Goal: Contribute content: Contribute content

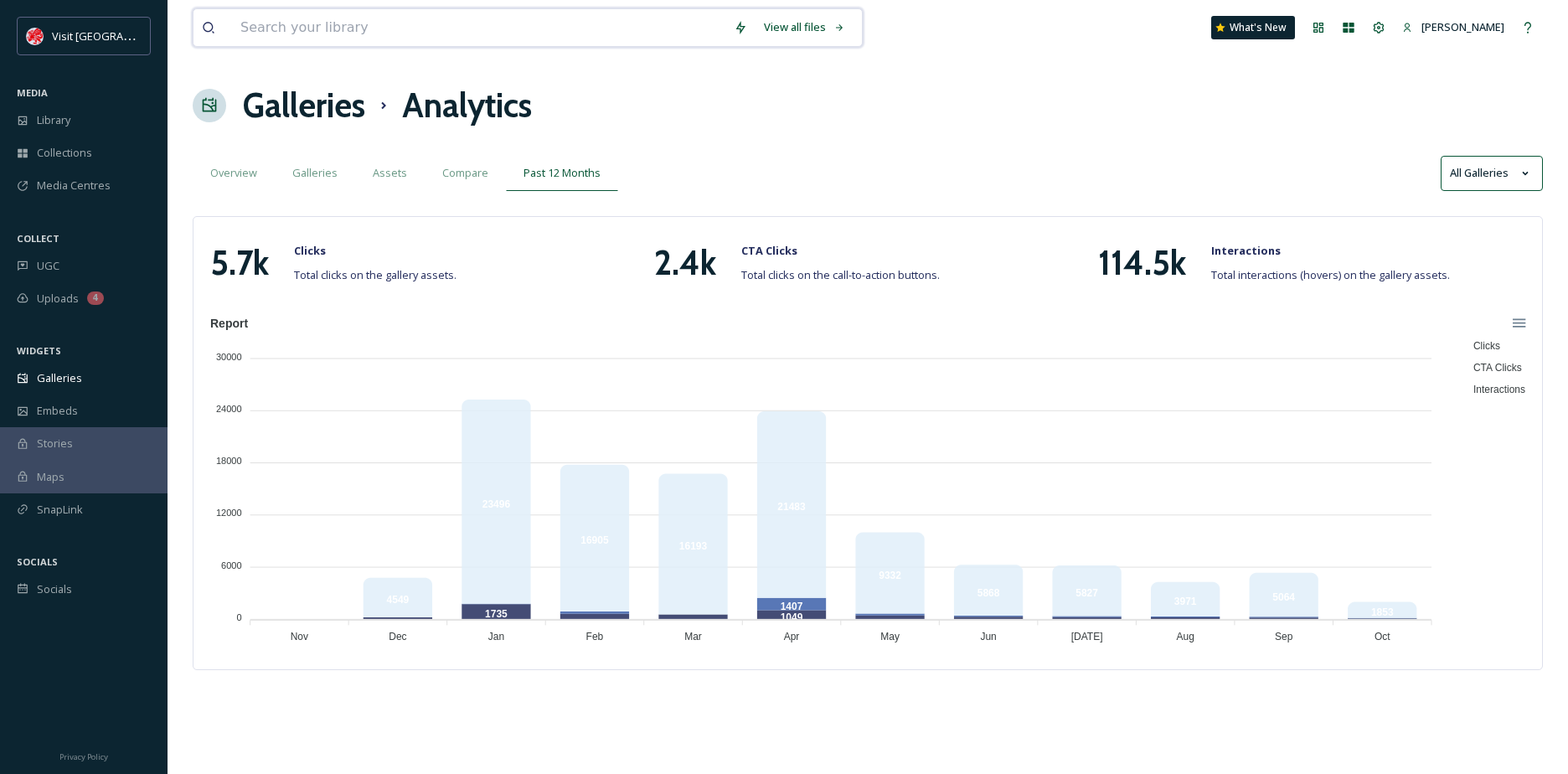
click at [408, 22] on input at bounding box center [478, 27] width 493 height 37
paste input "wtl_1739_snebb/2800_keith_foster"
type input "wtl_1739_snebb/2800_keith_foster"
click at [402, 31] on span "wtl_1739_snebb/2800_keith_foster" at bounding box center [326, 27] width 191 height 24
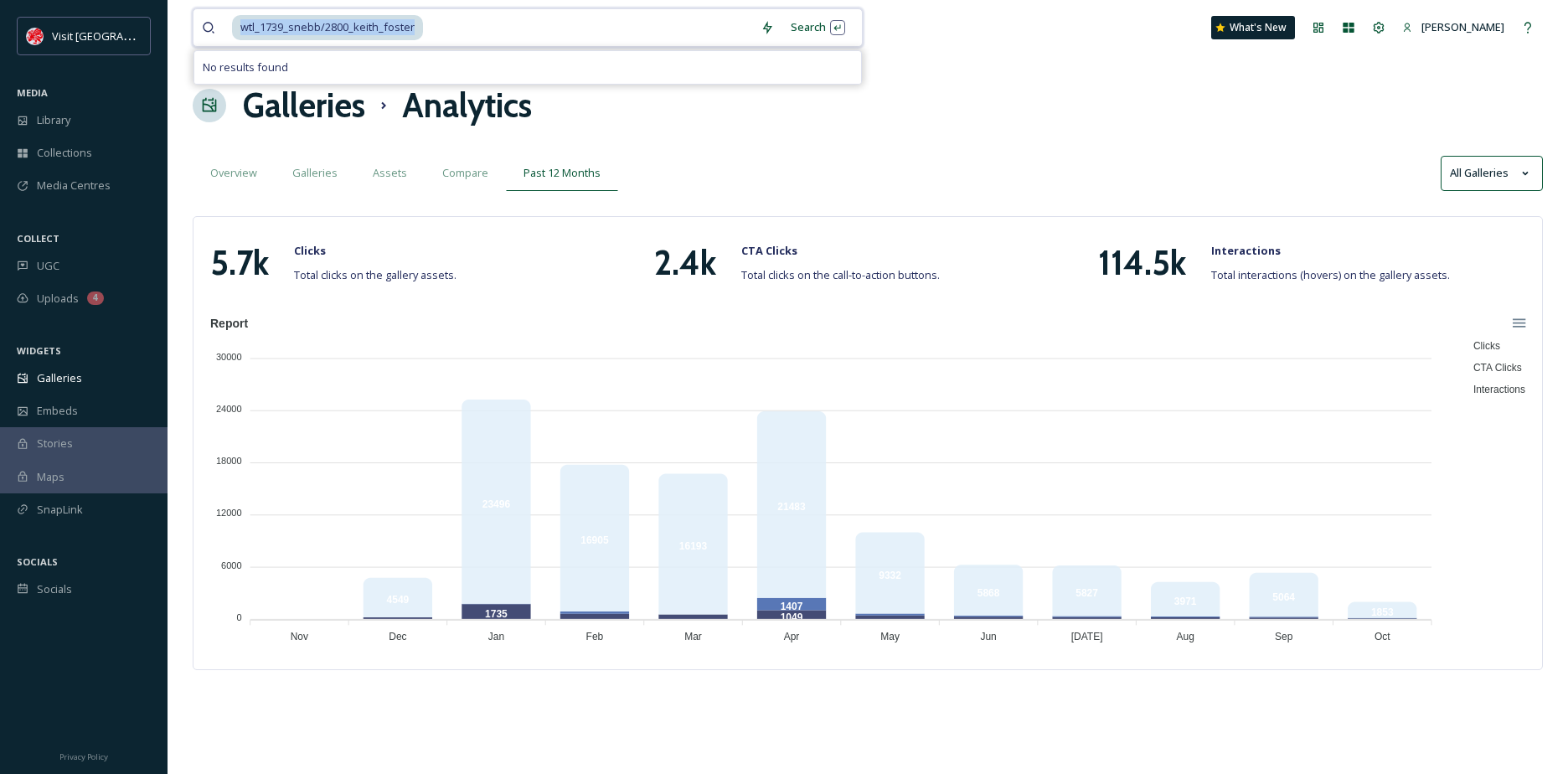
click at [402, 31] on span "wtl_1739_snebb/2800_keith_foster" at bounding box center [326, 27] width 191 height 24
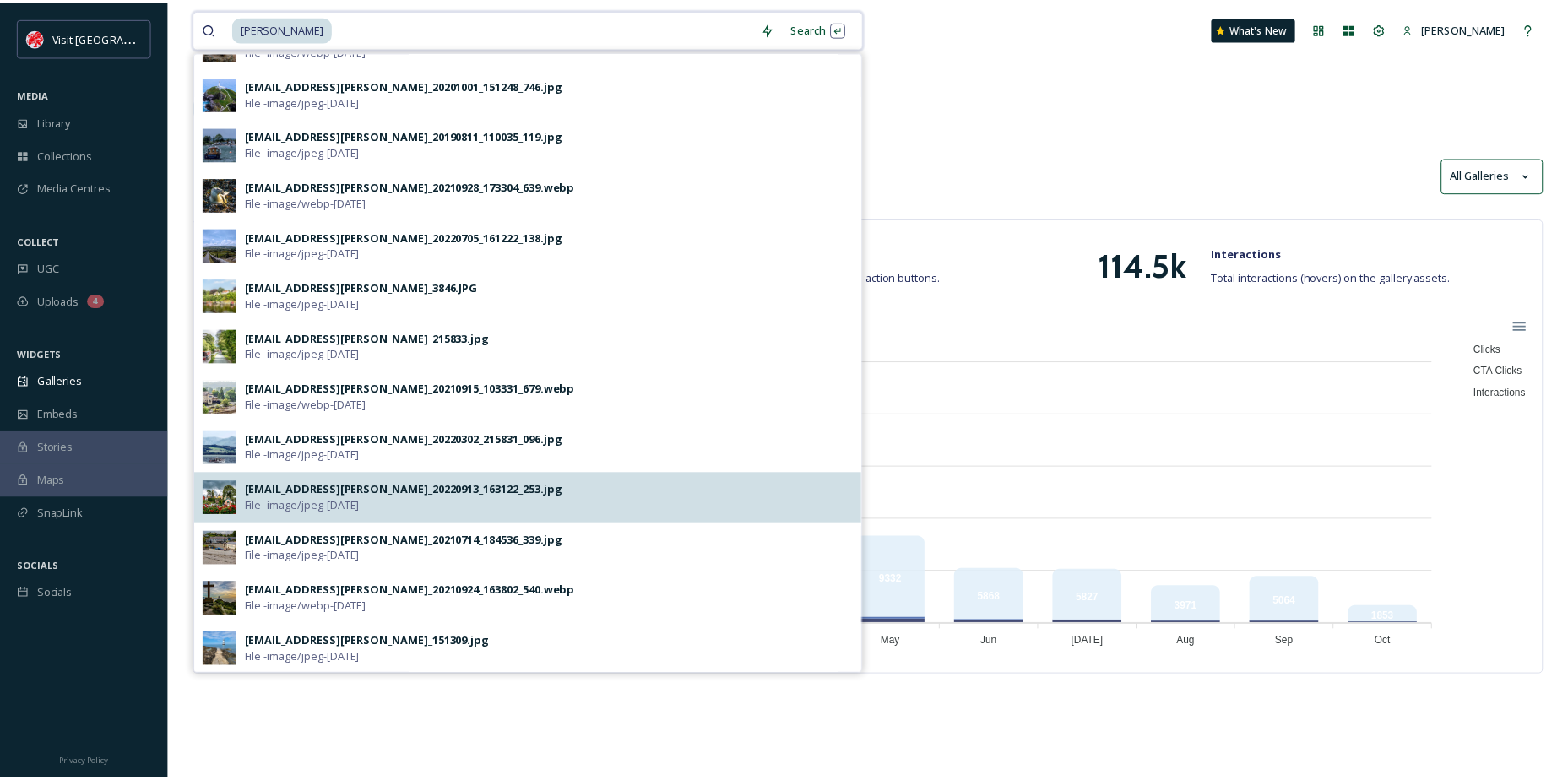
scroll to position [390, 0]
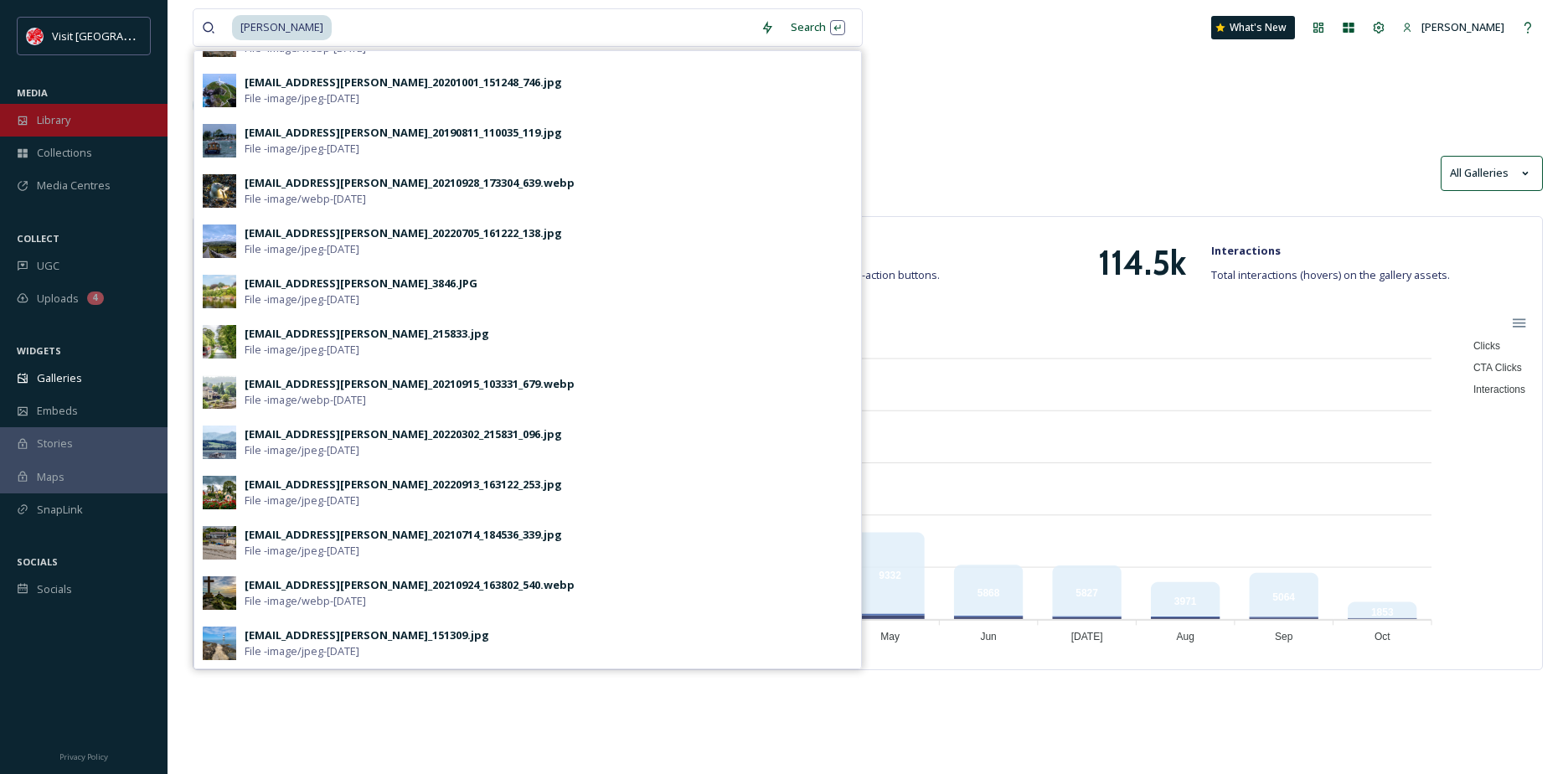
click at [81, 135] on div "Library" at bounding box center [83, 120] width 167 height 33
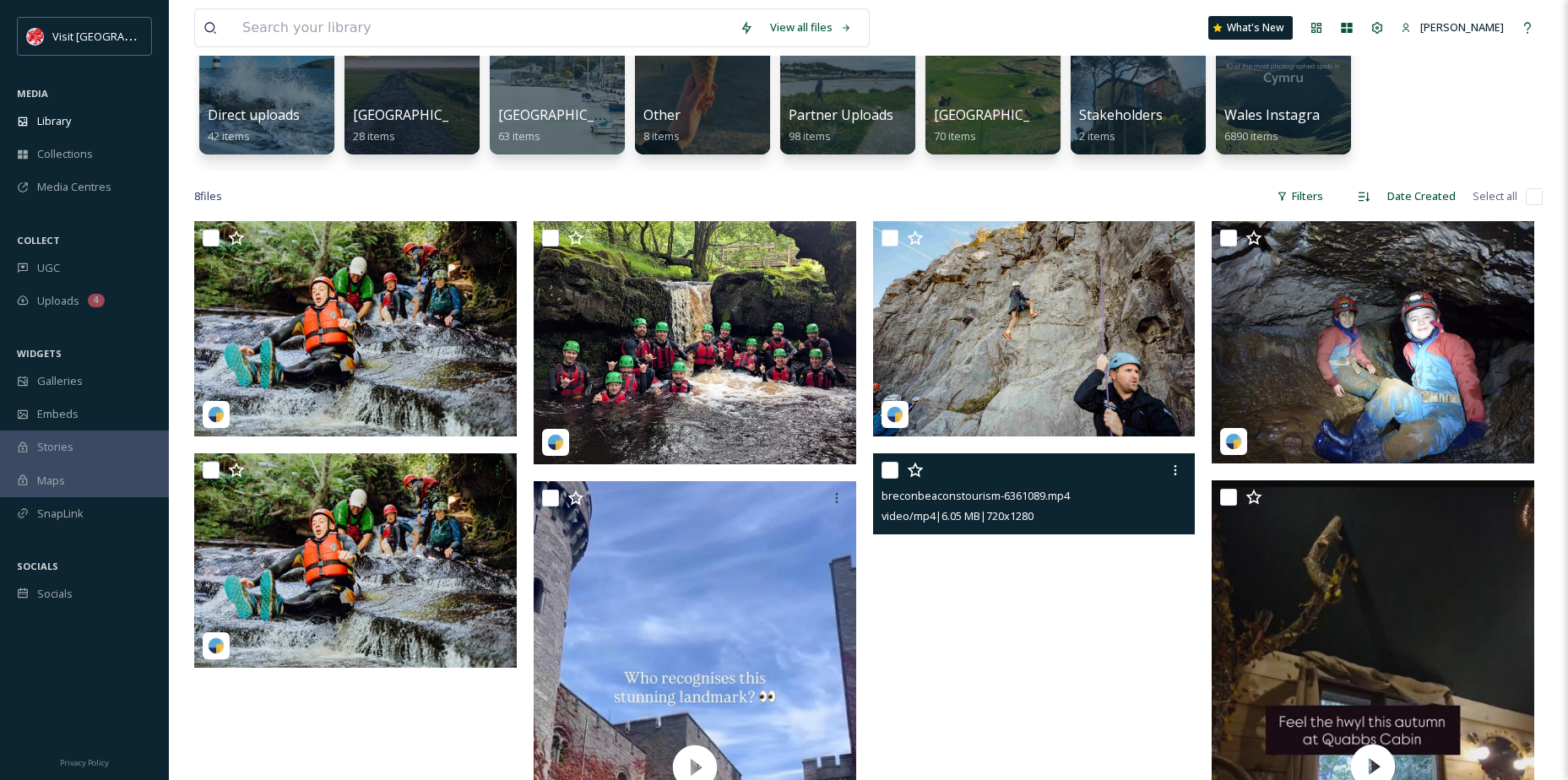
scroll to position [169, 0]
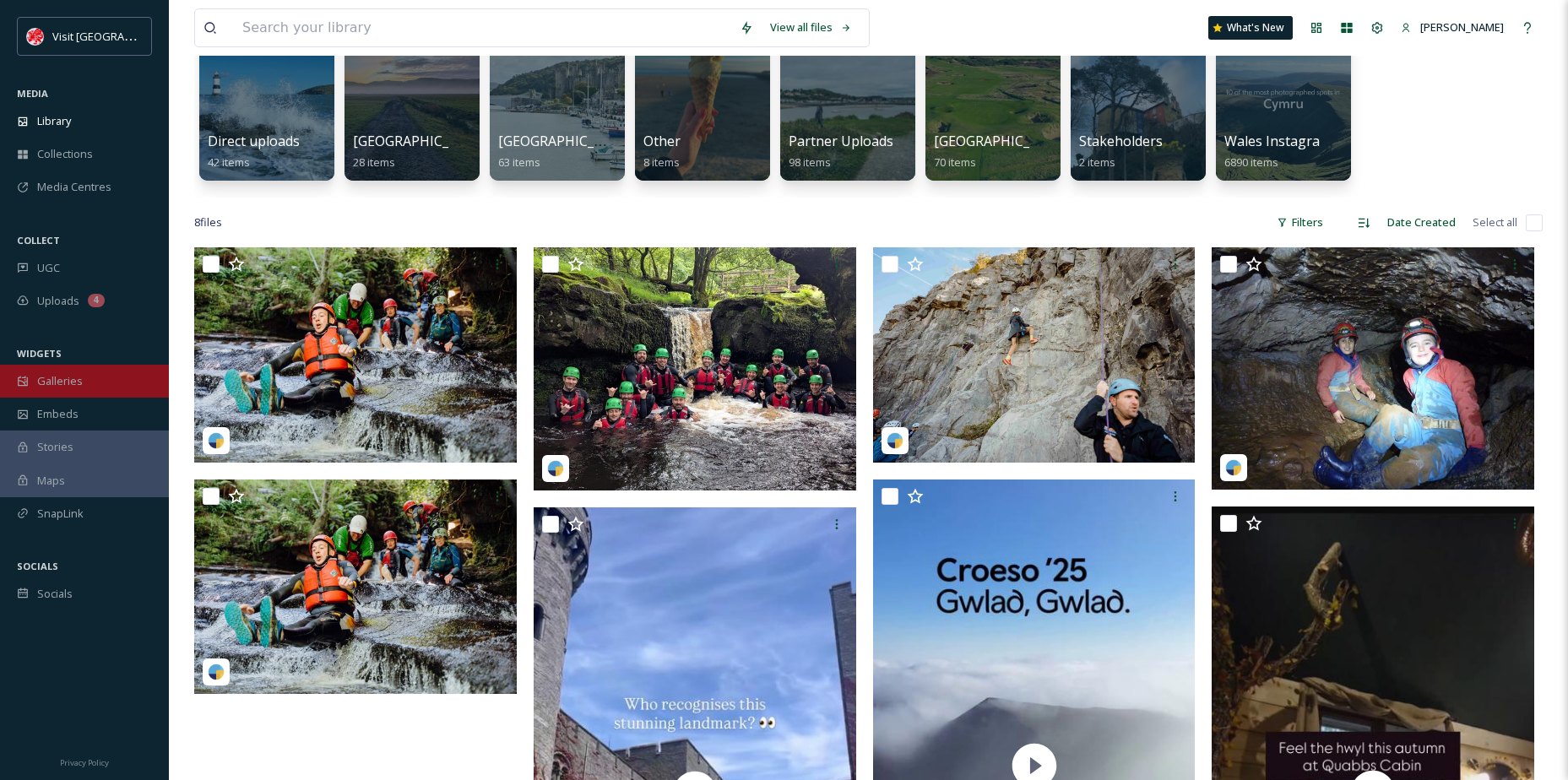
click at [79, 364] on div "Galleries" at bounding box center [84, 381] width 169 height 33
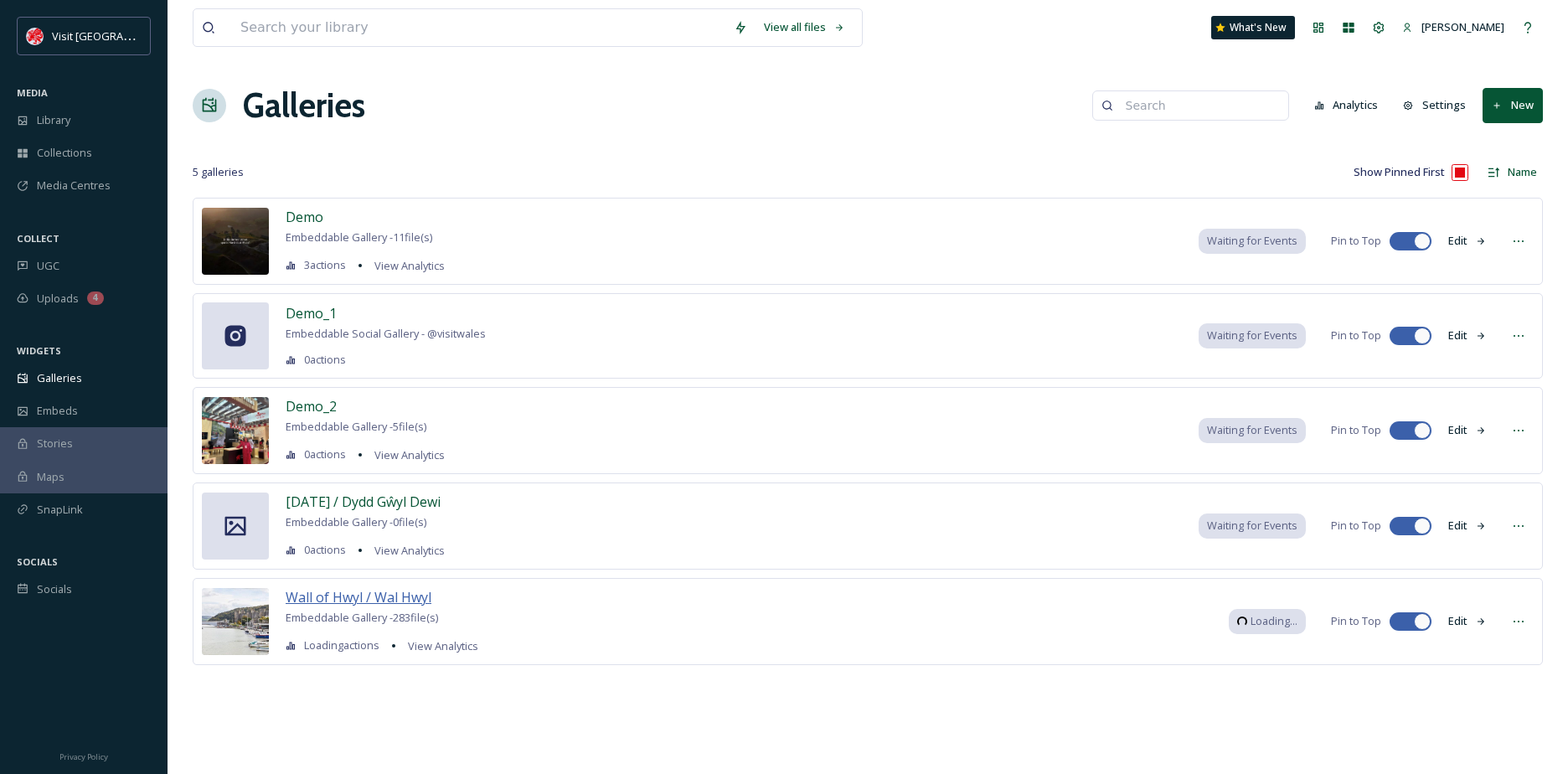
click at [384, 597] on span "Wall of Hwyl / Wal Hwyl" at bounding box center [358, 597] width 146 height 19
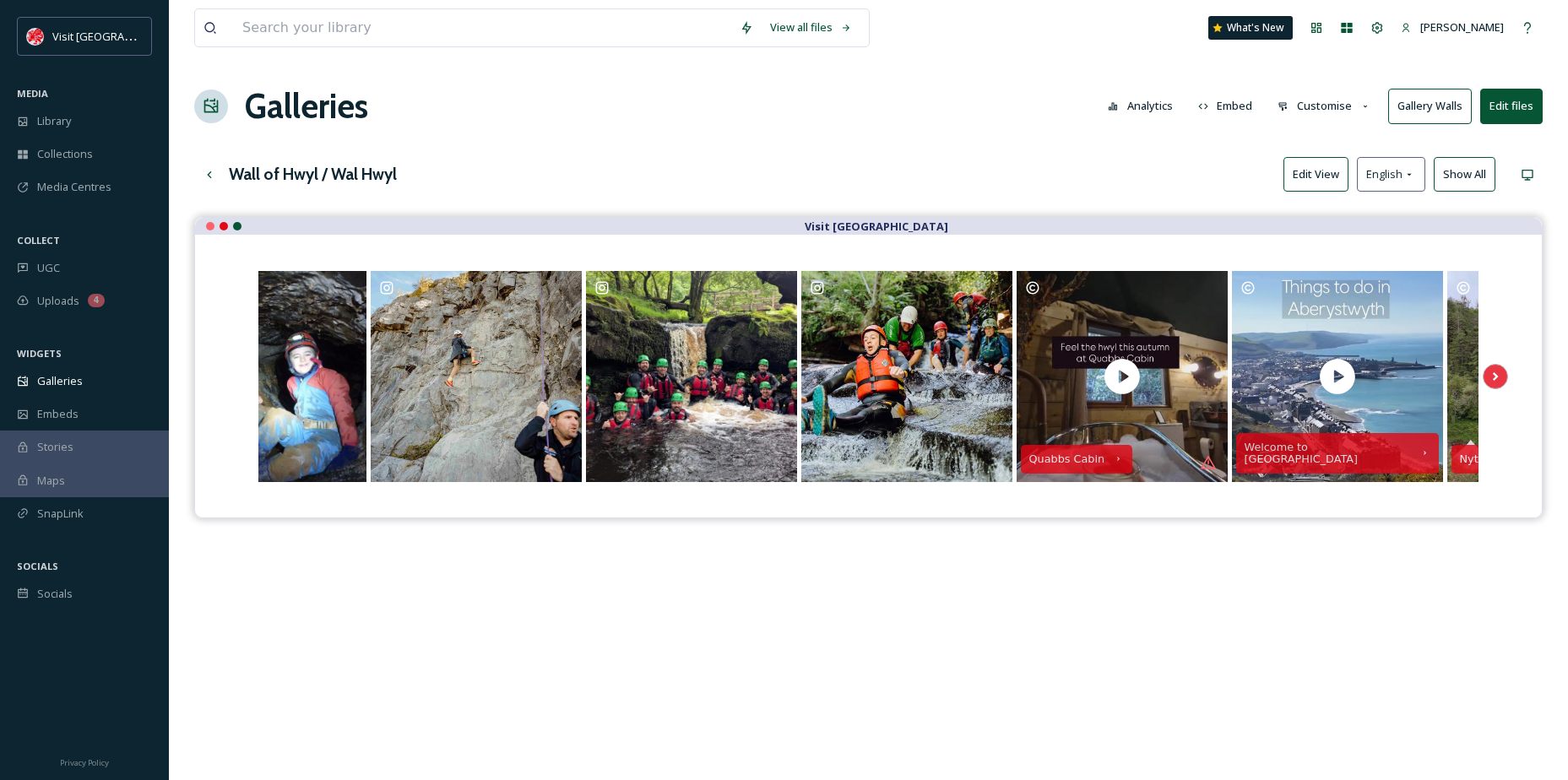
click at [1321, 185] on button "Edit View" at bounding box center [1316, 174] width 65 height 34
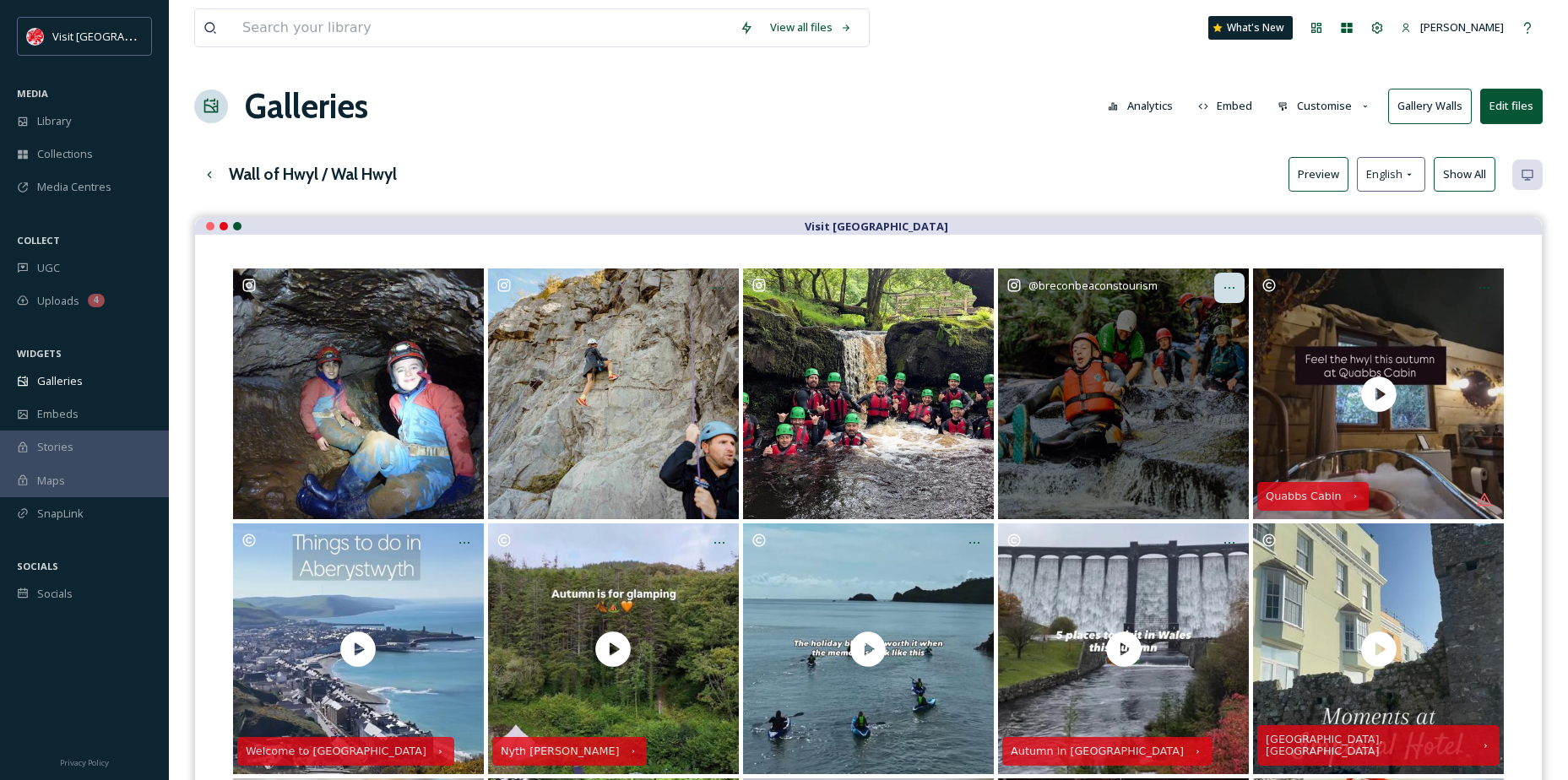
click at [1214, 297] on div "Opens media popup. Media description: breconbeaconstourism-6279290.jpg." at bounding box center [1230, 288] width 31 height 31
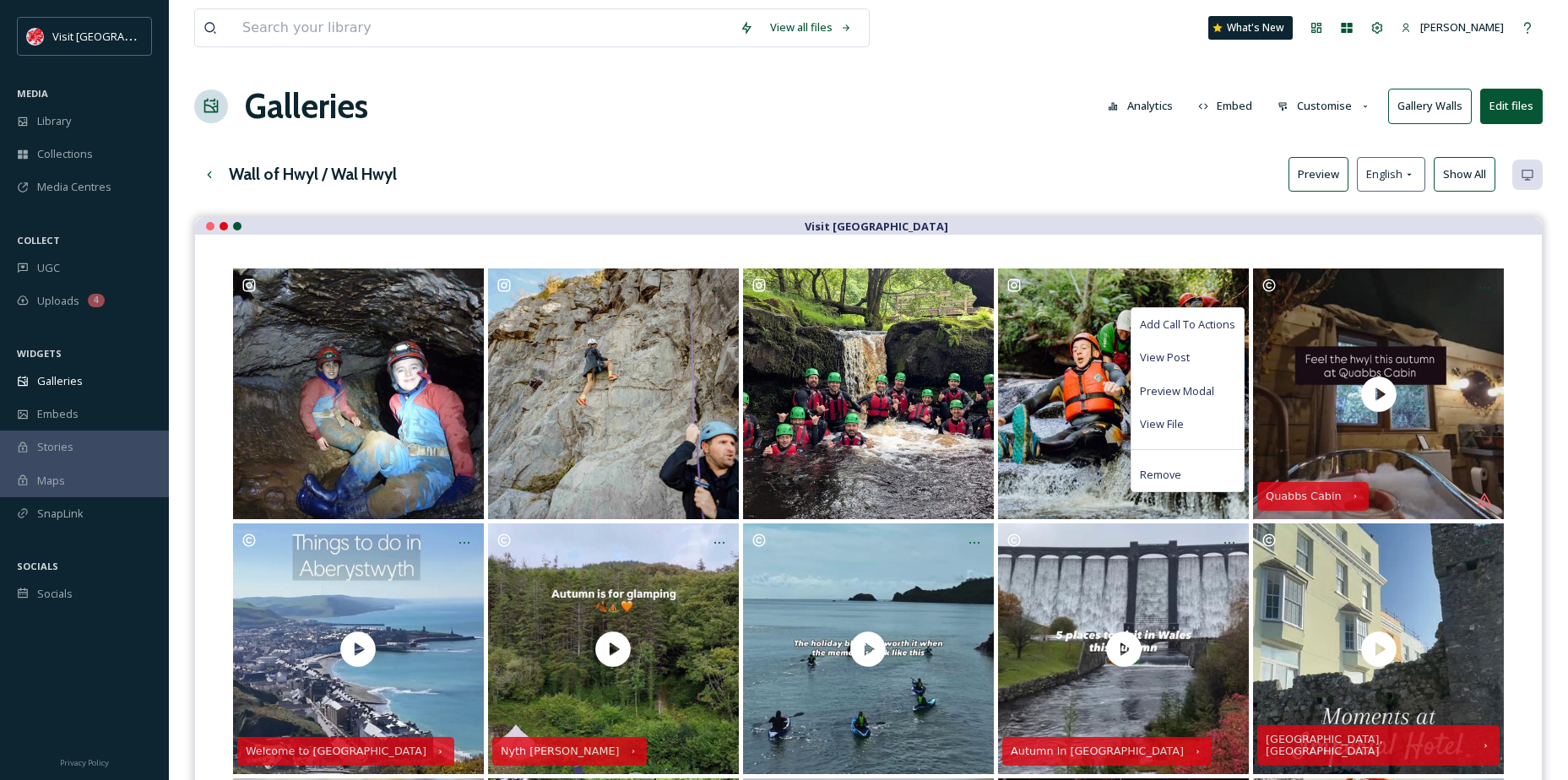
click at [1154, 219] on div "Visit [GEOGRAPHIC_DATA]" at bounding box center [868, 226] width 1347 height 17
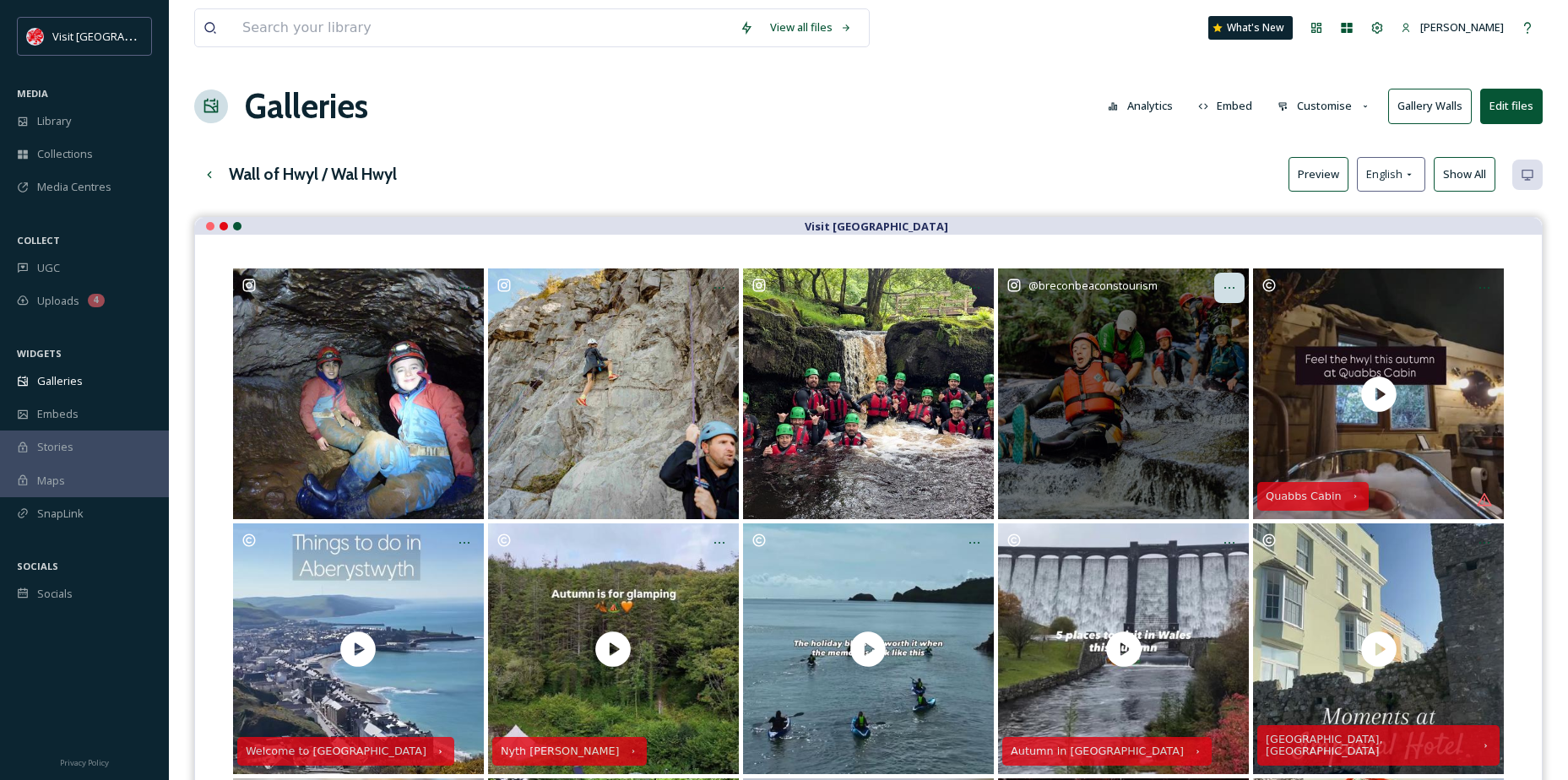
click at [1229, 287] on icon "Opens media popup. Media description: breconbeaconstourism-6279290.jpg." at bounding box center [1230, 288] width 14 height 14
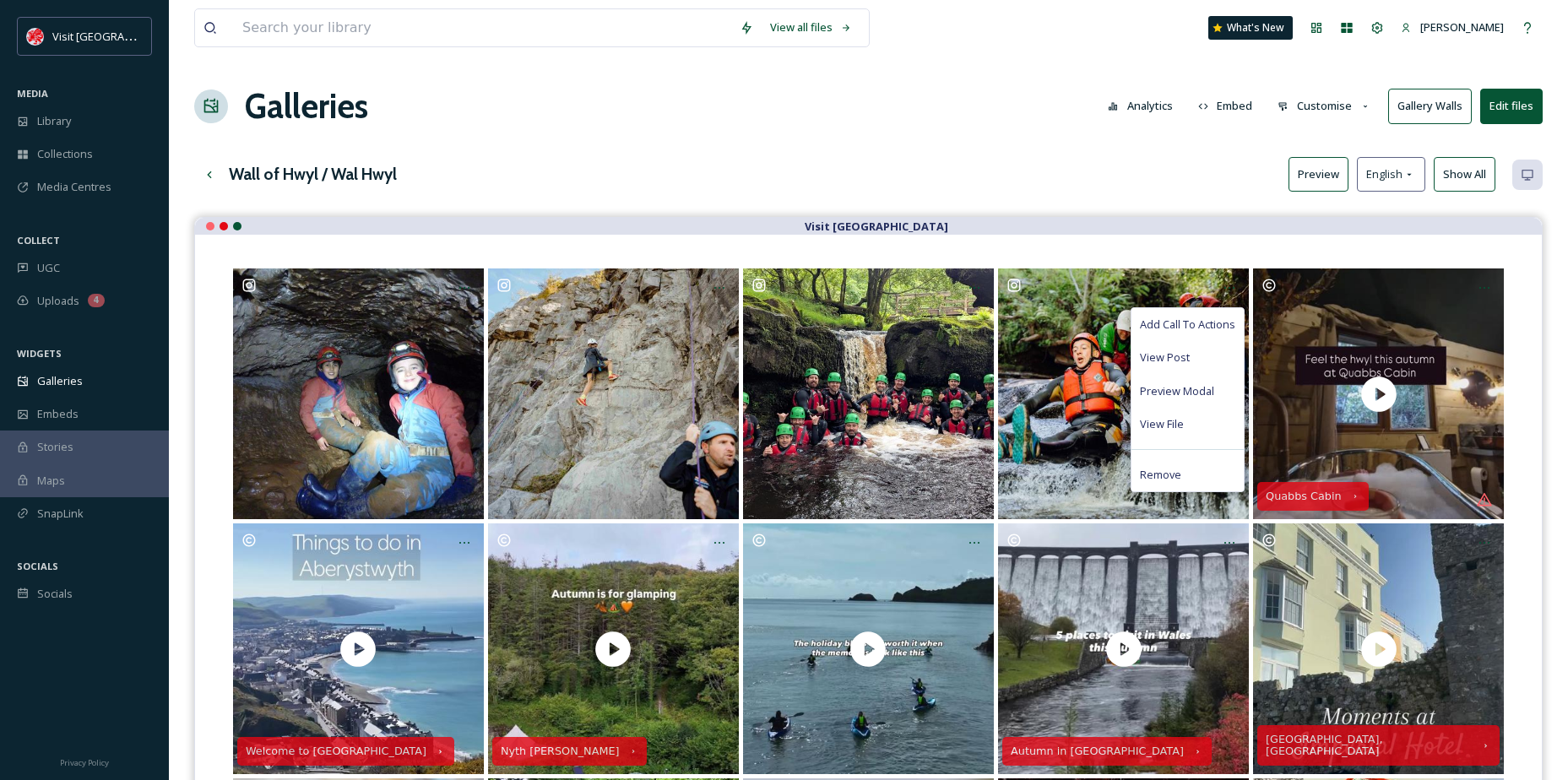
click at [1095, 175] on div "Wall of Hwyl / Wal Hwyl Preview English Show All" at bounding box center [868, 174] width 1349 height 34
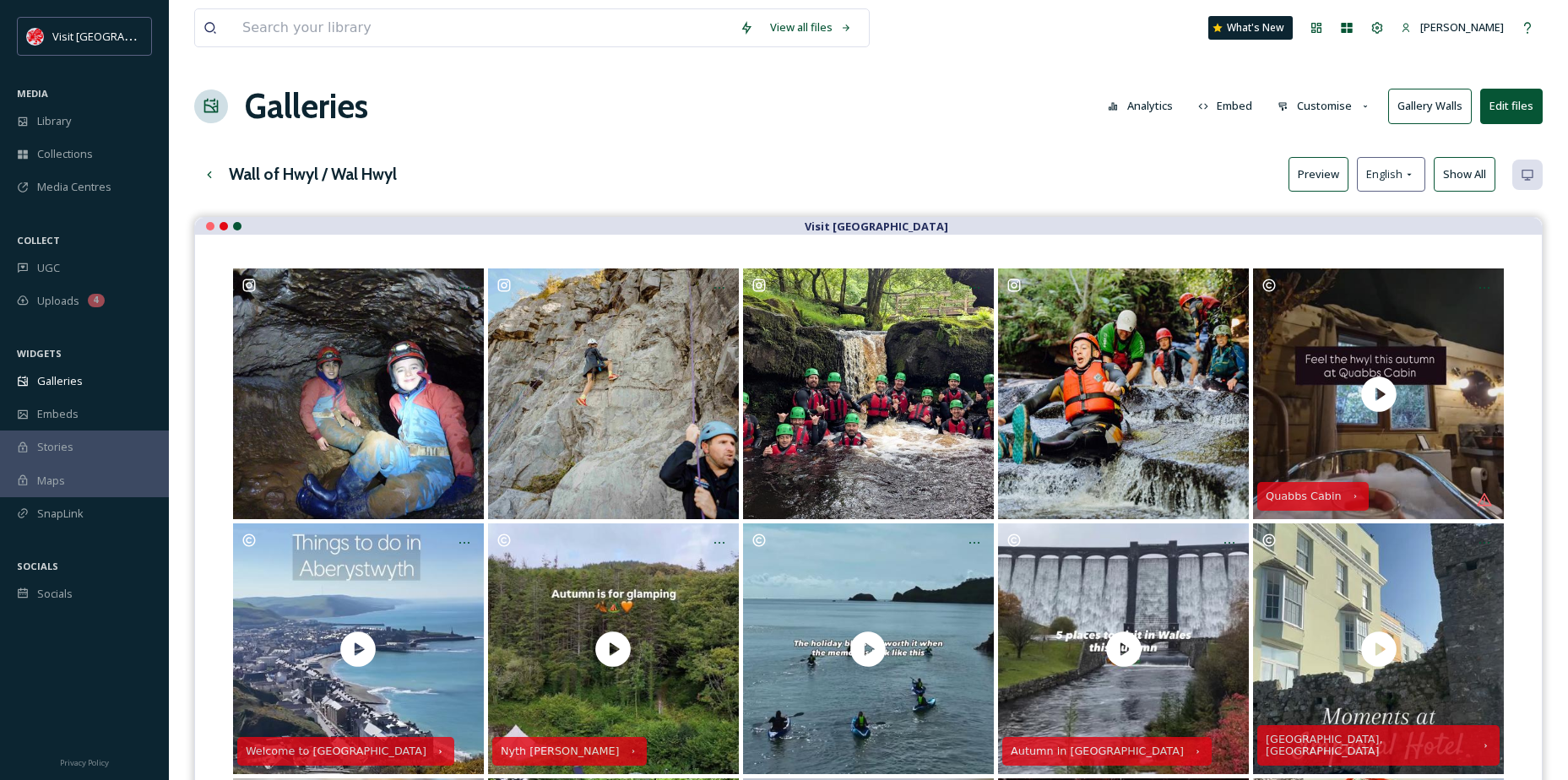
click at [1314, 177] on button "Preview" at bounding box center [1319, 174] width 60 height 34
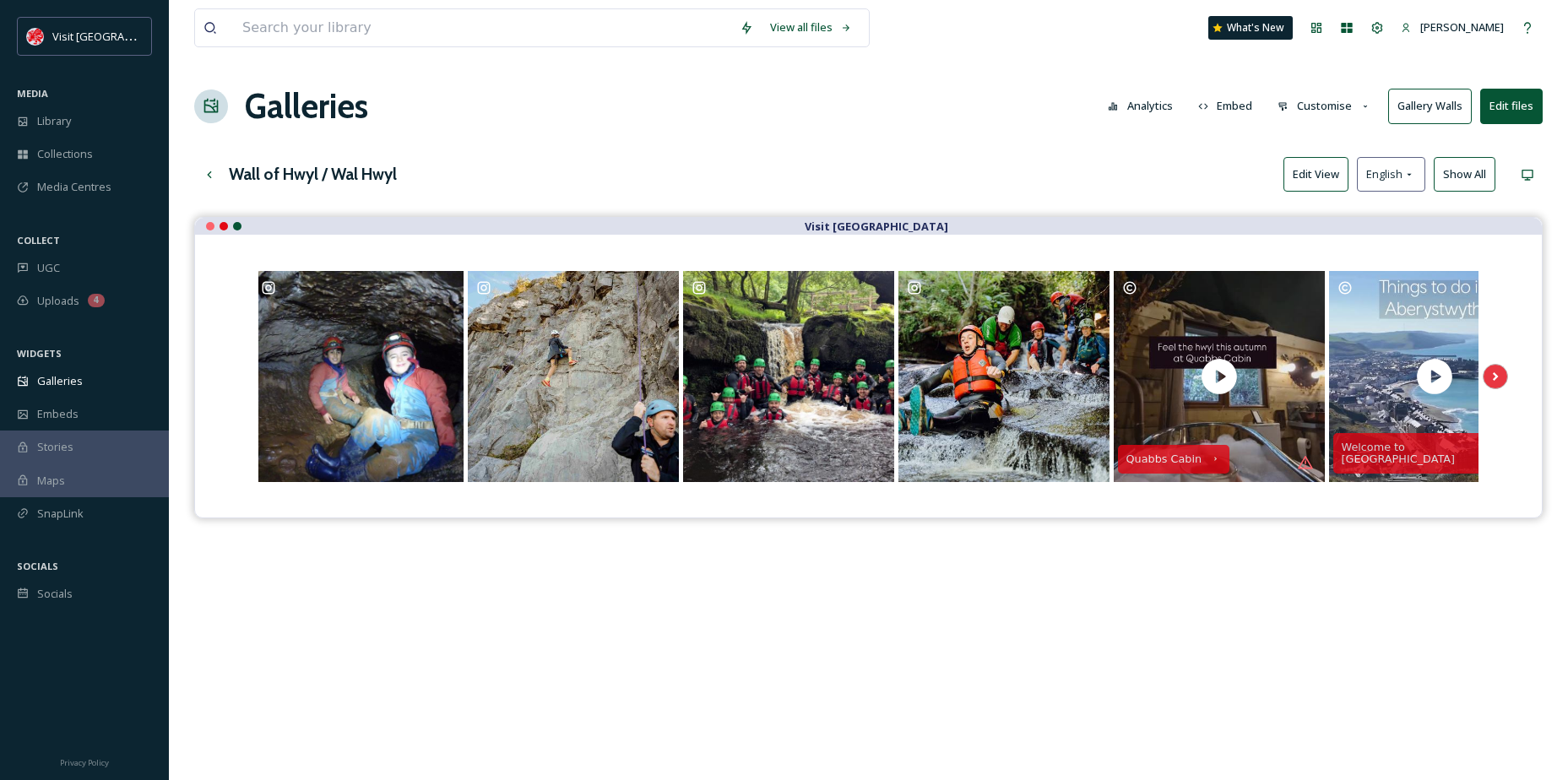
click at [1314, 177] on button "Edit View" at bounding box center [1316, 174] width 65 height 34
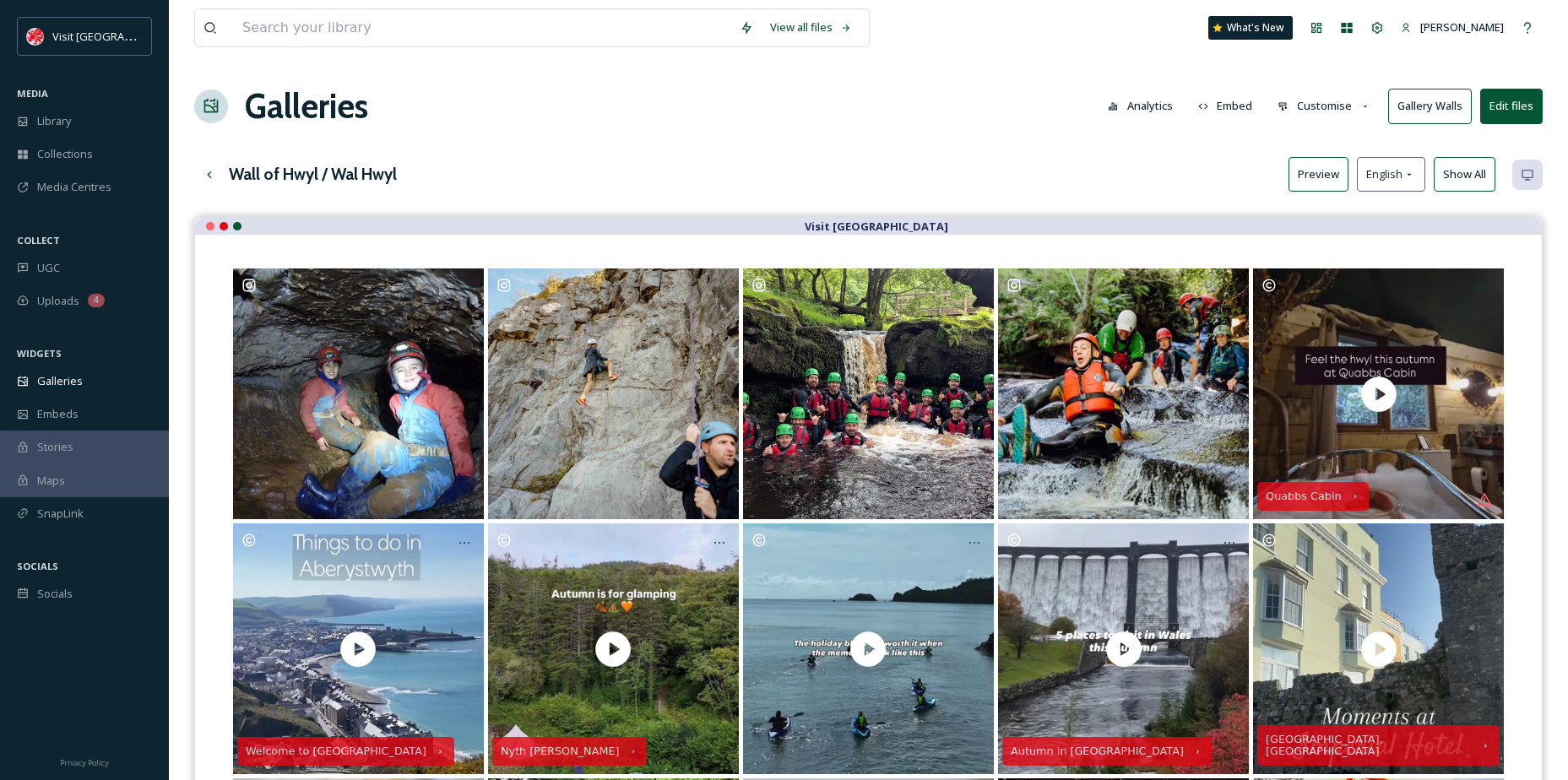
click at [1532, 104] on button "Edit files" at bounding box center [1511, 106] width 62 height 34
click at [1172, 112] on button "Analytics" at bounding box center [1140, 106] width 82 height 33
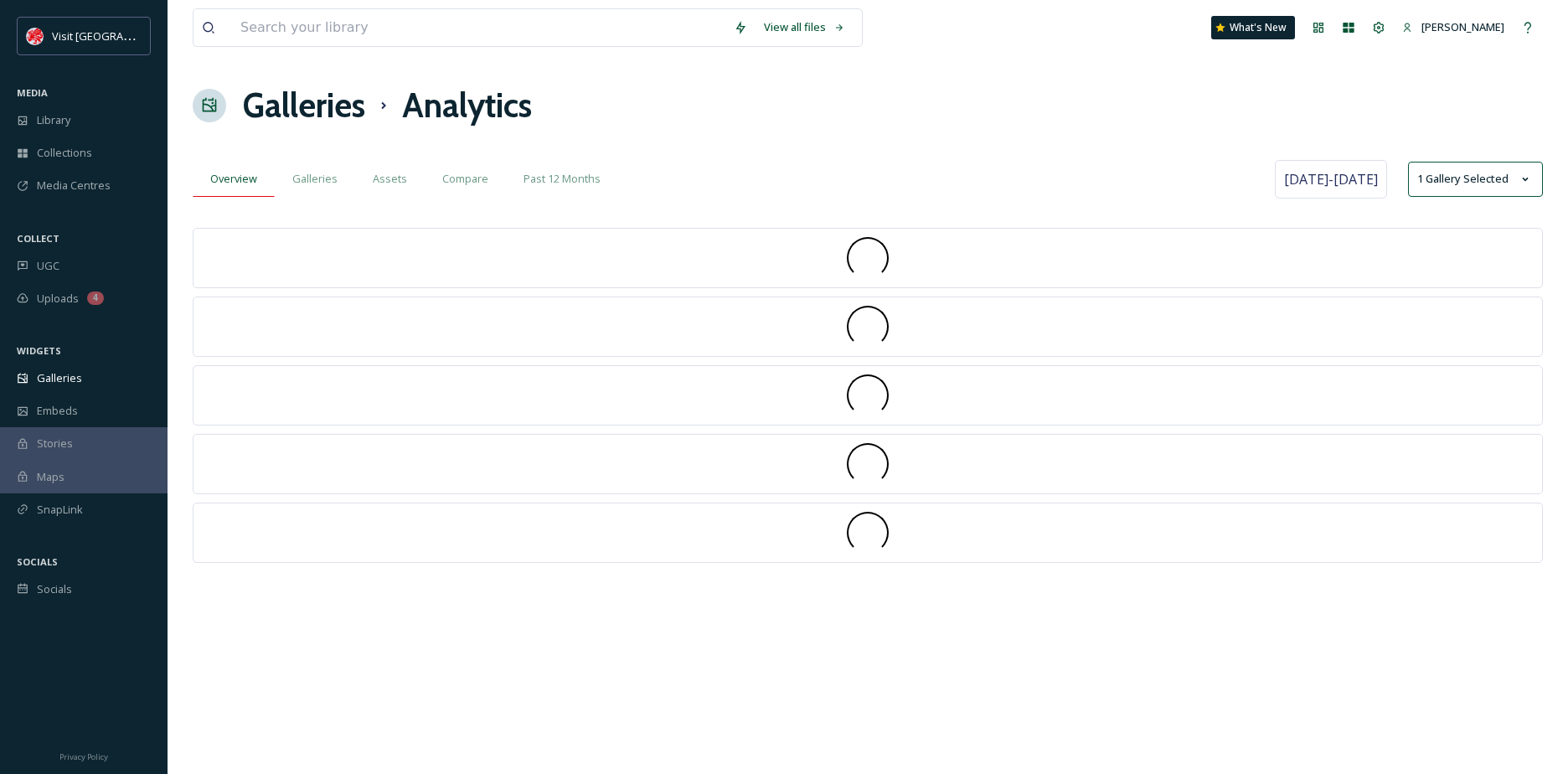
click at [255, 172] on span "Overview" at bounding box center [233, 179] width 47 height 16
click at [72, 388] on div "Galleries" at bounding box center [83, 378] width 167 height 33
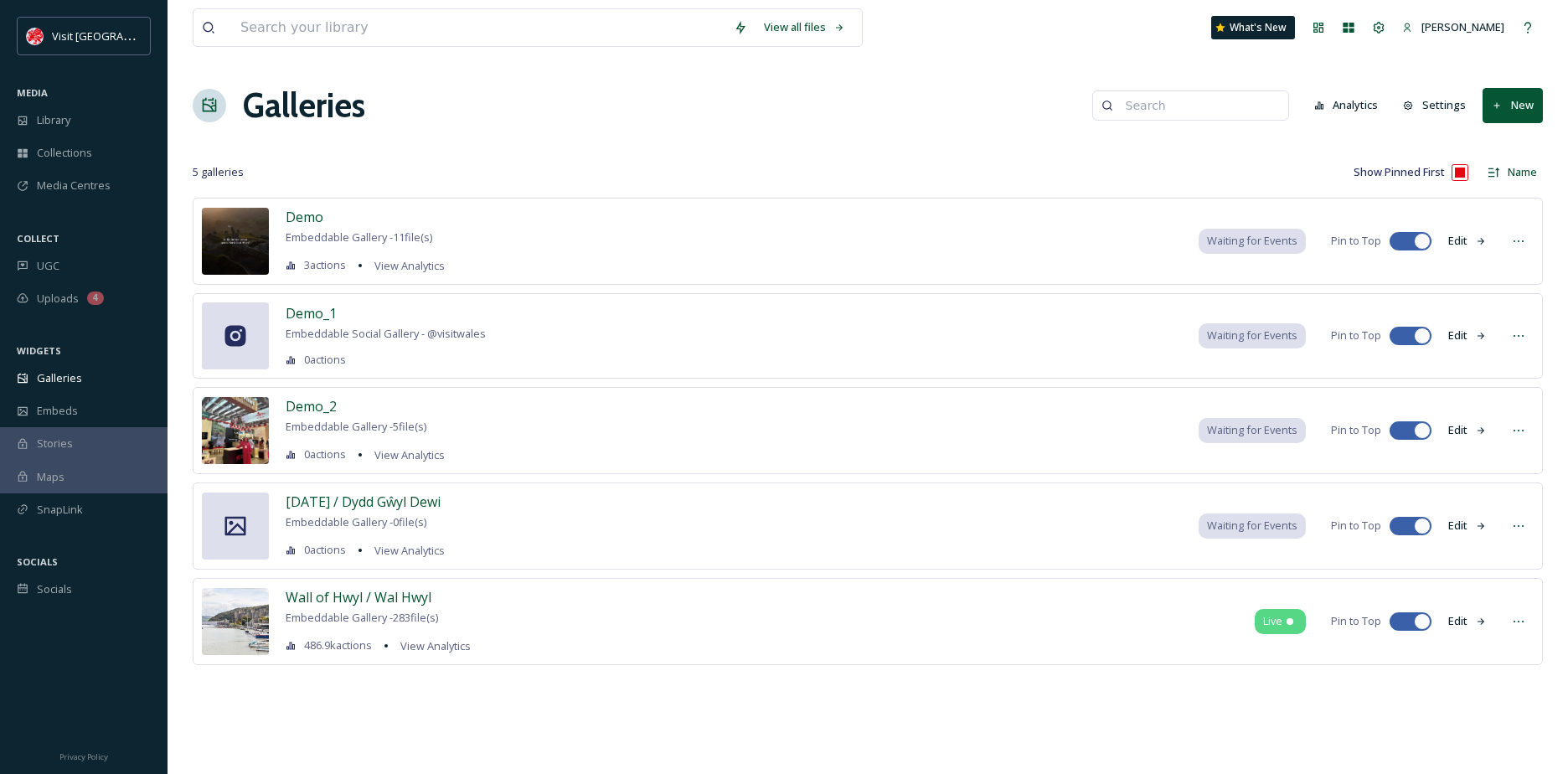
click at [72, 388] on div "Galleries" at bounding box center [83, 378] width 167 height 33
click at [394, 596] on span "Wall of Hwyl / Wal Hwyl" at bounding box center [358, 597] width 146 height 19
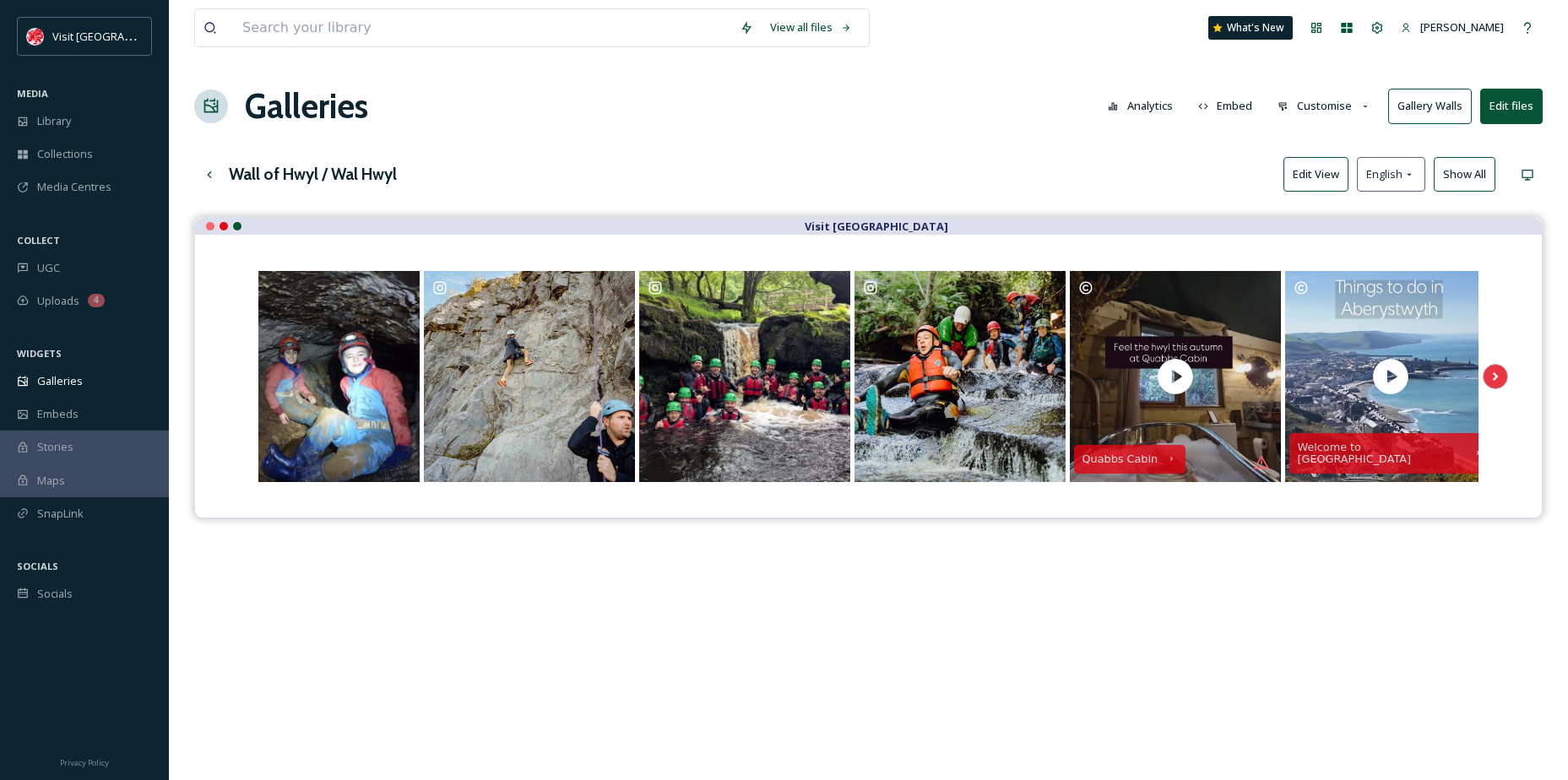
click at [1336, 163] on button "Edit View" at bounding box center [1316, 174] width 65 height 34
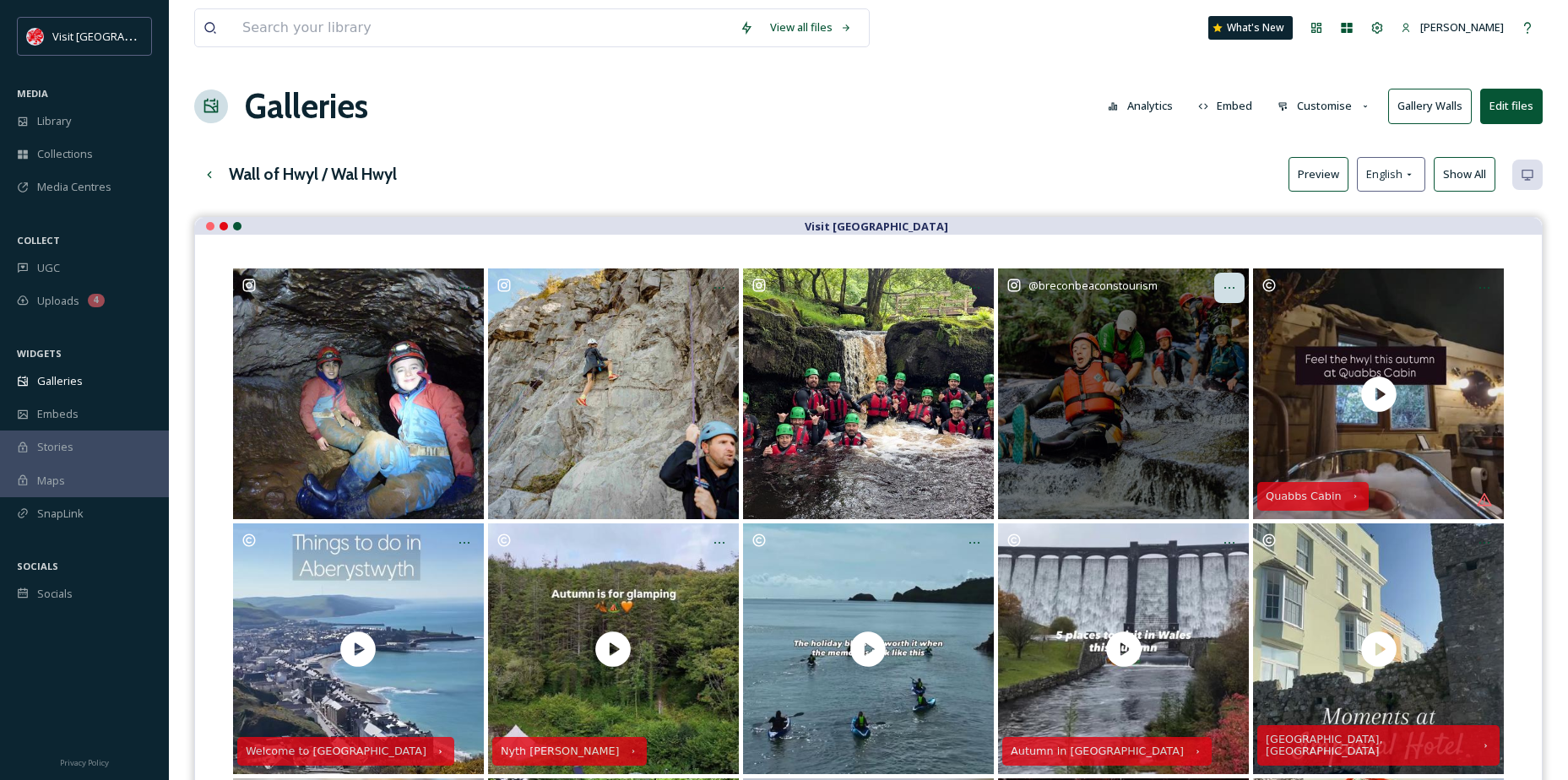
click at [1227, 292] on icon "Opens media popup. Media description: breconbeaconstourism-6279290.jpg." at bounding box center [1230, 288] width 14 height 14
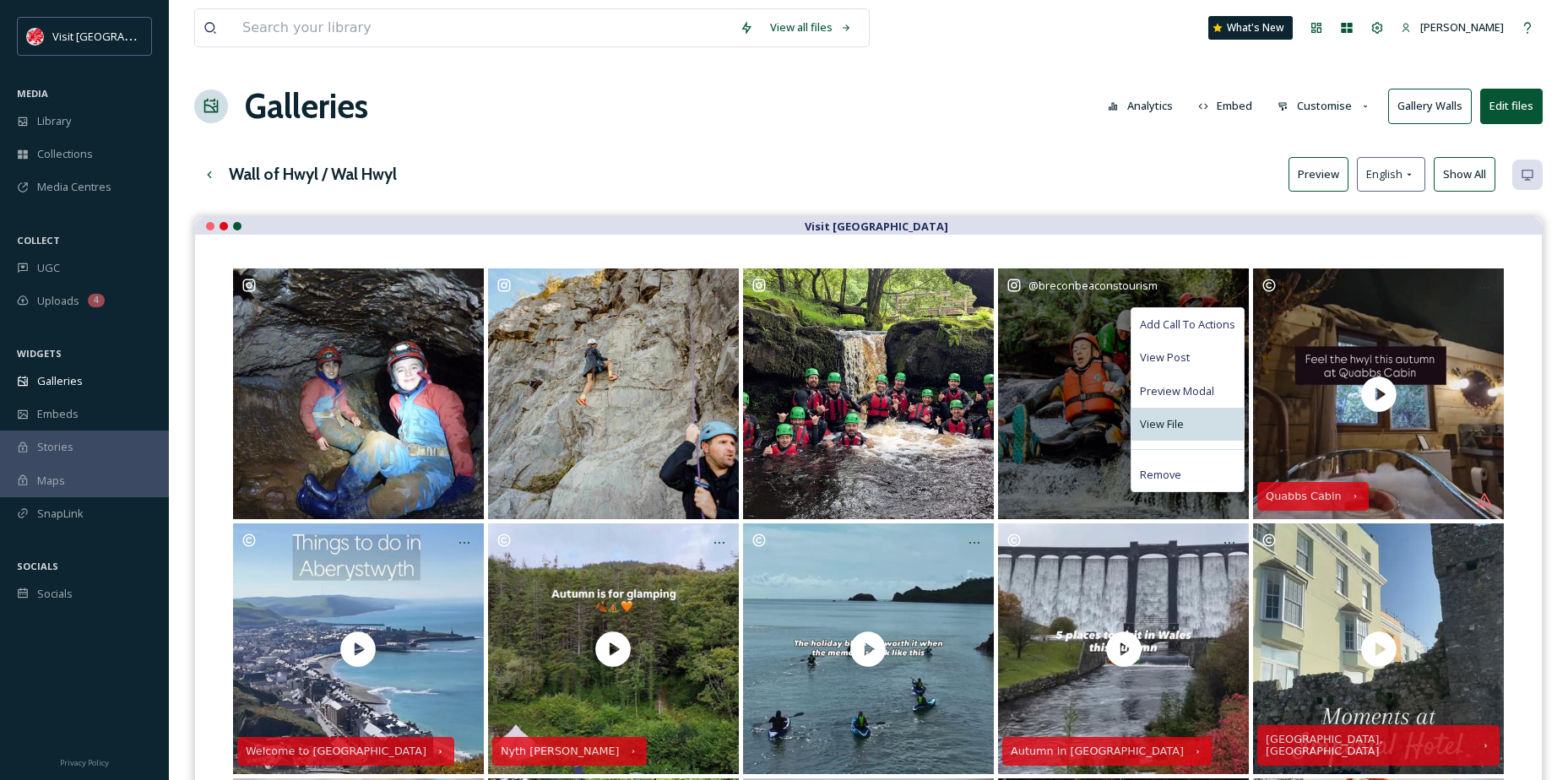
click at [1181, 419] on span "View File" at bounding box center [1162, 425] width 44 height 16
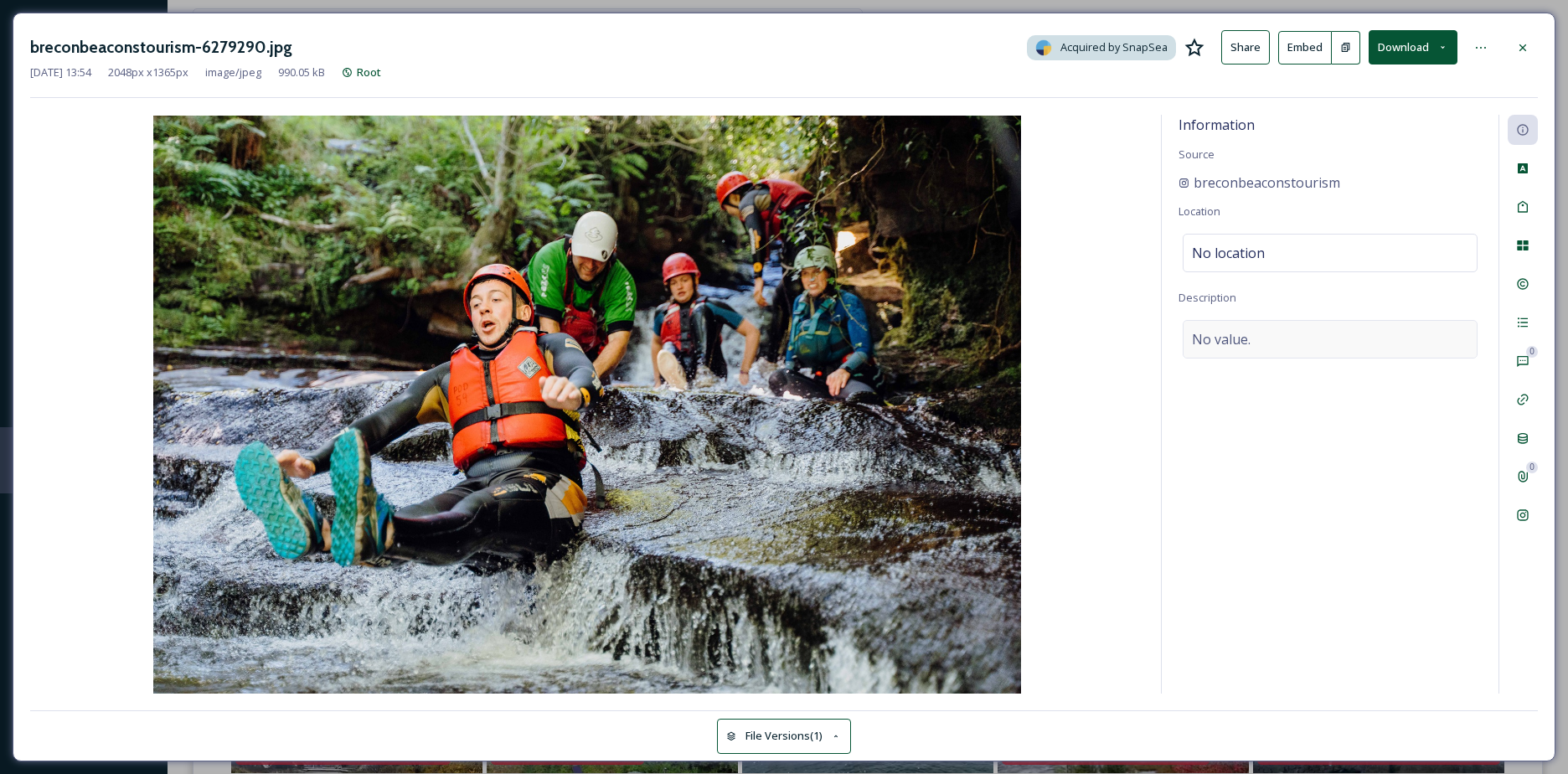
click at [1265, 332] on div "No value." at bounding box center [1330, 339] width 295 height 38
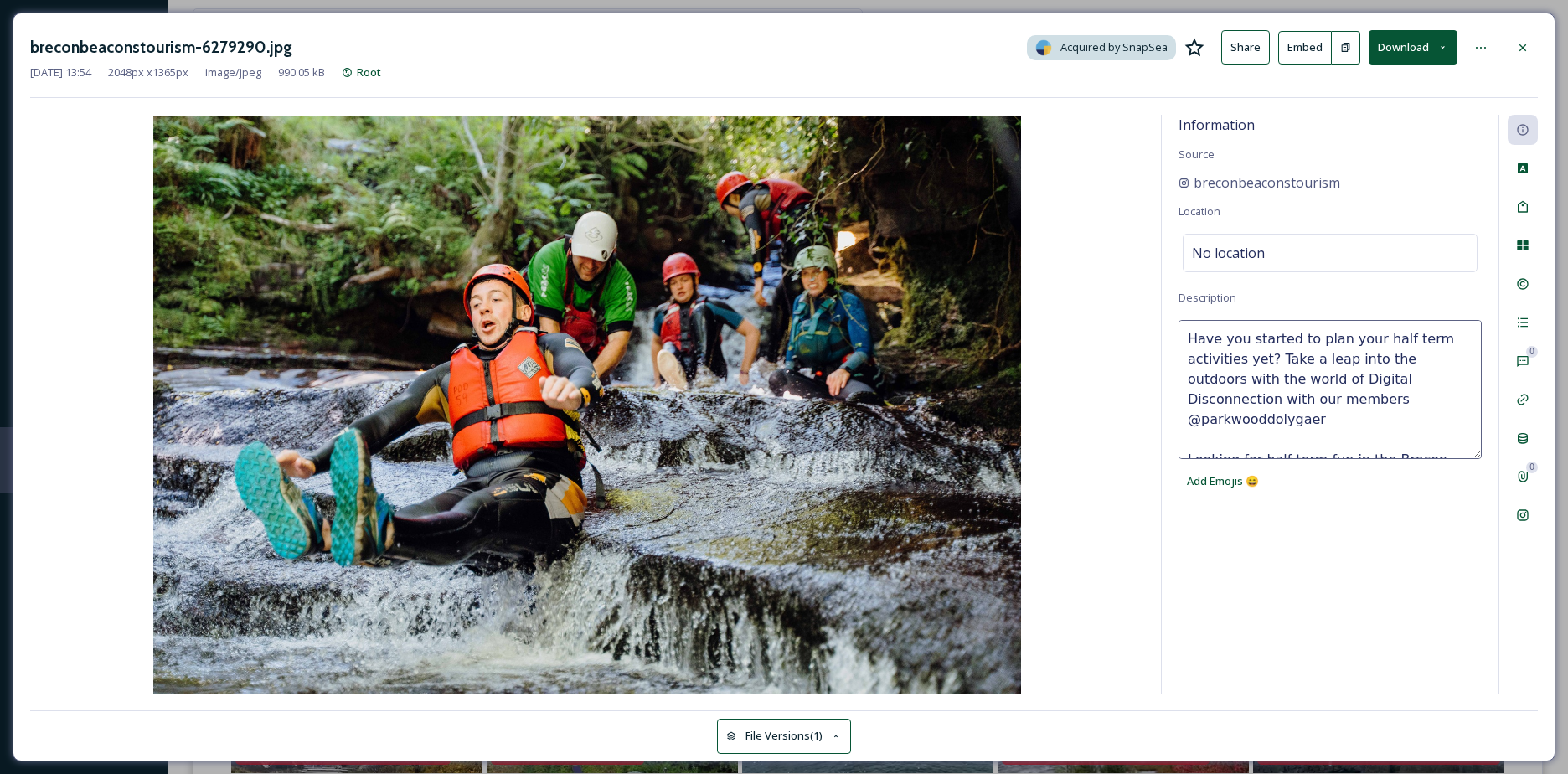
scroll to position [292, 0]
type textarea "Have you started to plan your half term activities yet? Take a leap into the ou…"
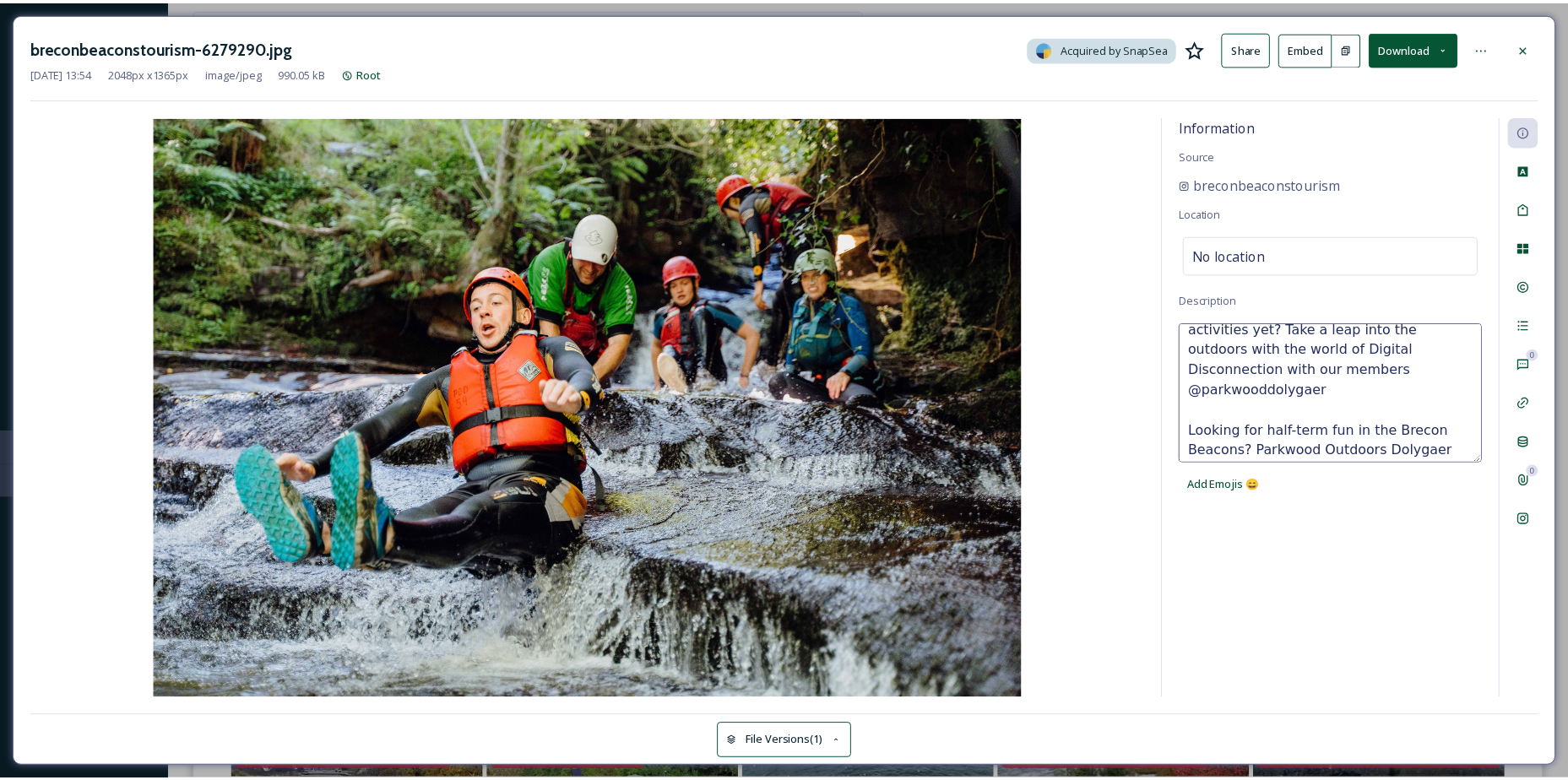
scroll to position [31, 0]
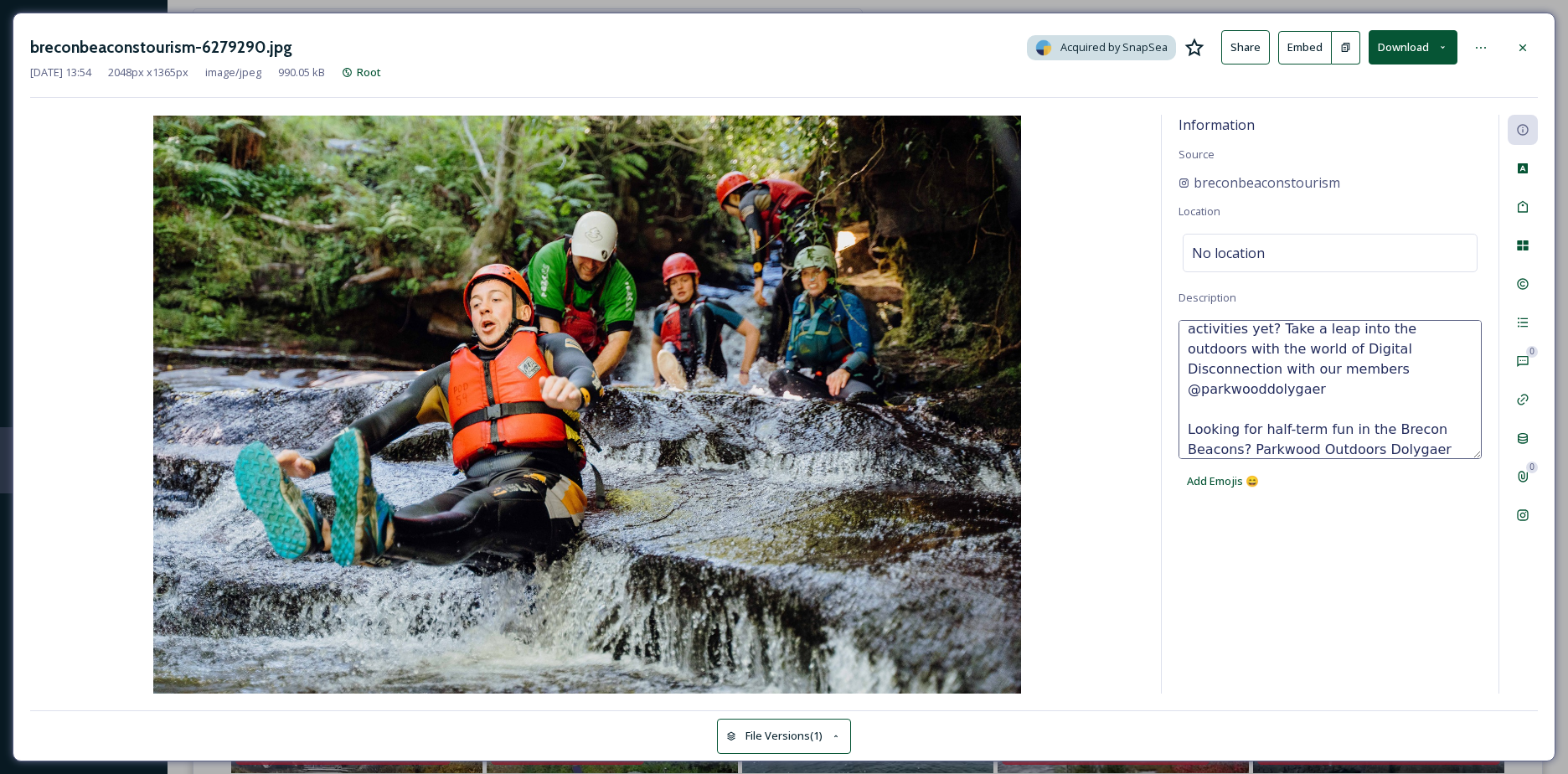
drag, startPoint x: 1248, startPoint y: 429, endPoint x: 1426, endPoint y: 422, distance: 178.1
click at [1426, 422] on textarea "Have you started to plan your half term activities yet? Take a leap into the ou…" at bounding box center [1329, 389] width 303 height 139
click at [1240, 268] on div "No location" at bounding box center [1330, 252] width 295 height 38
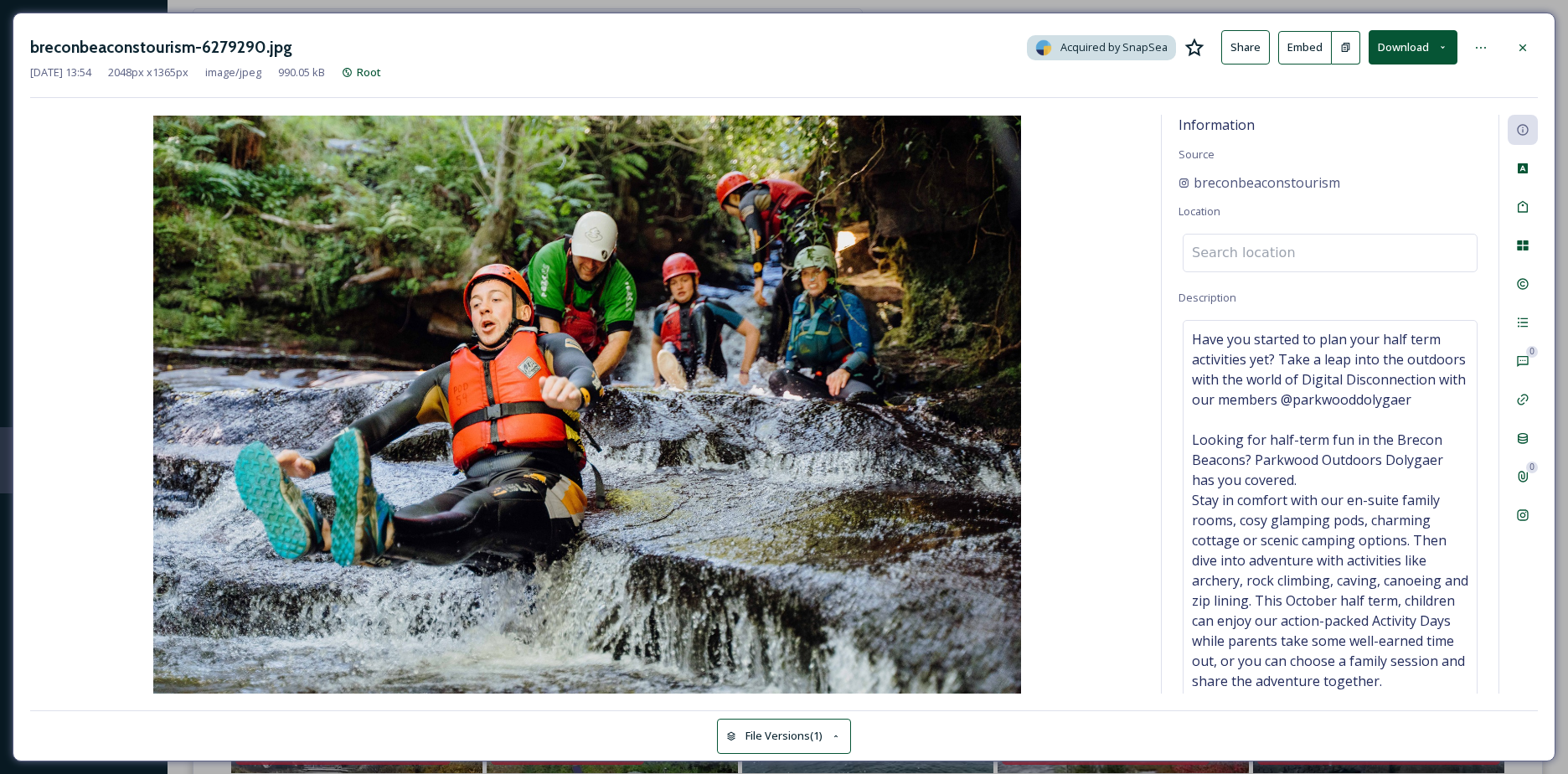
click at [1241, 266] on input at bounding box center [1330, 252] width 293 height 37
paste input "Parkwood Outdoors Dolygaer"
type input "Parkwood Outdoors Dolygaer"
click at [1519, 272] on div "Rights" at bounding box center [1522, 285] width 30 height 30
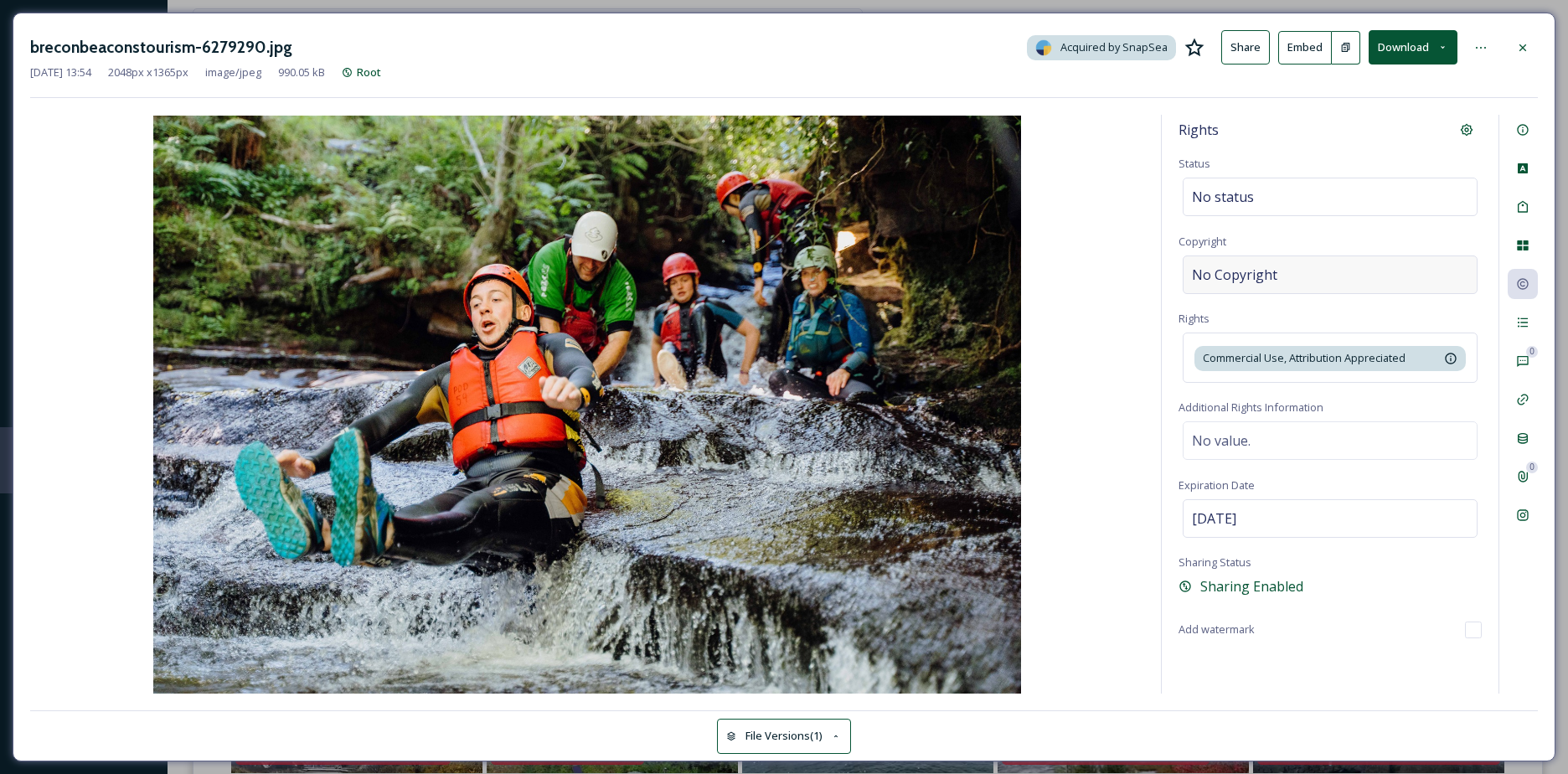
click at [1385, 269] on div "No Copyright" at bounding box center [1330, 275] width 295 height 38
type input "brec"
click at [1529, 330] on div "Activity" at bounding box center [1522, 323] width 30 height 30
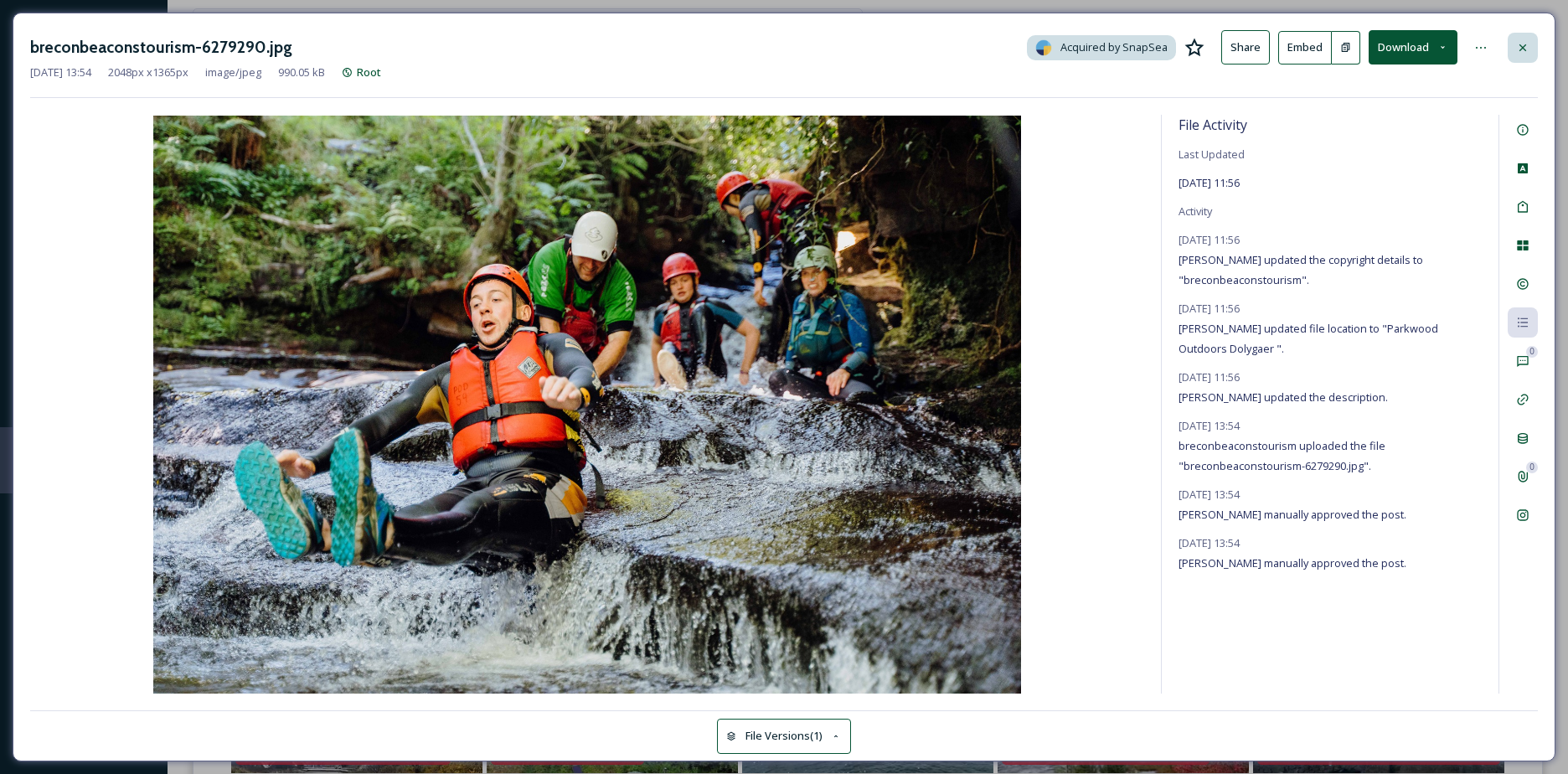
click at [1525, 34] on div at bounding box center [1522, 48] width 30 height 30
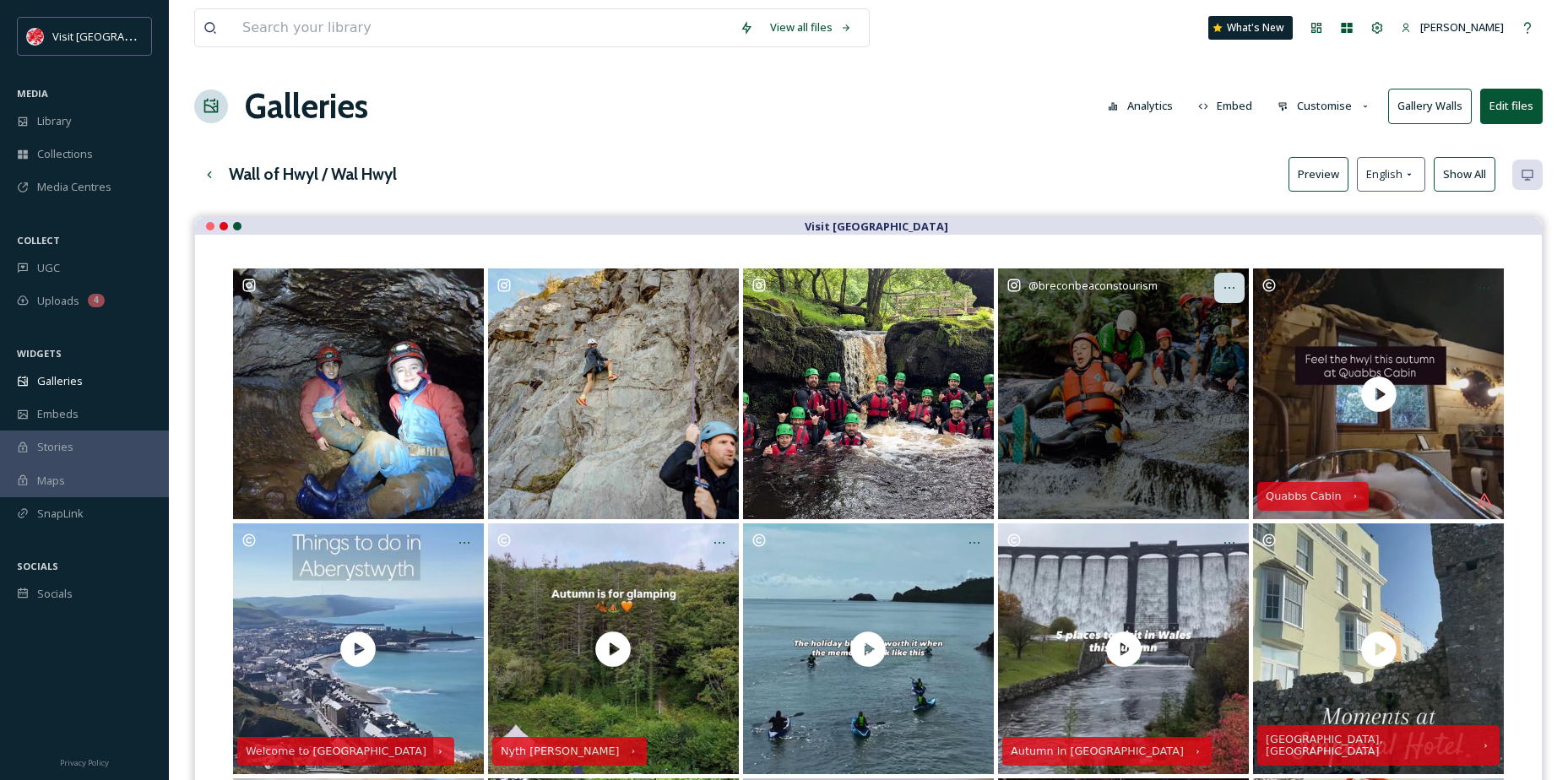
click at [1231, 290] on icon "Opens media popup. Media description: breconbeaconstourism-6279290.jpg." at bounding box center [1230, 288] width 14 height 14
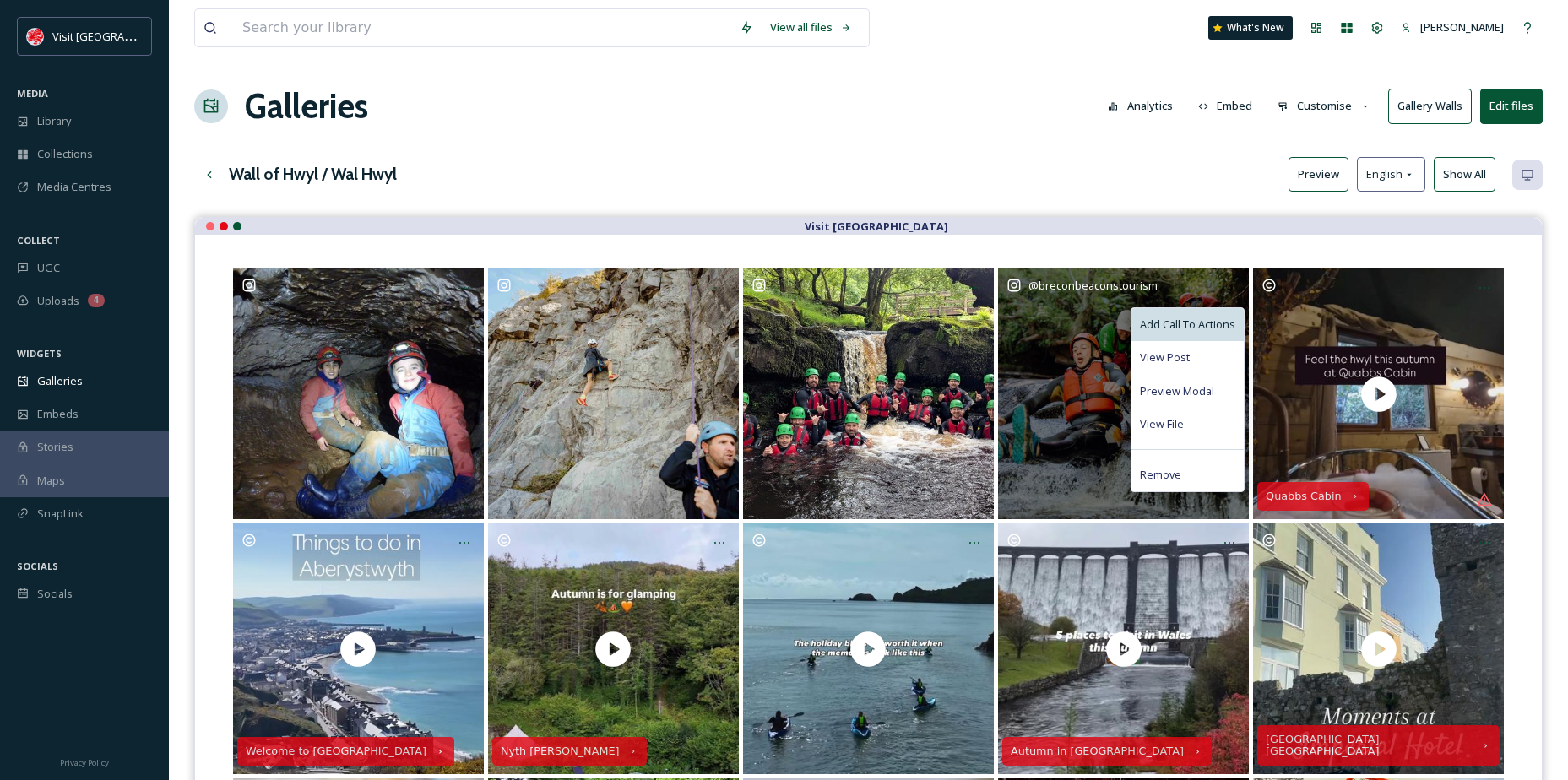
click at [1198, 317] on span "Add Call To Actions" at bounding box center [1188, 325] width 96 height 16
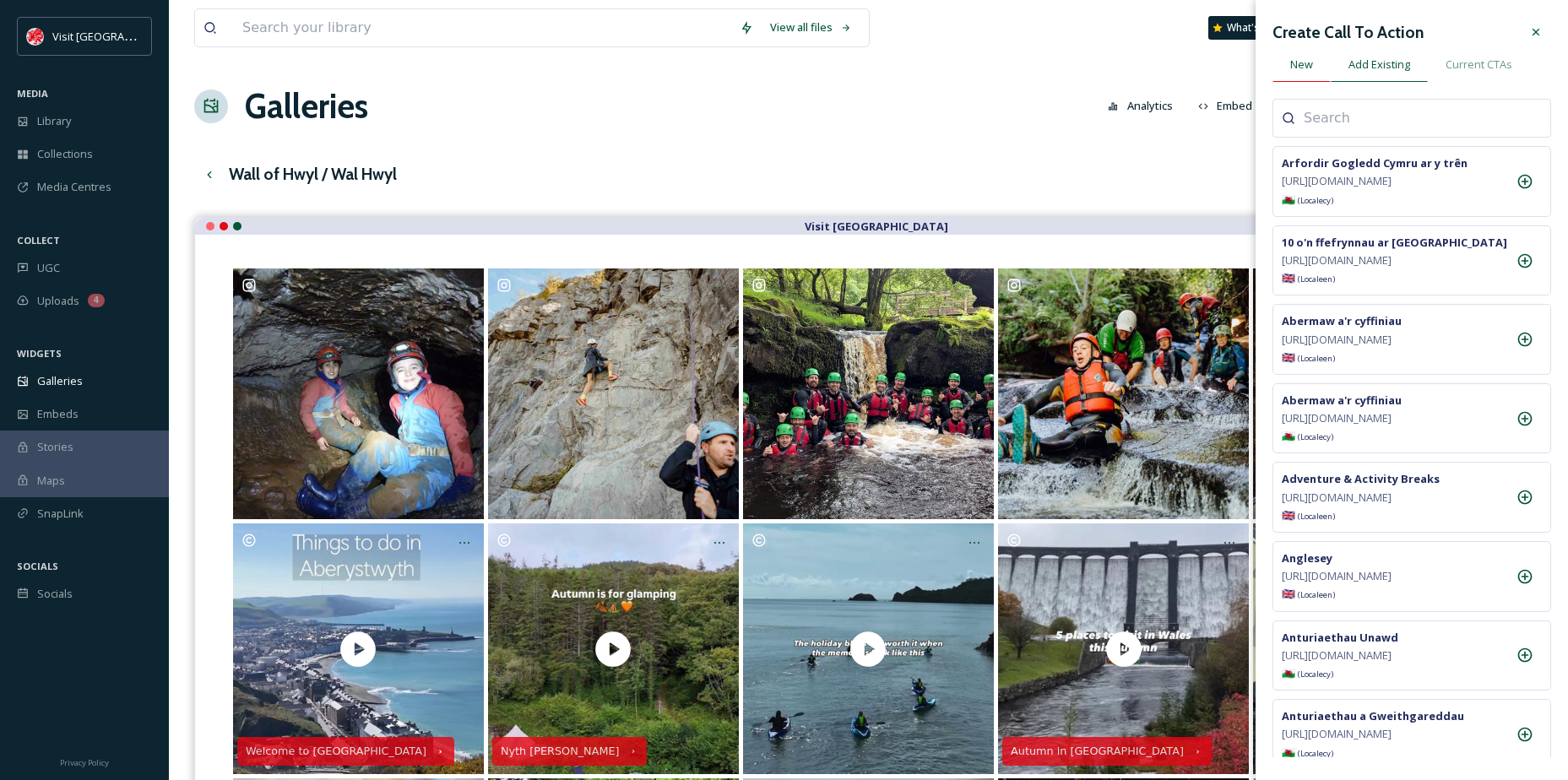
click at [1317, 75] on div "New" at bounding box center [1302, 64] width 59 height 34
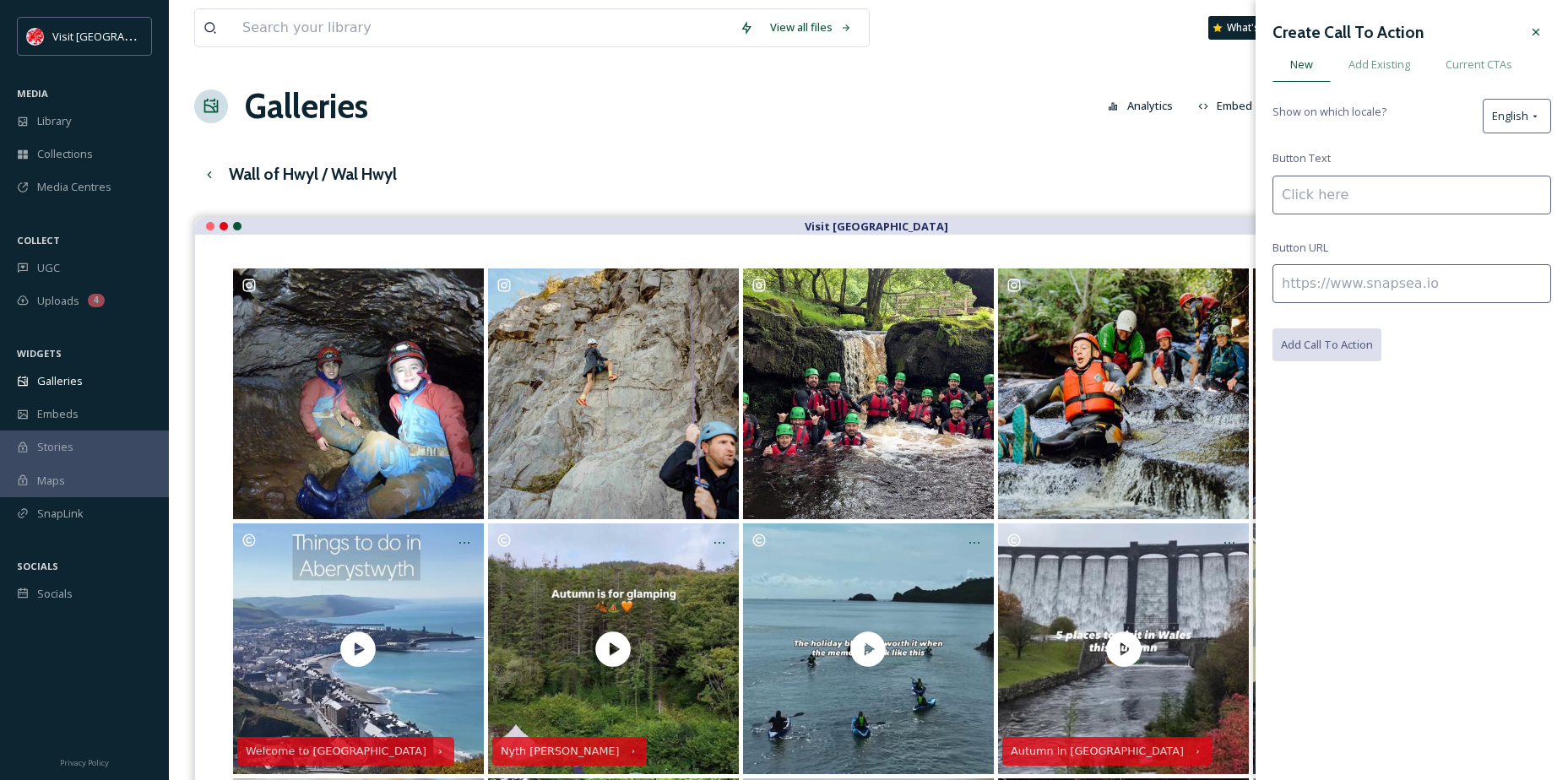
click at [1296, 300] on input at bounding box center [1412, 283] width 279 height 39
paste input "[URL][DOMAIN_NAME]"
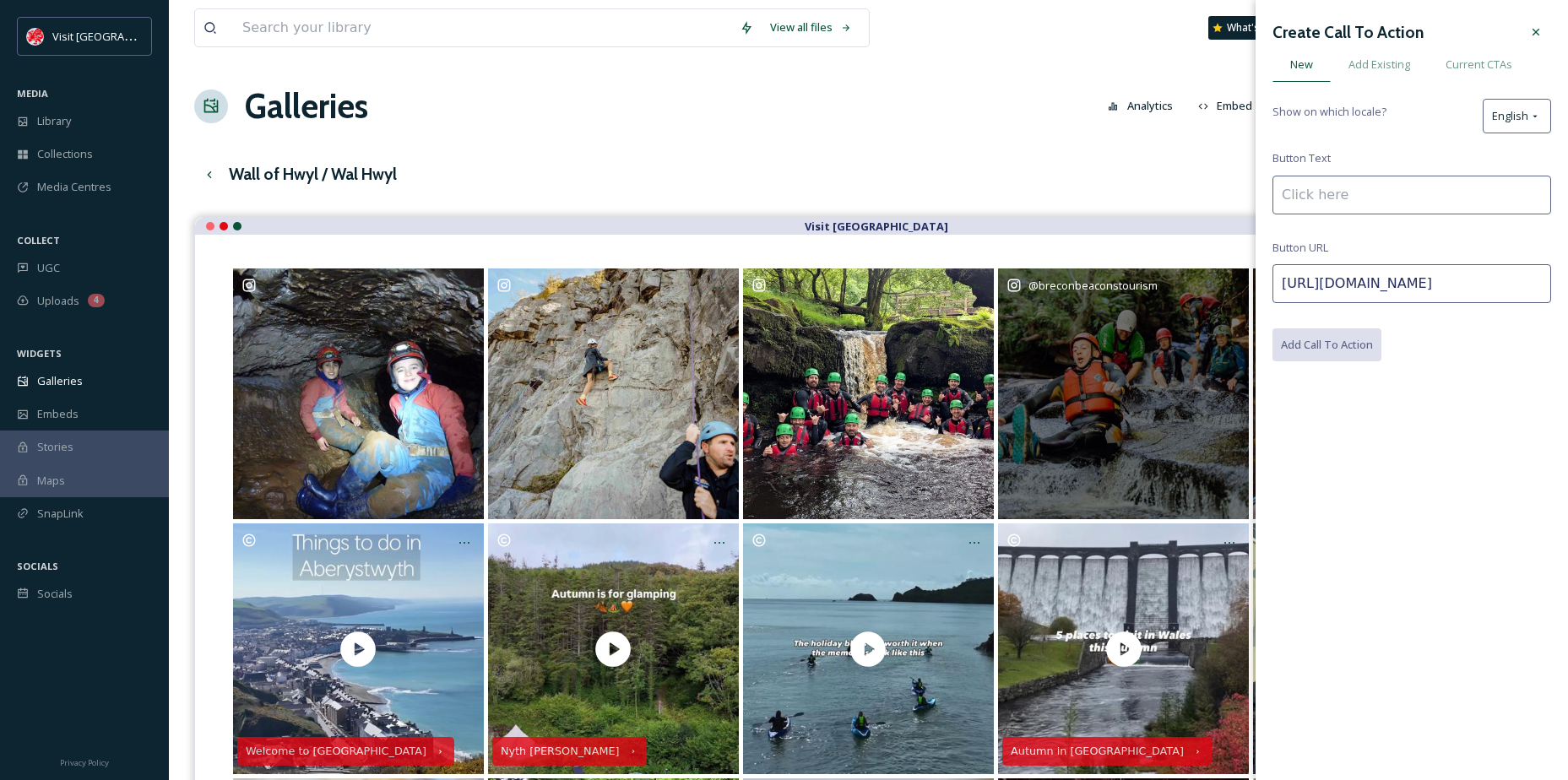
drag, startPoint x: 1429, startPoint y: 285, endPoint x: 1139, endPoint y: 318, distance: 291.9
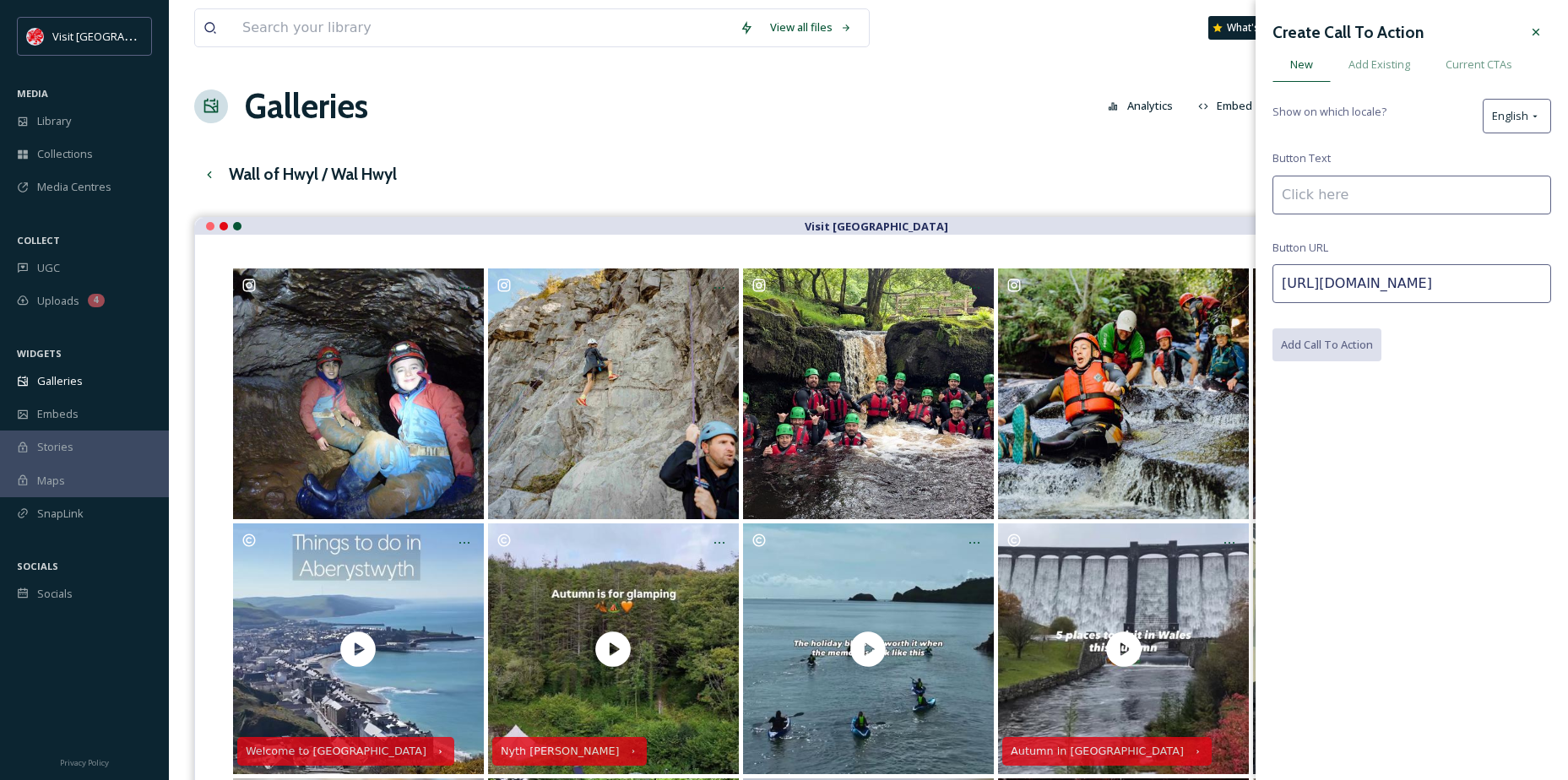
click at [1354, 282] on input "[URL][DOMAIN_NAME]" at bounding box center [1412, 283] width 279 height 39
drag, startPoint x: 1326, startPoint y: 282, endPoint x: 1426, endPoint y: 281, distance: 100.0
click at [1426, 281] on input "[URL][DOMAIN_NAME]" at bounding box center [1412, 283] width 279 height 39
type input "[URL][DOMAIN_NAME]"
click at [1314, 211] on input at bounding box center [1412, 195] width 279 height 39
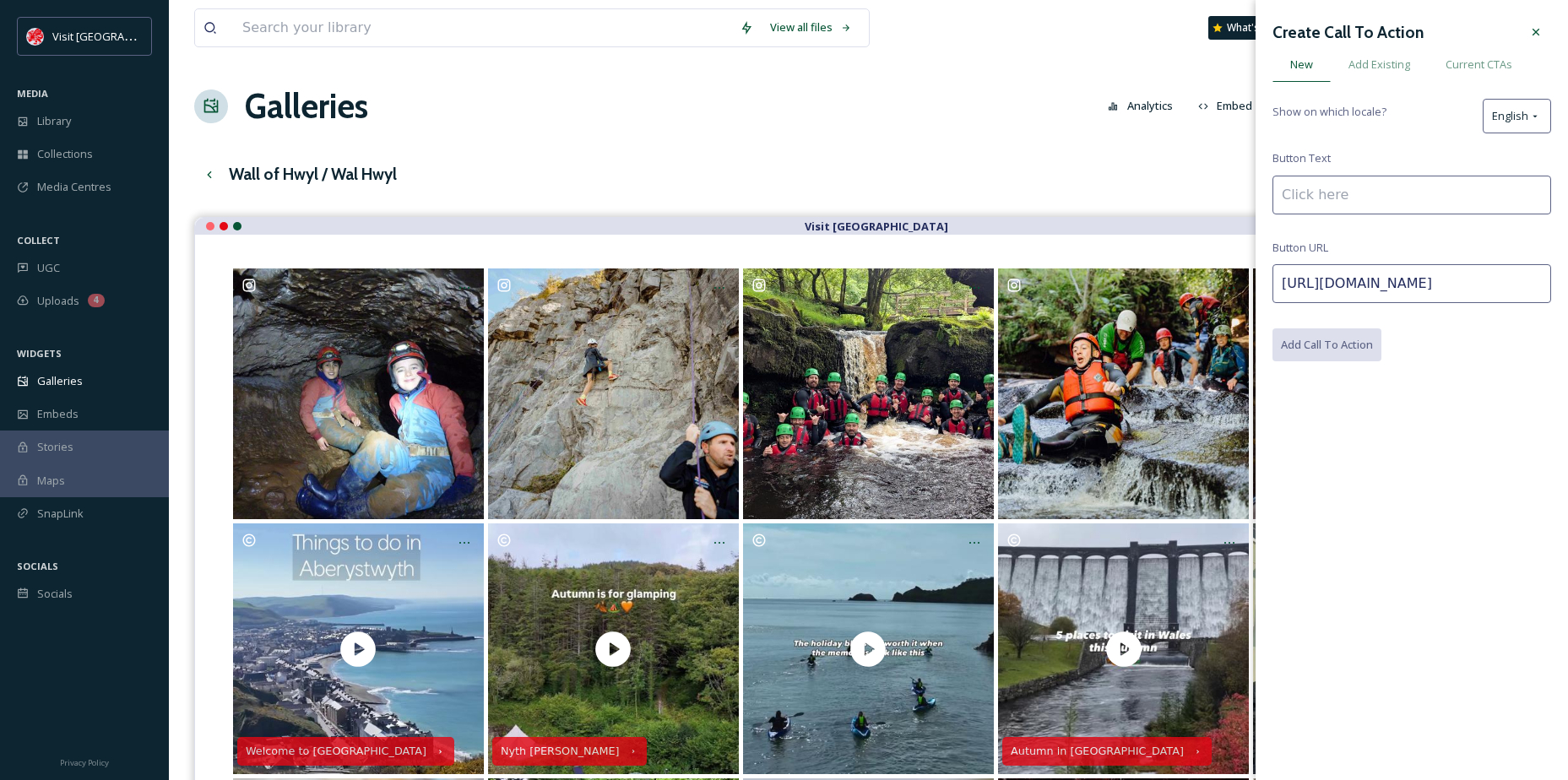
paste input "dolygaeroutdoor"
drag, startPoint x: 1288, startPoint y: 200, endPoint x: 1298, endPoint y: 209, distance: 13.5
click at [1288, 201] on input "dolygaeroutdoor" at bounding box center [1412, 195] width 279 height 39
type input "Dolygaeroutdoor"
click at [1368, 337] on button "Add Call To Action" at bounding box center [1328, 345] width 111 height 34
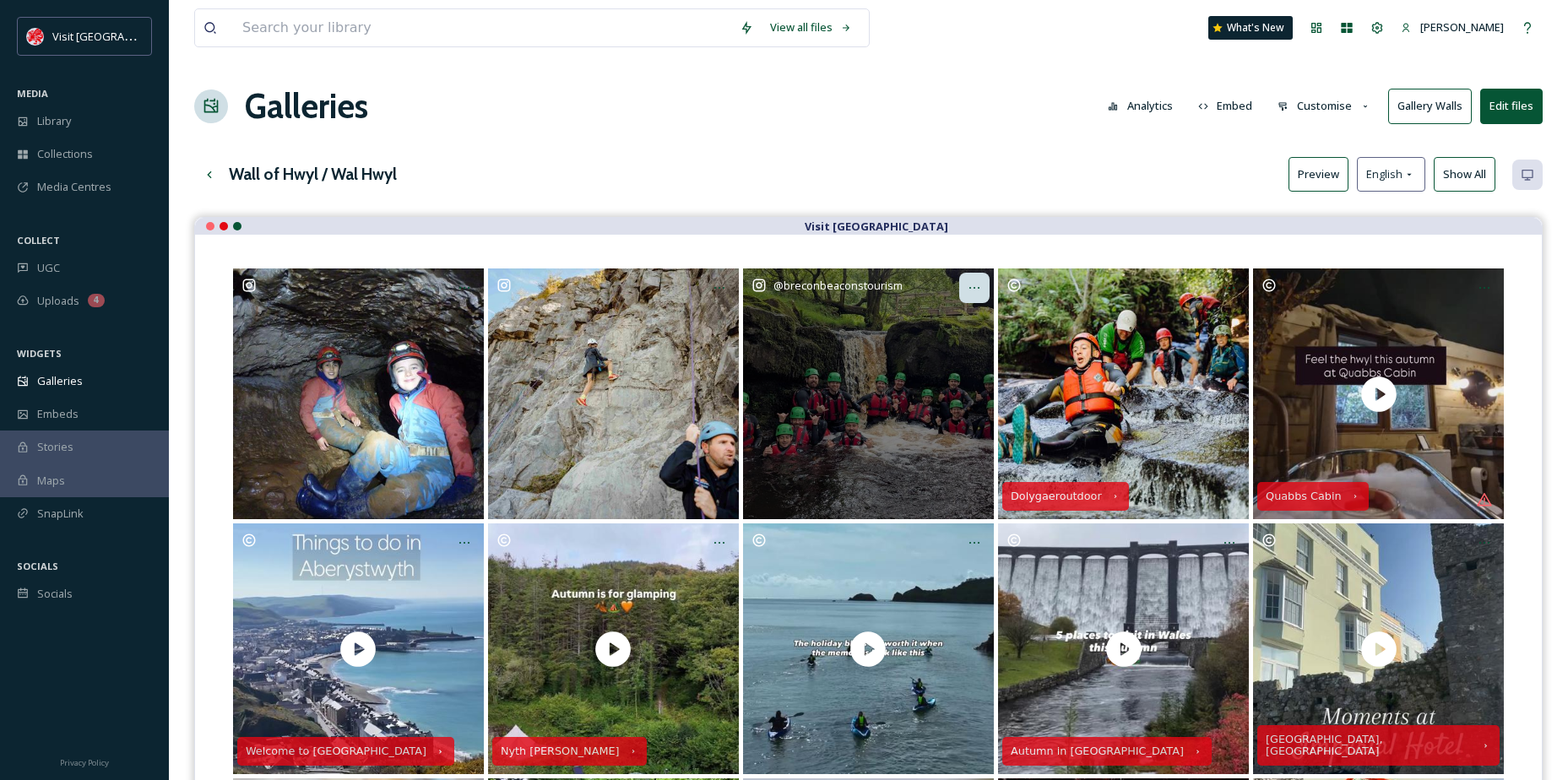
click at [976, 297] on div "Opens media popup. Media description: breconbeaconstourism-17925079218150356.jp…" at bounding box center [975, 288] width 31 height 31
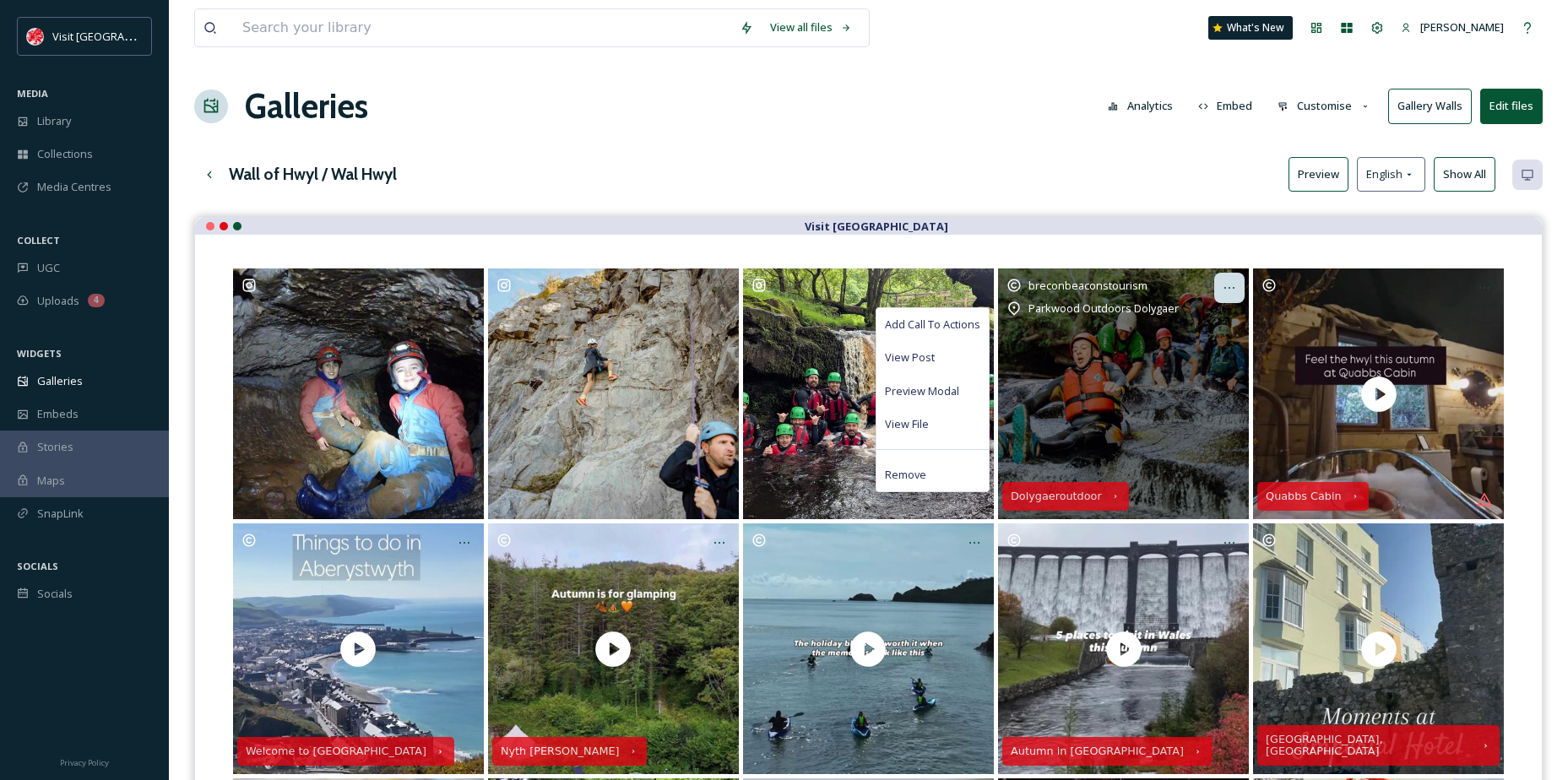
click at [1225, 298] on div "Opens media popup. Media description: Have you started to plan your half term a…" at bounding box center [1230, 288] width 31 height 31
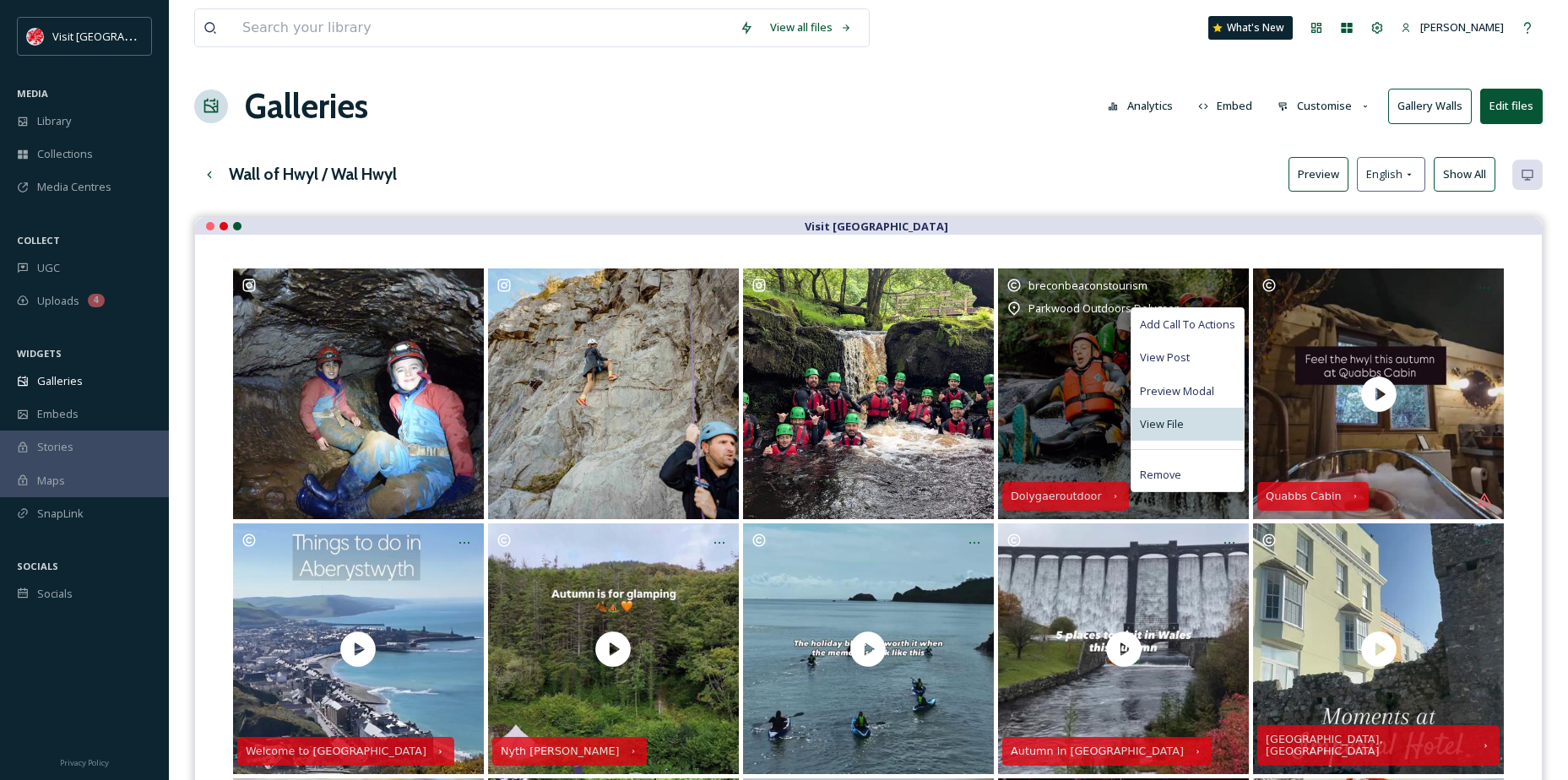
click at [1169, 414] on div "View File" at bounding box center [1187, 424] width 113 height 33
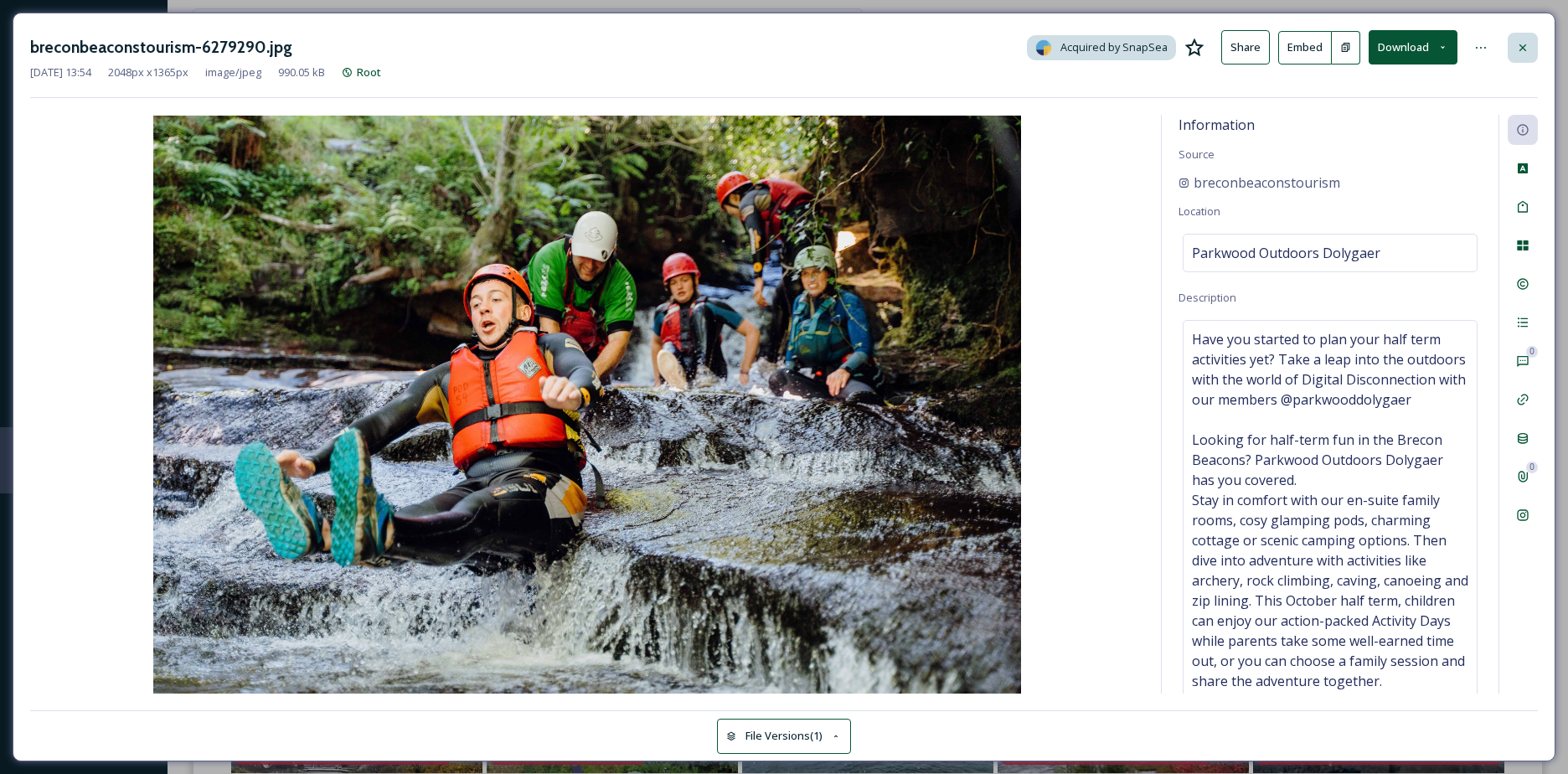
click at [1521, 53] on icon at bounding box center [1521, 47] width 13 height 13
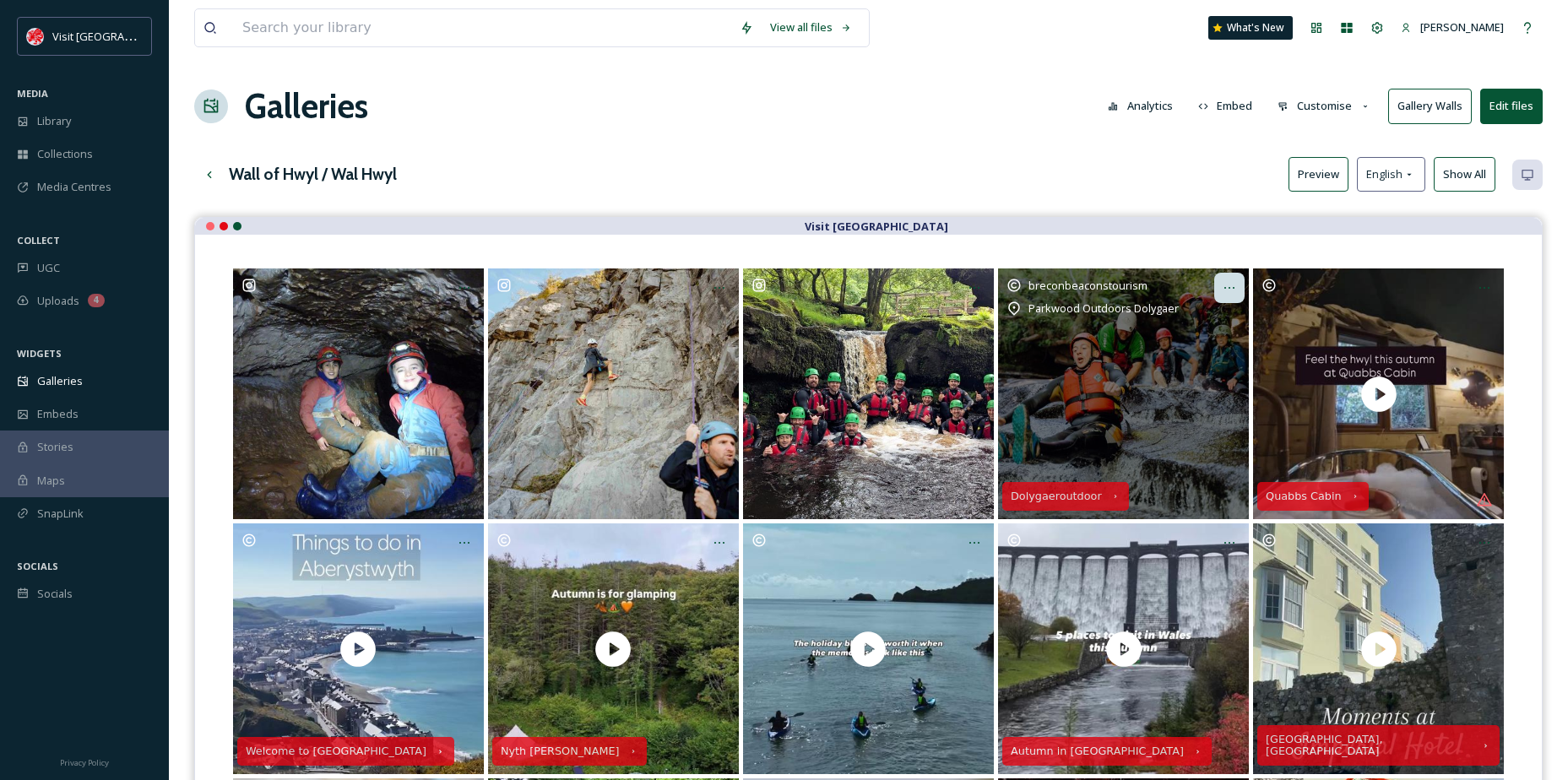
click at [1241, 284] on div "Opens media popup. Media description: Have you started to plan your half term a…" at bounding box center [1230, 288] width 31 height 31
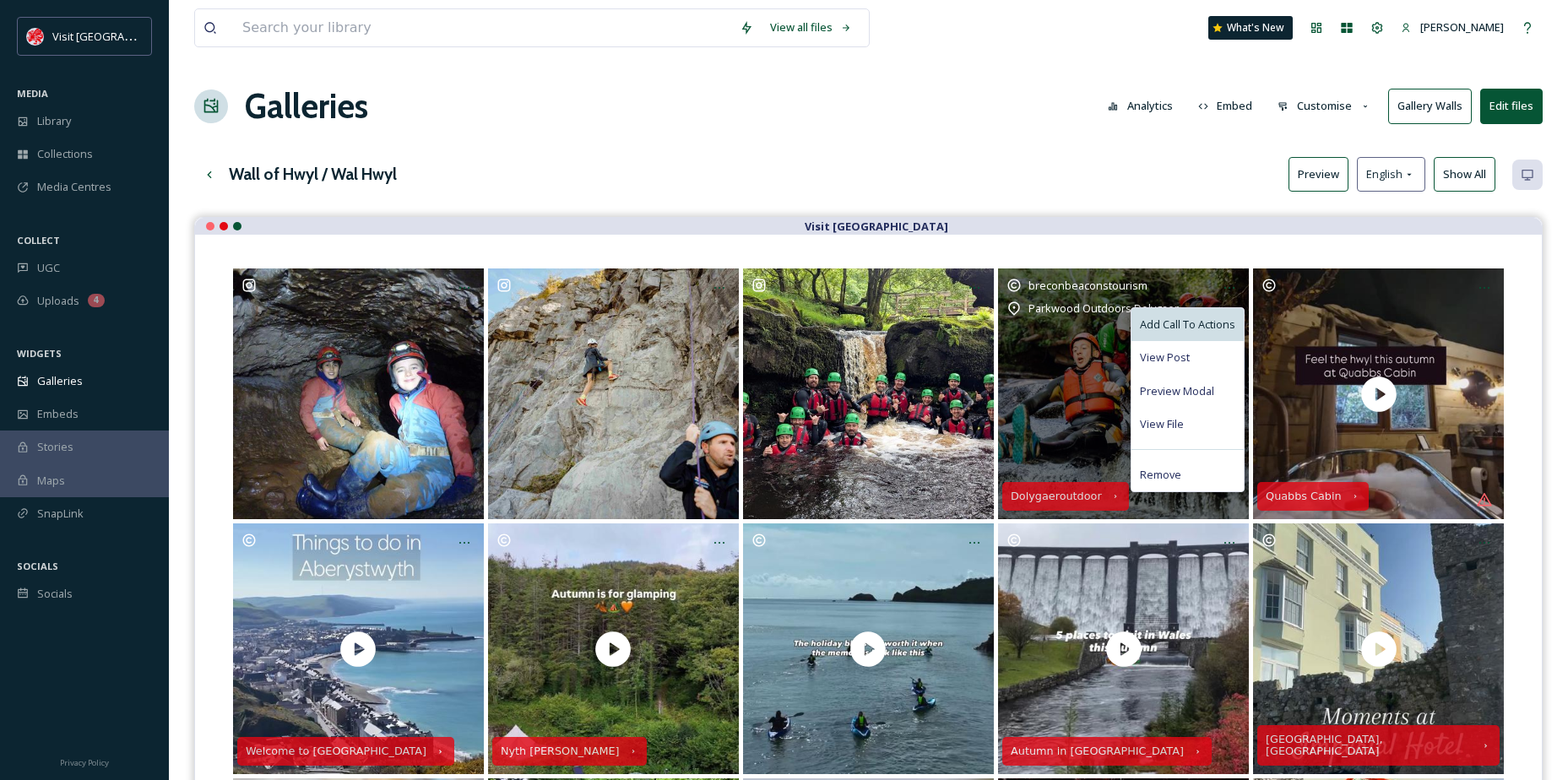
click at [1185, 325] on span "Add Call To Actions" at bounding box center [1188, 325] width 96 height 16
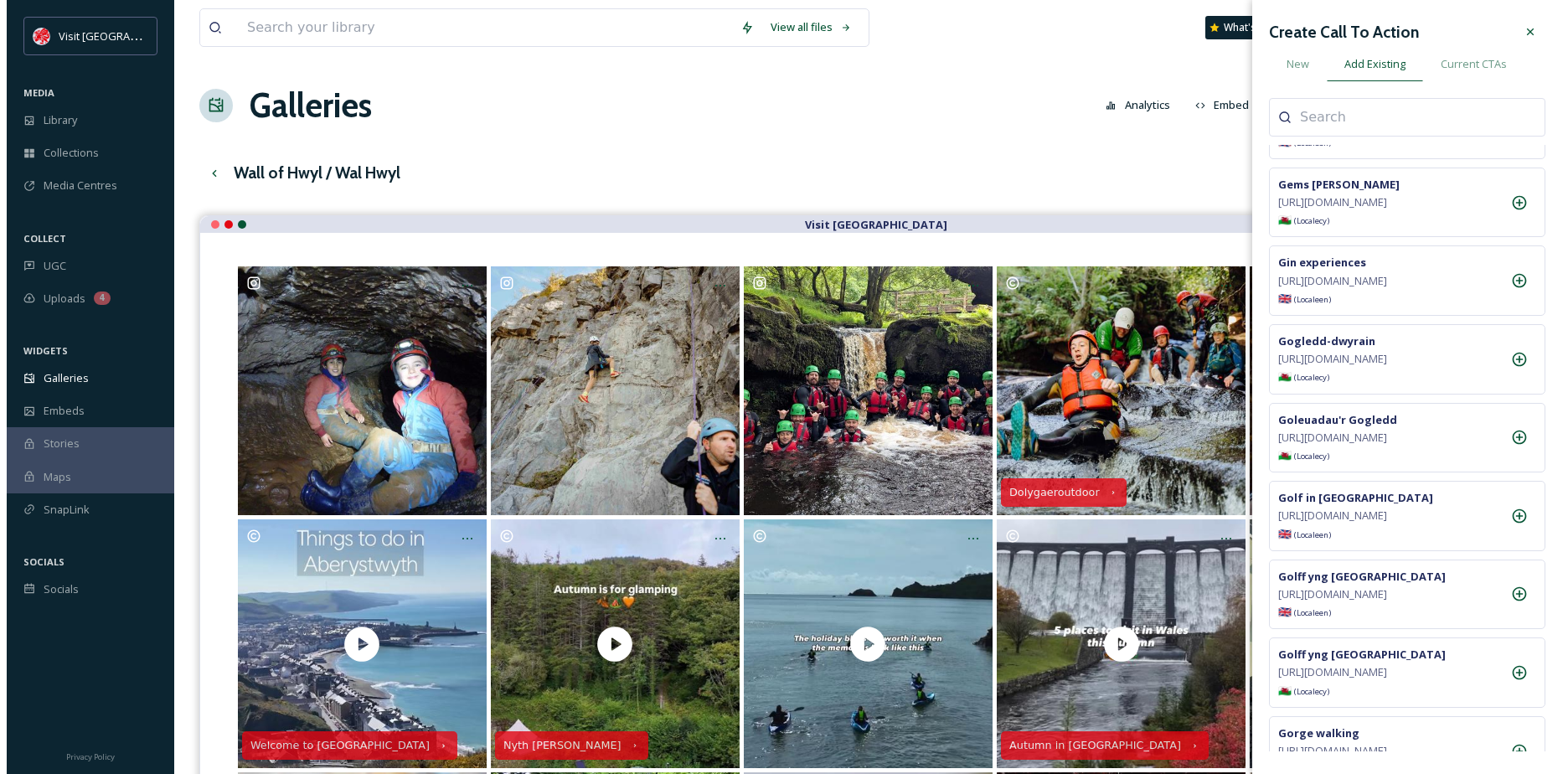
scroll to position [4775, 0]
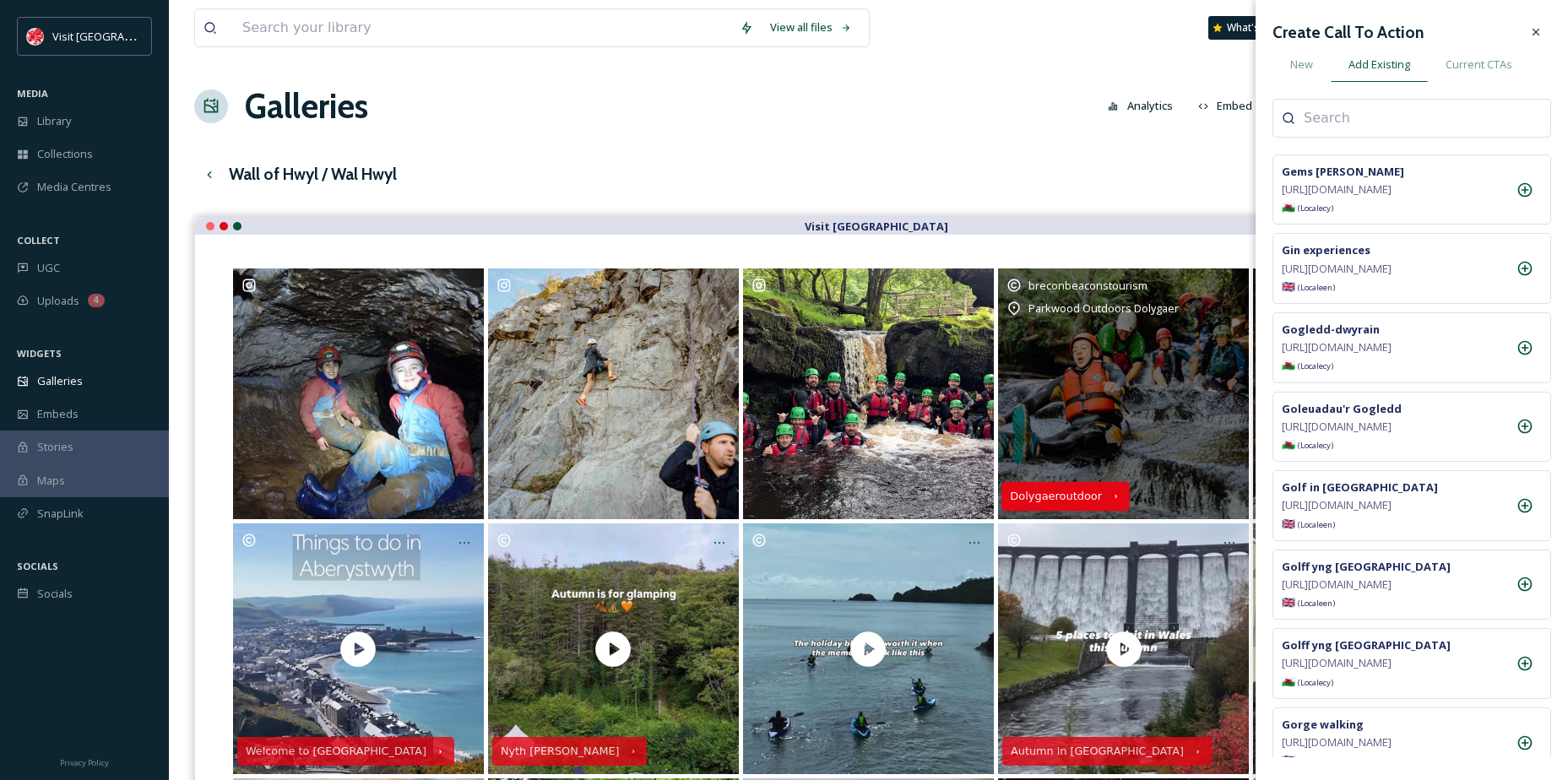
click at [1093, 485] on div "Dolygaeroutdoor" at bounding box center [1065, 497] width 128 height 29
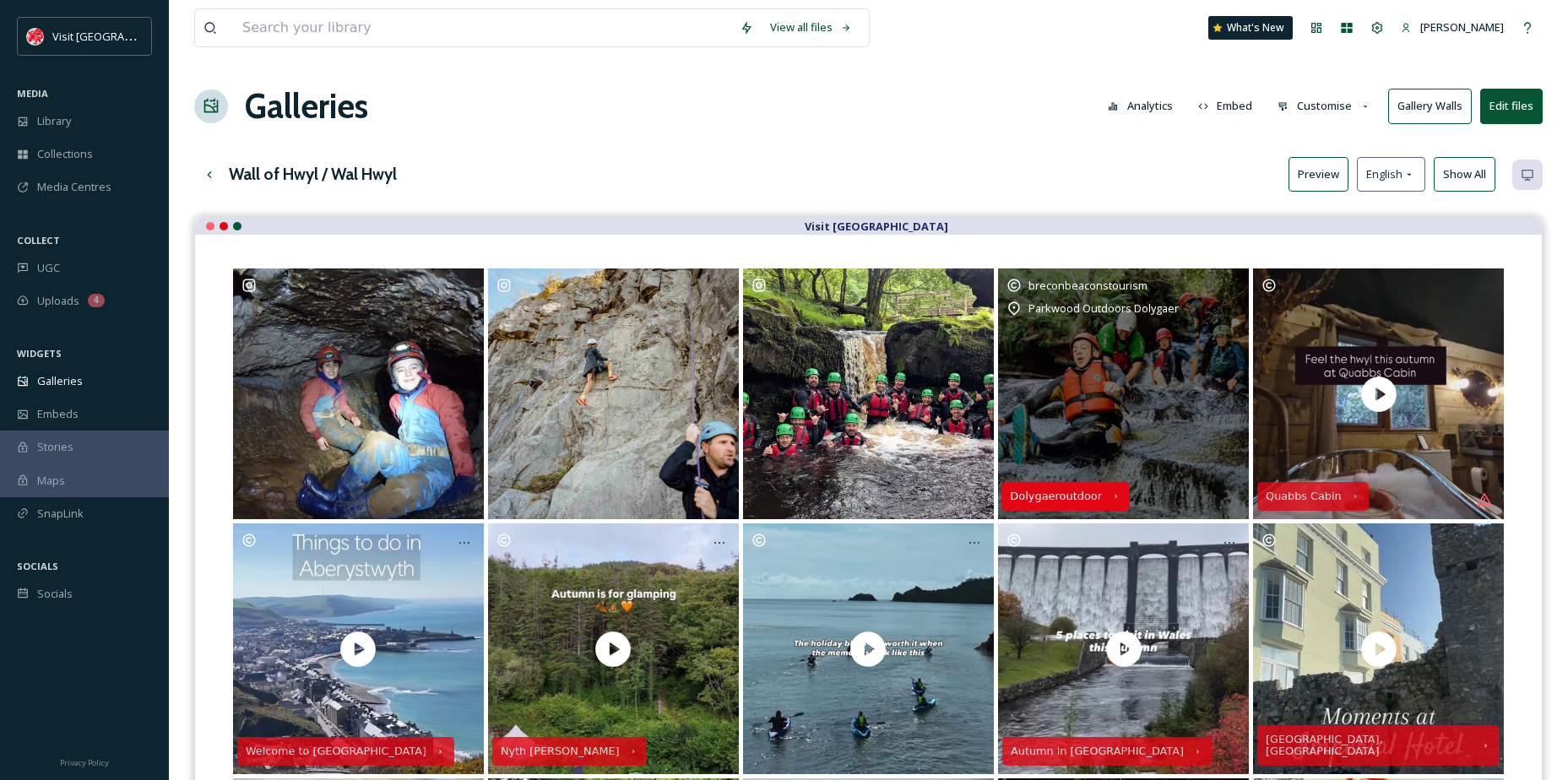
click at [1111, 494] on icon "Opens media popup. Media description: Have you started to plan your half term a…" at bounding box center [1116, 497] width 11 height 11
click at [1111, 495] on icon "Opens media popup. Media description: Have you started to plan your half term a…" at bounding box center [1116, 497] width 11 height 11
click at [1222, 278] on div "Opens media popup. Media description: Have you started to plan your half term a…" at bounding box center [1230, 288] width 31 height 31
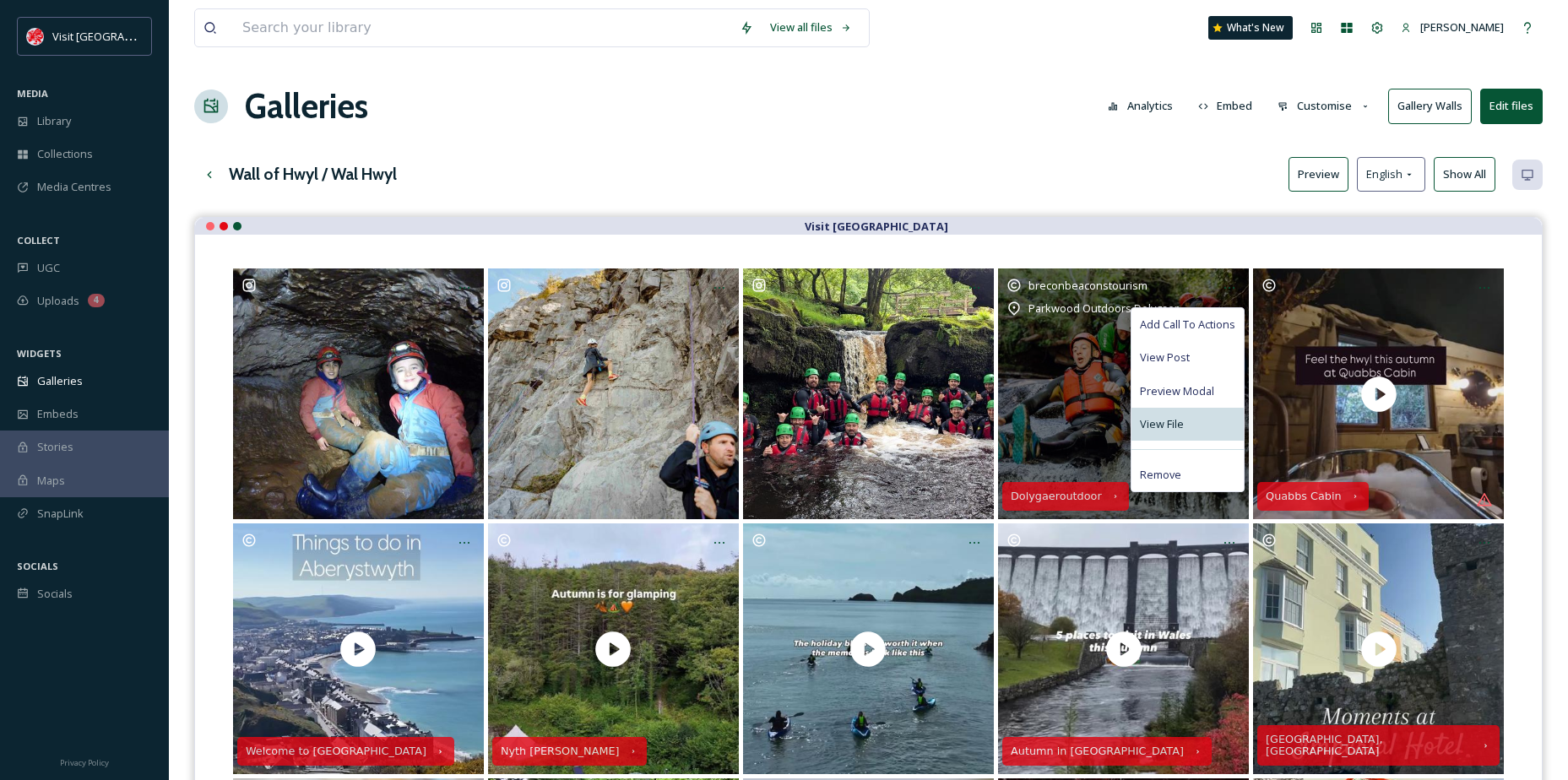
click at [1186, 423] on div "View File" at bounding box center [1187, 424] width 113 height 33
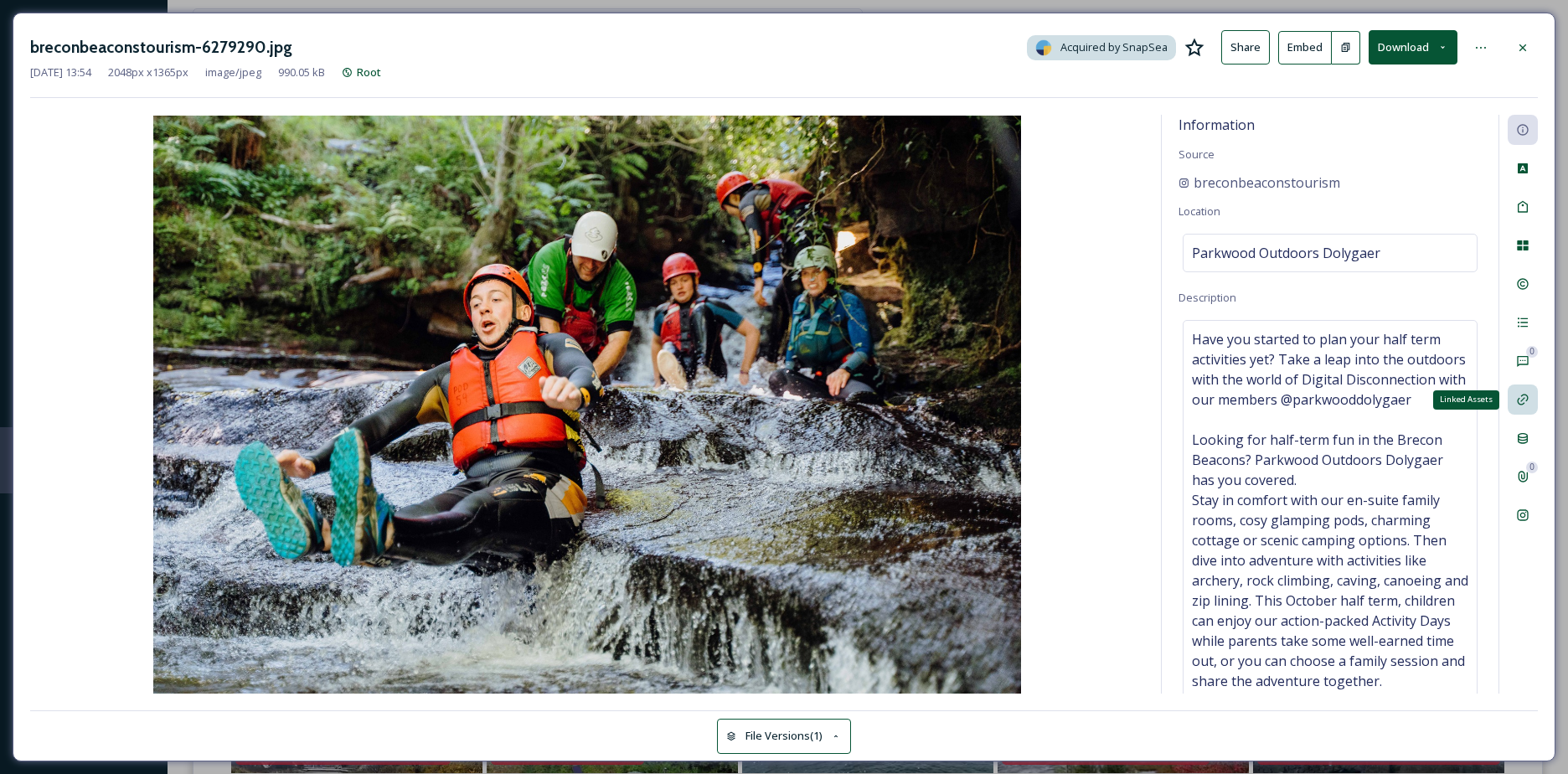
click at [1519, 411] on div "Linked Assets" at bounding box center [1522, 400] width 30 height 30
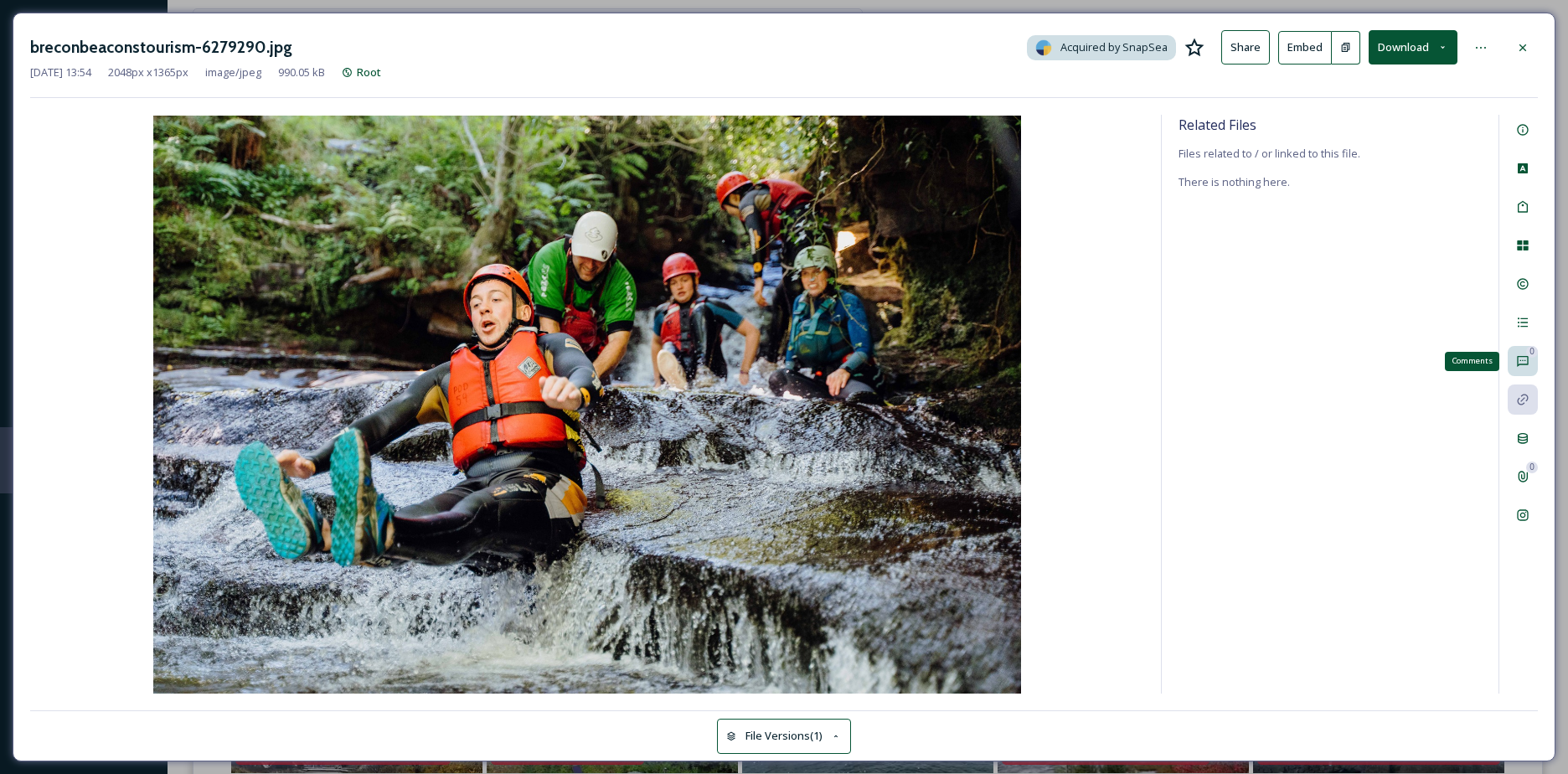
click at [1516, 358] on icon at bounding box center [1521, 361] width 13 height 13
click at [1519, 328] on icon at bounding box center [1521, 322] width 13 height 13
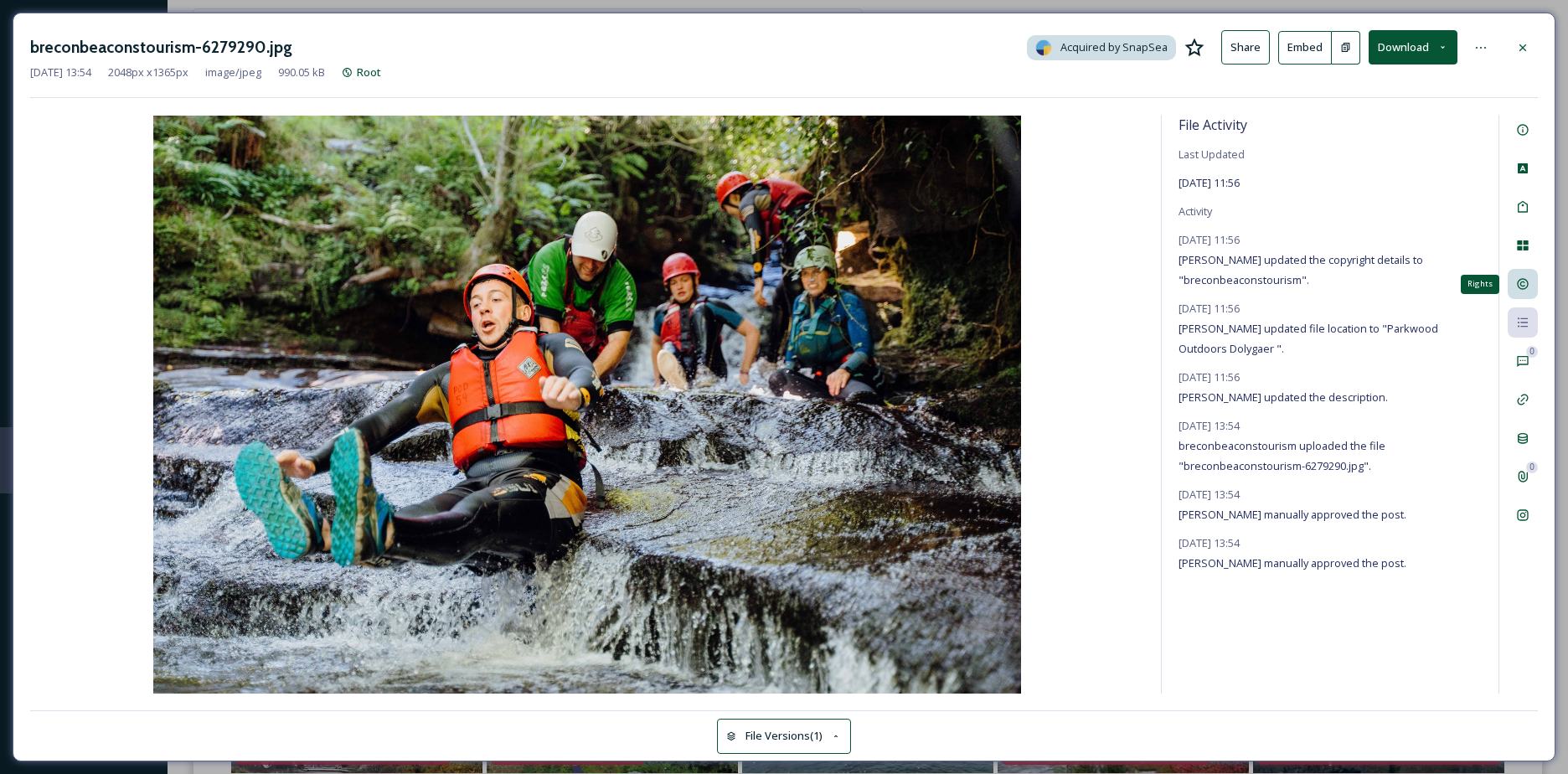
click at [1530, 288] on div "Rights" at bounding box center [1522, 285] width 30 height 30
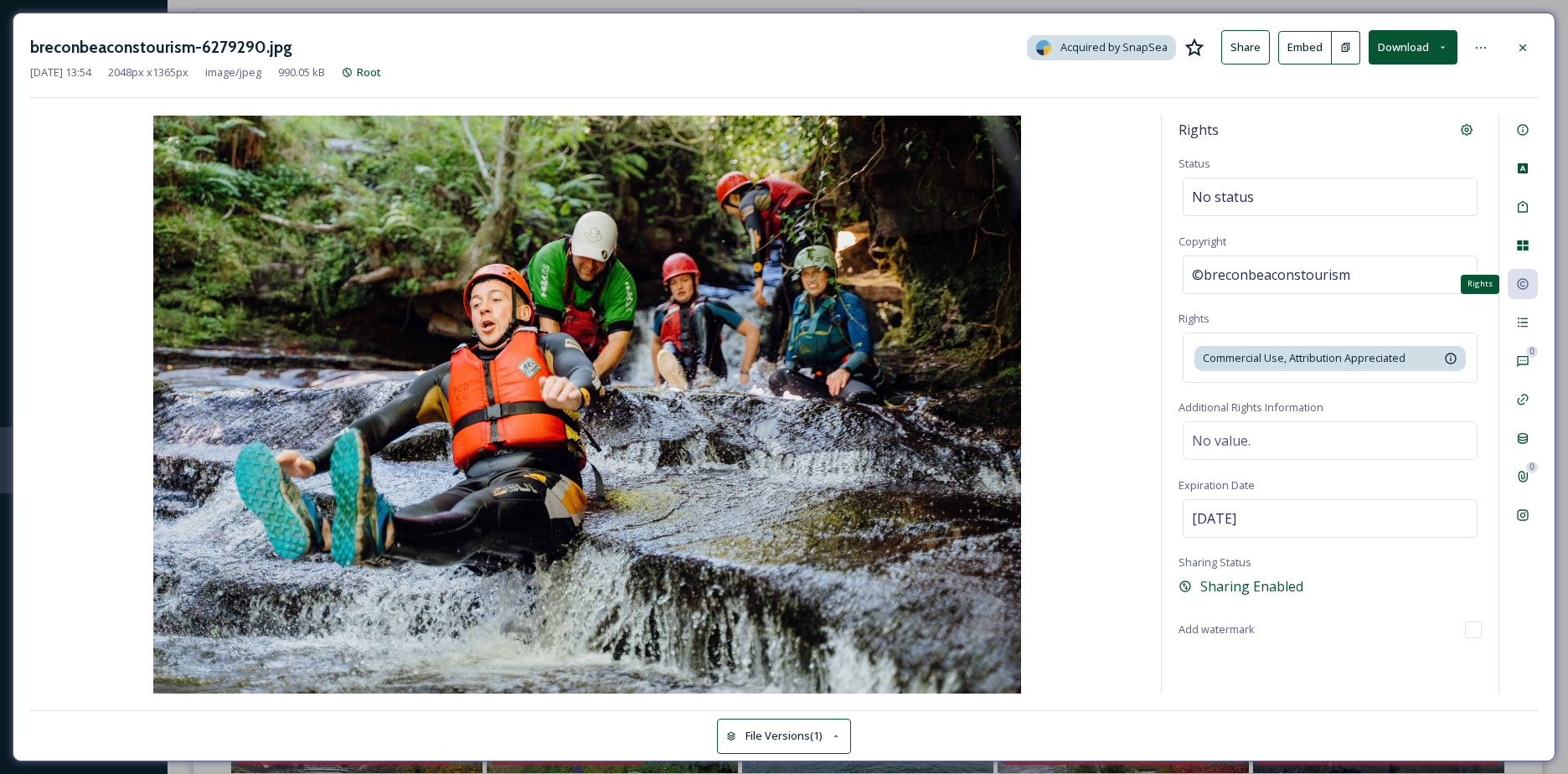
click at [1524, 290] on icon at bounding box center [1521, 284] width 13 height 13
click at [1531, 251] on div "File Usage" at bounding box center [1522, 245] width 30 height 30
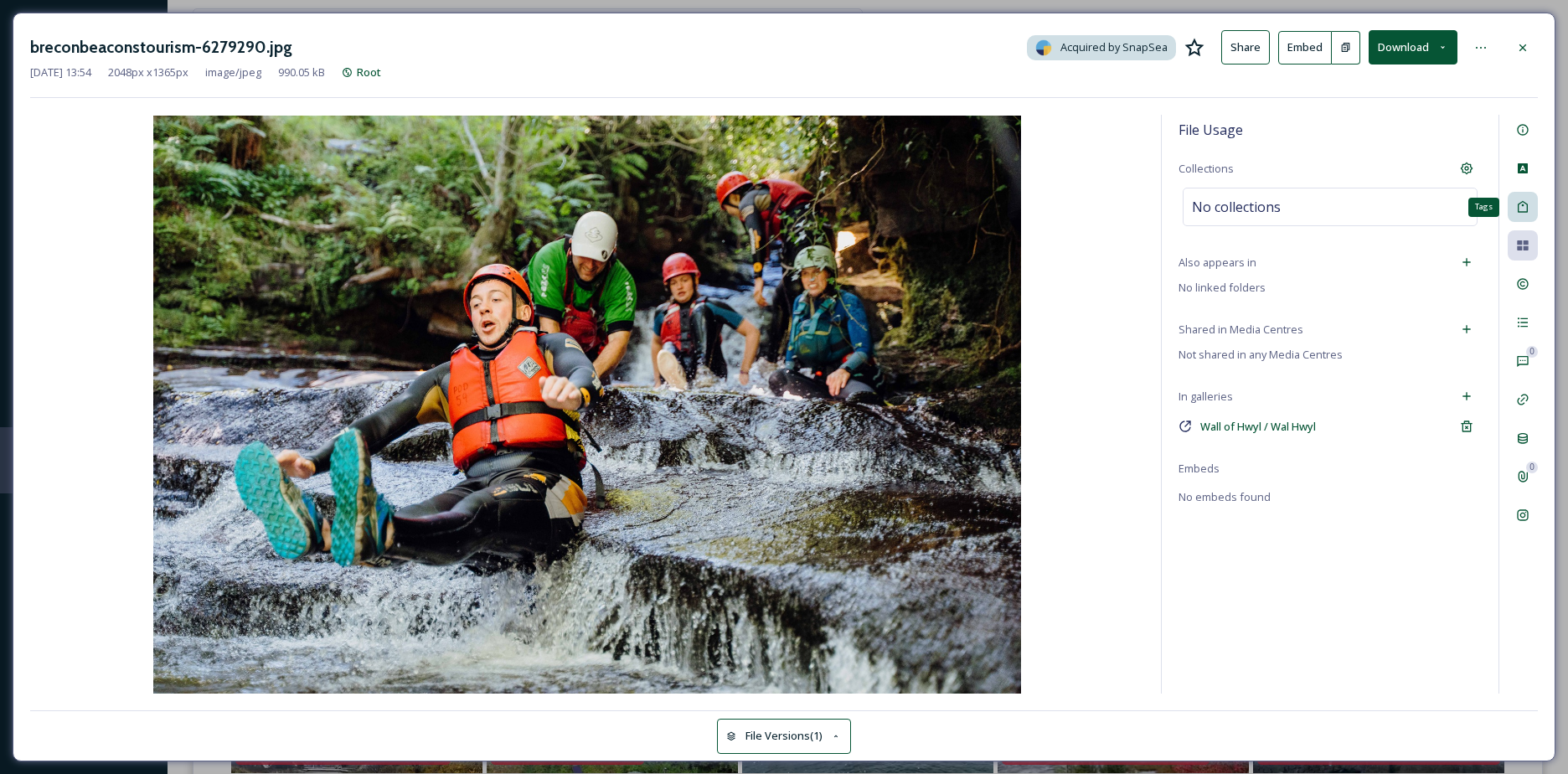
click at [1524, 212] on icon at bounding box center [1521, 207] width 10 height 12
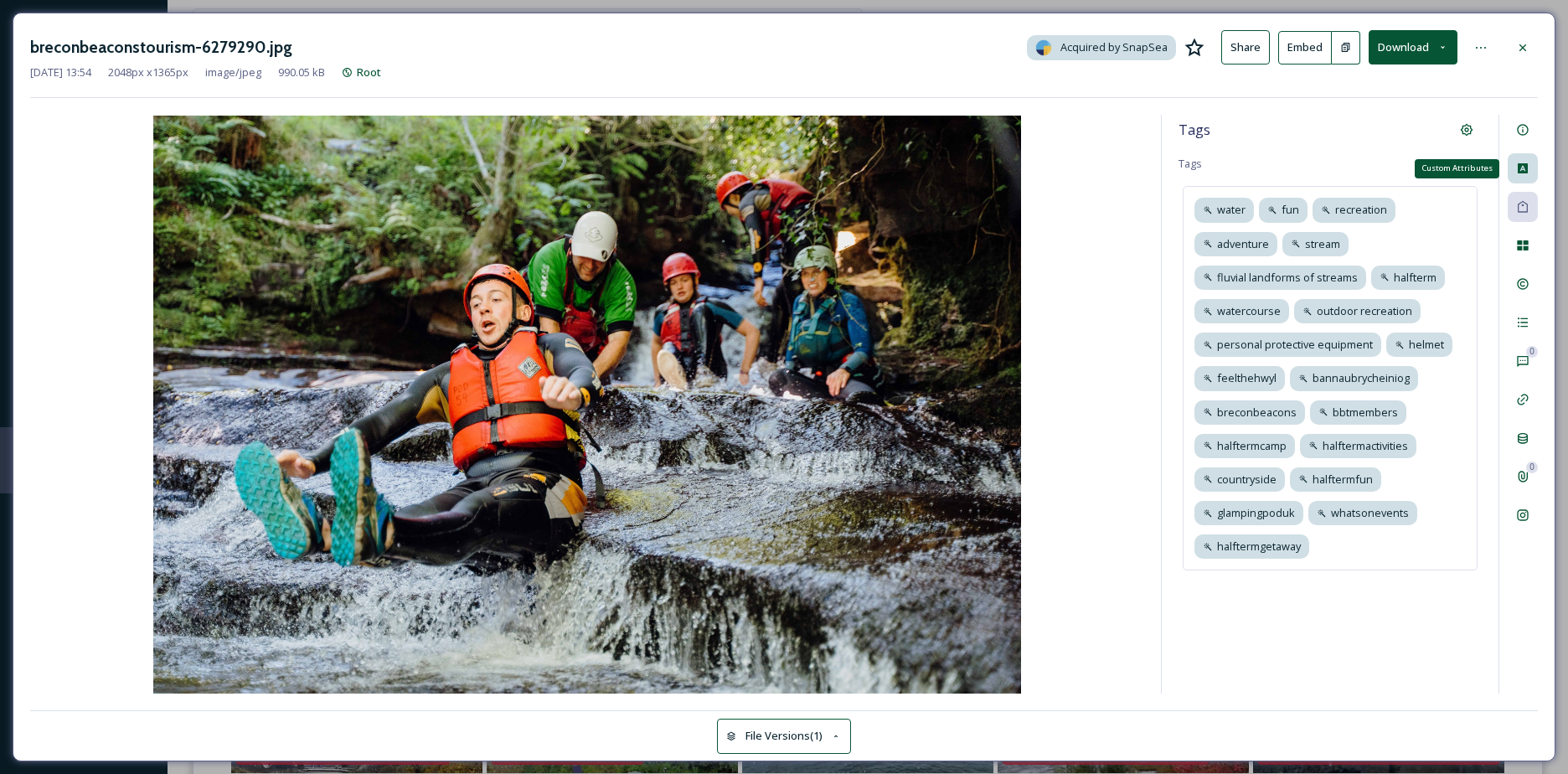
click at [1519, 179] on div "Custom Attributes" at bounding box center [1522, 168] width 30 height 30
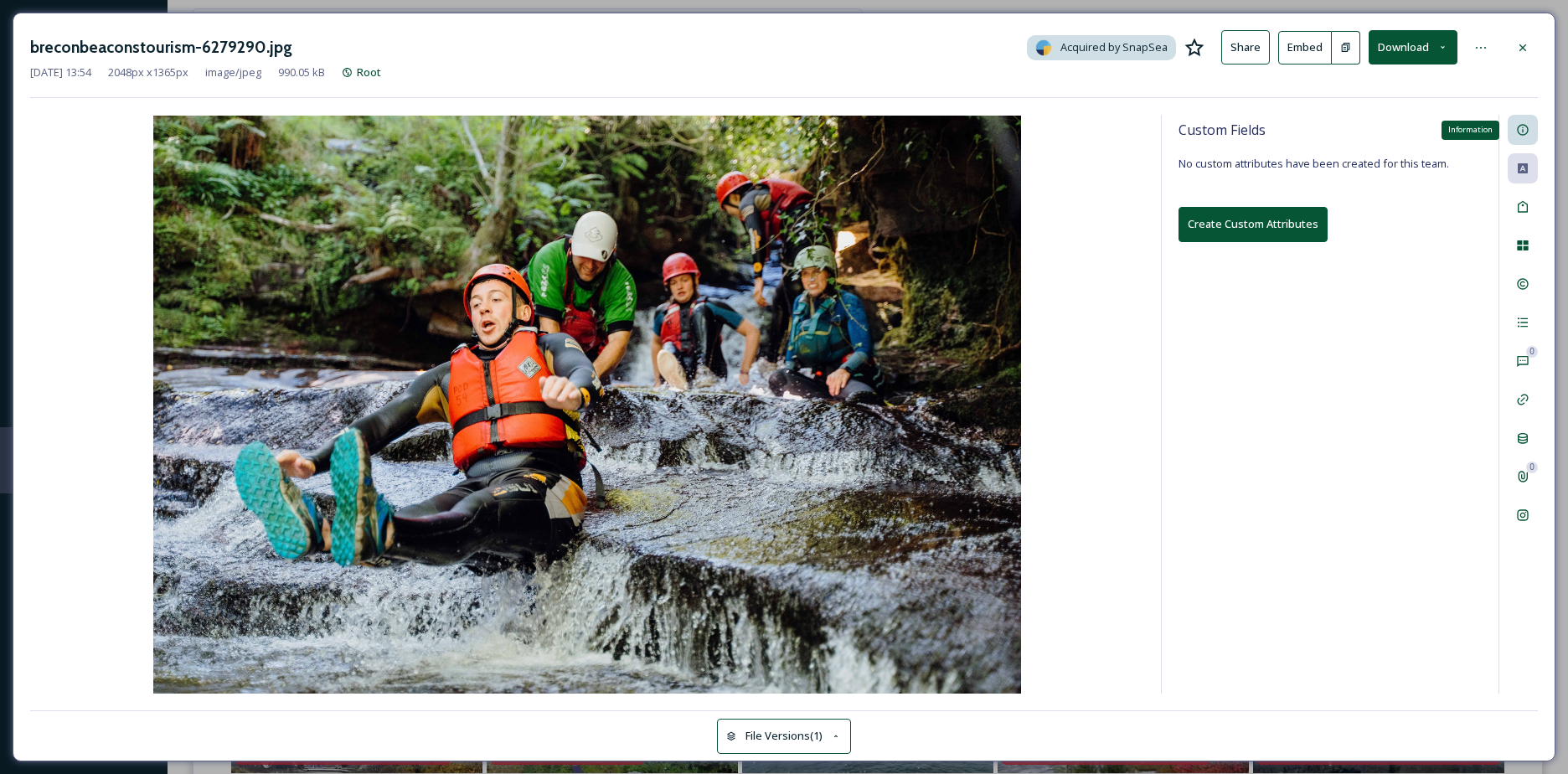
click at [1521, 140] on div "Information" at bounding box center [1522, 130] width 30 height 30
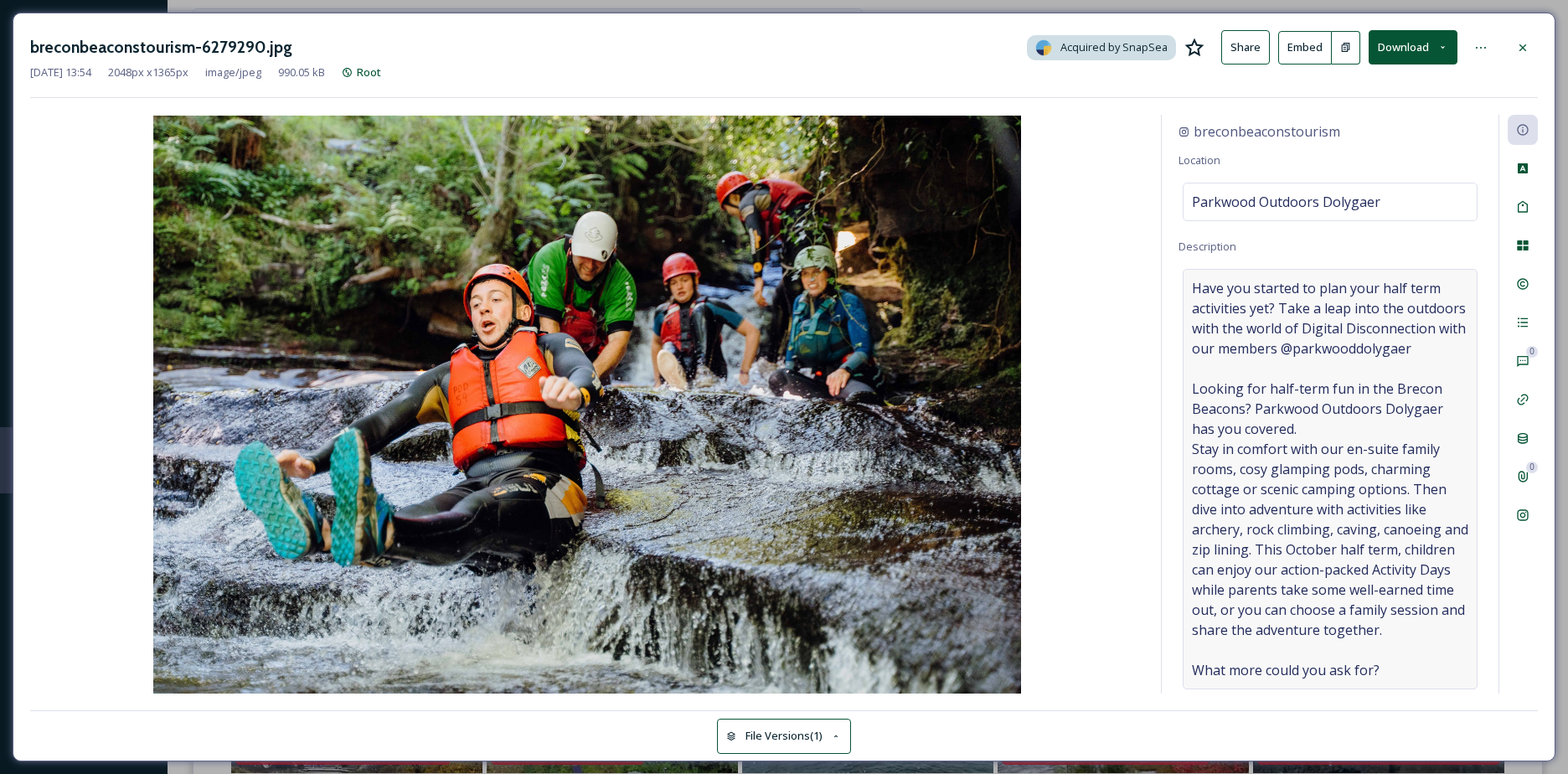
scroll to position [90, 0]
click at [1513, 518] on div "Social Information" at bounding box center [1522, 515] width 30 height 30
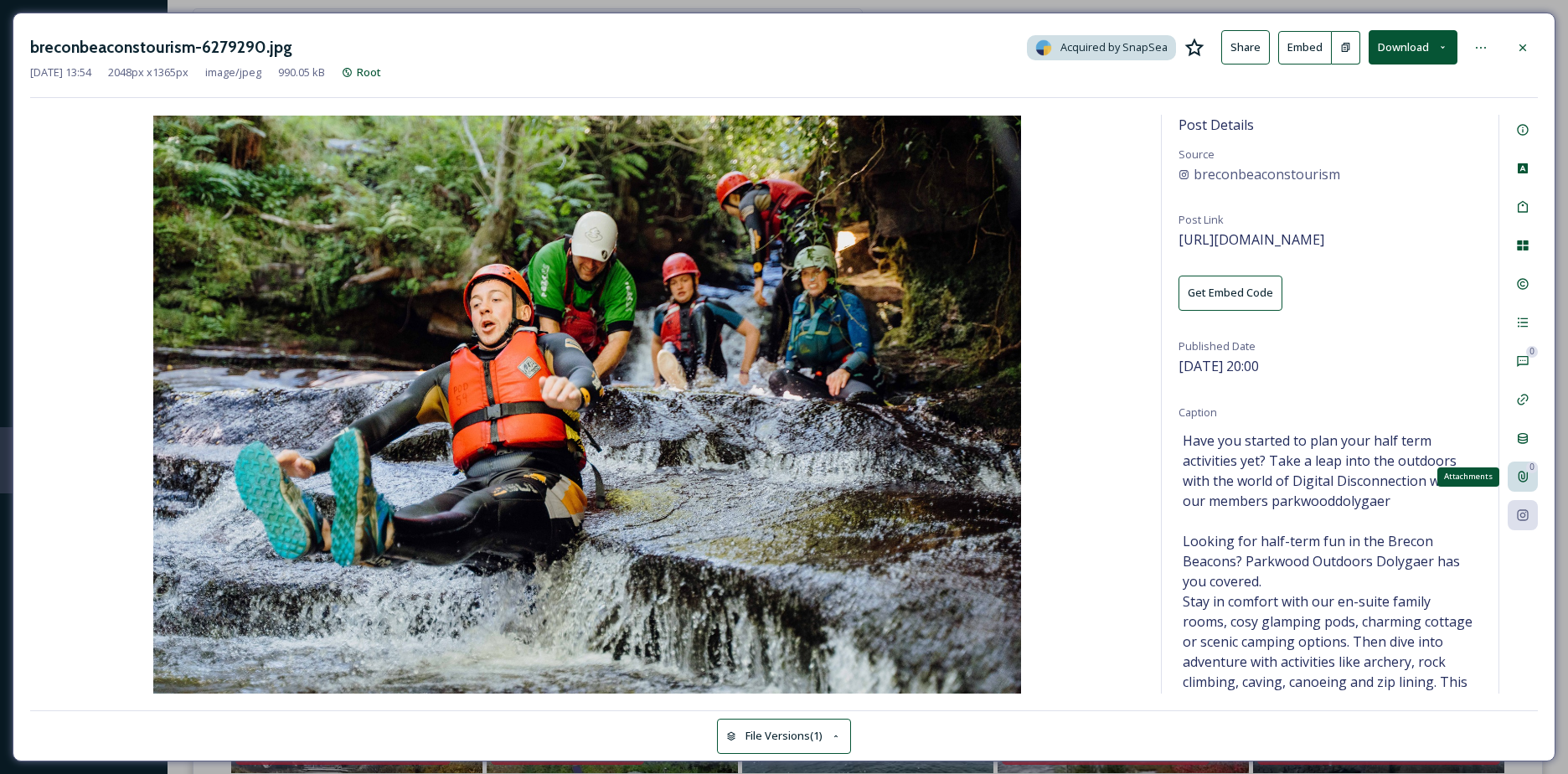
click at [1521, 485] on div "0 Attachments" at bounding box center [1522, 477] width 30 height 30
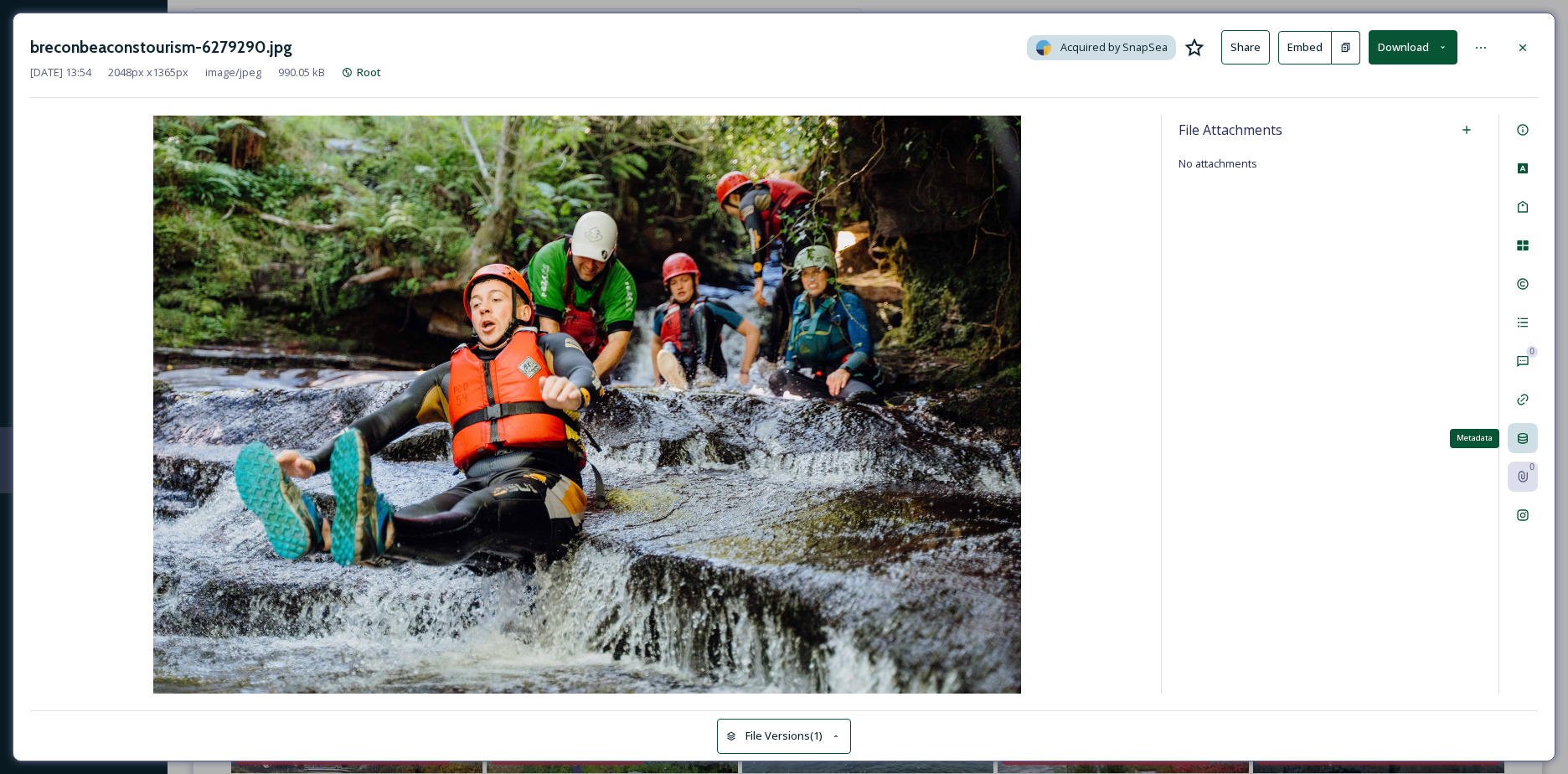
click at [1530, 450] on div "Metadata" at bounding box center [1522, 438] width 30 height 30
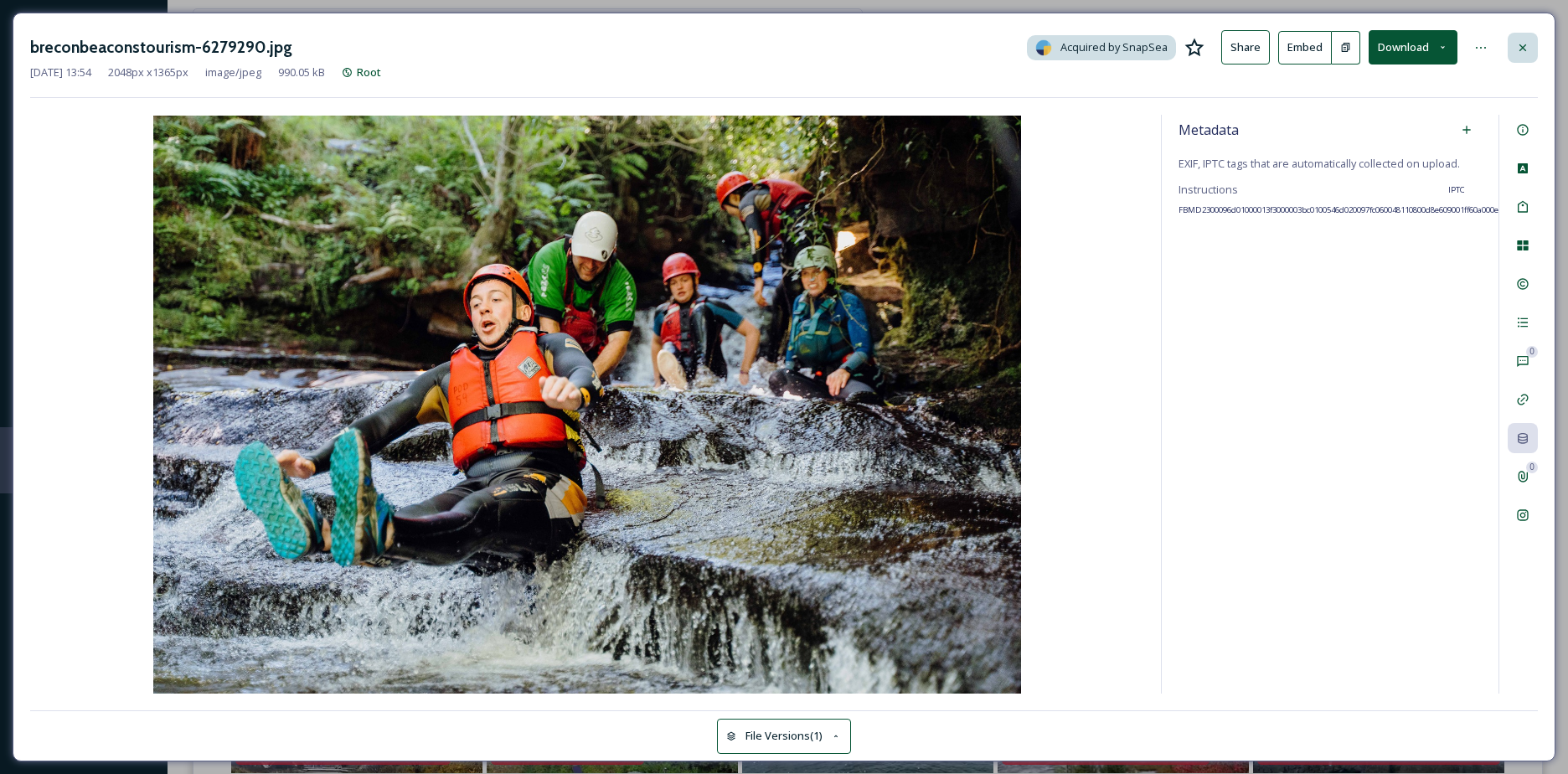
click at [1516, 42] on icon at bounding box center [1521, 47] width 13 height 13
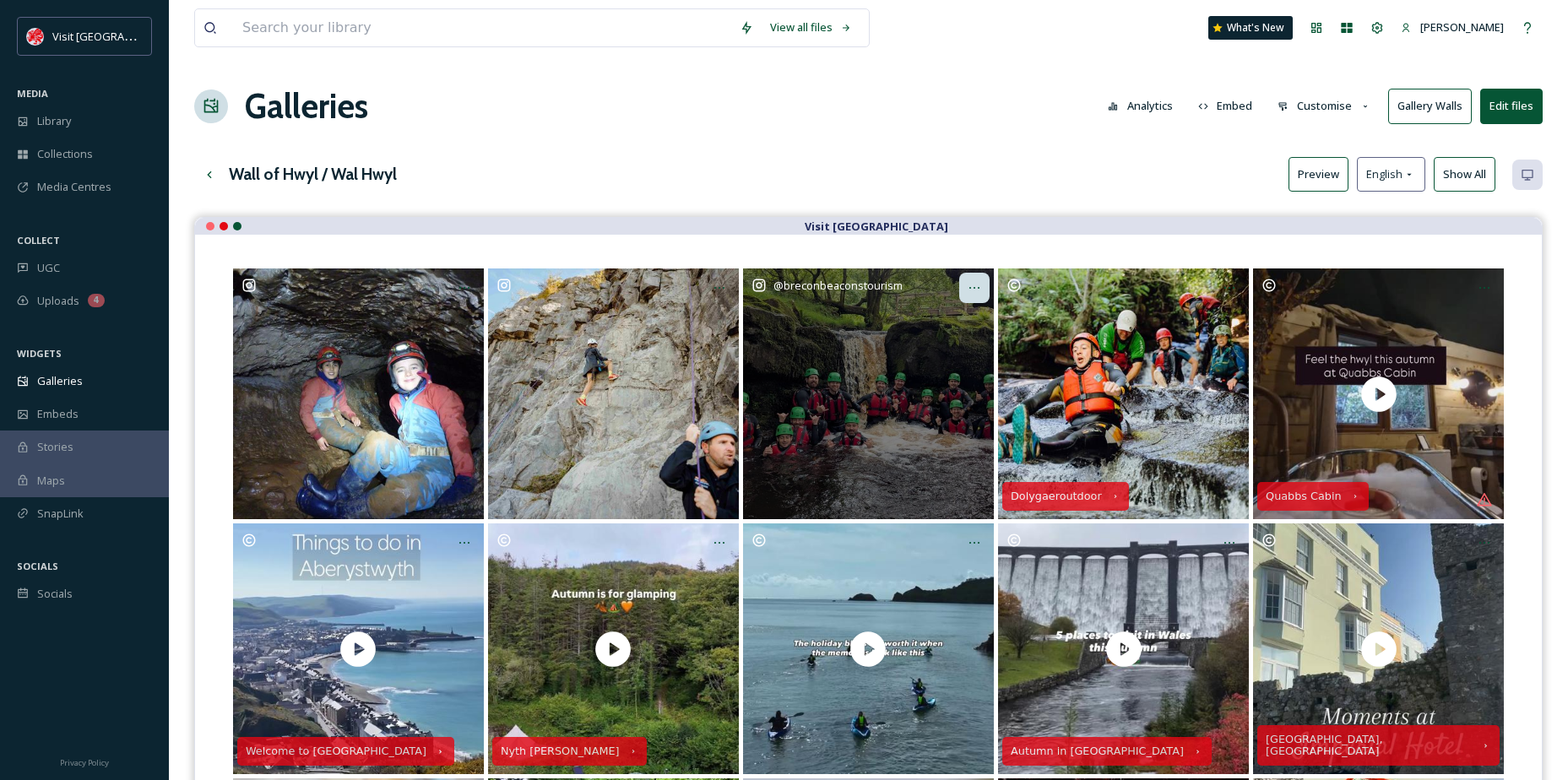
click at [972, 284] on icon "Opens media popup. Media description: breconbeaconstourism-17925079218150356.jp…" at bounding box center [974, 288] width 14 height 14
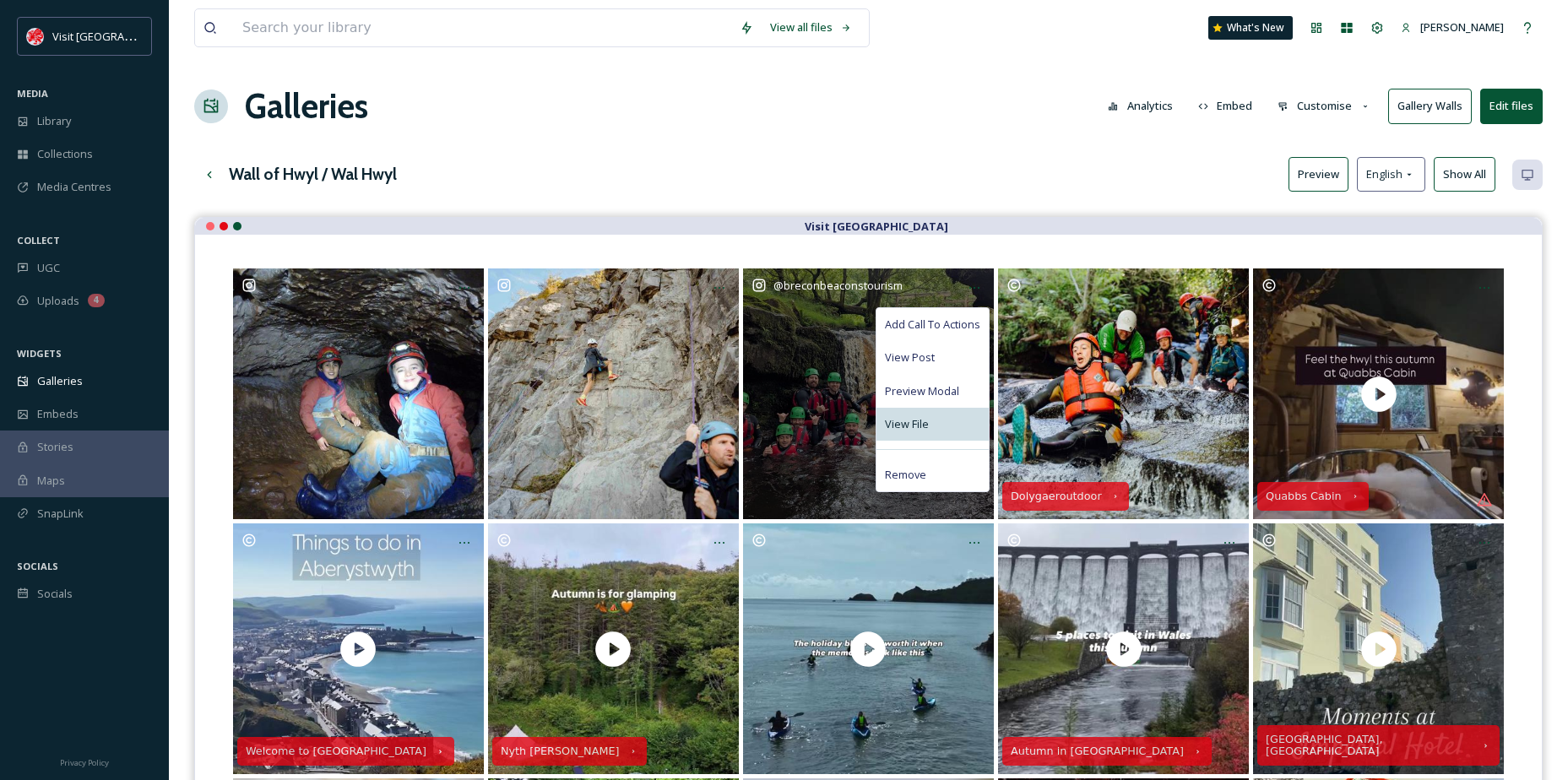
click at [918, 418] on span "View File" at bounding box center [907, 425] width 44 height 16
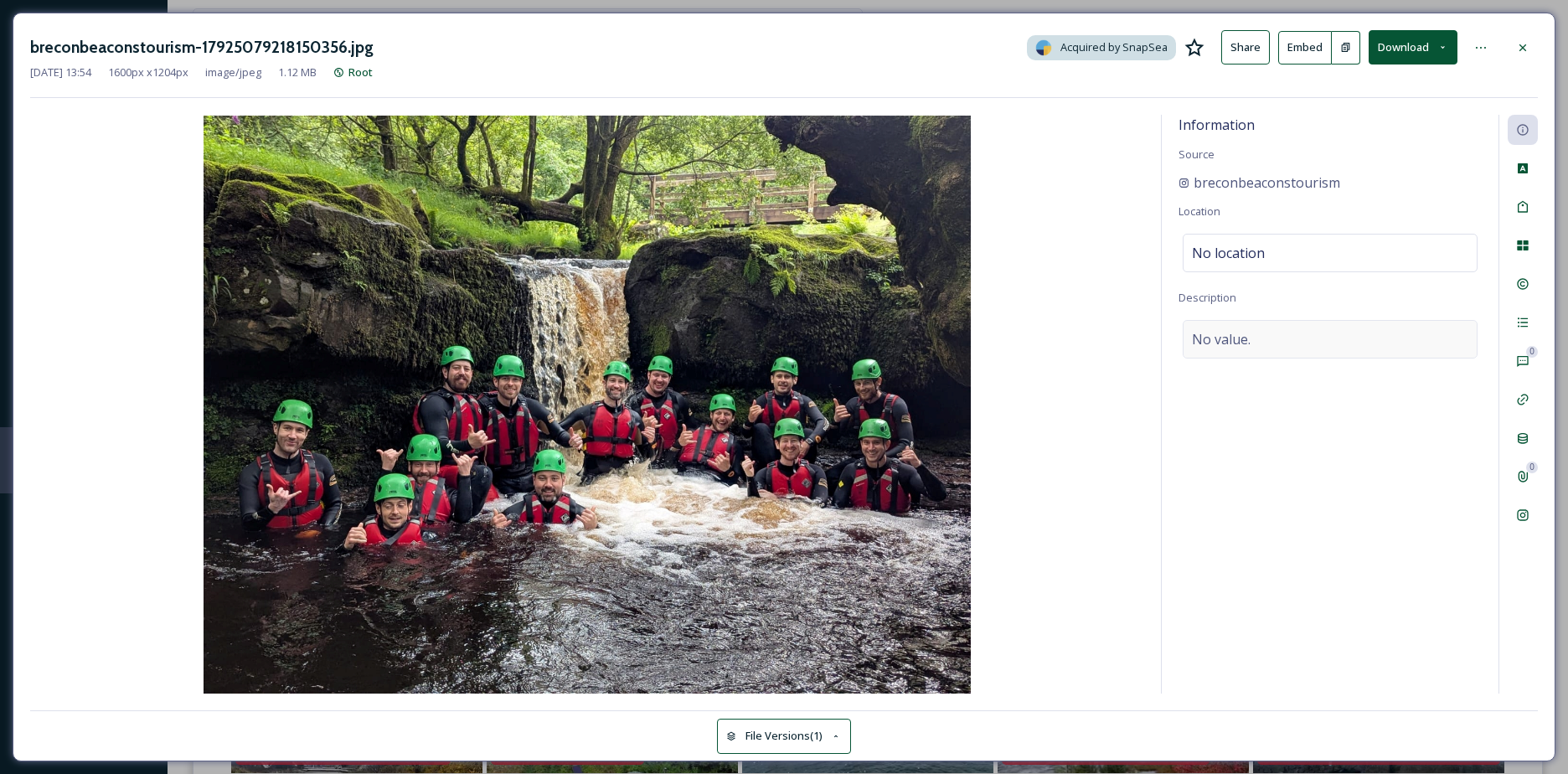
click at [1284, 352] on div "No value." at bounding box center [1330, 339] width 295 height 38
click at [1284, 352] on textarea at bounding box center [1329, 389] width 303 height 139
type textarea "Have you started to plan your half term activities yet? Take a leap into the ou…"
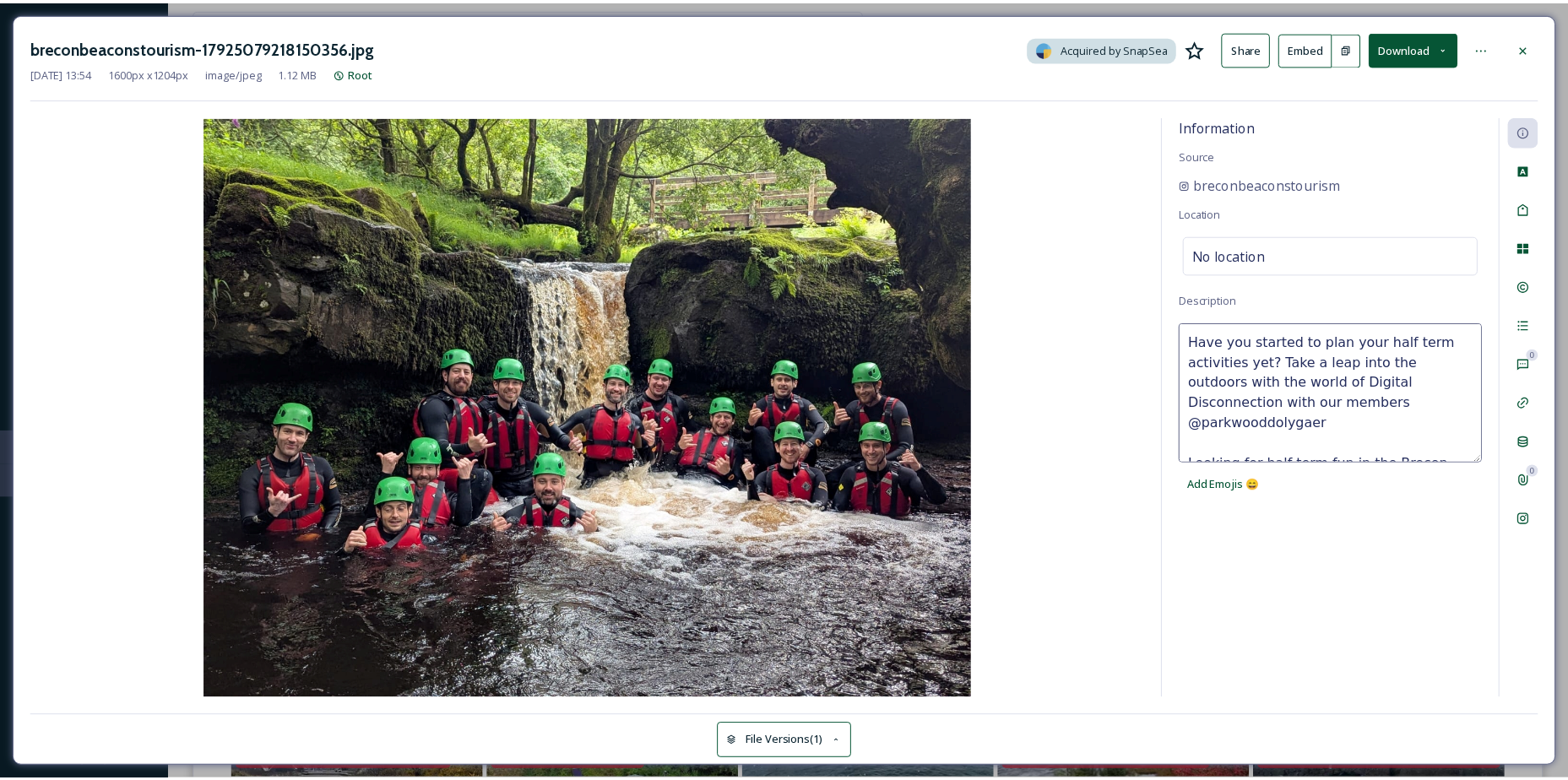
scroll to position [273, 0]
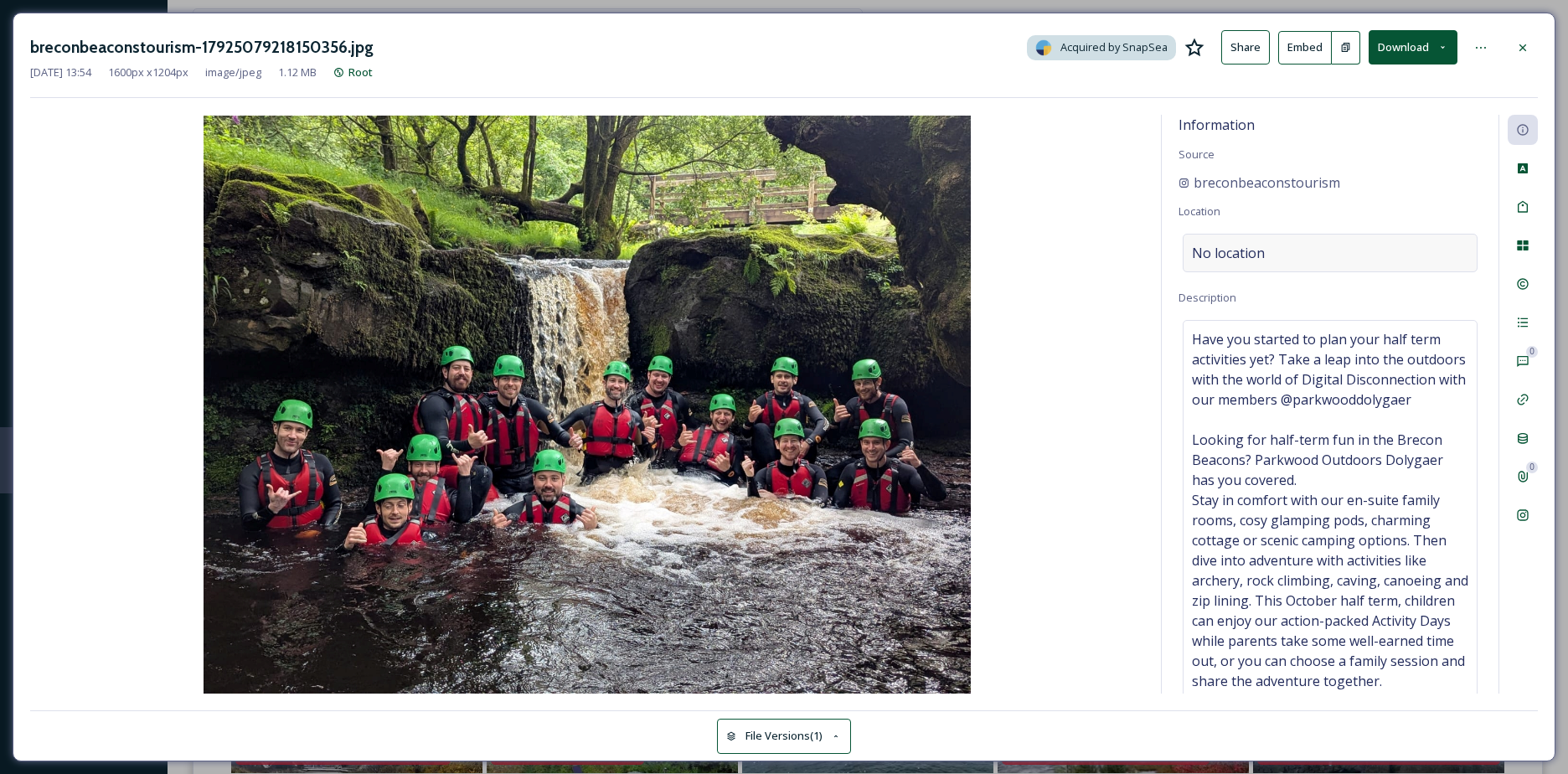
click at [1242, 251] on span "No location" at bounding box center [1227, 252] width 72 height 20
click at [1242, 251] on input at bounding box center [1330, 252] width 293 height 37
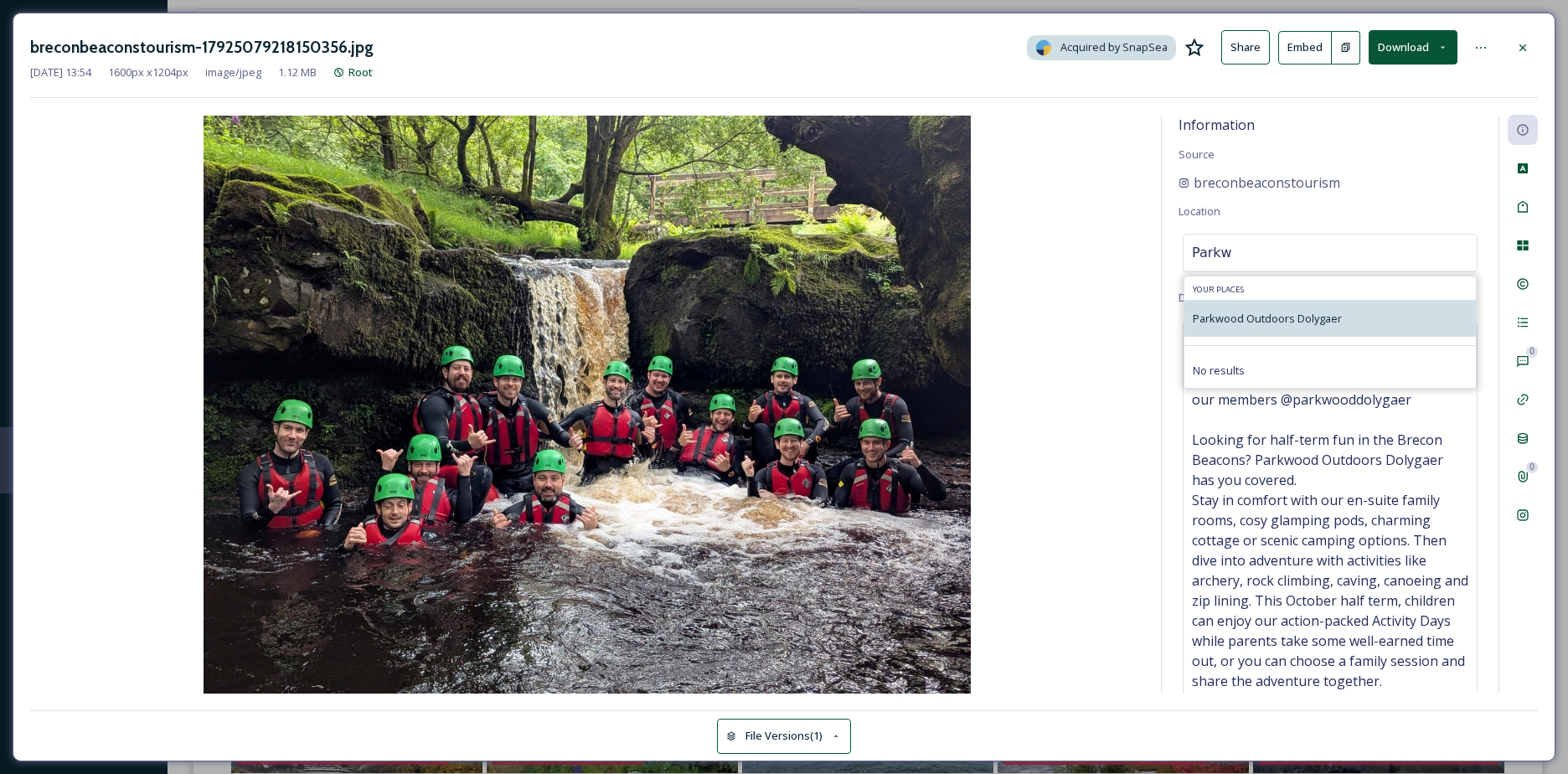
type input "Parkw"
click at [1321, 326] on span "Parkwood Outdoors Dolygaer" at bounding box center [1267, 318] width 149 height 15
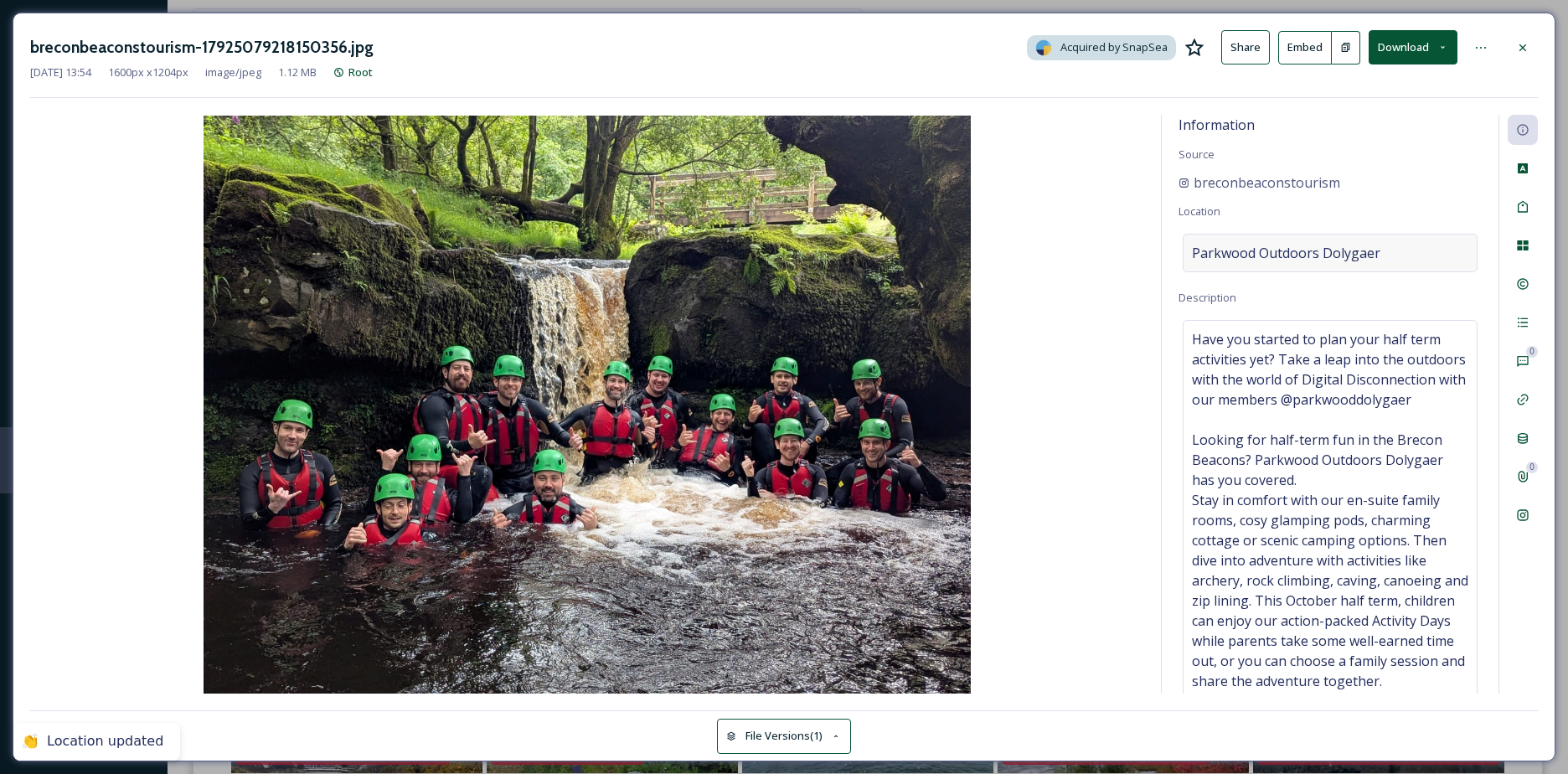
click at [1291, 253] on span "Parkwood Outdoors Dolygaer" at bounding box center [1285, 252] width 189 height 20
click at [1323, 269] on input at bounding box center [1330, 252] width 293 height 37
click at [1304, 252] on input at bounding box center [1330, 252] width 293 height 37
type input "d"
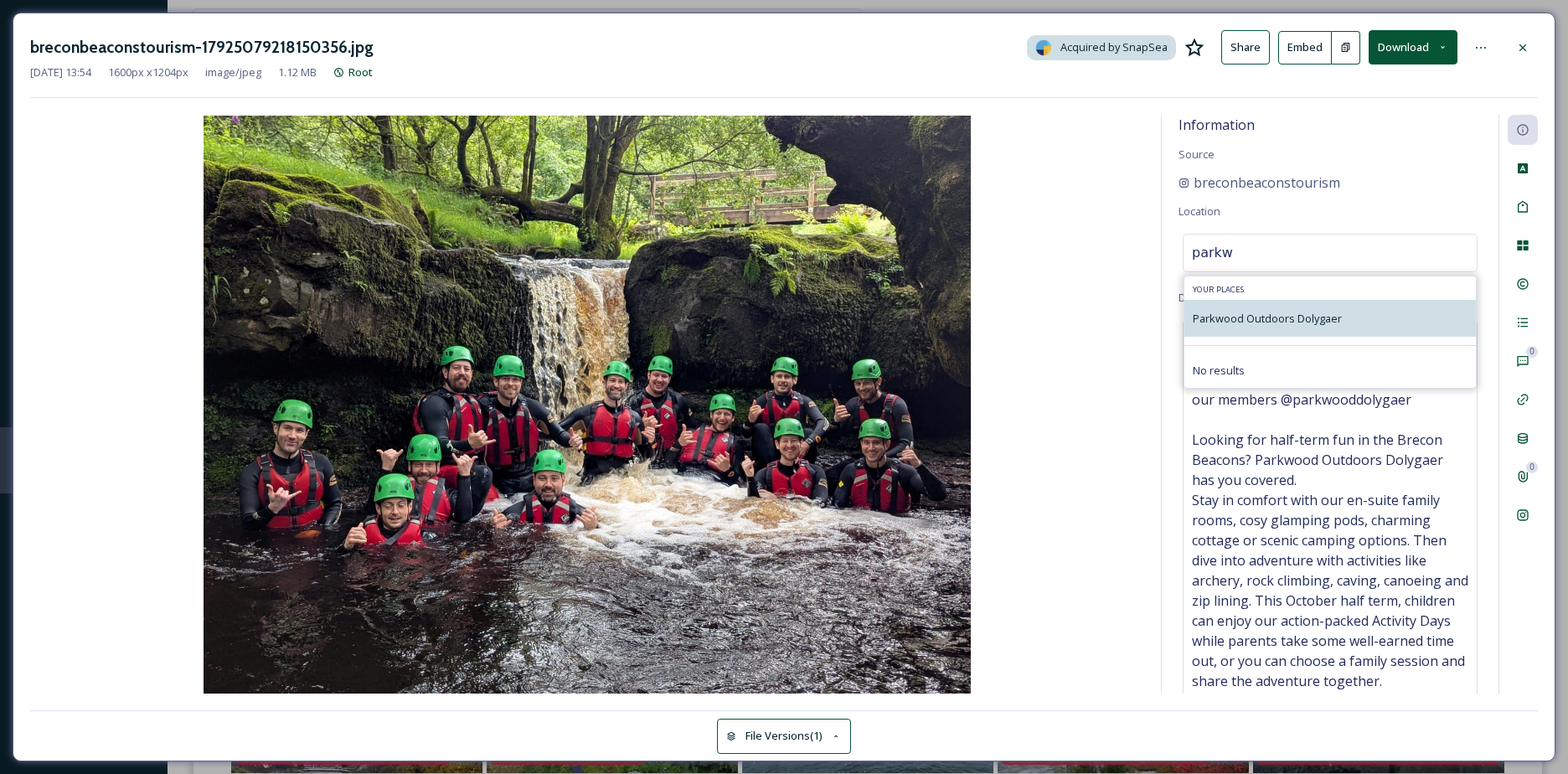
type input "parkw"
click at [1251, 320] on span "Parkwood Outdoors Dolygaer" at bounding box center [1267, 318] width 149 height 15
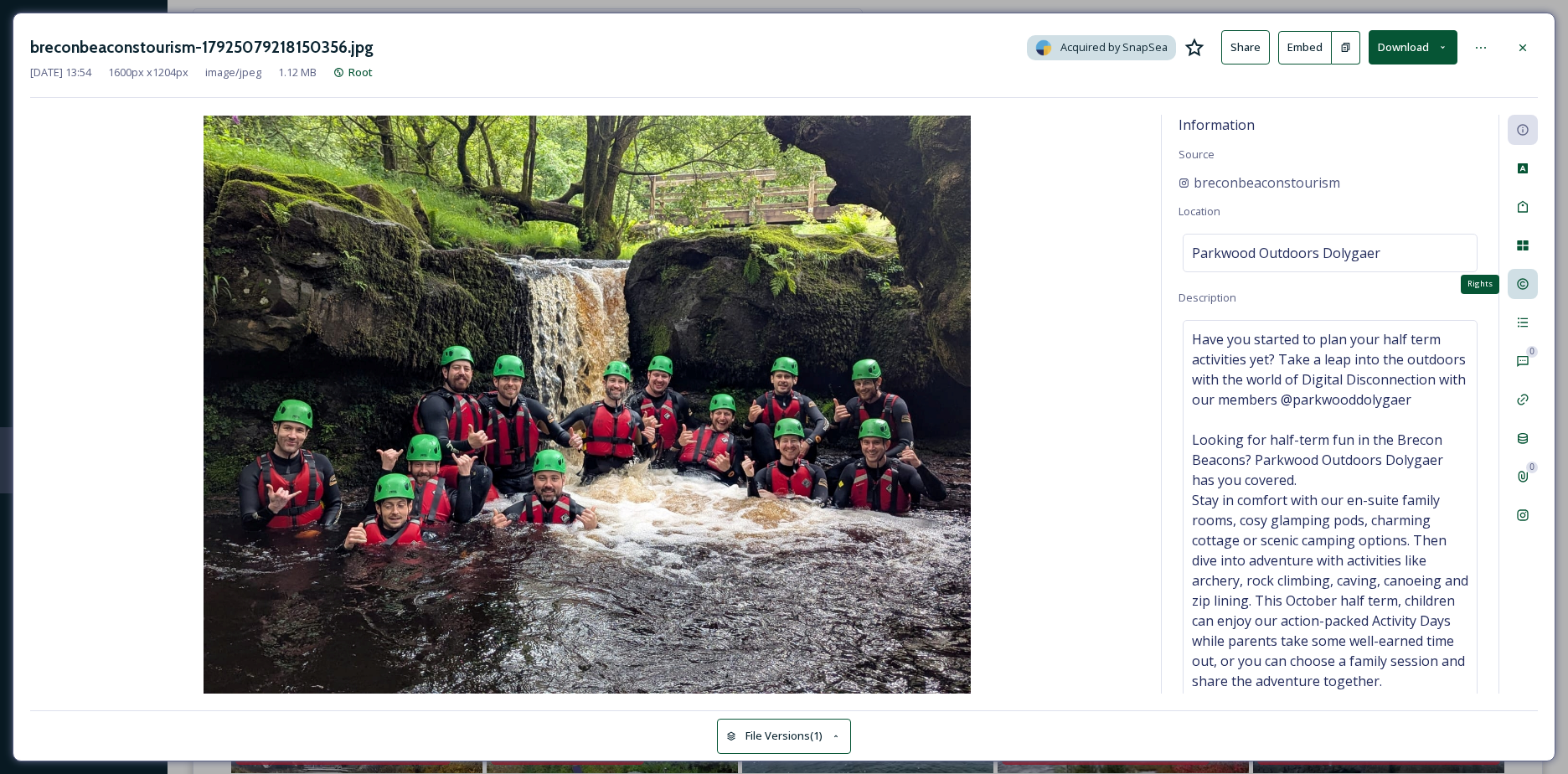
click at [1535, 270] on div "Rights" at bounding box center [1522, 285] width 30 height 30
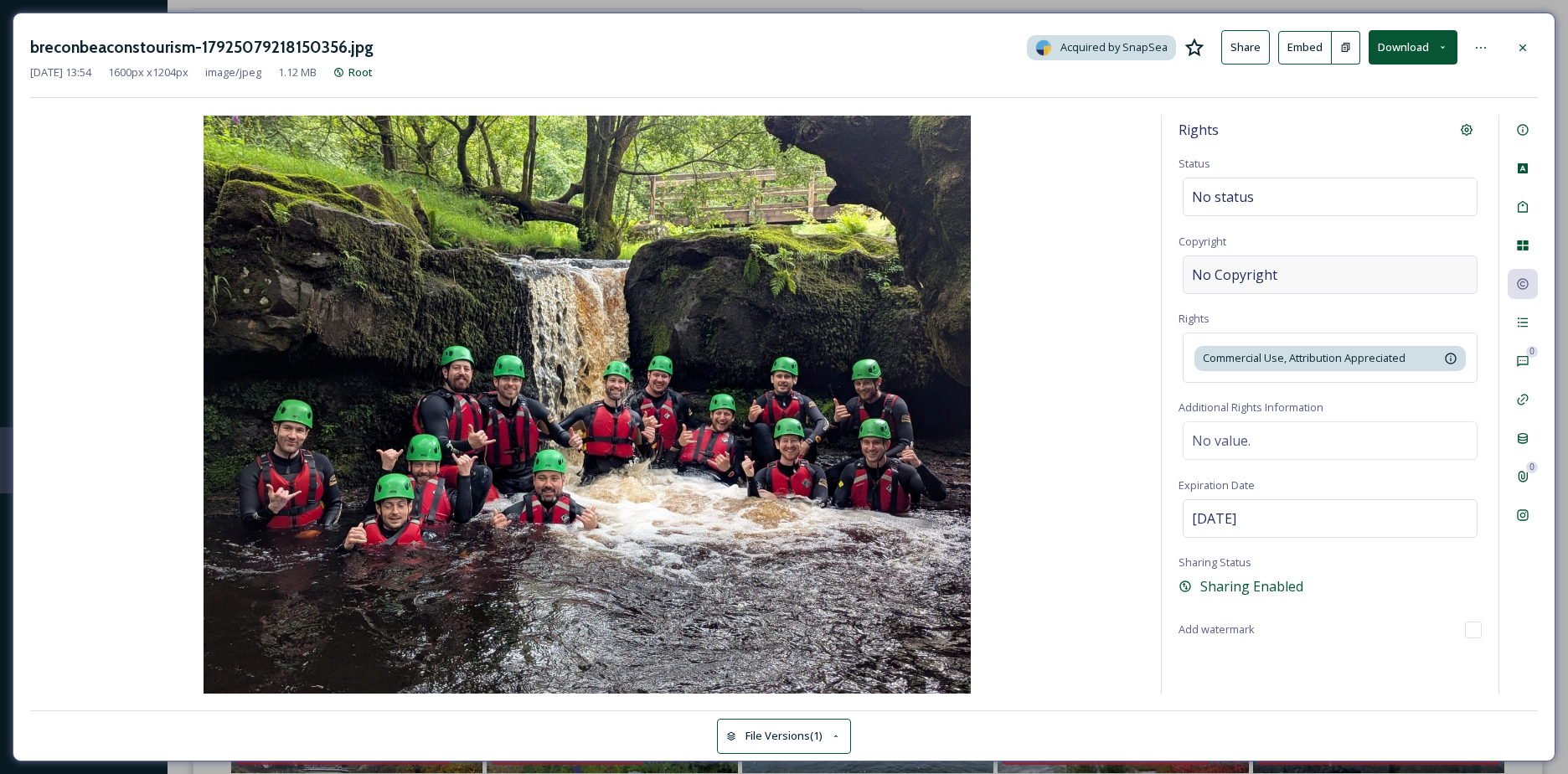
click at [1292, 288] on div "No Copyright" at bounding box center [1330, 275] width 295 height 38
type input "breconbeaconstourism"
click at [1537, 38] on div at bounding box center [1522, 48] width 30 height 30
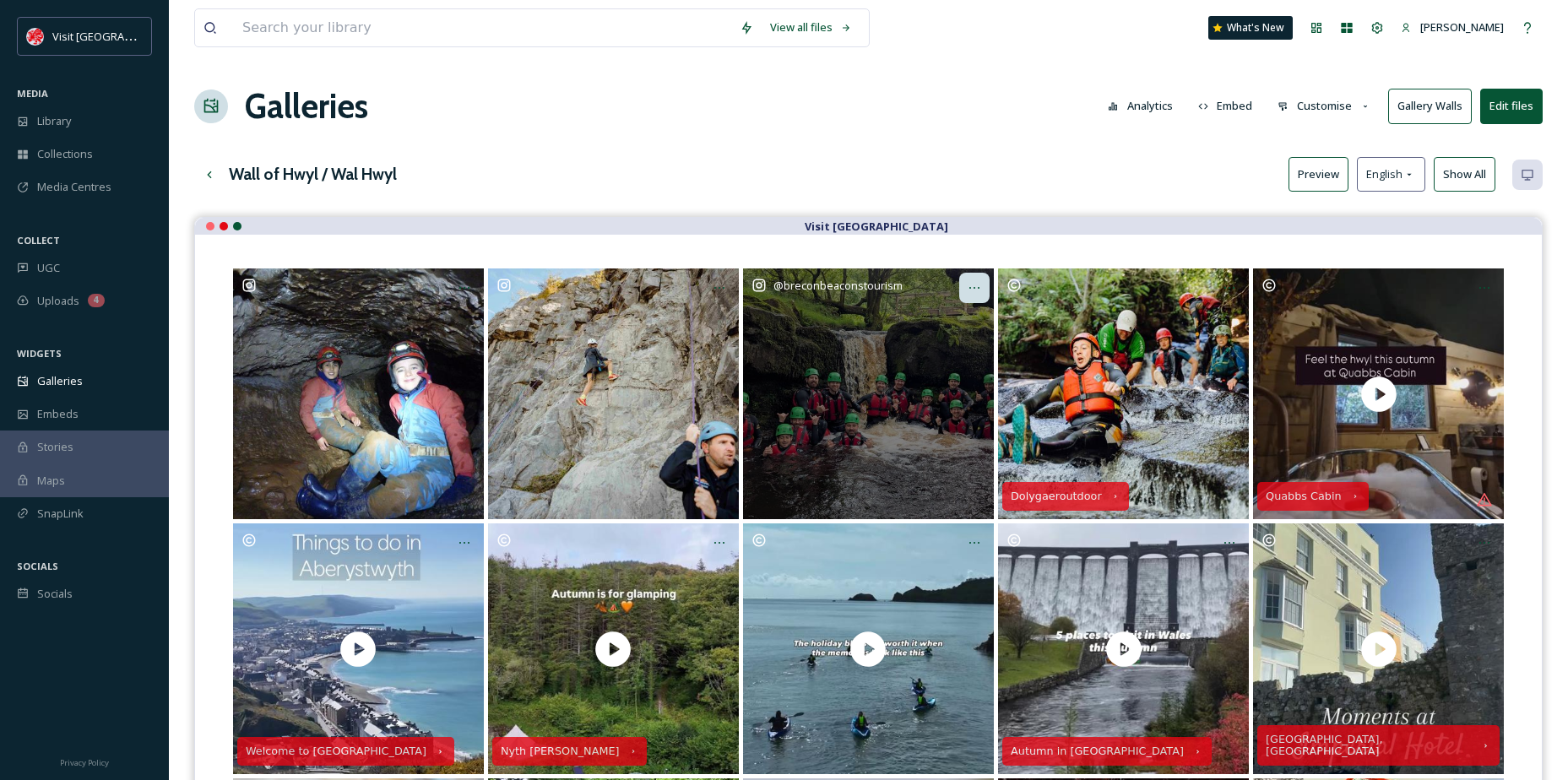
click at [973, 276] on div "Opens media popup. Media description: breconbeaconstourism-17925079218150356.jp…" at bounding box center [975, 288] width 31 height 31
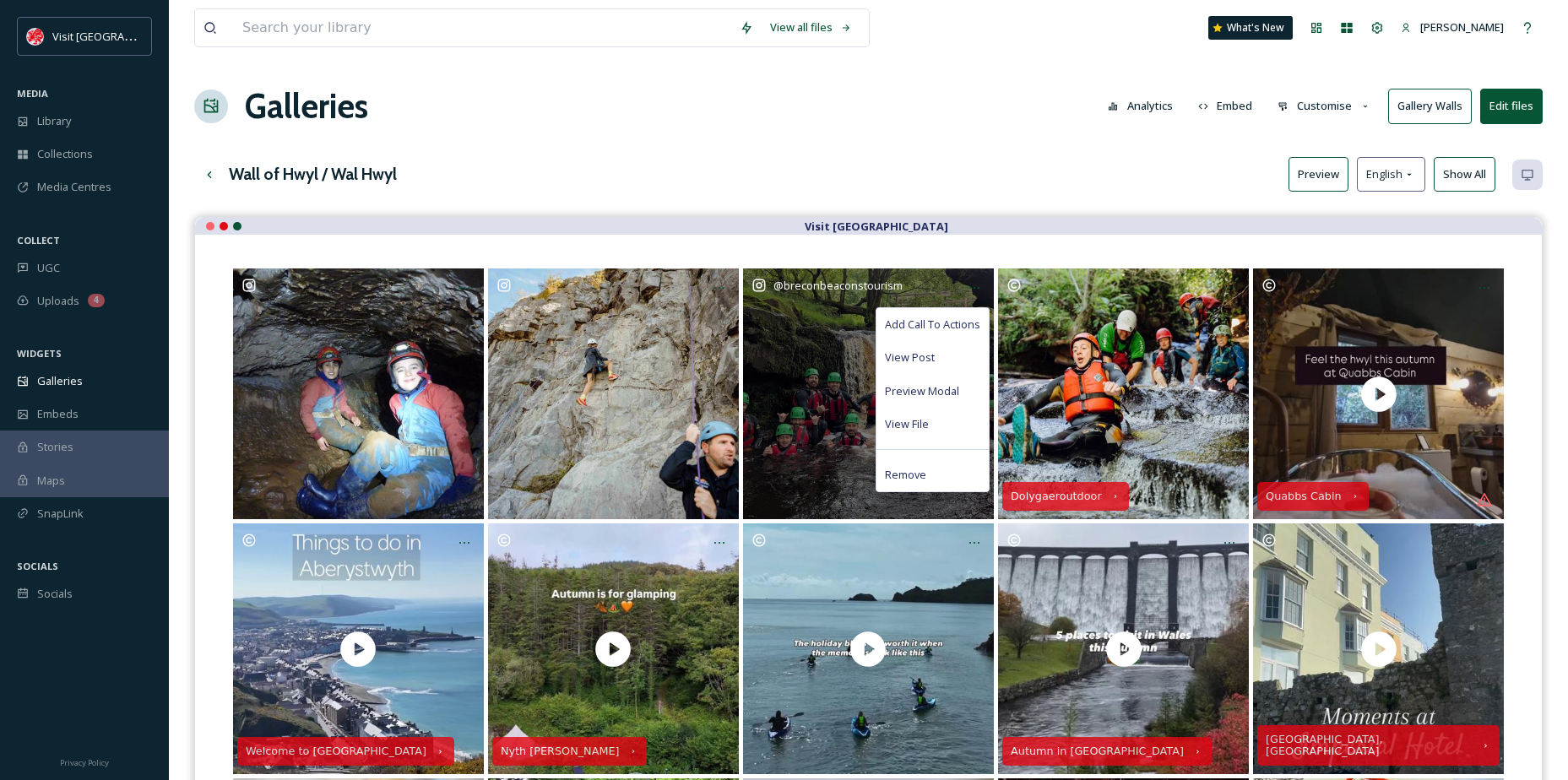
click at [937, 316] on div "Add Call To Actions" at bounding box center [933, 325] width 113 height 33
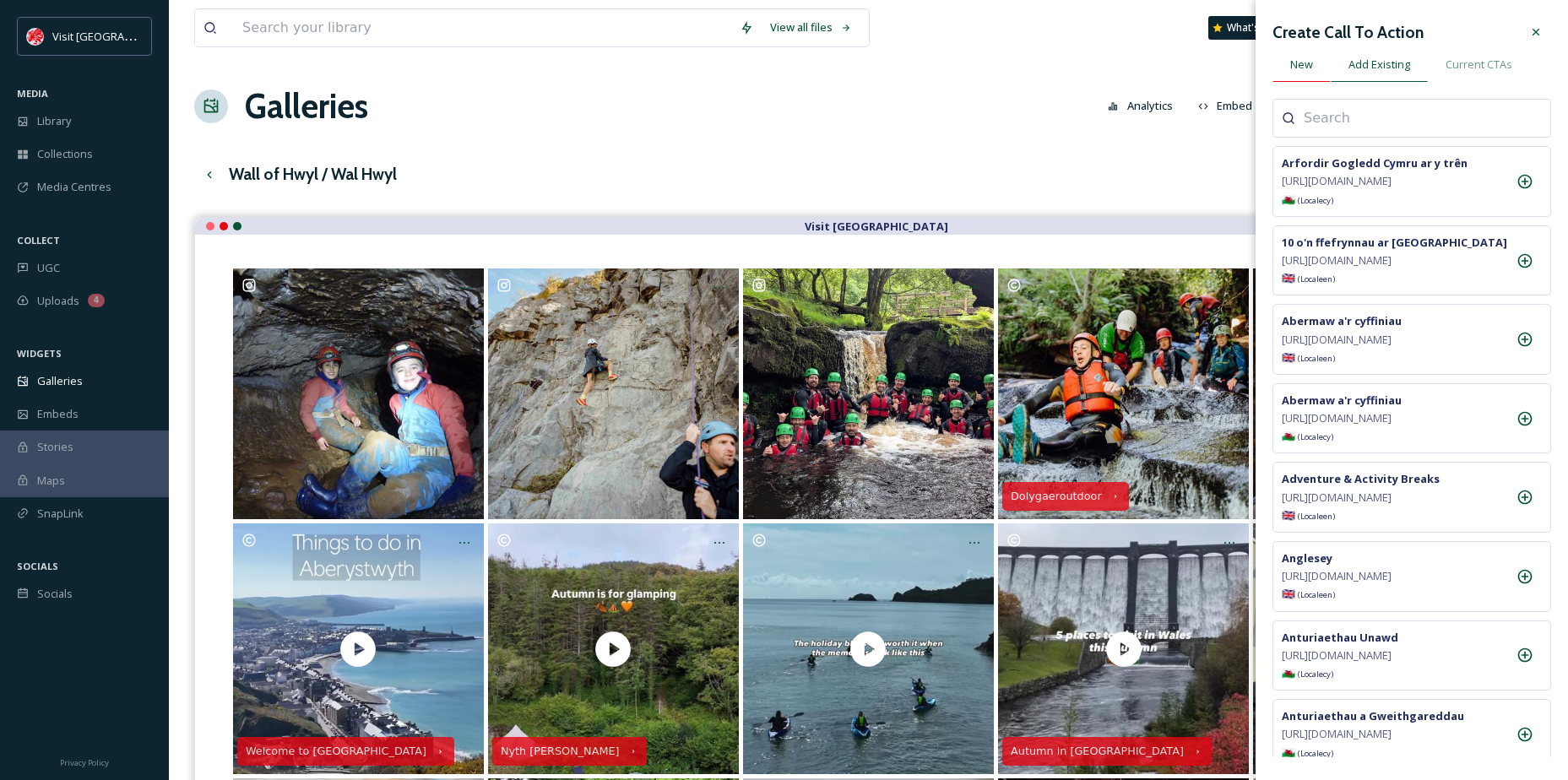
click at [1306, 80] on div "New" at bounding box center [1302, 64] width 59 height 34
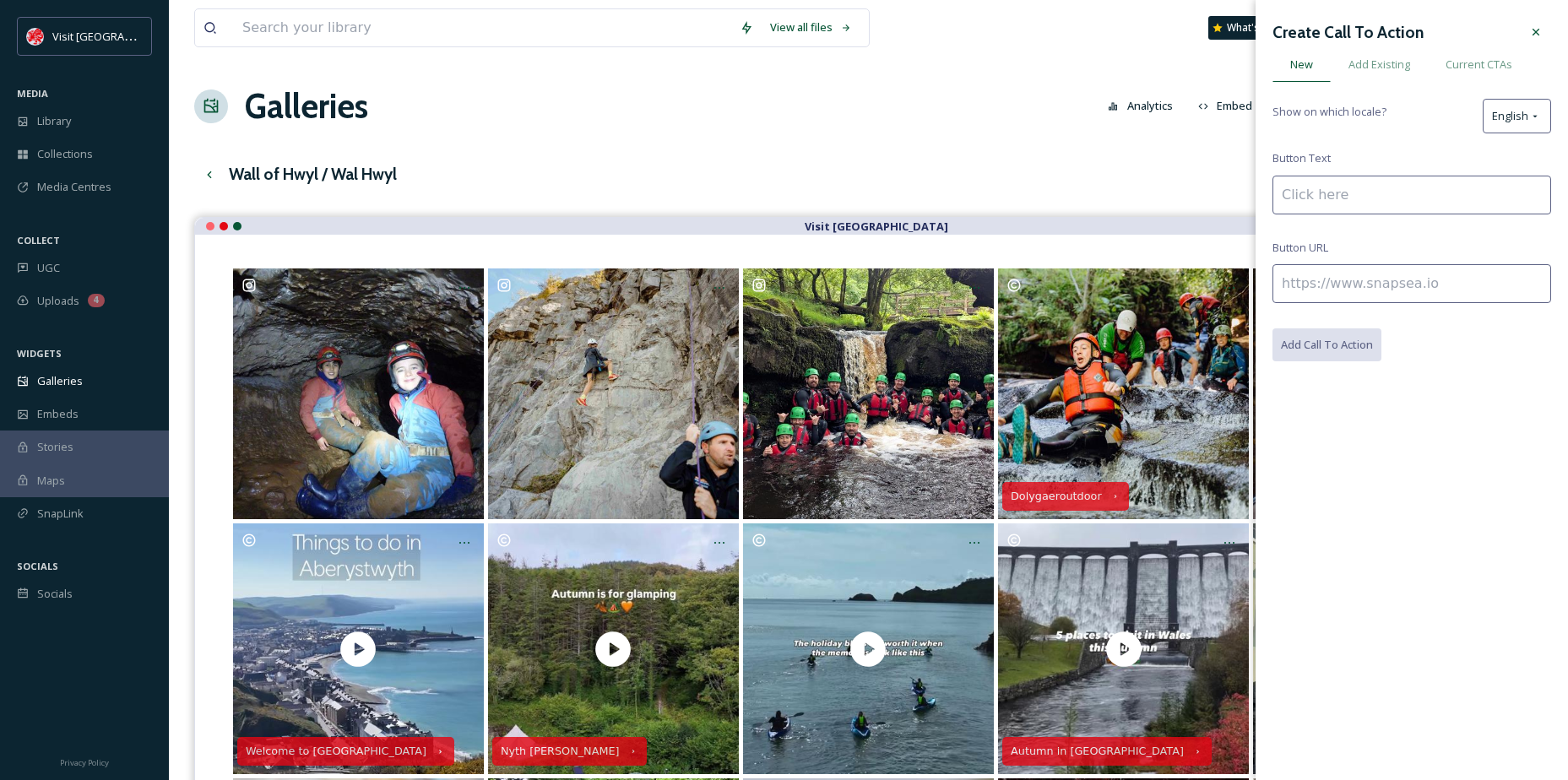
click at [1348, 195] on input at bounding box center [1412, 195] width 279 height 39
type input "D"
click at [1381, 67] on span "Add Existing" at bounding box center [1379, 65] width 61 height 16
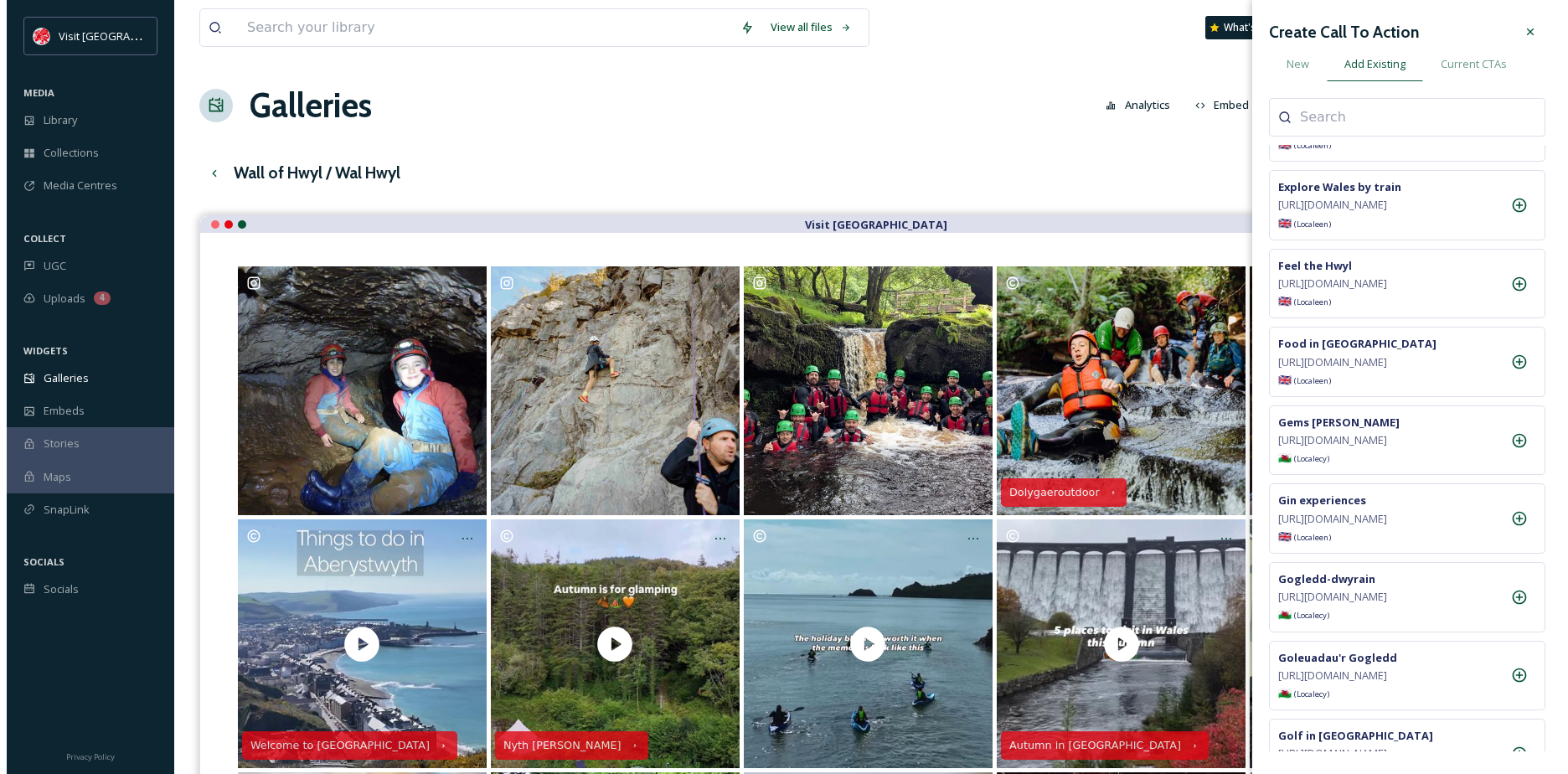
scroll to position [4523, 0]
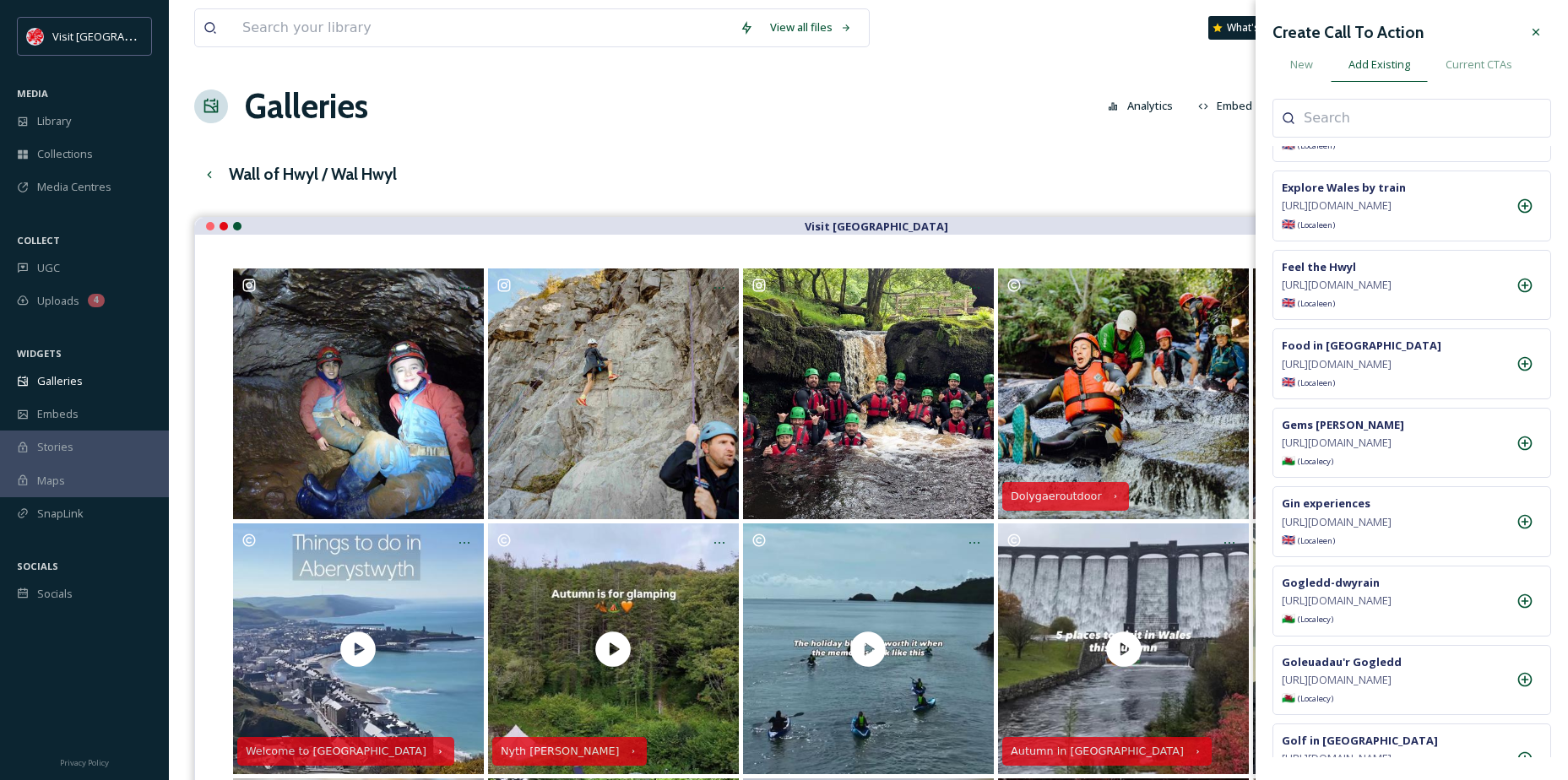
click at [1545, 34] on div at bounding box center [1536, 32] width 31 height 31
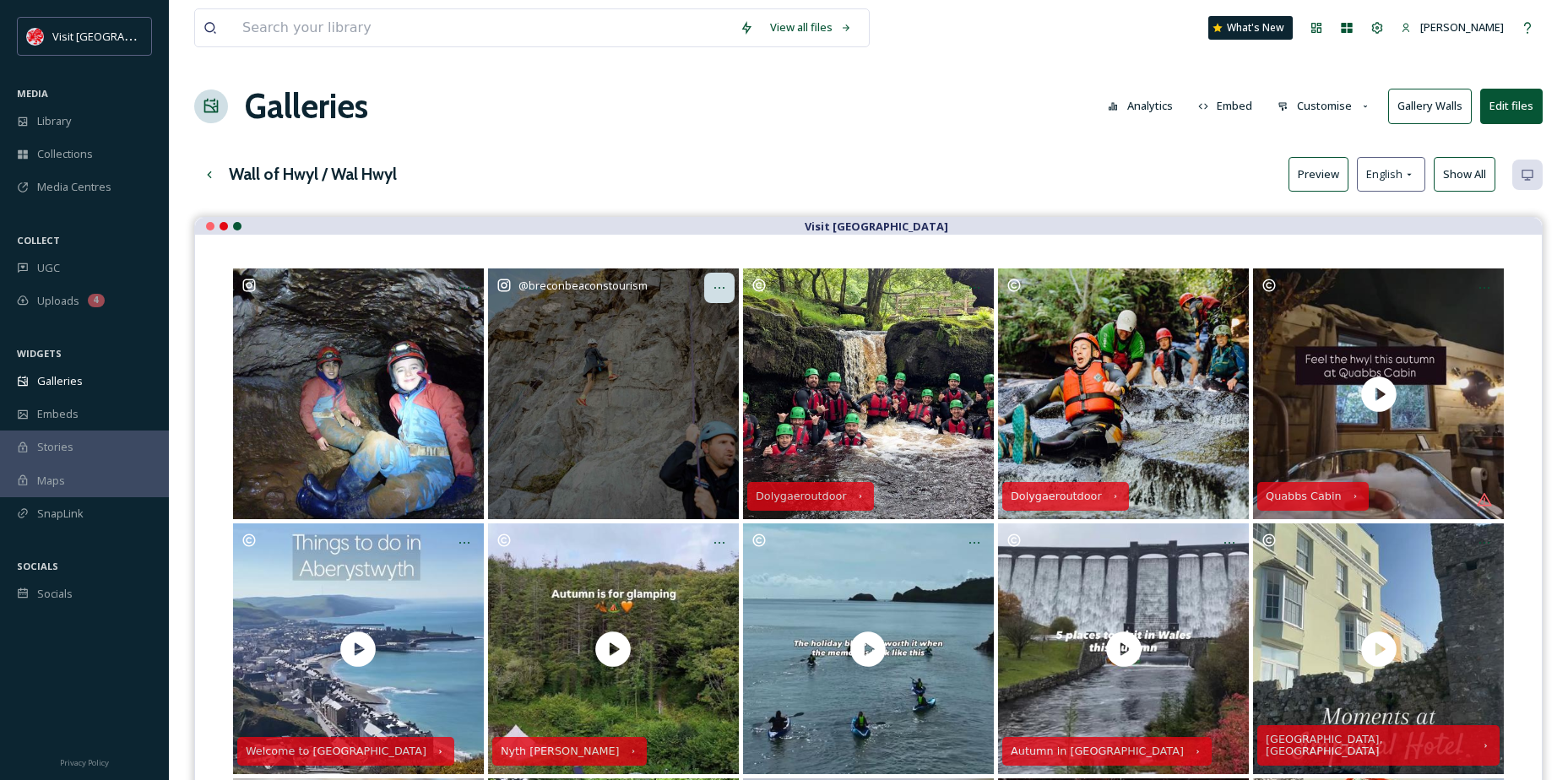
click at [713, 293] on icon "Opens media popup. Media description: breconbeaconstourism-18297415864254958.jp…" at bounding box center [719, 288] width 14 height 14
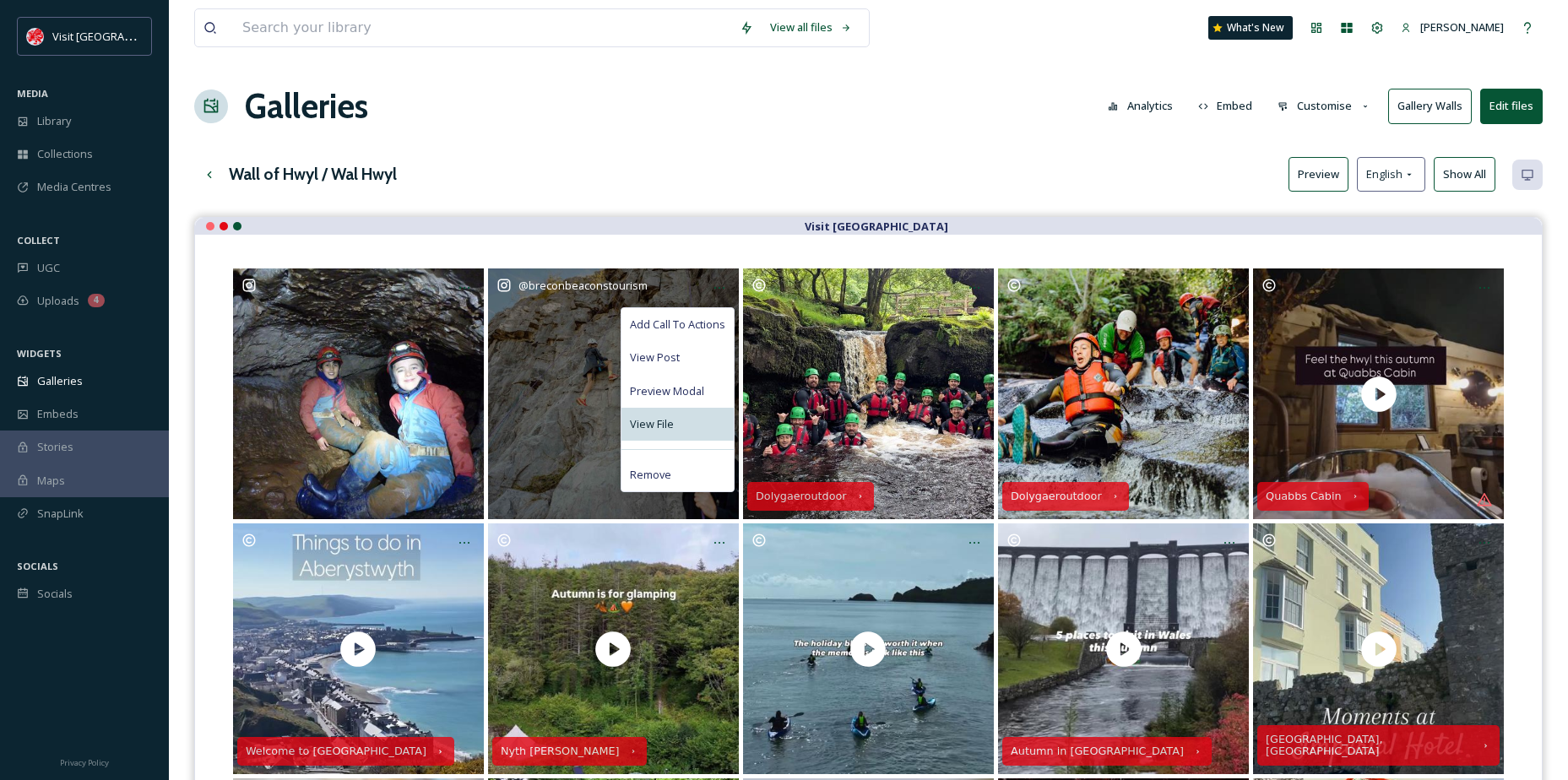
click at [678, 423] on div "View File" at bounding box center [678, 424] width 113 height 33
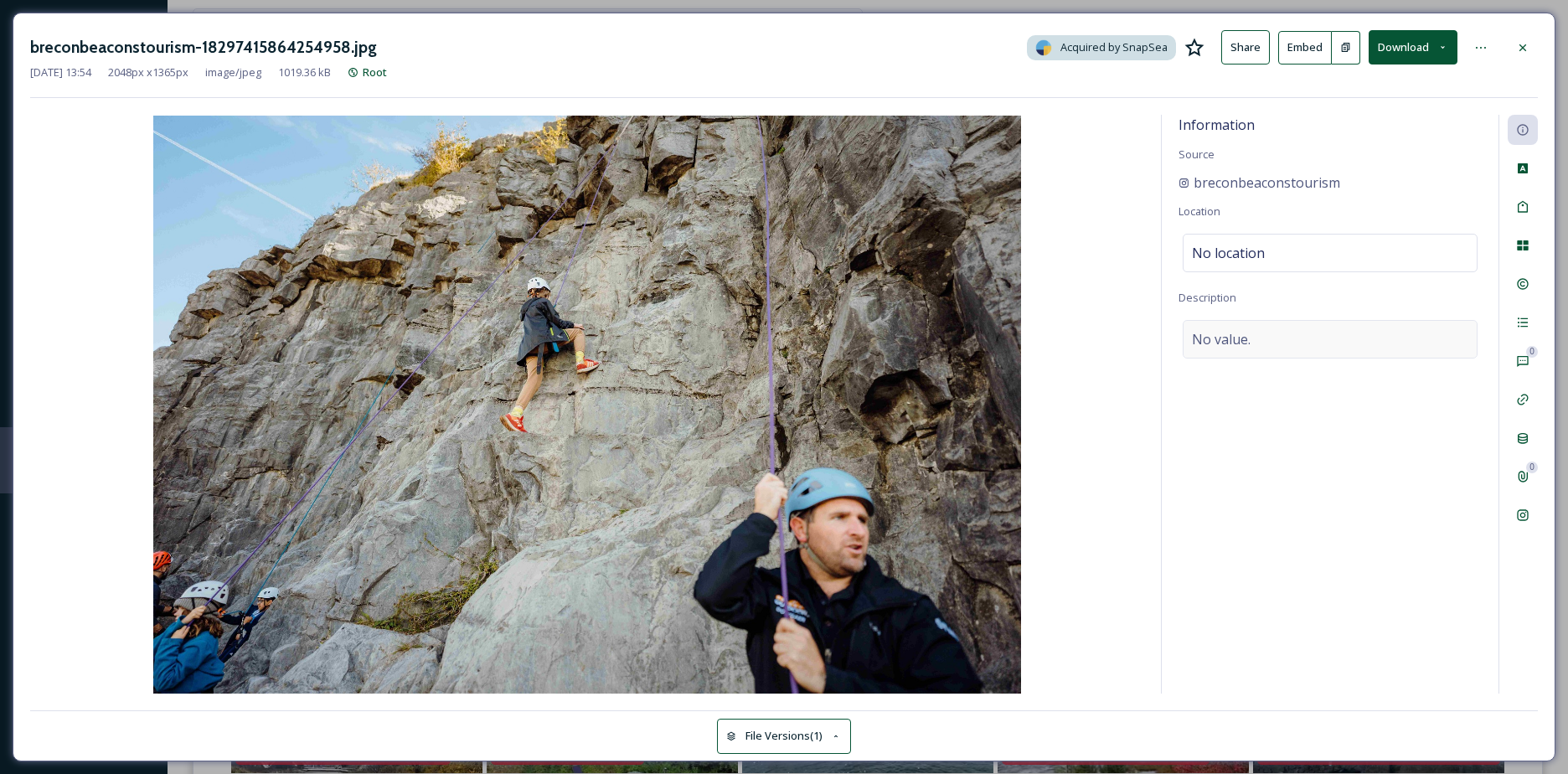
click at [1232, 341] on span "No value." at bounding box center [1221, 339] width 59 height 20
click at [1232, 341] on textarea at bounding box center [1329, 389] width 303 height 139
click at [1522, 38] on div at bounding box center [1522, 48] width 30 height 30
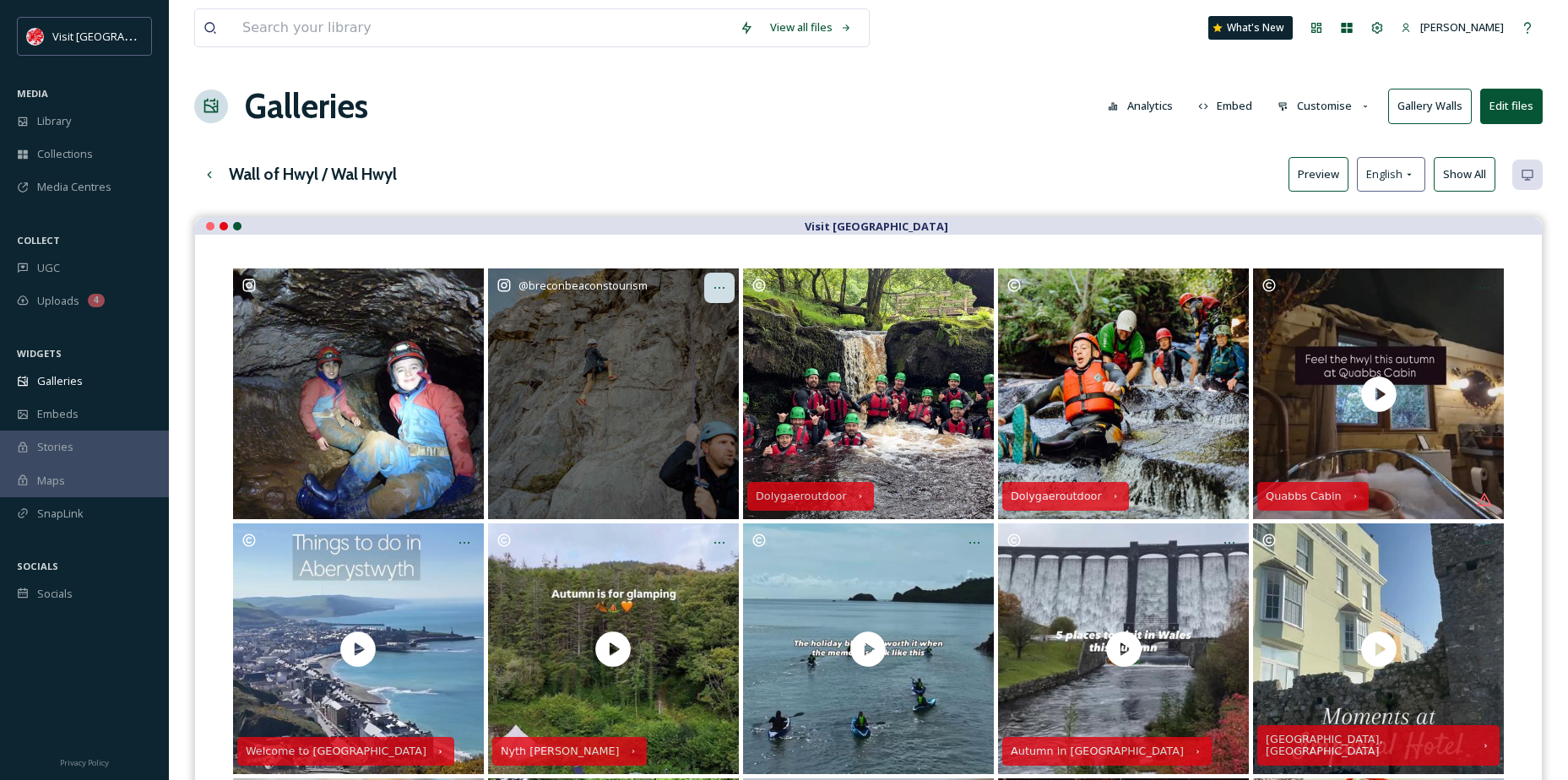
click at [719, 288] on icon "Opens media popup. Media description: breconbeaconstourism-18297415864254958.jp…" at bounding box center [719, 288] width 14 height 14
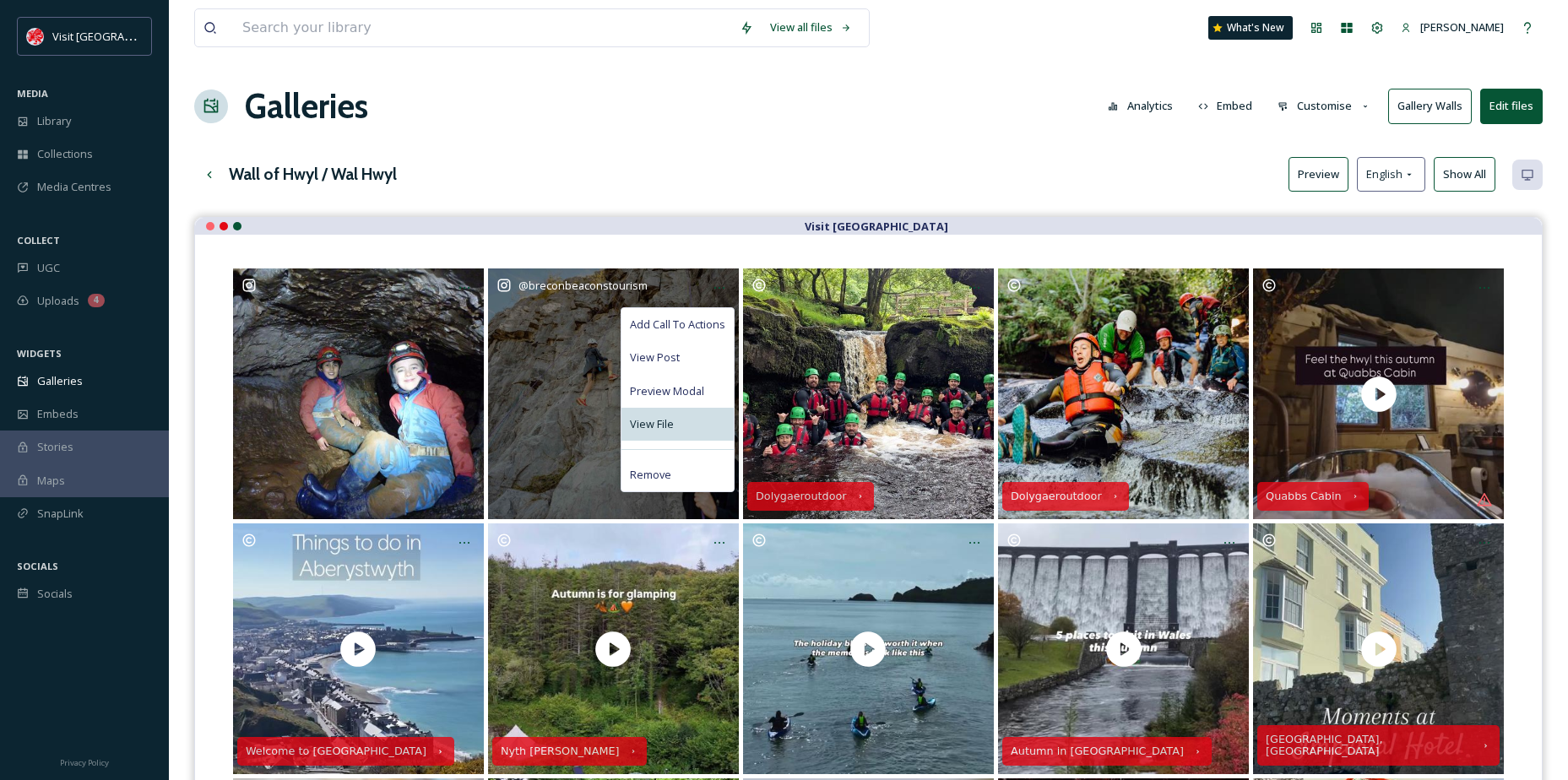
click at [672, 410] on div "View File" at bounding box center [678, 424] width 113 height 33
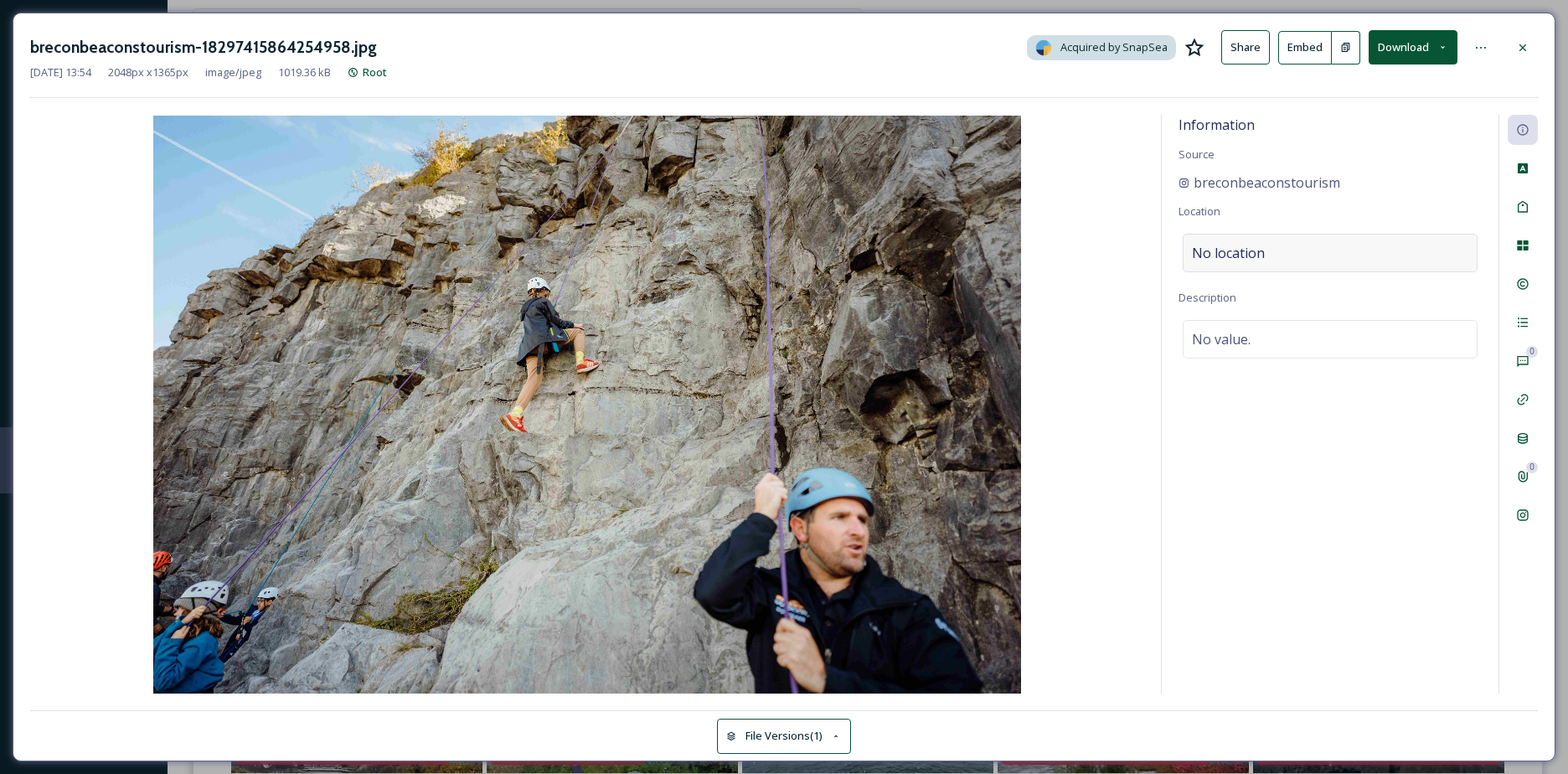
click at [1253, 259] on span "No location" at bounding box center [1227, 252] width 72 height 20
click at [1253, 259] on input at bounding box center [1330, 252] width 293 height 37
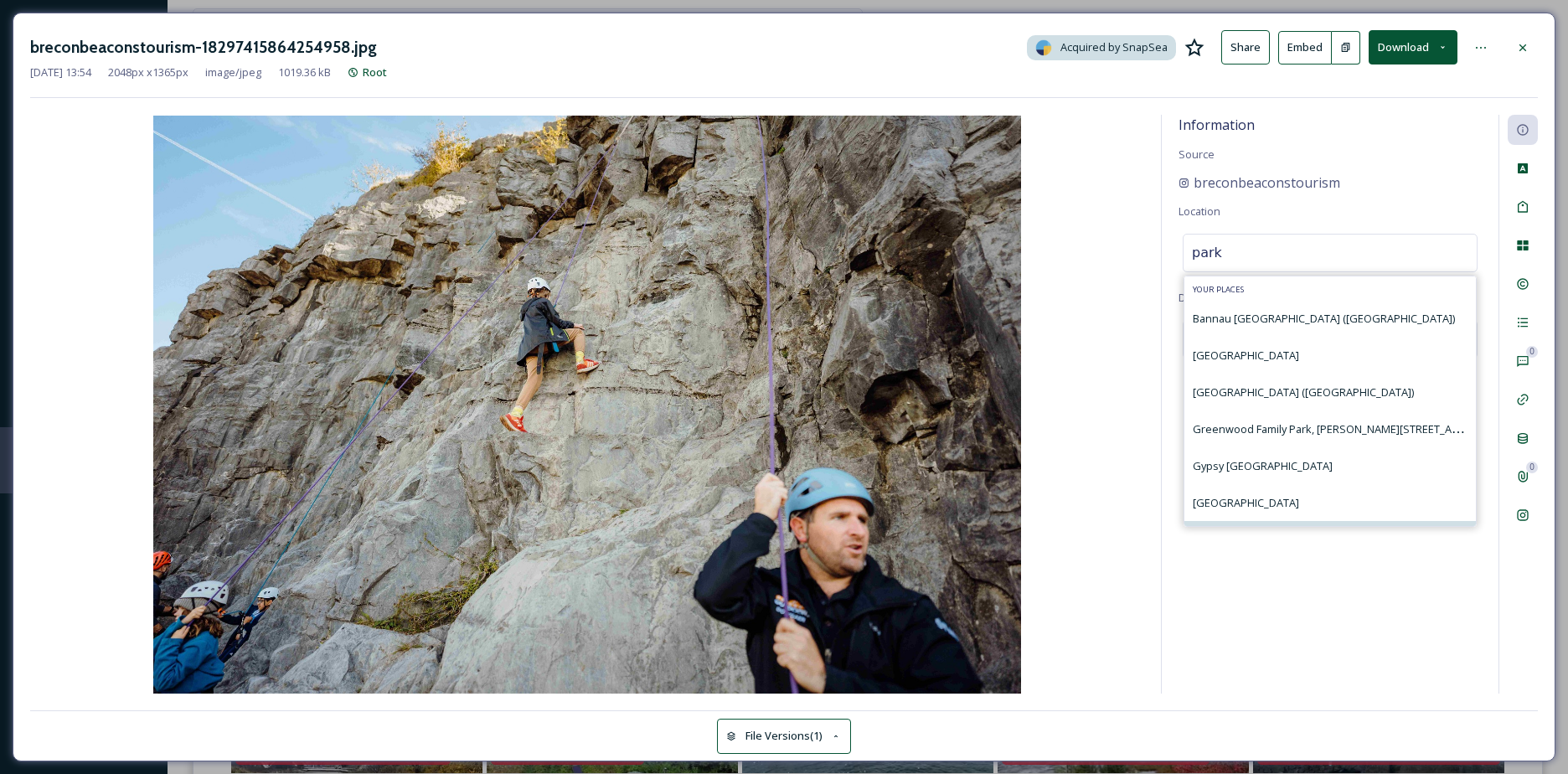
scroll to position [192, 0]
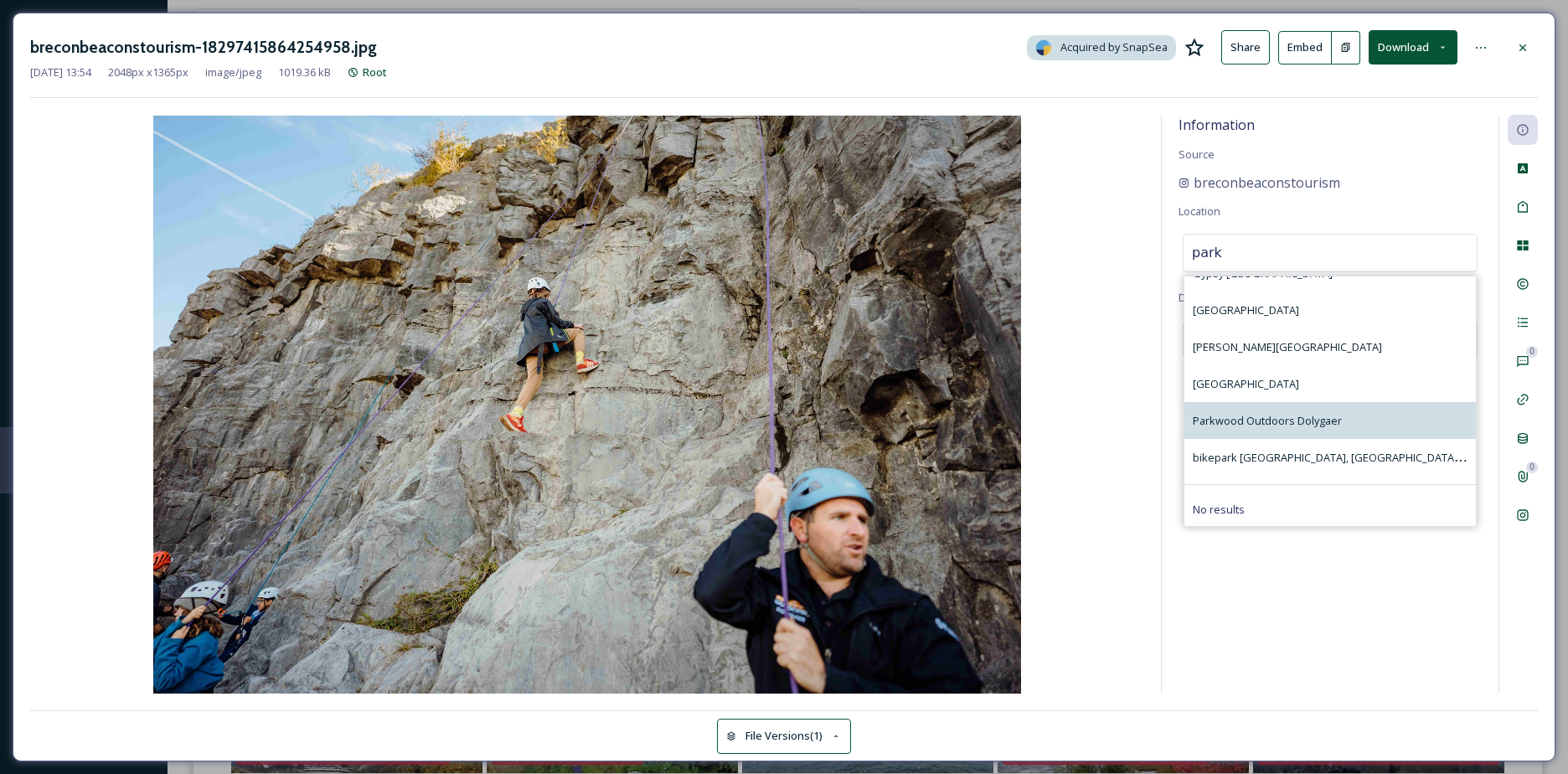
type input "park"
click at [1293, 428] on span "Parkwood Outdoors Dolygaer" at bounding box center [1267, 421] width 149 height 15
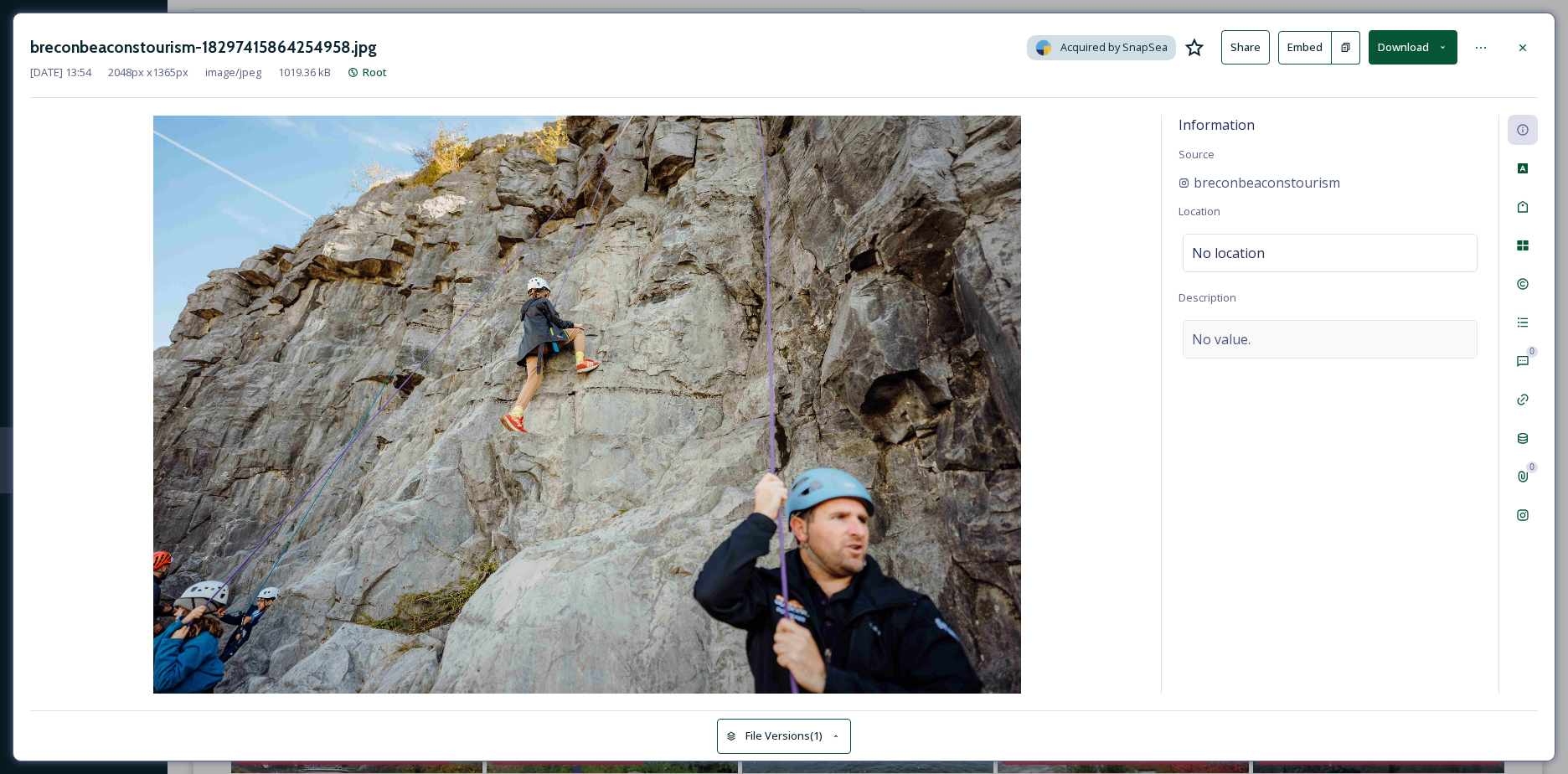
click at [1249, 342] on span "No value." at bounding box center [1221, 339] width 59 height 20
click at [1306, 347] on textarea at bounding box center [1329, 389] width 303 height 139
paste textarea "Have you started to plan your half term activities yet? Take a leap into the ou…"
type textarea "Have you started to plan your half term activities yet? Take a leap into the ou…"
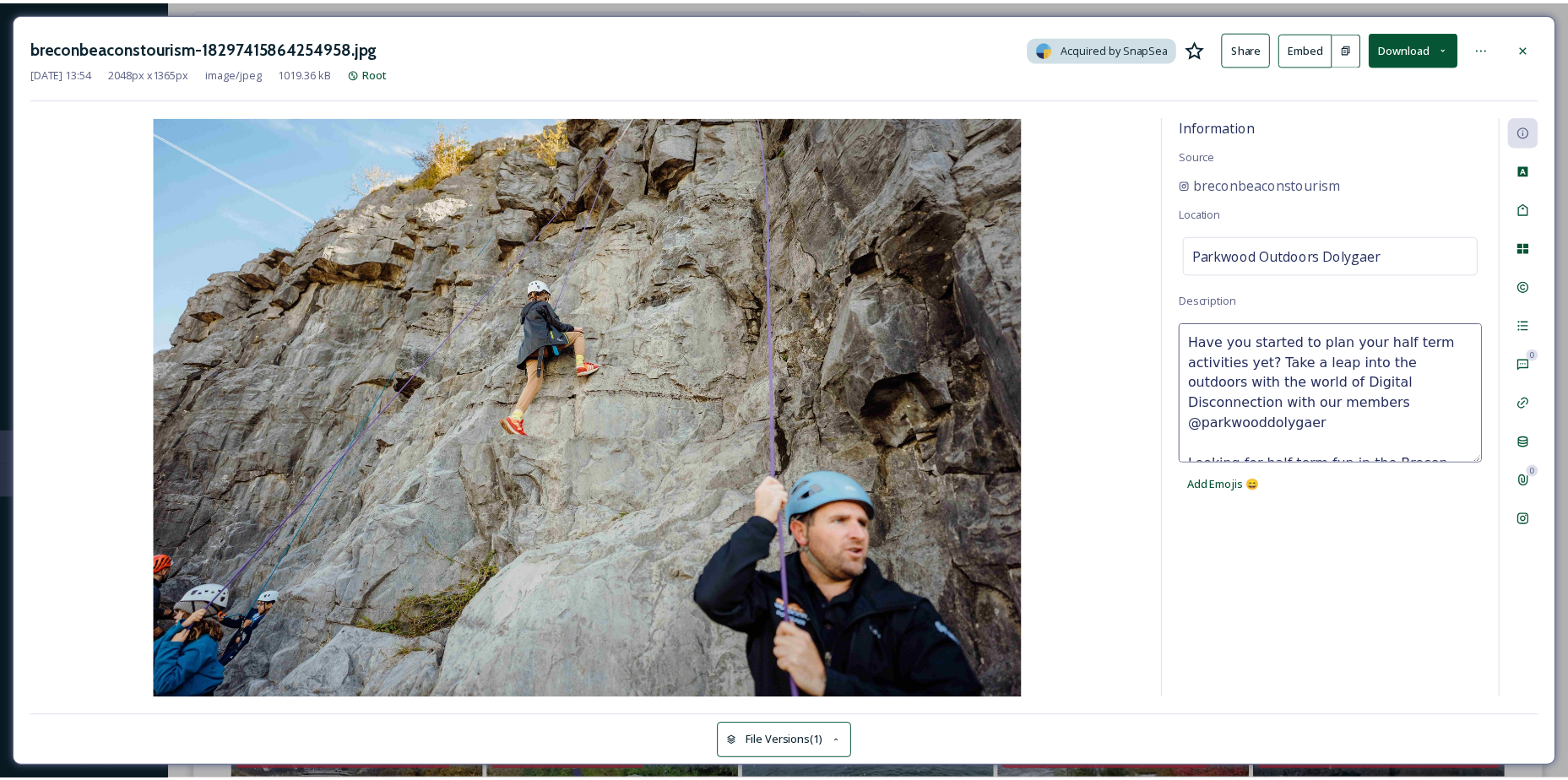
scroll to position [273, 0]
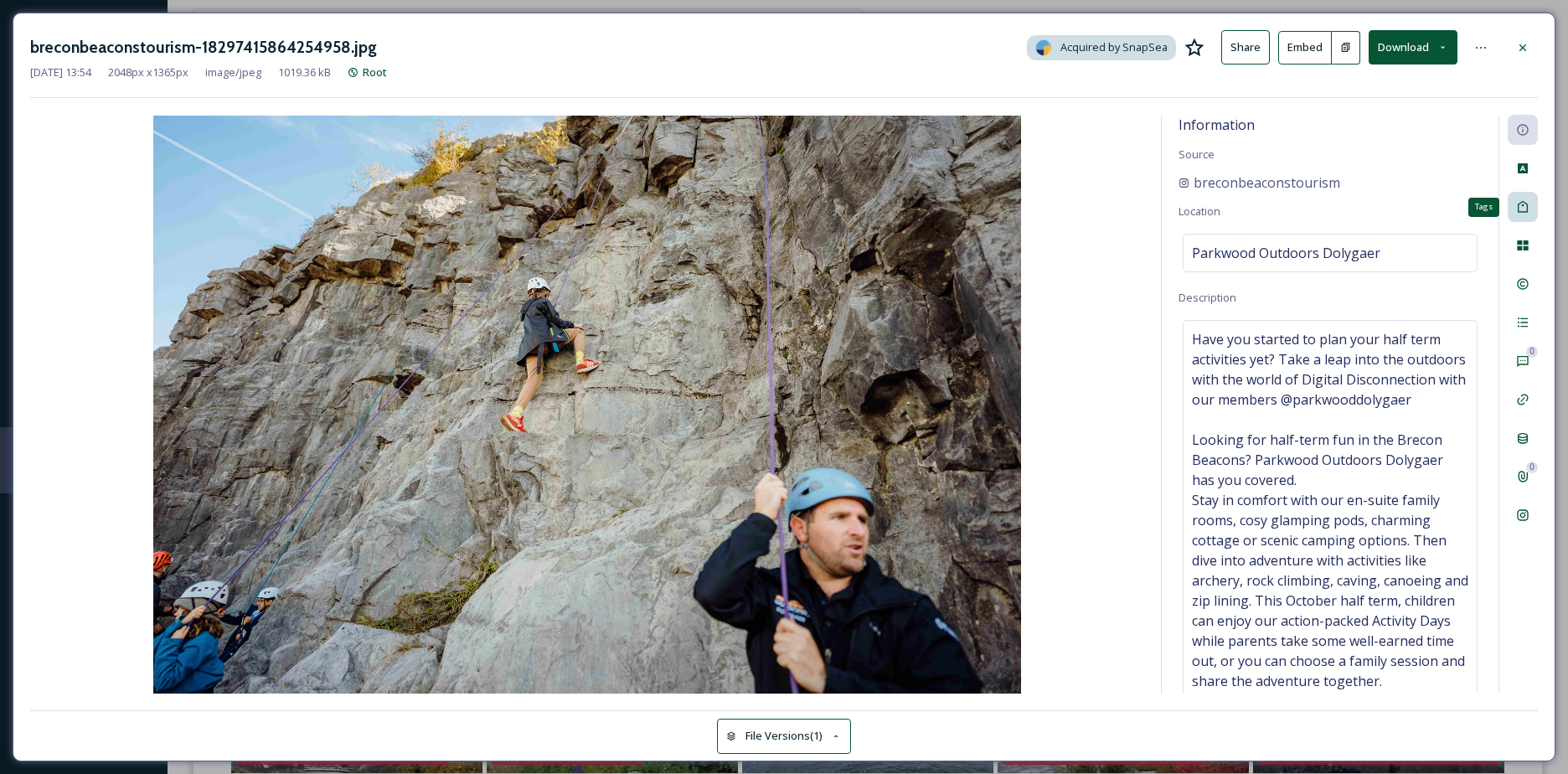
click at [1517, 204] on icon at bounding box center [1521, 207] width 13 height 13
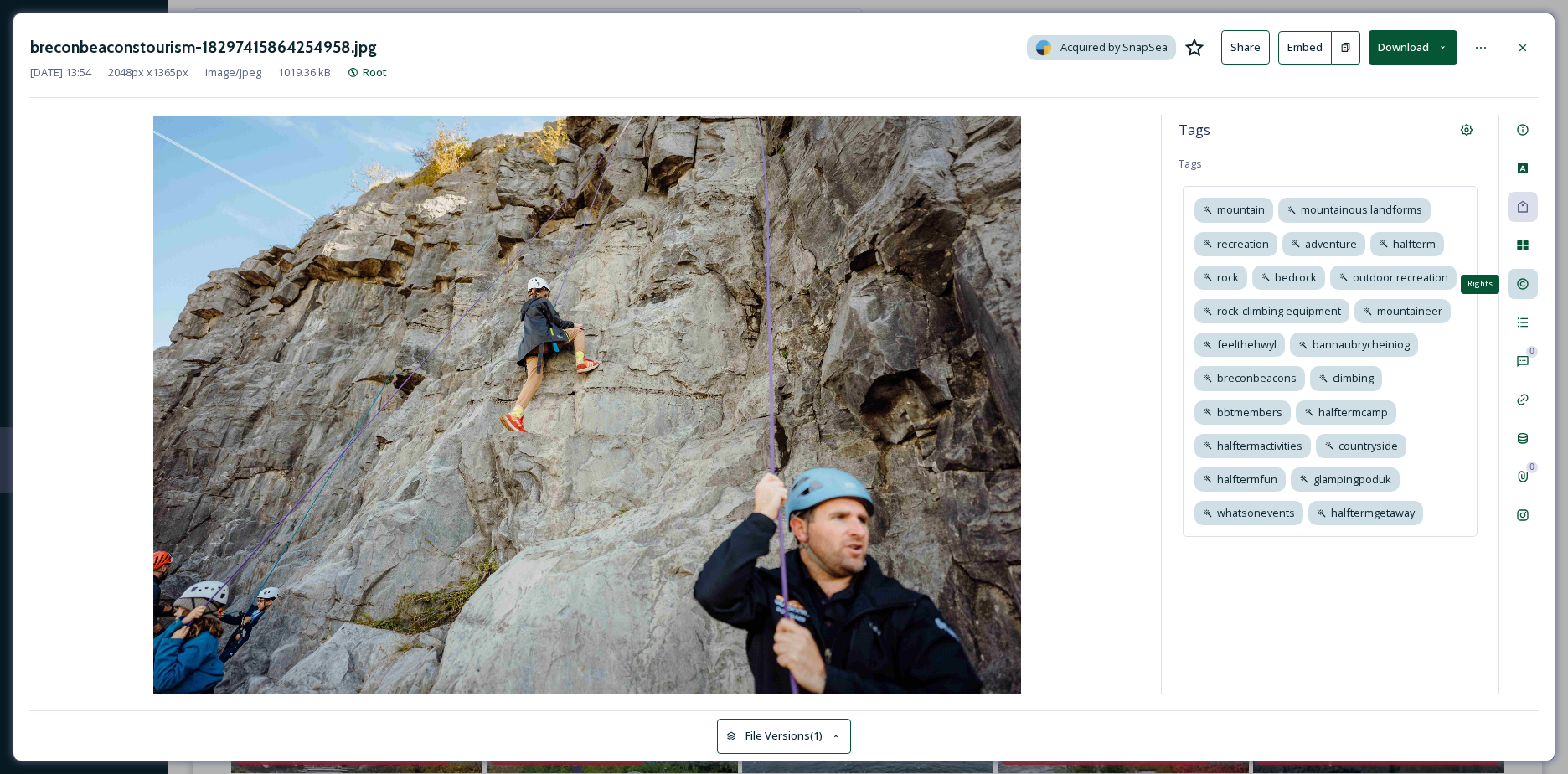
click at [1526, 273] on div "Rights" at bounding box center [1522, 285] width 30 height 30
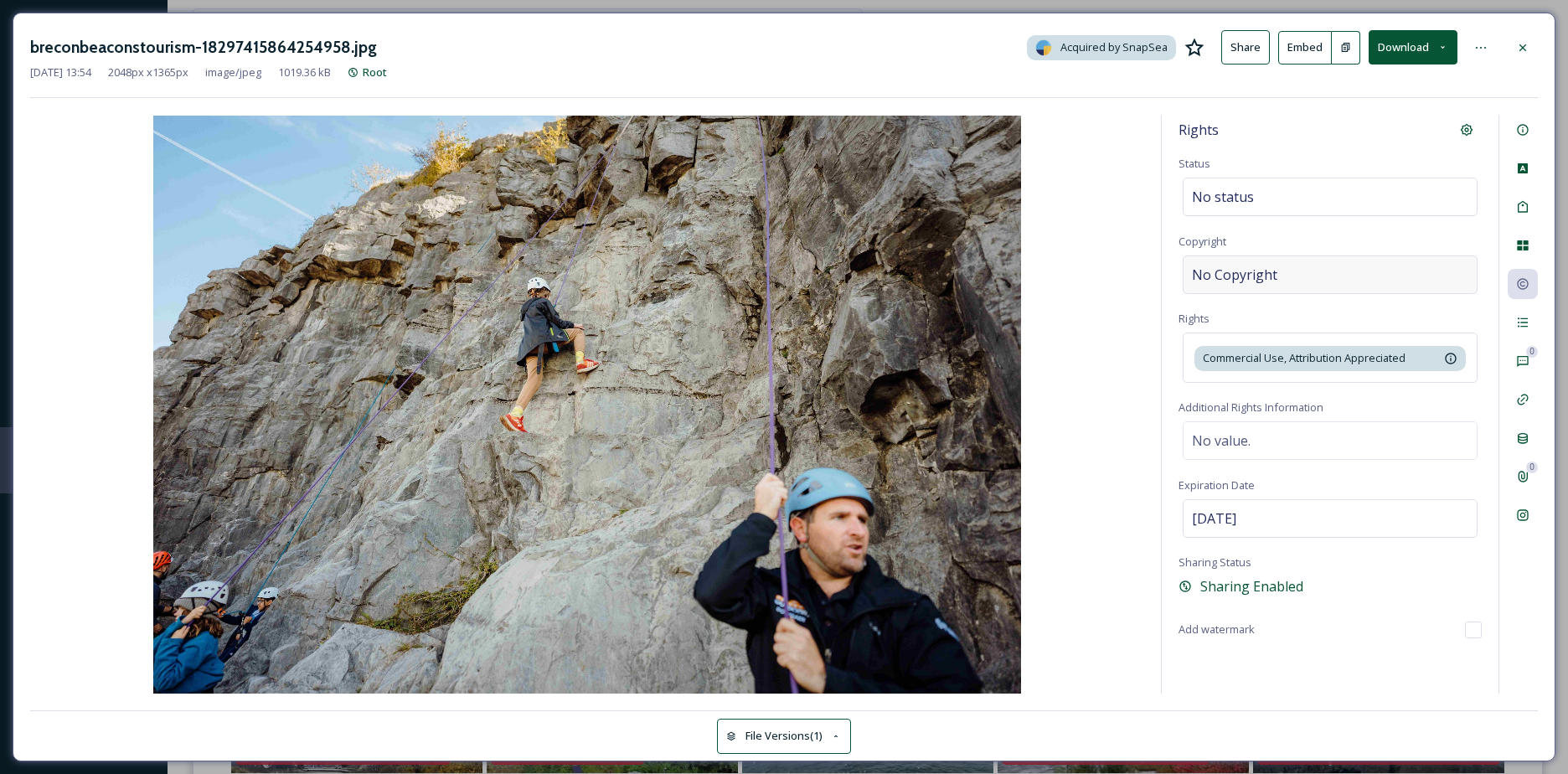
click at [1327, 280] on div "No Copyright" at bounding box center [1330, 275] width 295 height 38
type input "breconbeaconstourism"
click at [1520, 56] on div at bounding box center [1522, 48] width 30 height 30
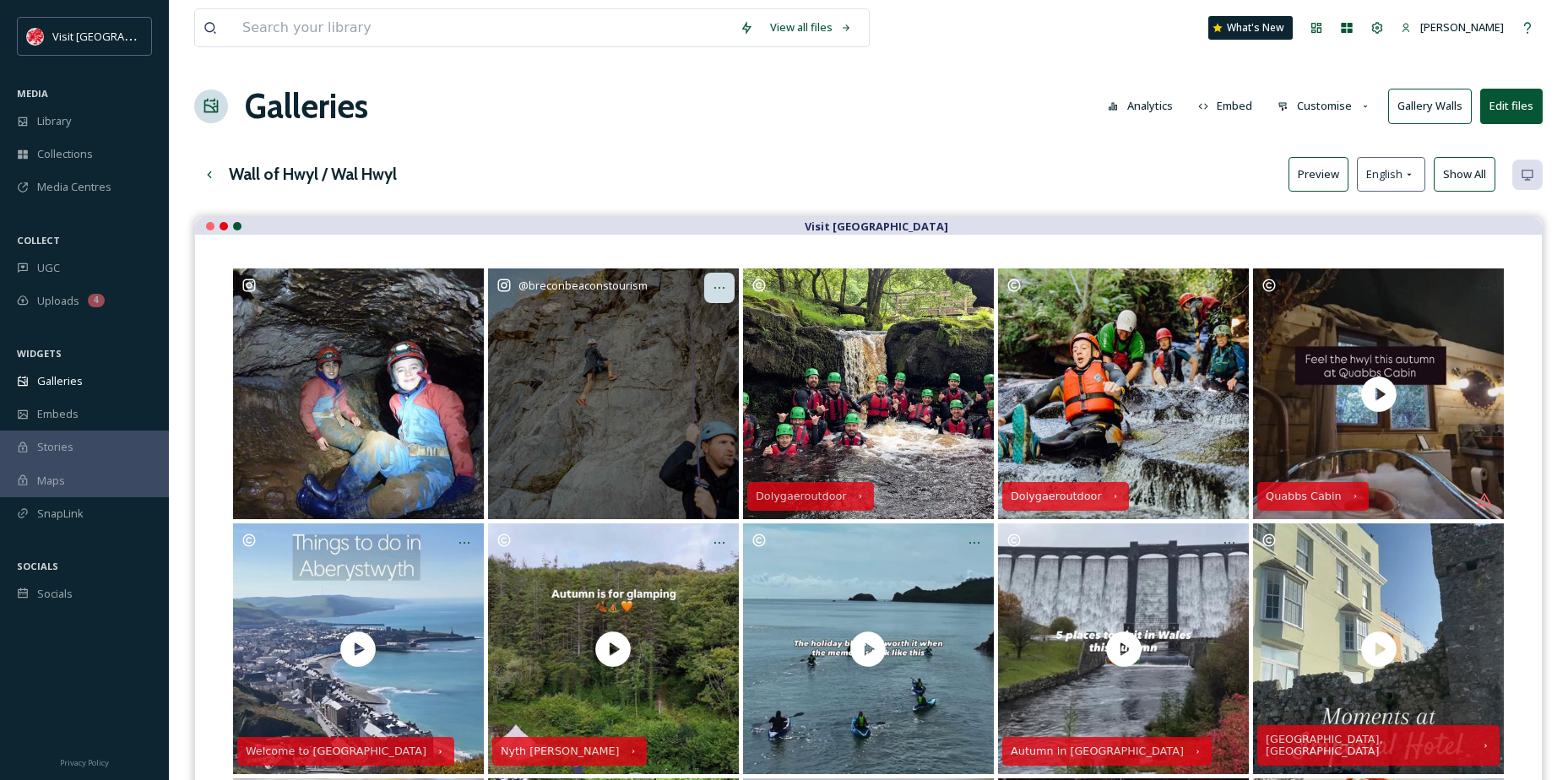
click at [727, 286] on div "Opens media popup. Media description: breconbeaconstourism-18297415864254958.jp…" at bounding box center [720, 288] width 31 height 31
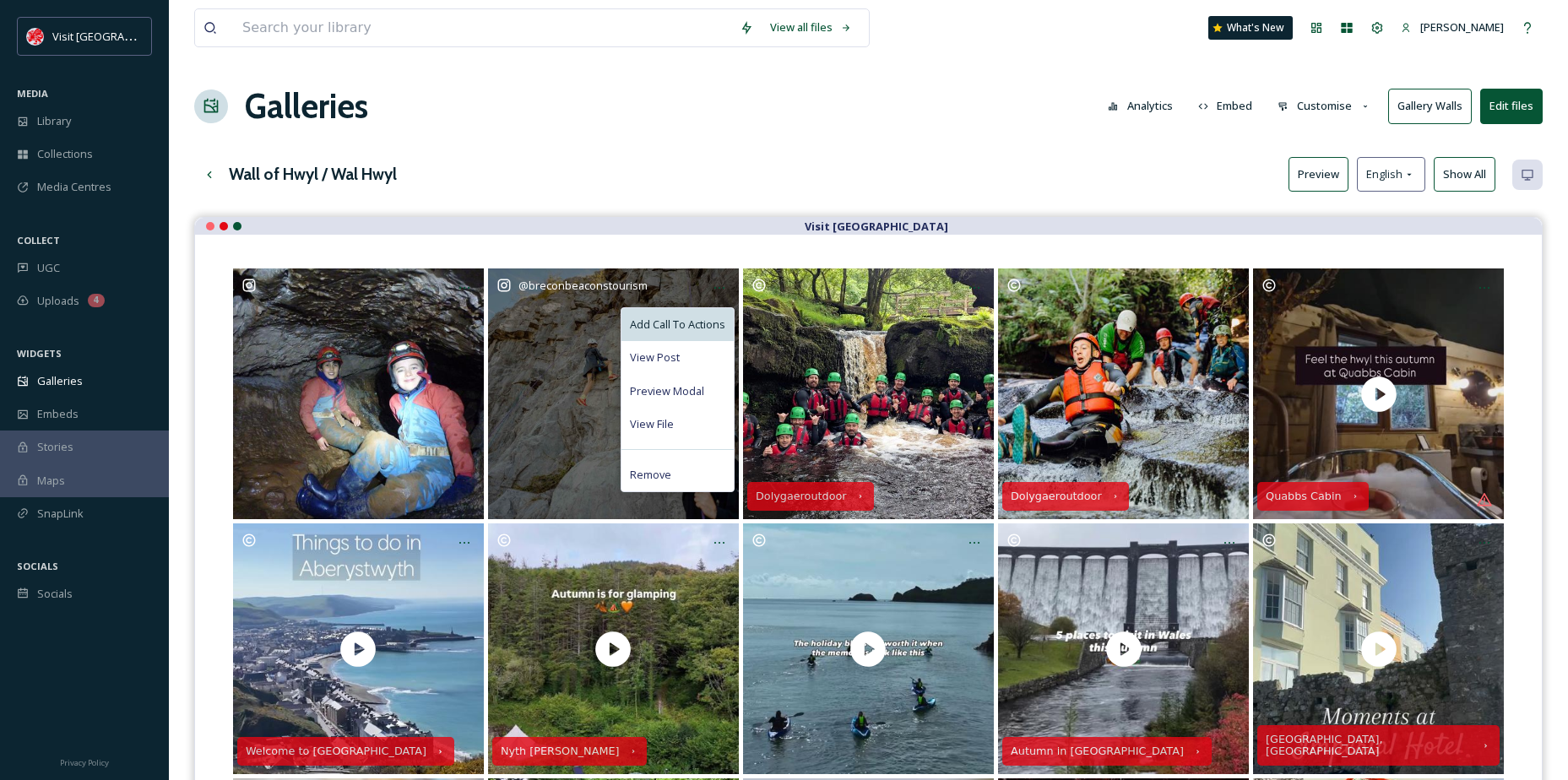
click at [691, 317] on span "Add Call To Actions" at bounding box center [678, 325] width 96 height 16
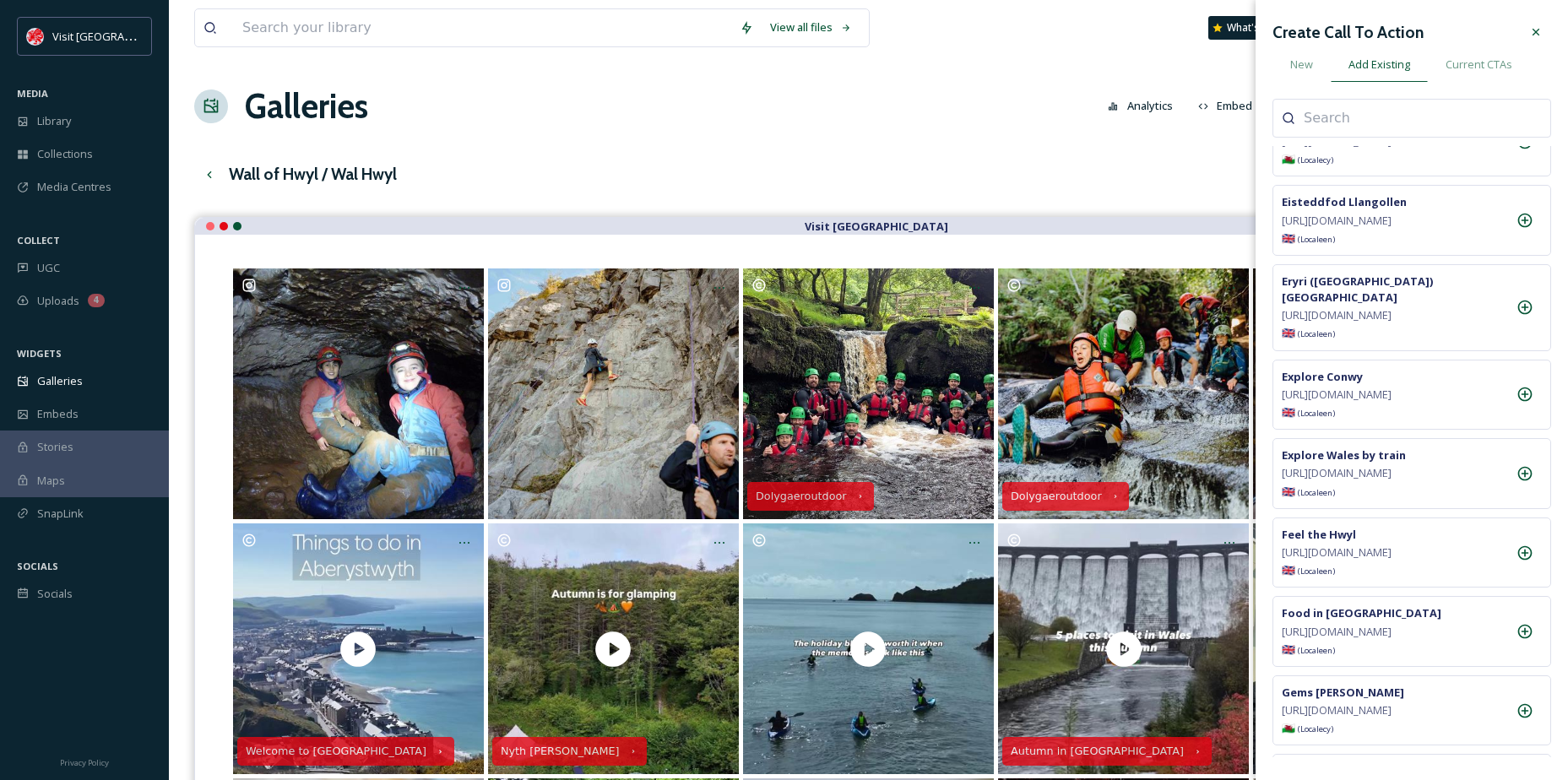
scroll to position [4390, 0]
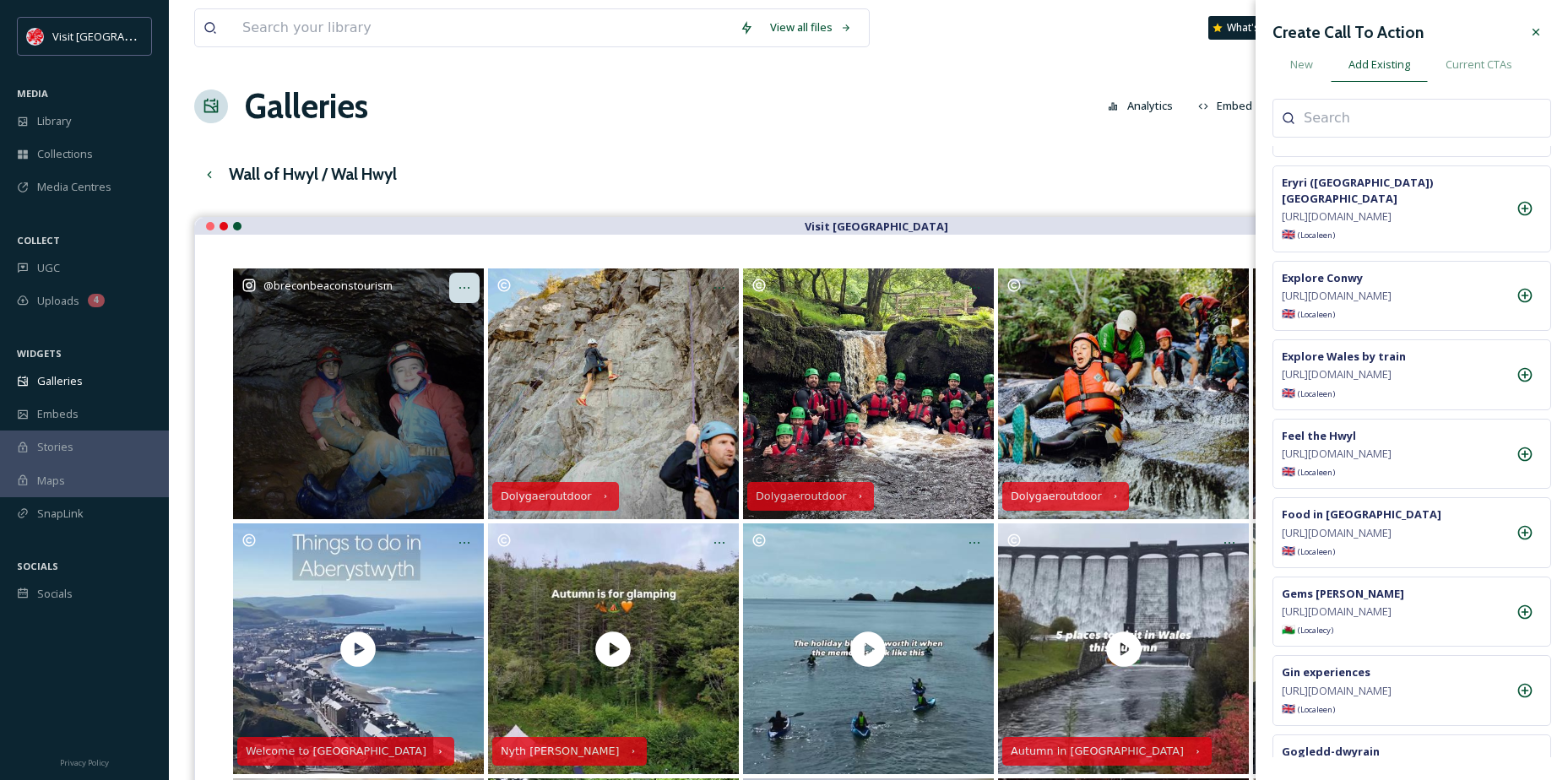
click at [472, 301] on div "Opens media popup. Media description: breconbeaconstourism-18092982694772064.jp…" at bounding box center [465, 288] width 31 height 31
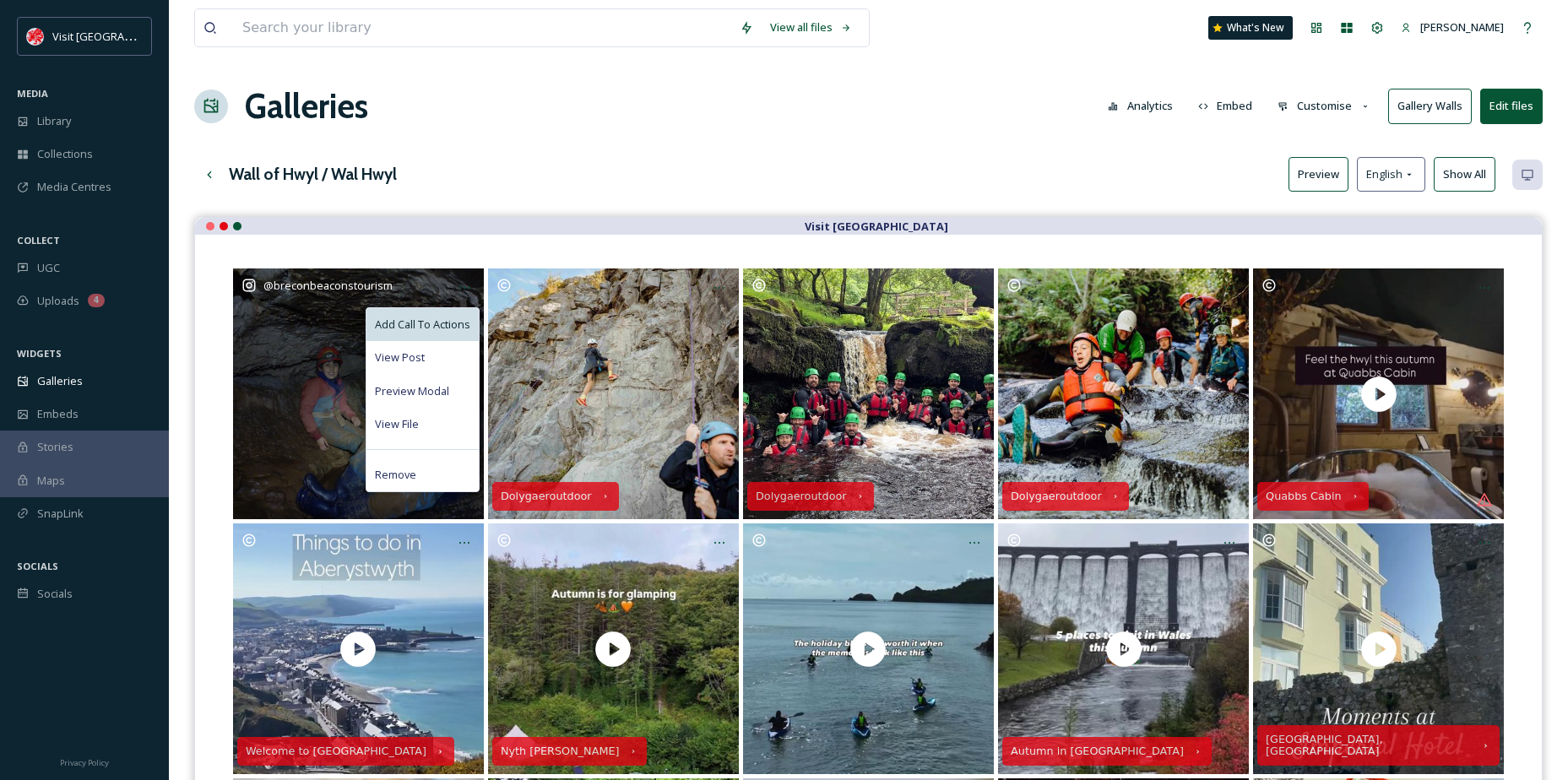
click at [457, 316] on div "Add Call To Actions" at bounding box center [422, 325] width 113 height 33
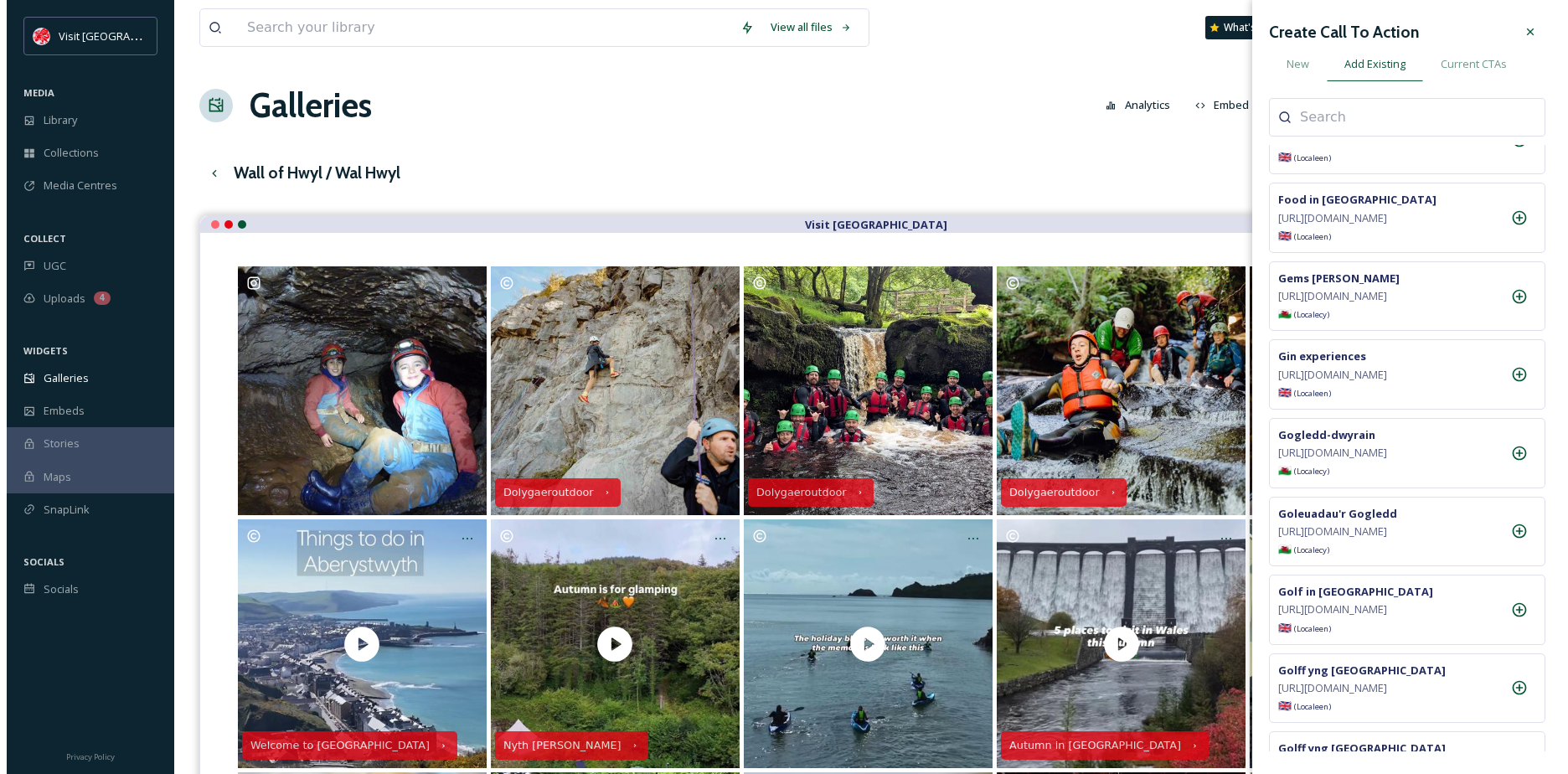
scroll to position [4691, 0]
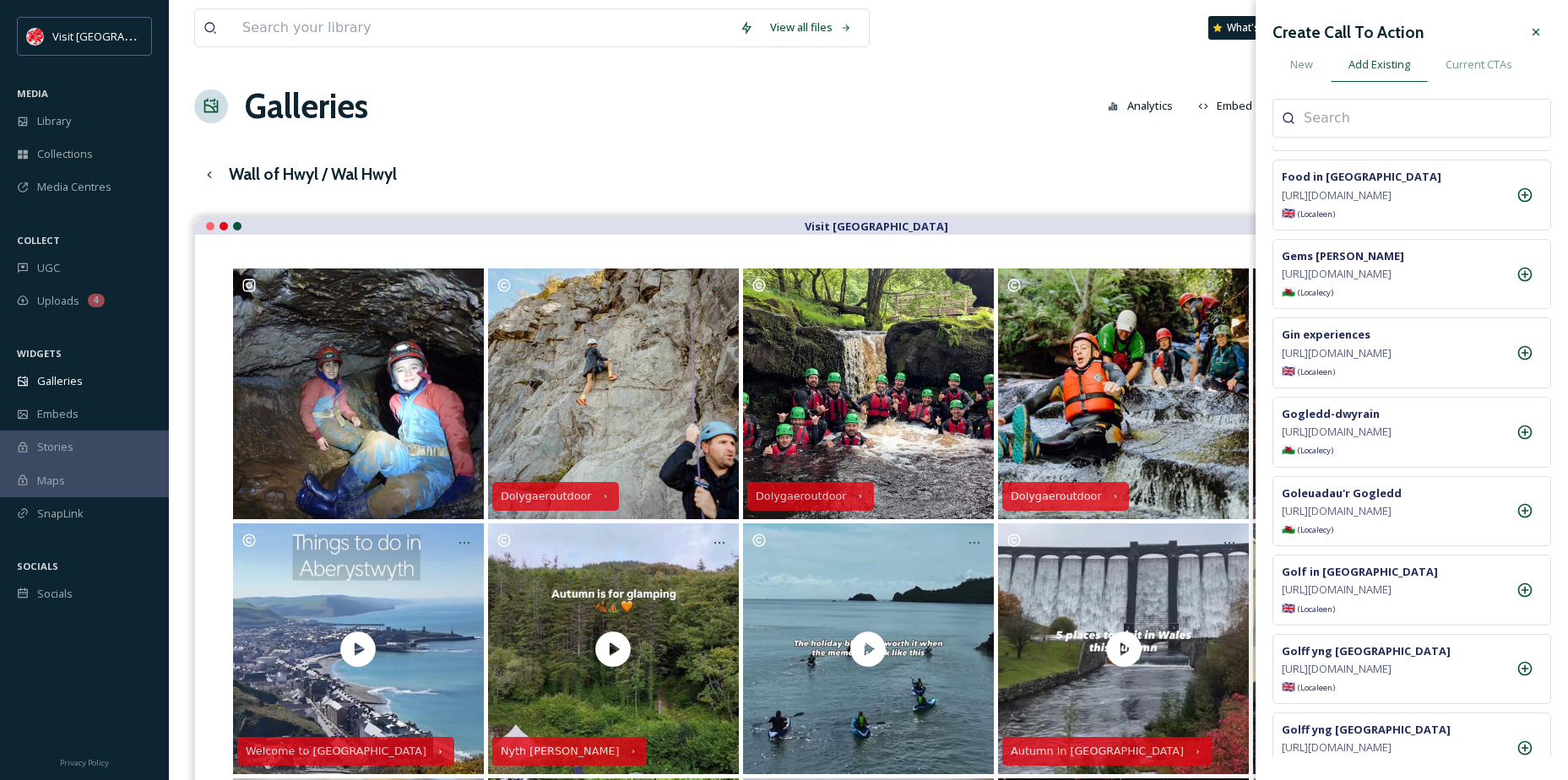
click at [1537, 43] on div at bounding box center [1536, 32] width 31 height 31
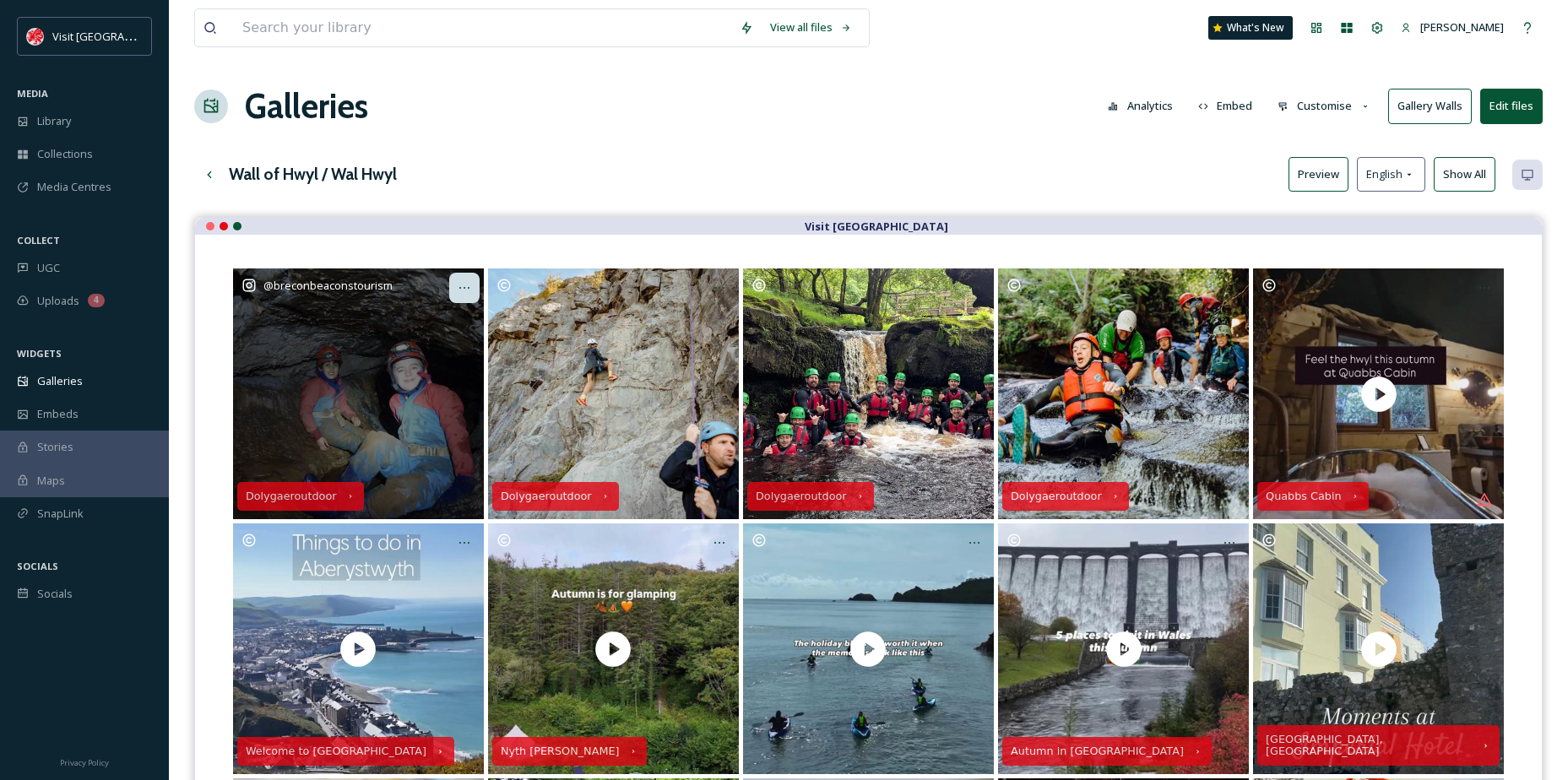
click at [453, 284] on div "Opens media popup. Media description: breconbeaconstourism-18092982694772064.jp…" at bounding box center [465, 288] width 31 height 31
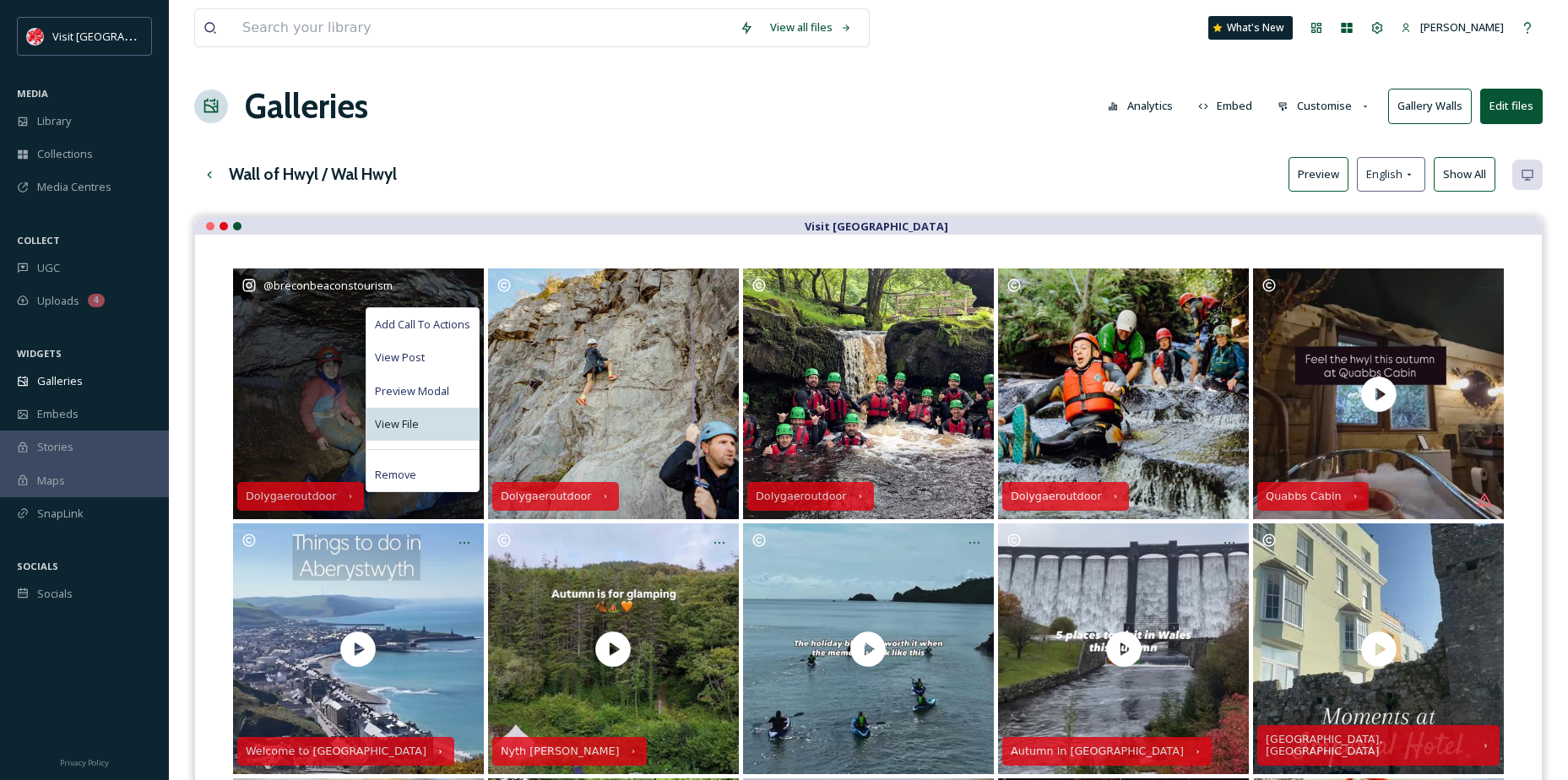
click at [413, 421] on span "View File" at bounding box center [397, 425] width 44 height 16
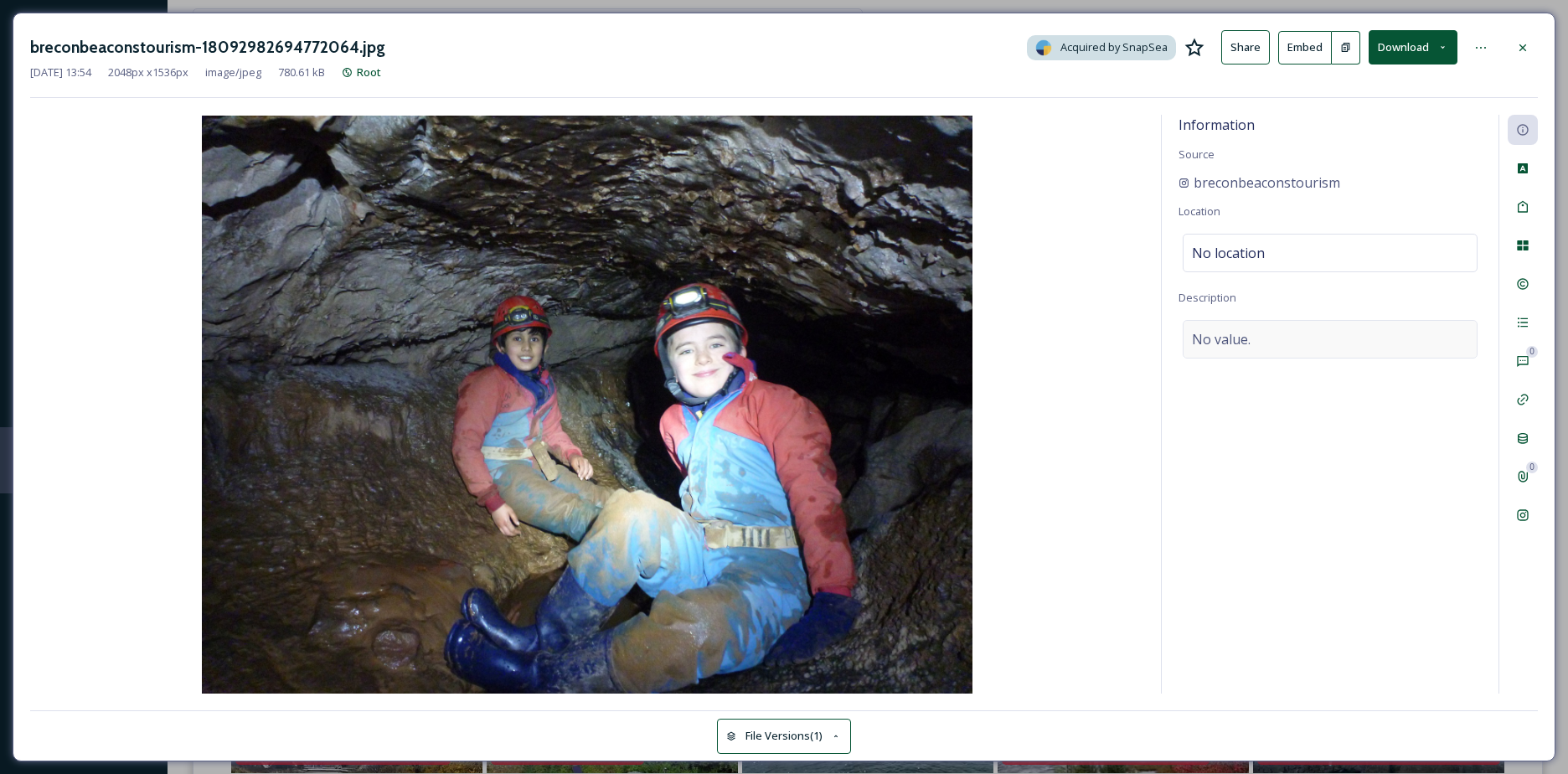
click at [1286, 327] on div "No value." at bounding box center [1330, 339] width 295 height 38
click at [1280, 337] on textarea at bounding box center [1329, 389] width 303 height 139
paste textarea "Have you started to plan your half term activities yet? Take a leap into the ou…"
type textarea "Have you started to plan your half term activities yet? Take a leap into the ou…"
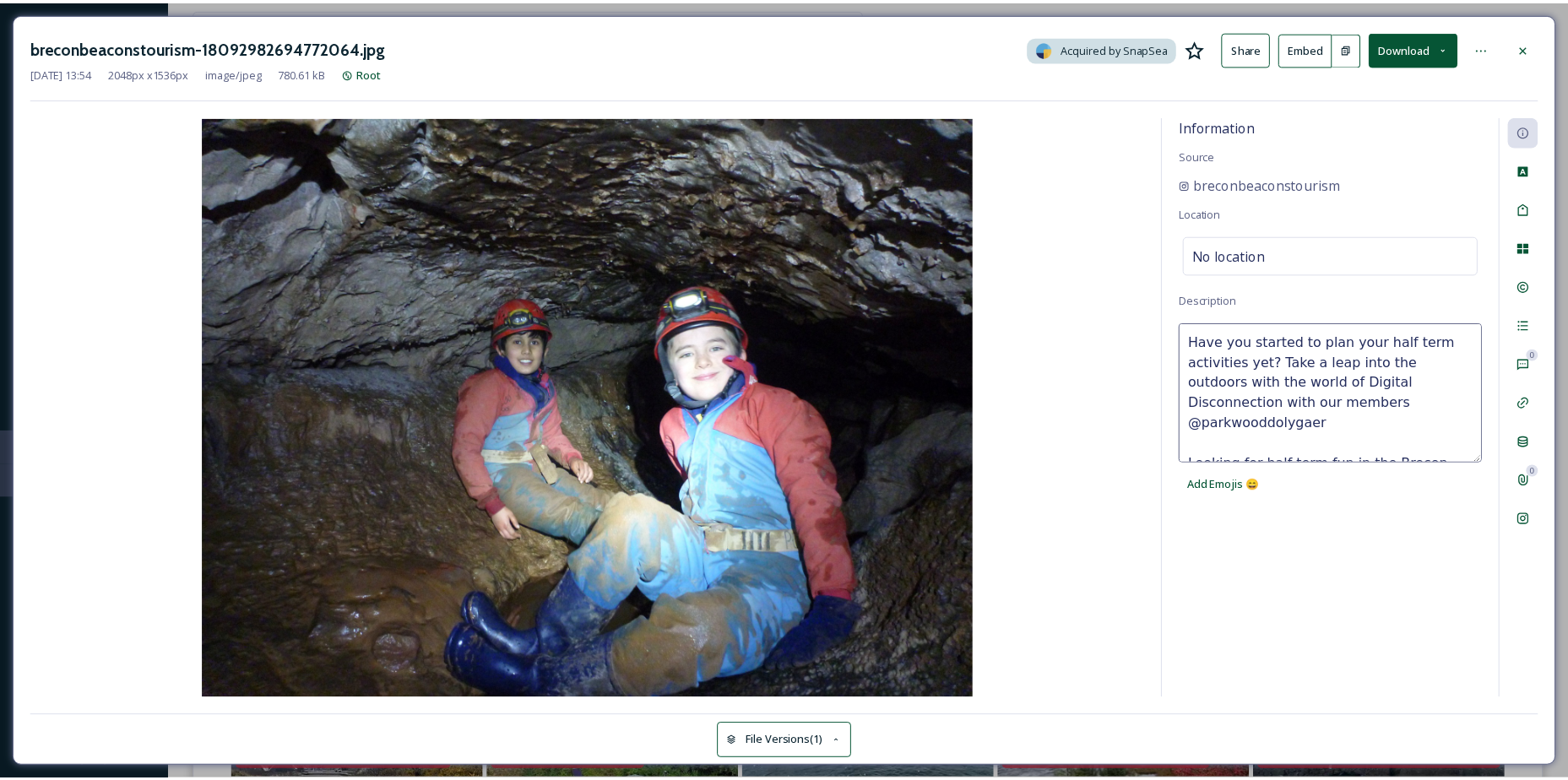
scroll to position [273, 0]
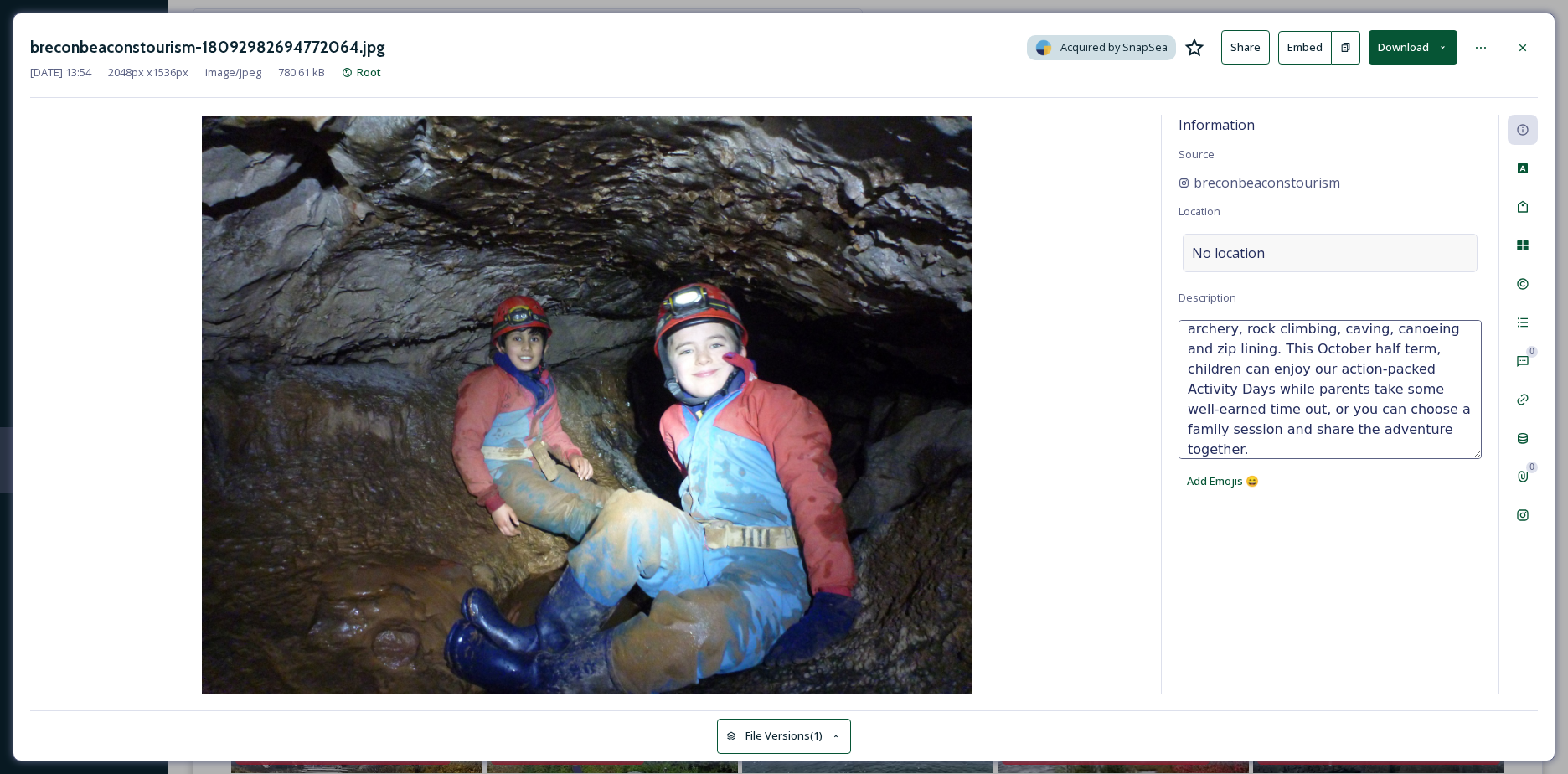
click at [1242, 262] on span "No location" at bounding box center [1227, 252] width 72 height 20
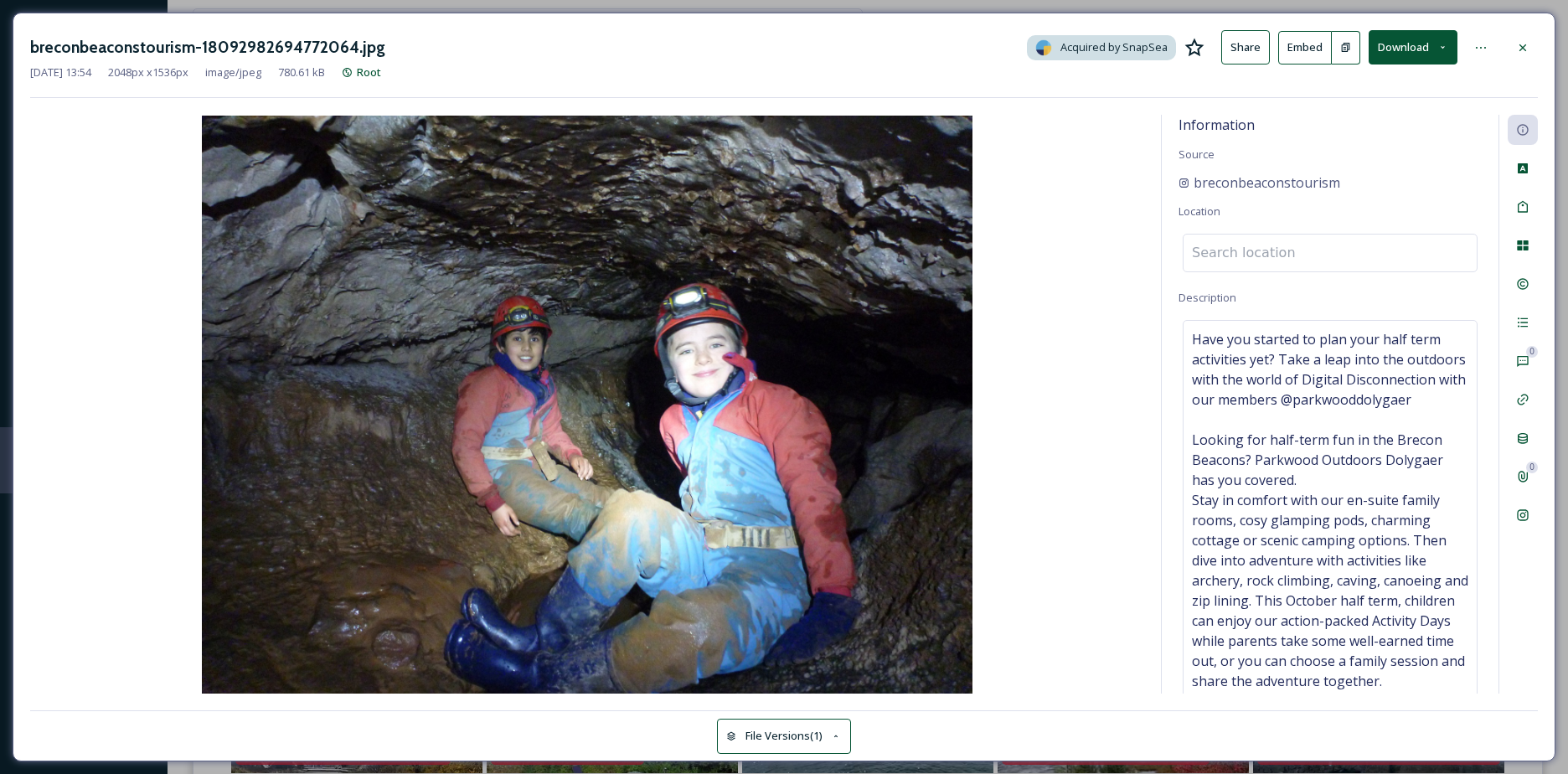
click at [1242, 262] on input at bounding box center [1330, 252] width 293 height 37
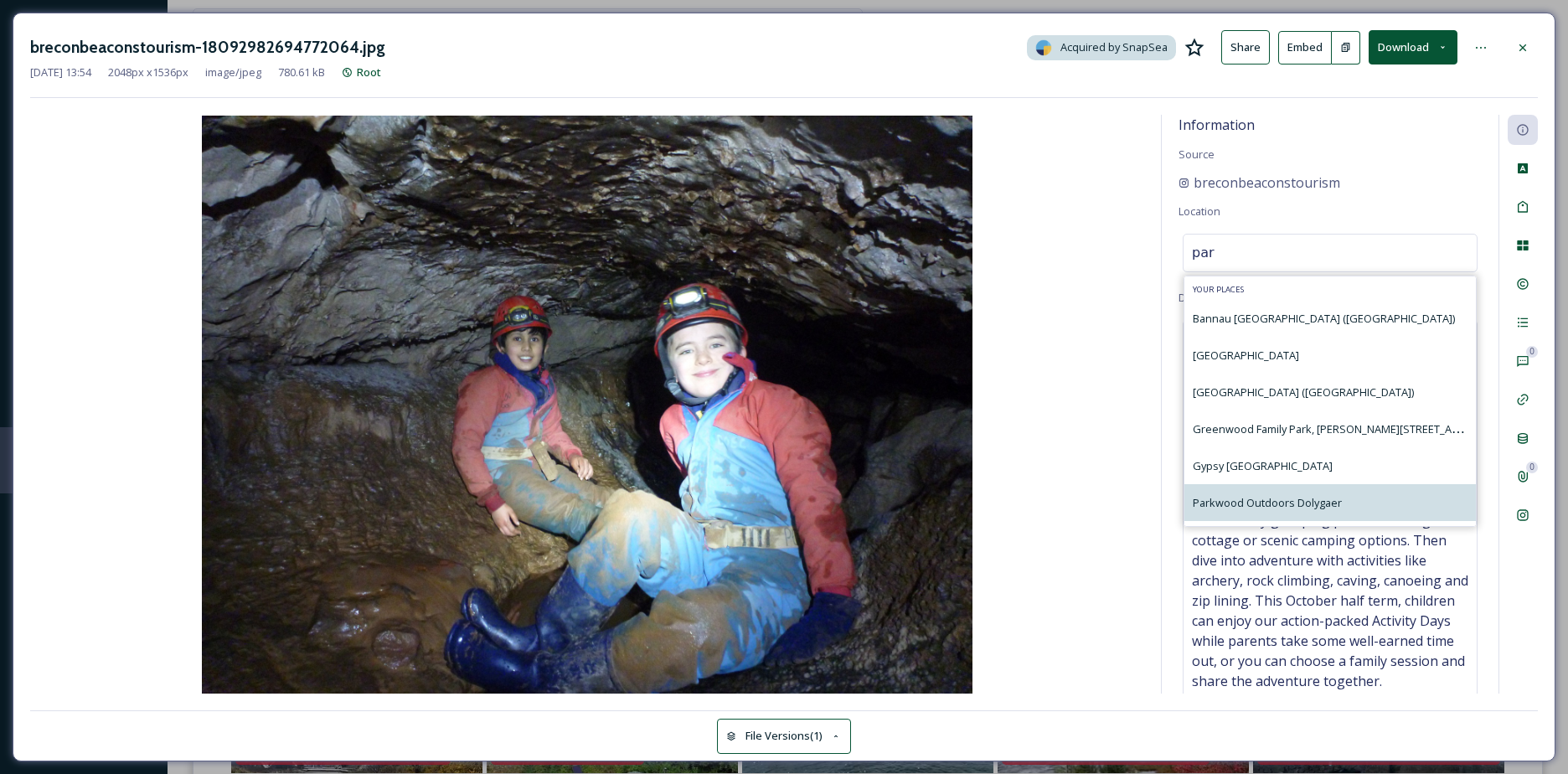
type input "par"
click at [1272, 518] on div "Parkwood Outdoors Dolygaer" at bounding box center [1330, 502] width 292 height 37
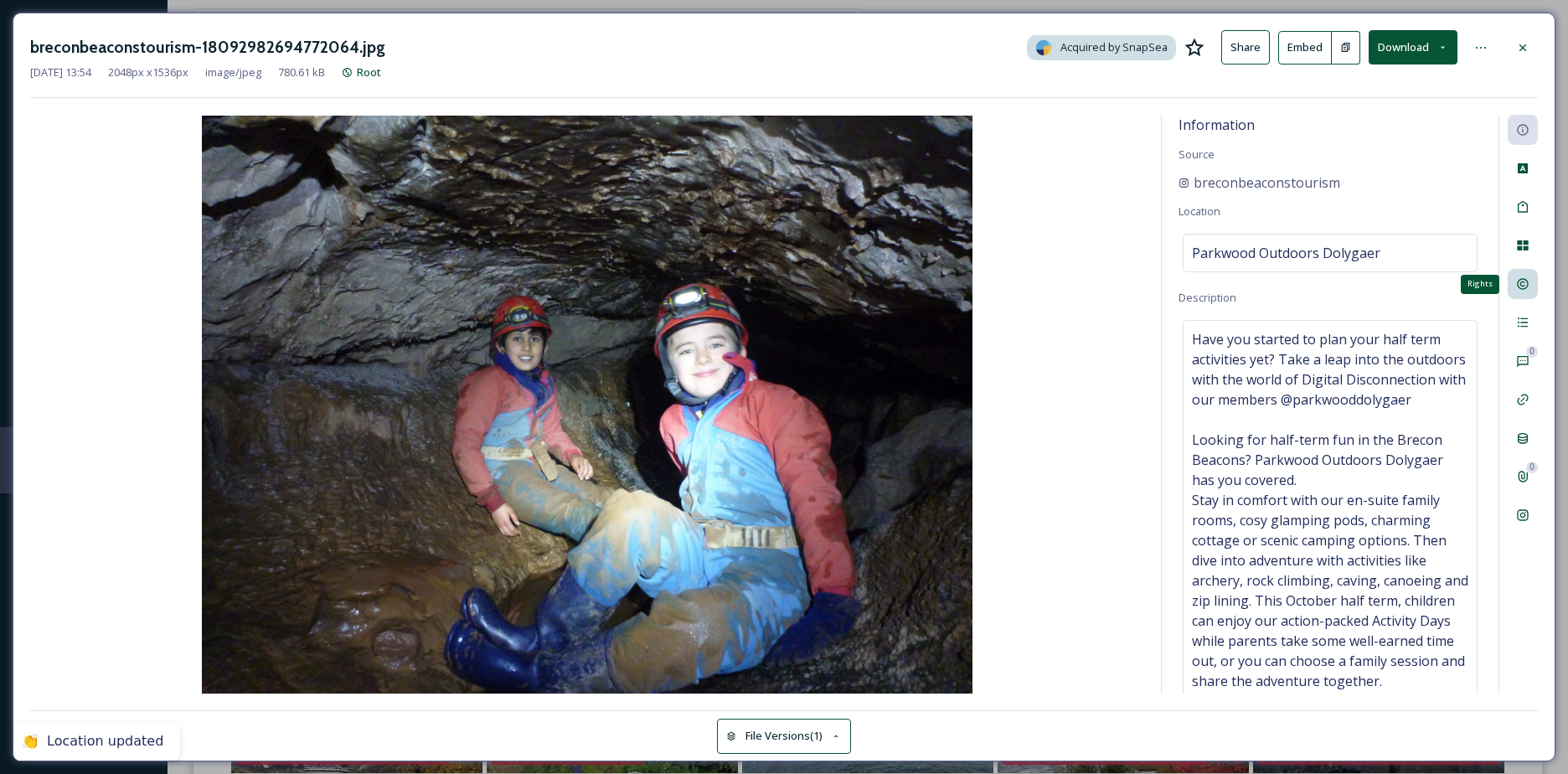
click at [1528, 286] on icon at bounding box center [1521, 285] width 11 height 11
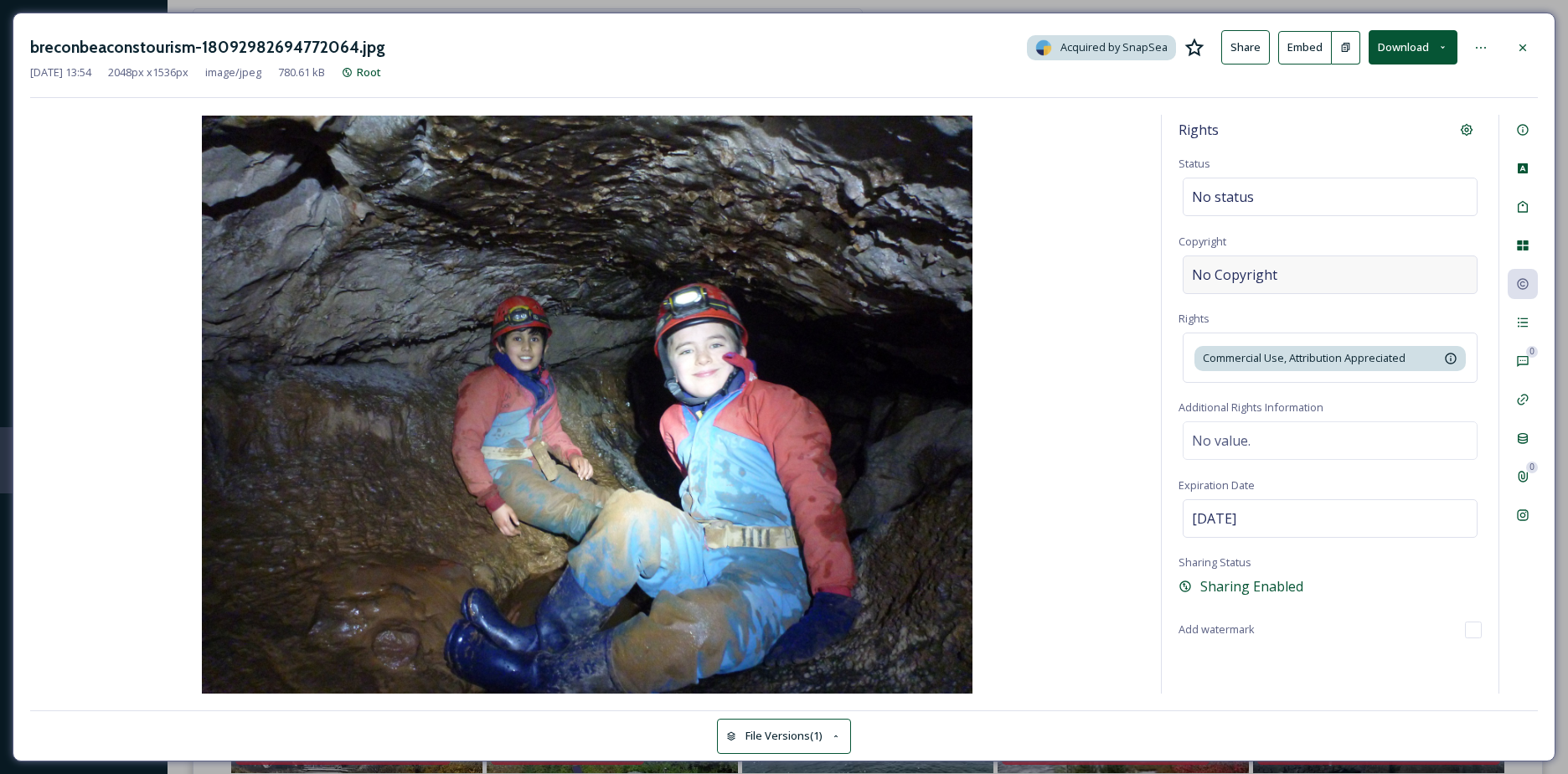
click at [1356, 259] on div "No Copyright" at bounding box center [1330, 275] width 295 height 38
type input "breconbeaconstourism"
click at [1530, 367] on div "0 Comments" at bounding box center [1522, 361] width 30 height 30
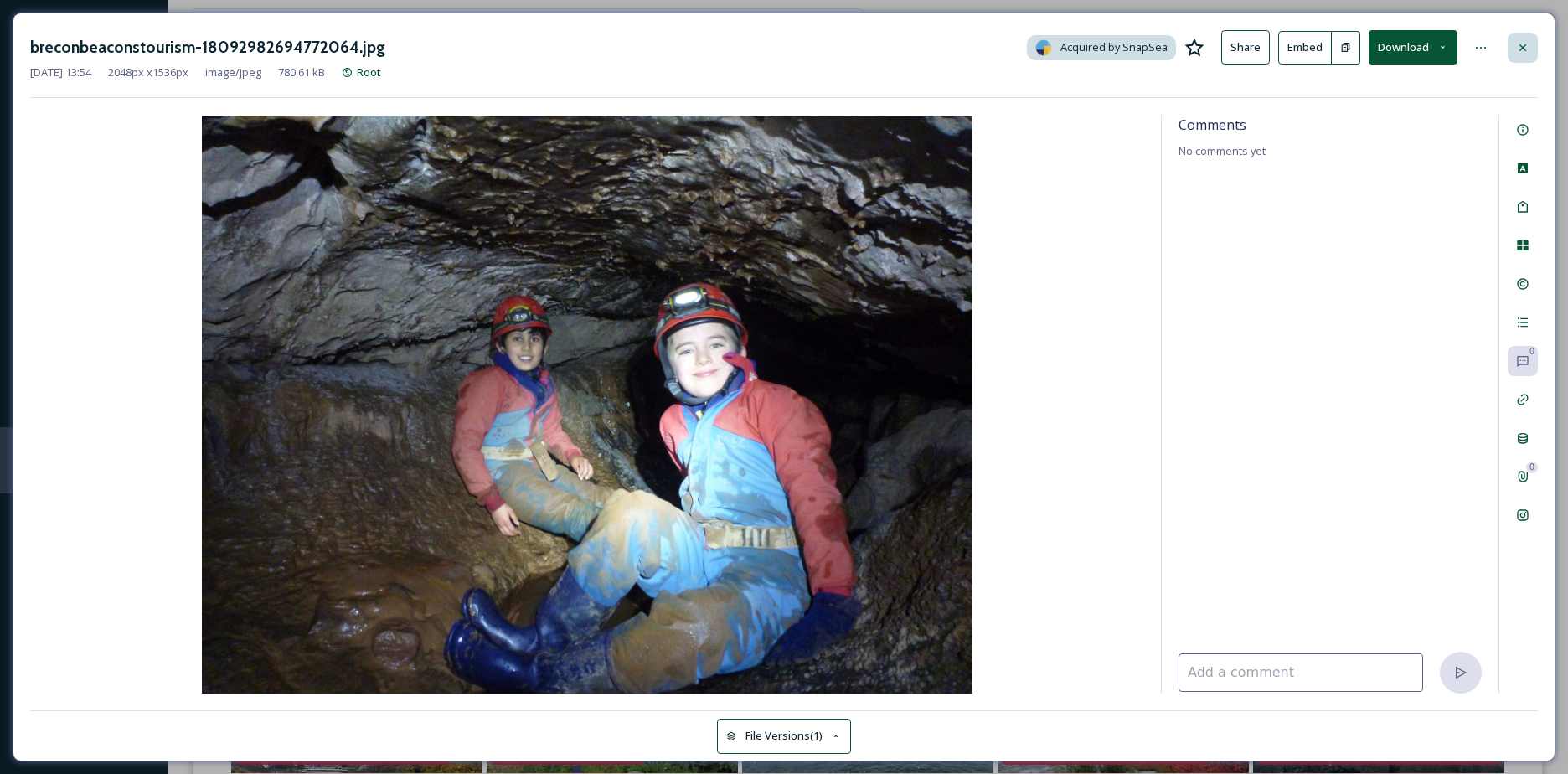
click at [1534, 57] on div at bounding box center [1522, 48] width 30 height 30
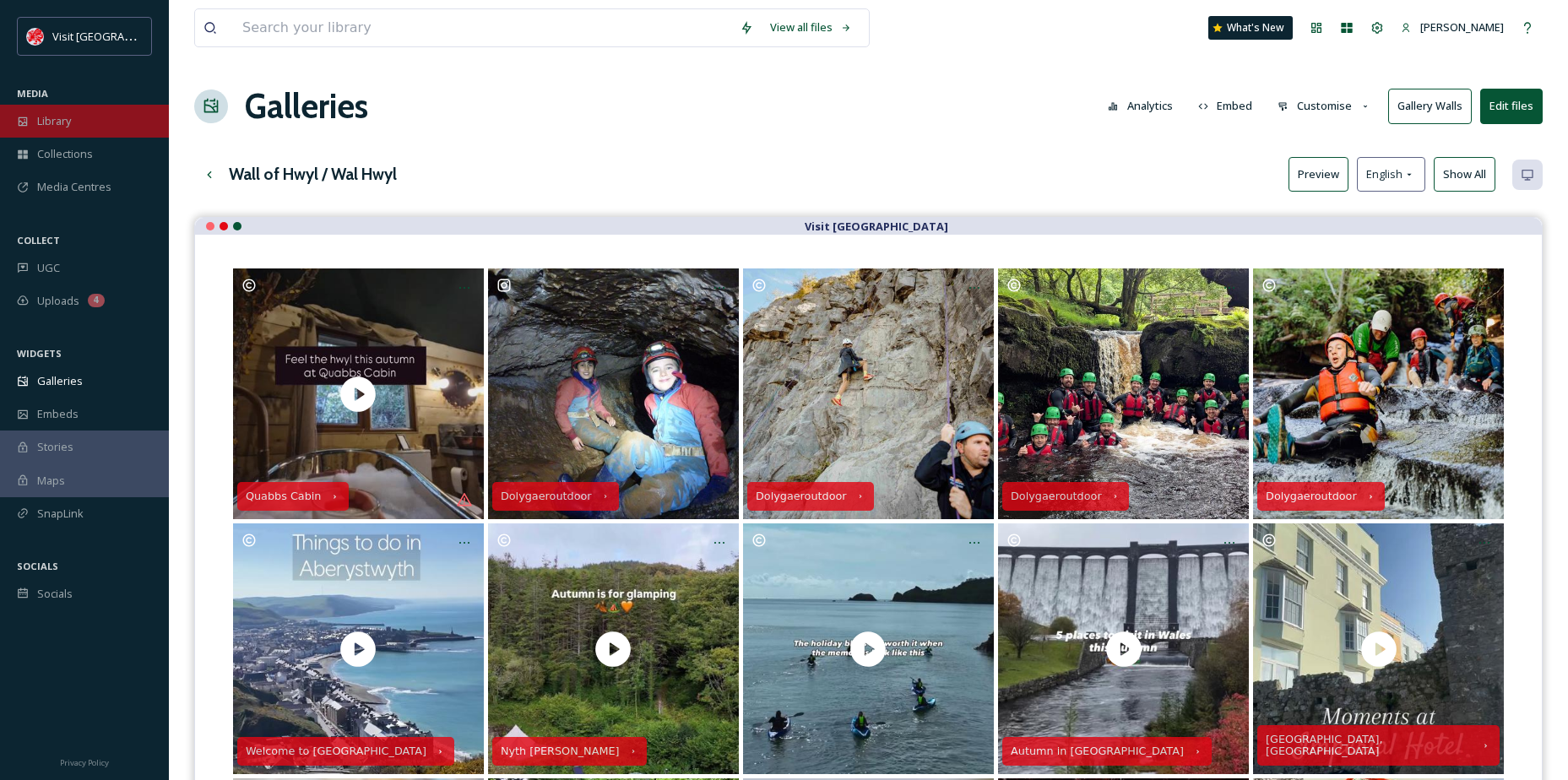
click at [103, 106] on div "Library" at bounding box center [84, 121] width 169 height 33
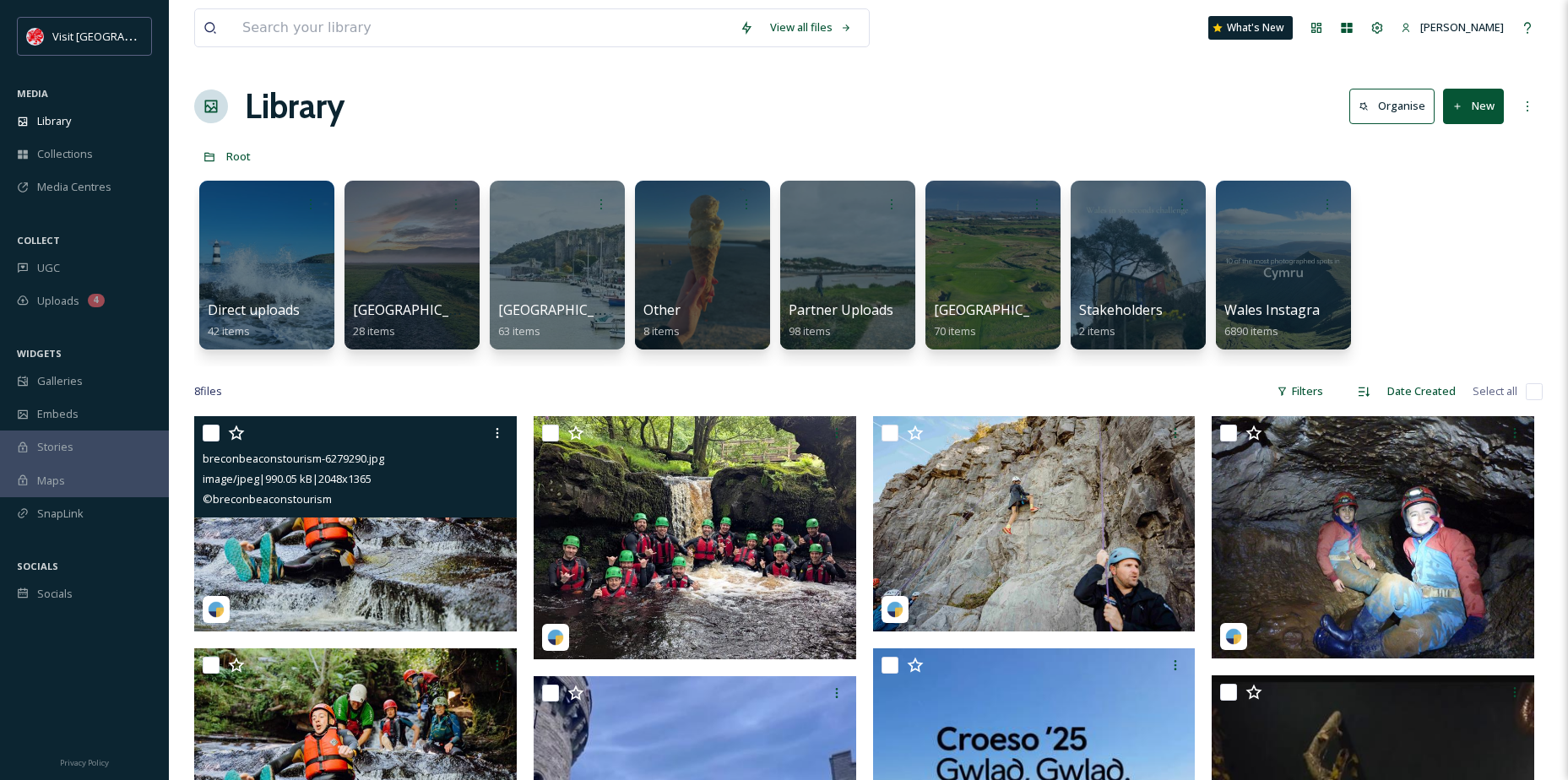
drag, startPoint x: 216, startPoint y: 421, endPoint x: 229, endPoint y: 418, distance: 13.3
click at [218, 422] on div at bounding box center [358, 433] width 310 height 31
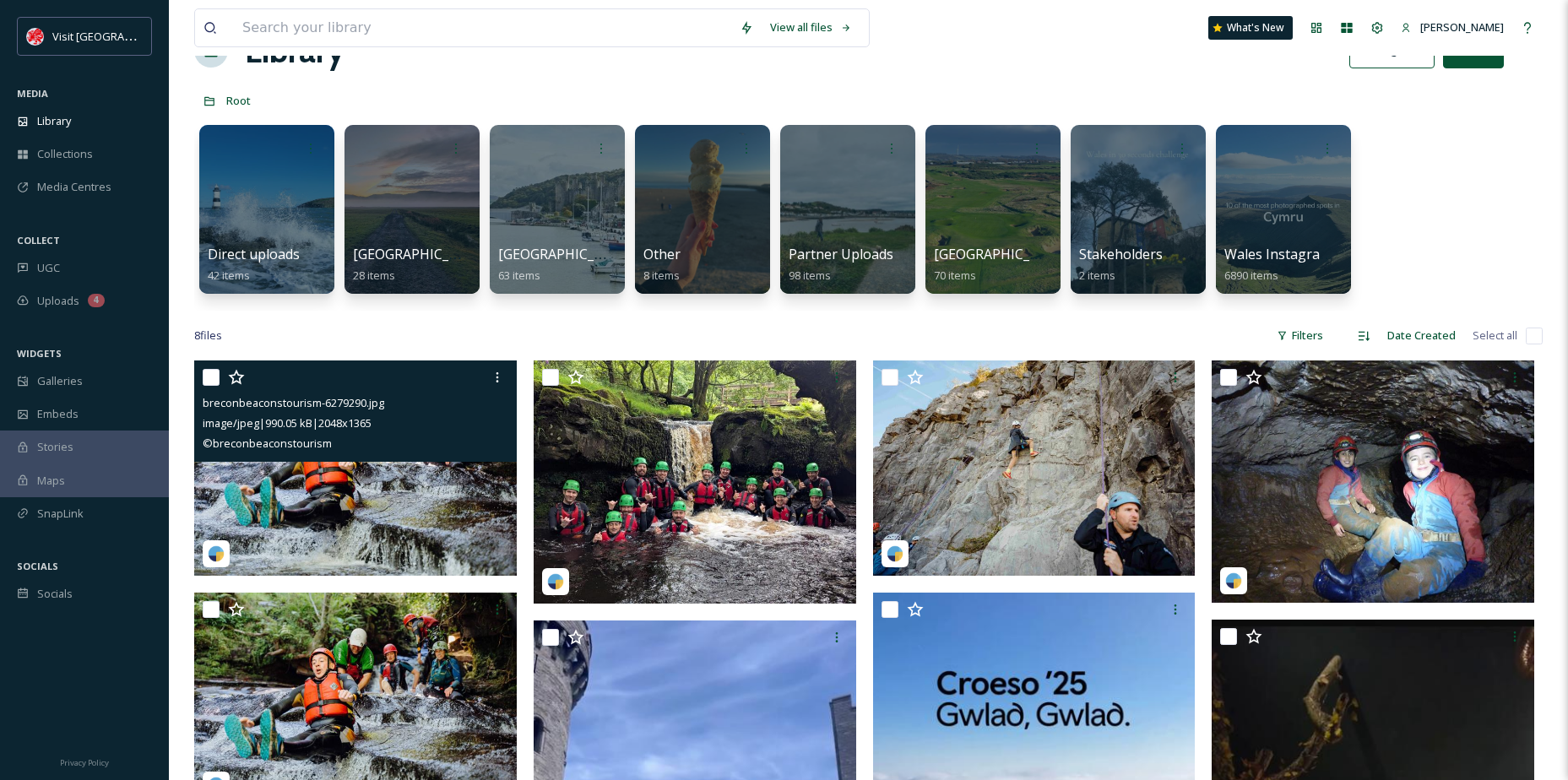
scroll to position [85, 0]
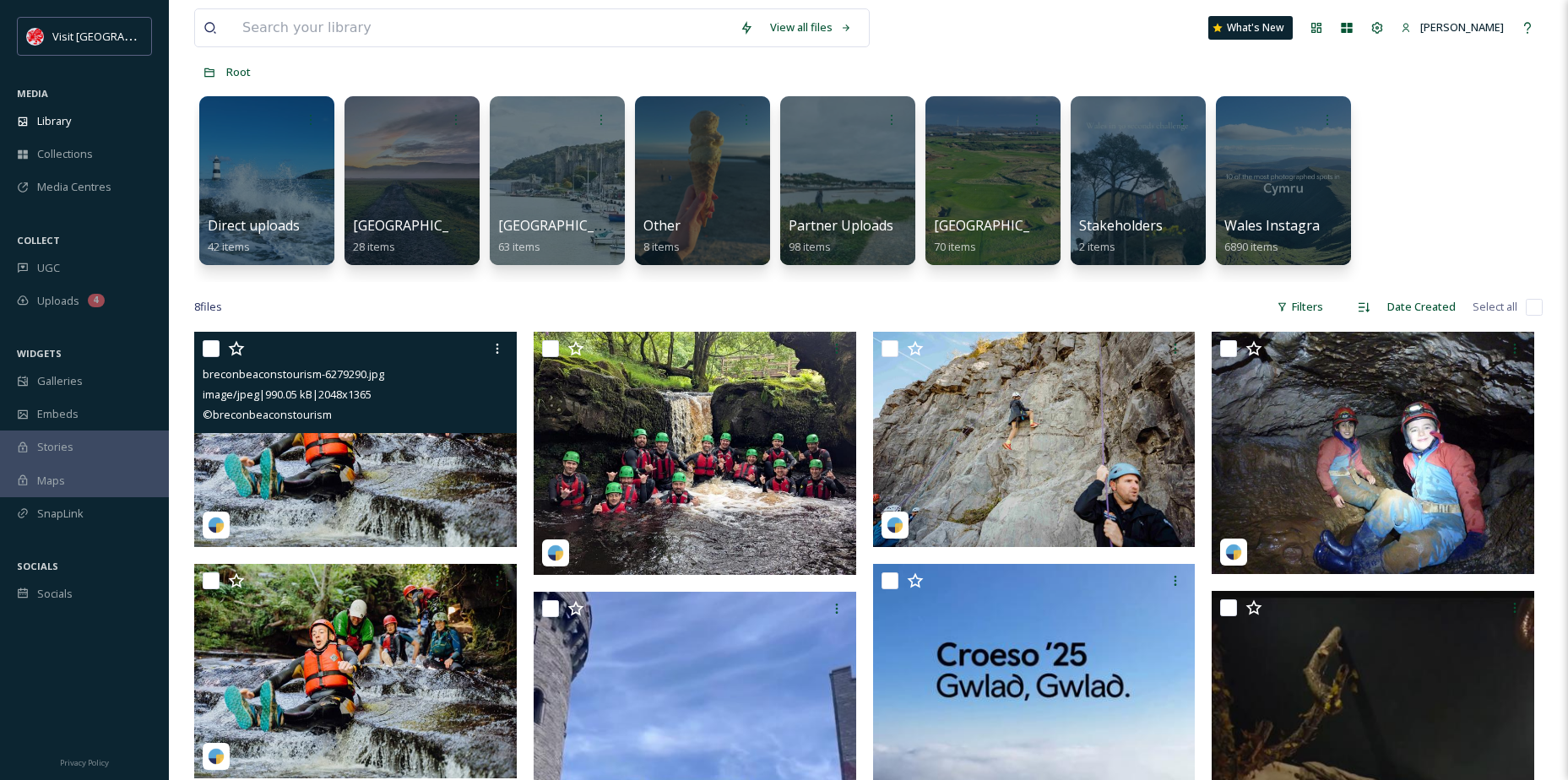
click at [208, 348] on input "checkbox" at bounding box center [211, 348] width 17 height 17
checkbox input "true"
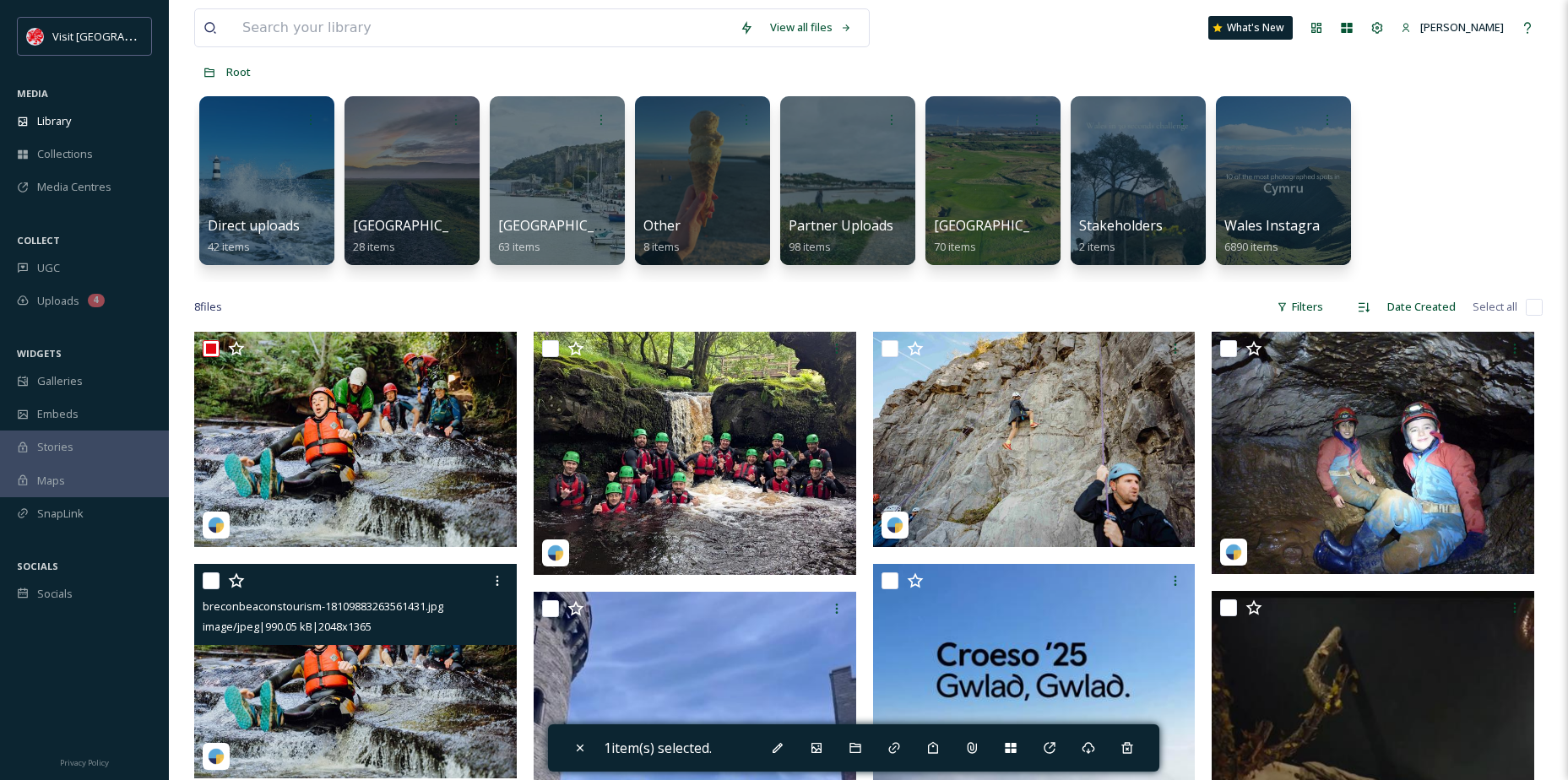
click at [215, 580] on input "checkbox" at bounding box center [211, 581] width 17 height 17
checkbox input "true"
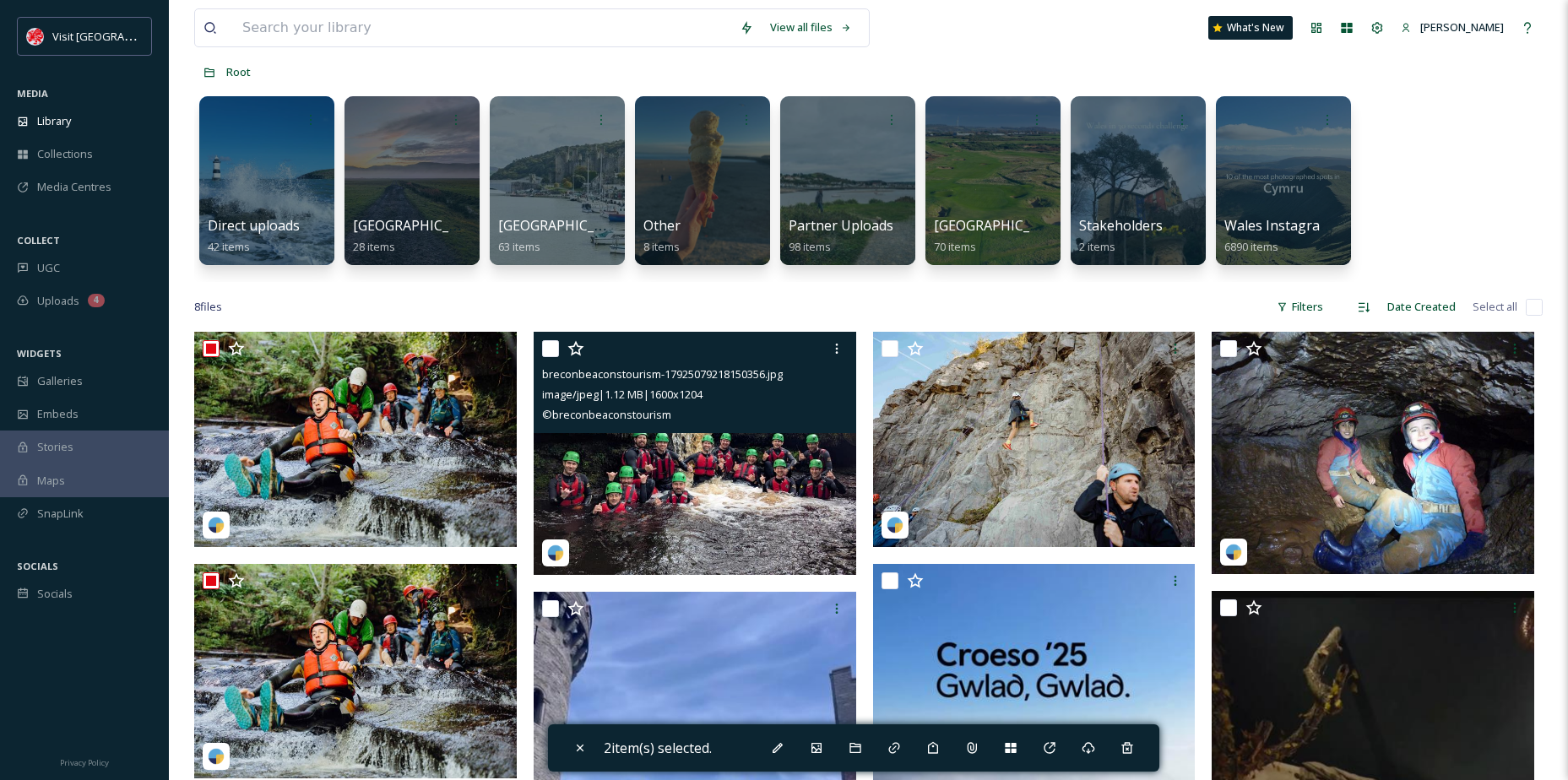
click at [550, 344] on input "checkbox" at bounding box center [550, 348] width 17 height 17
checkbox input "true"
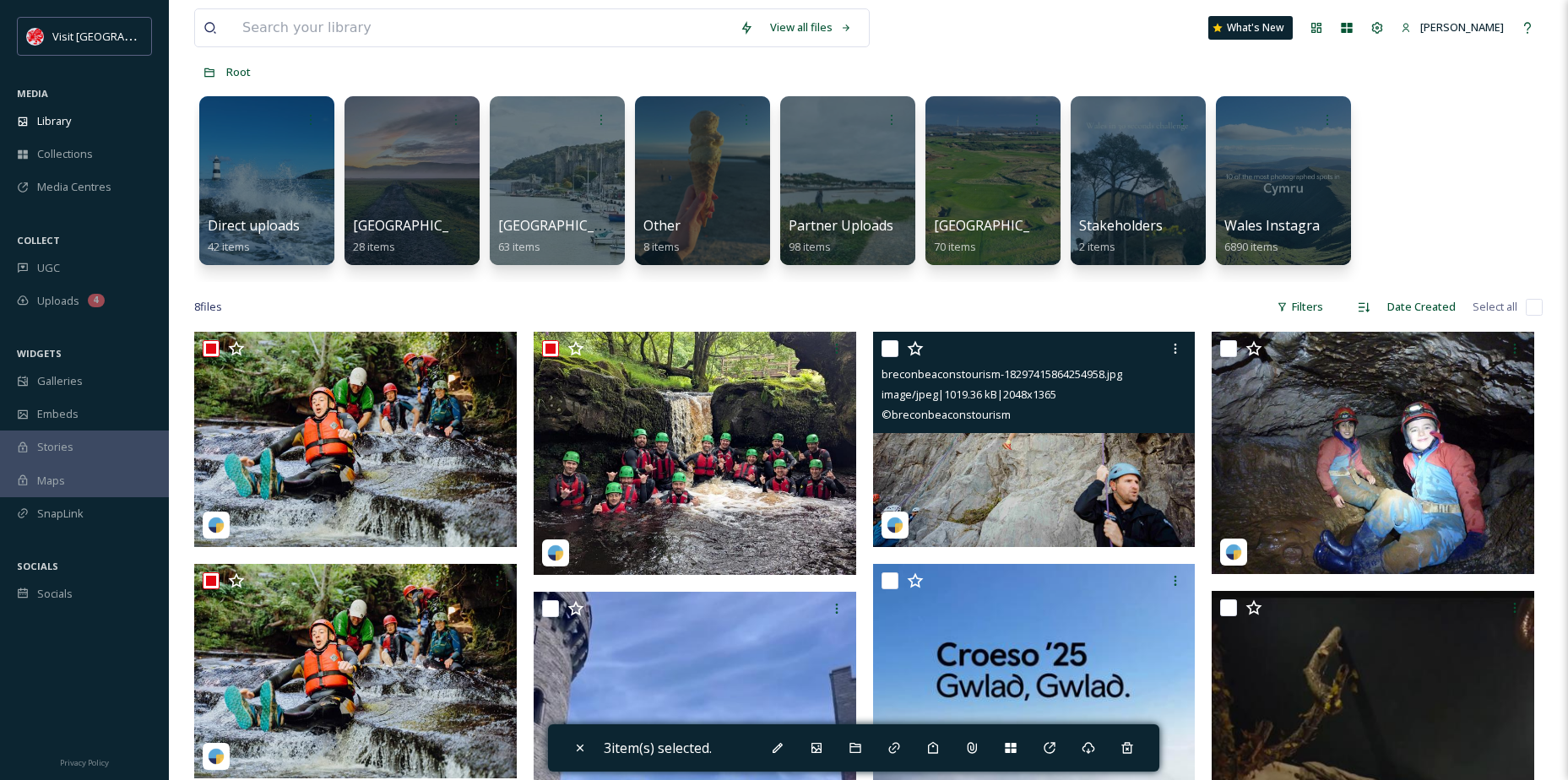
click at [885, 353] on input "checkbox" at bounding box center [890, 348] width 17 height 17
checkbox input "true"
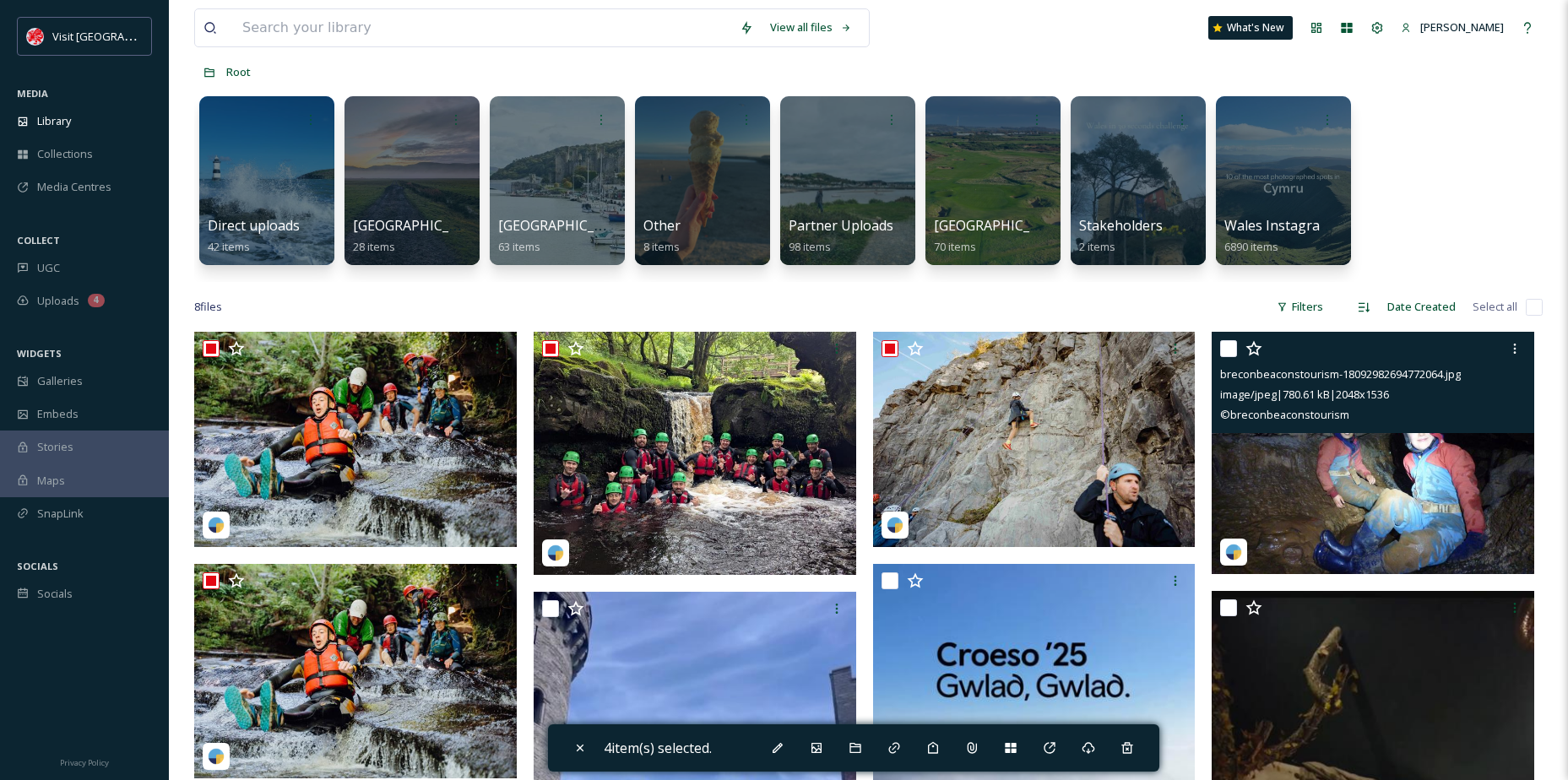
click at [1238, 341] on div at bounding box center [1376, 349] width 310 height 31
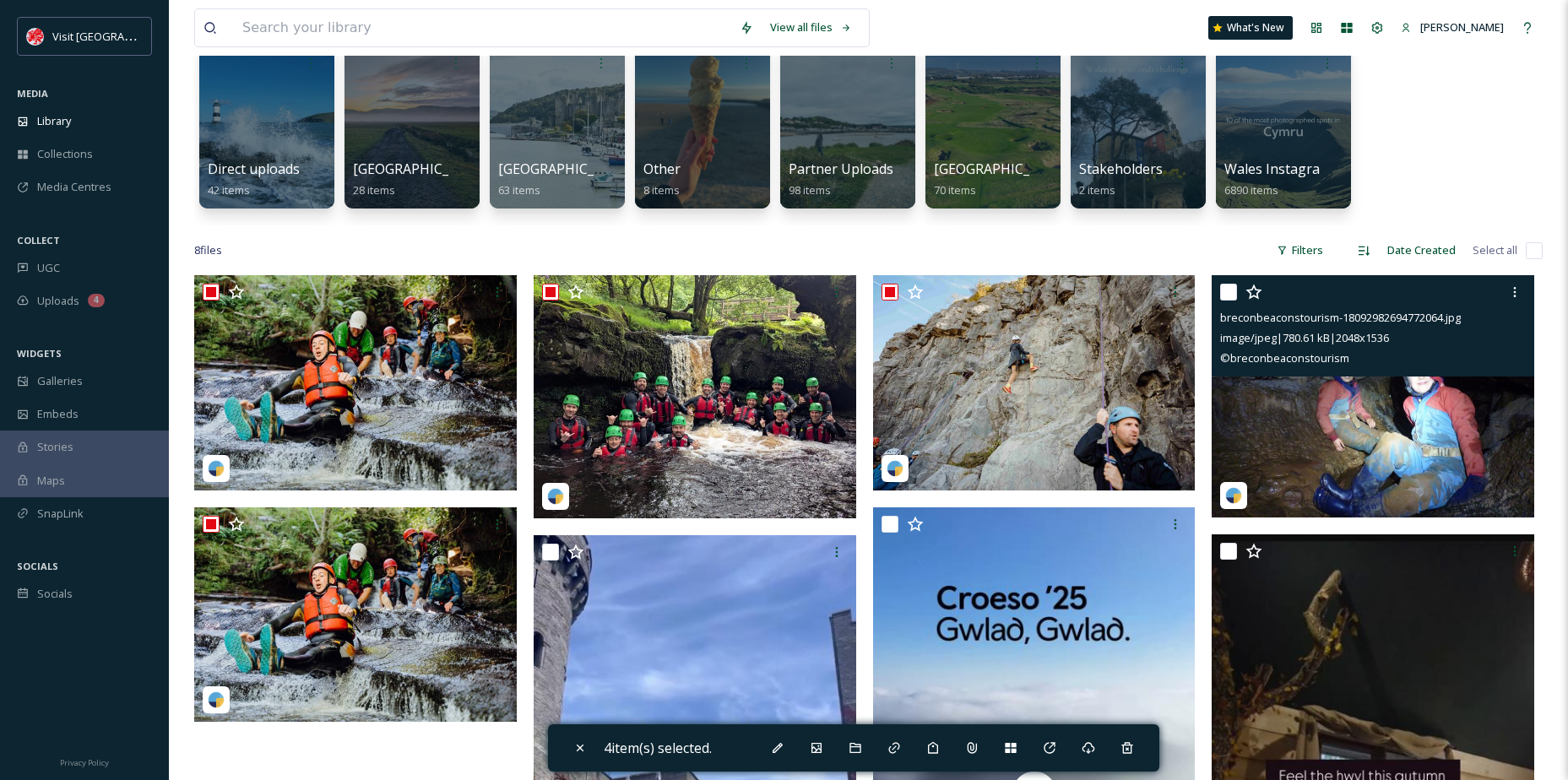
scroll to position [253, 0]
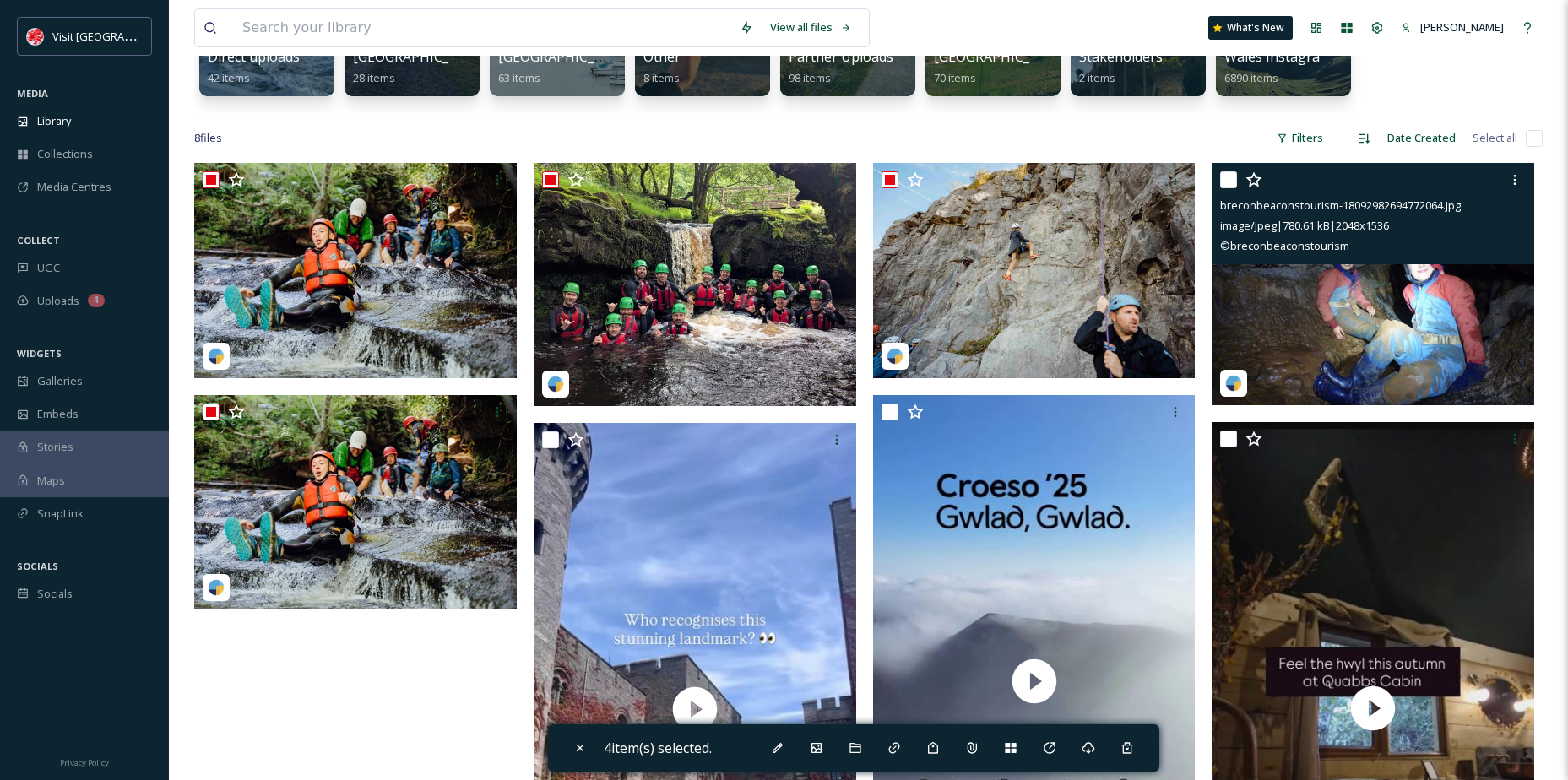
click at [1230, 179] on input "checkbox" at bounding box center [1229, 179] width 17 height 17
checkbox input "true"
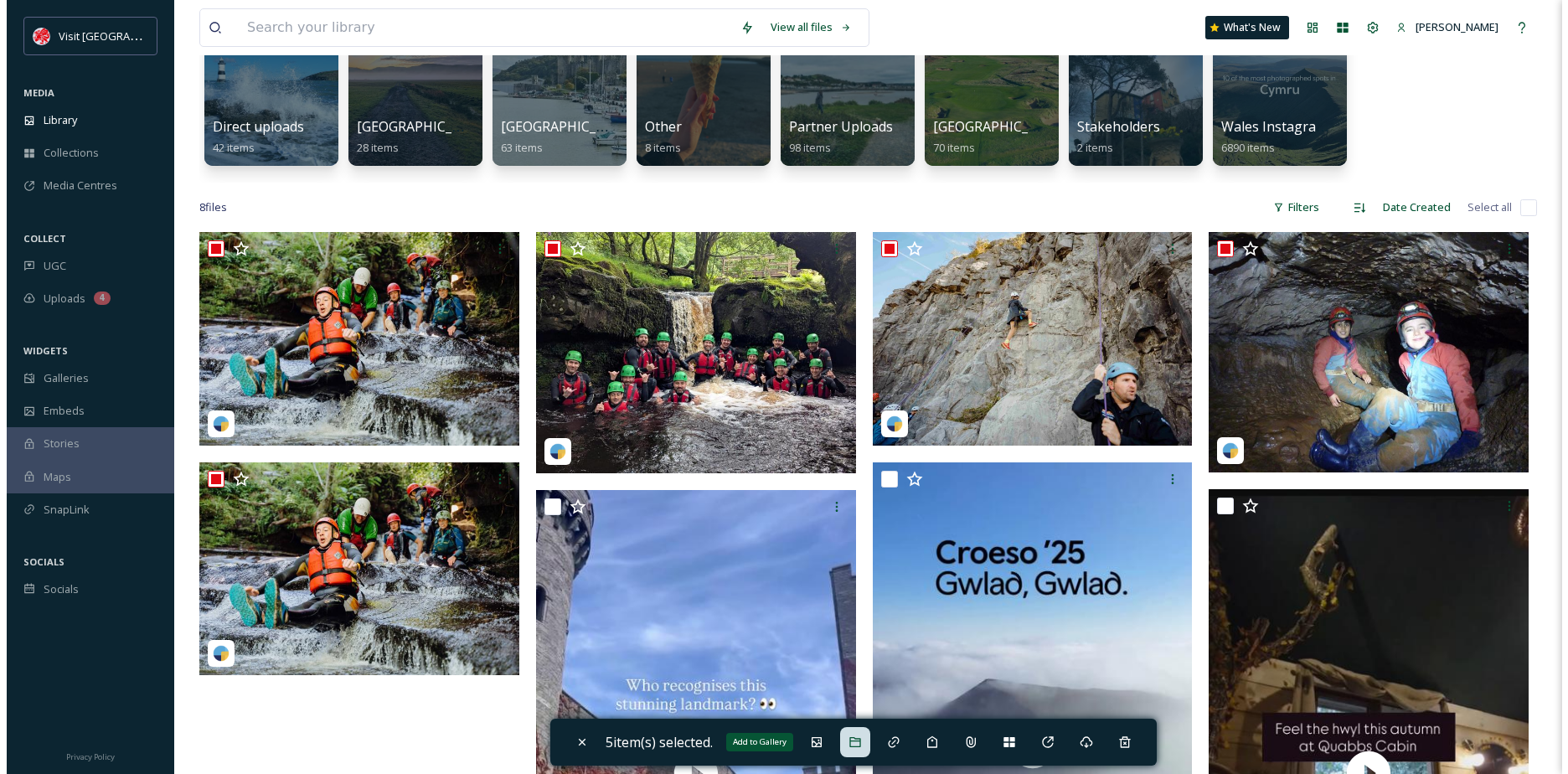
scroll to position [167, 0]
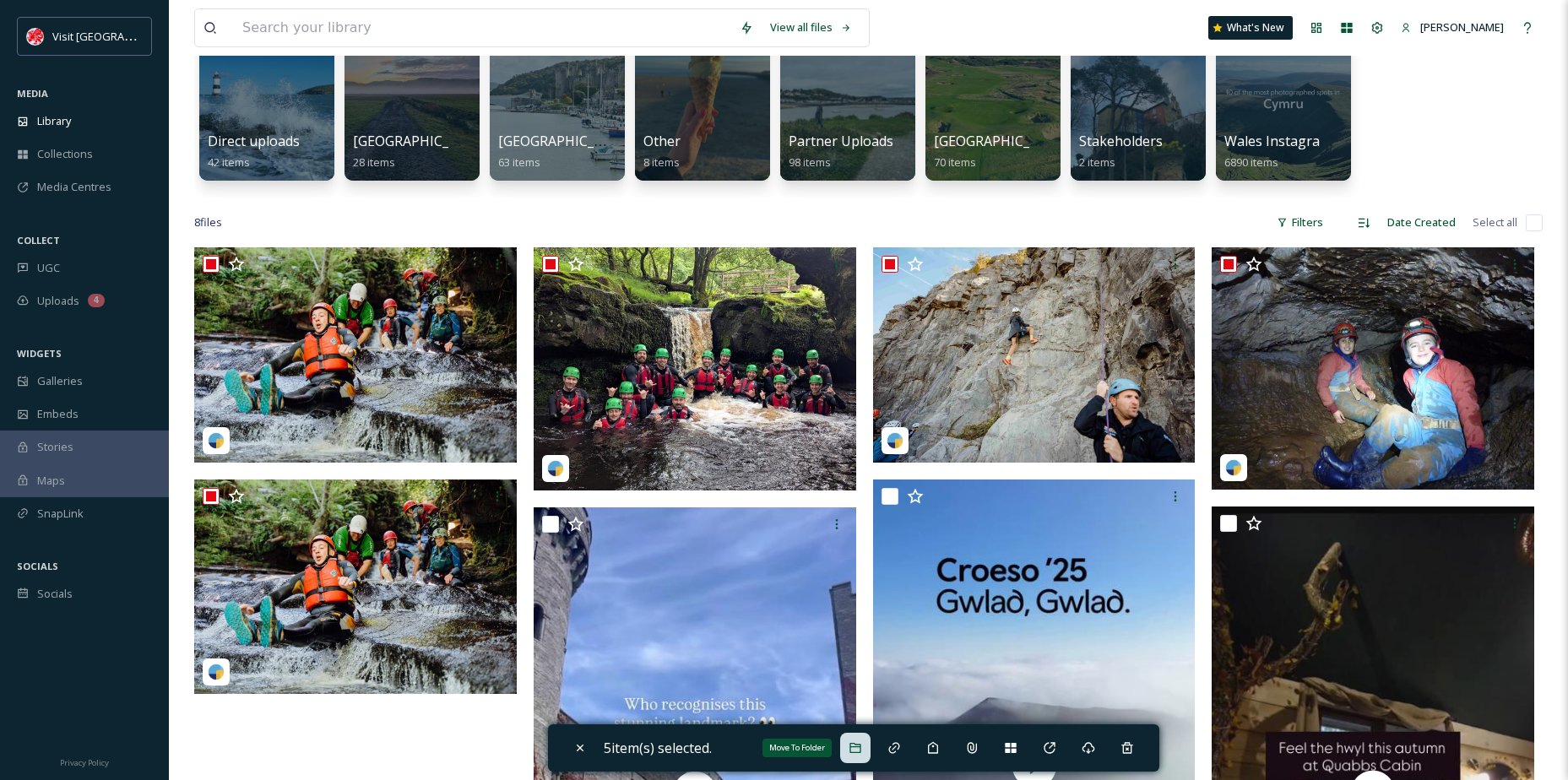
click at [865, 756] on div "Move To Folder" at bounding box center [856, 748] width 31 height 31
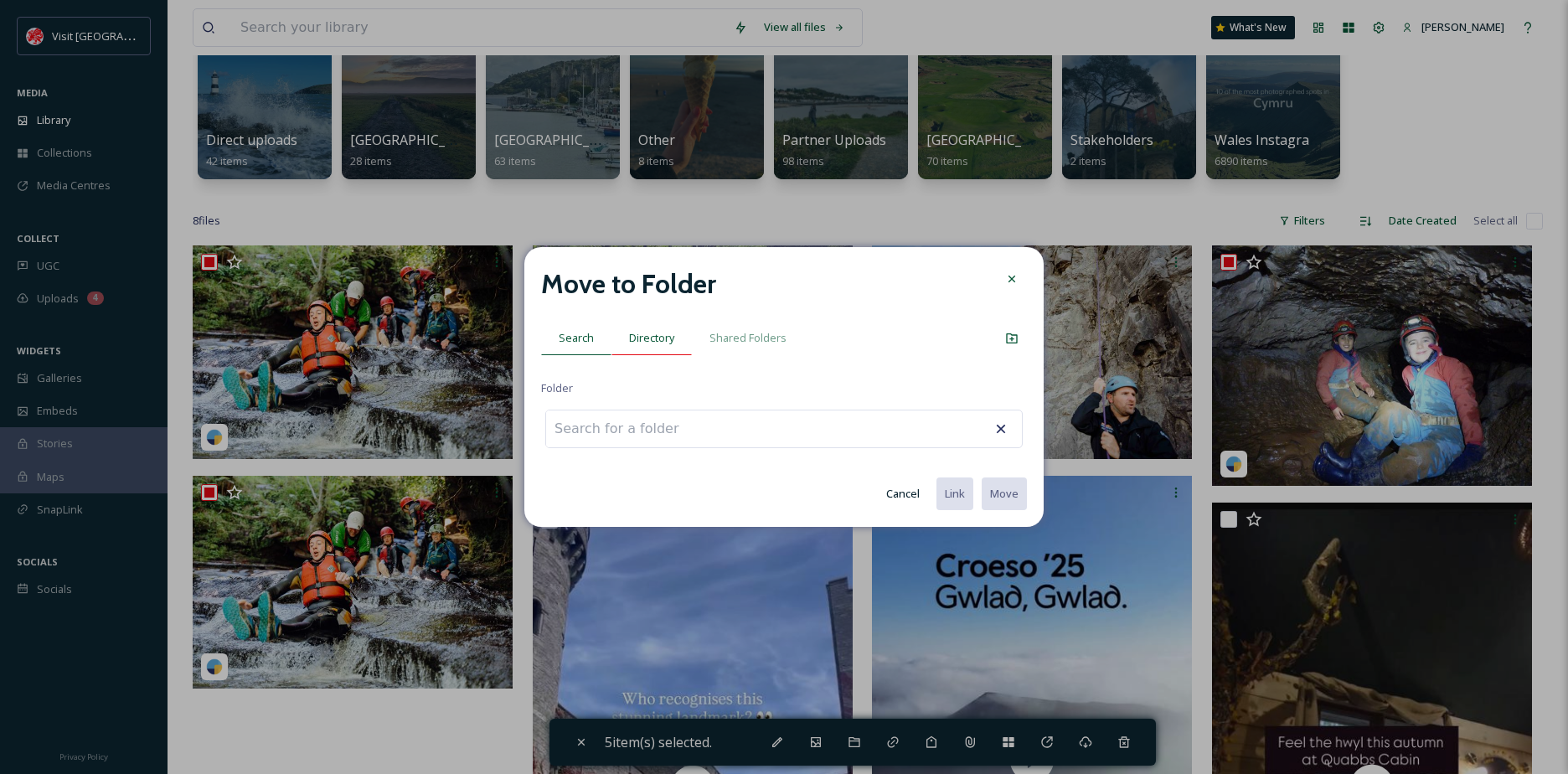
click at [656, 327] on div "Directory" at bounding box center [651, 338] width 81 height 34
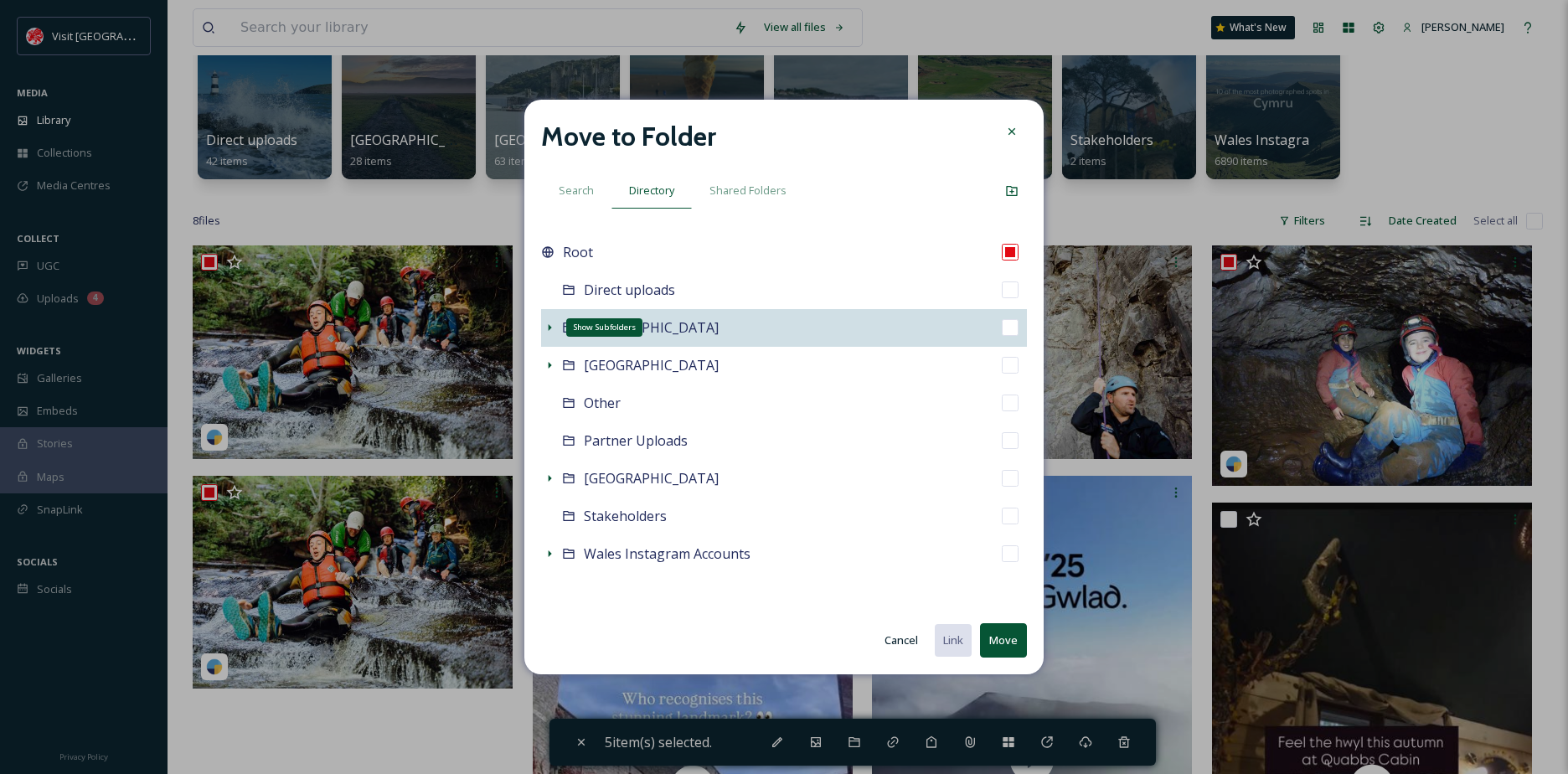
click at [548, 333] on icon at bounding box center [549, 327] width 13 height 13
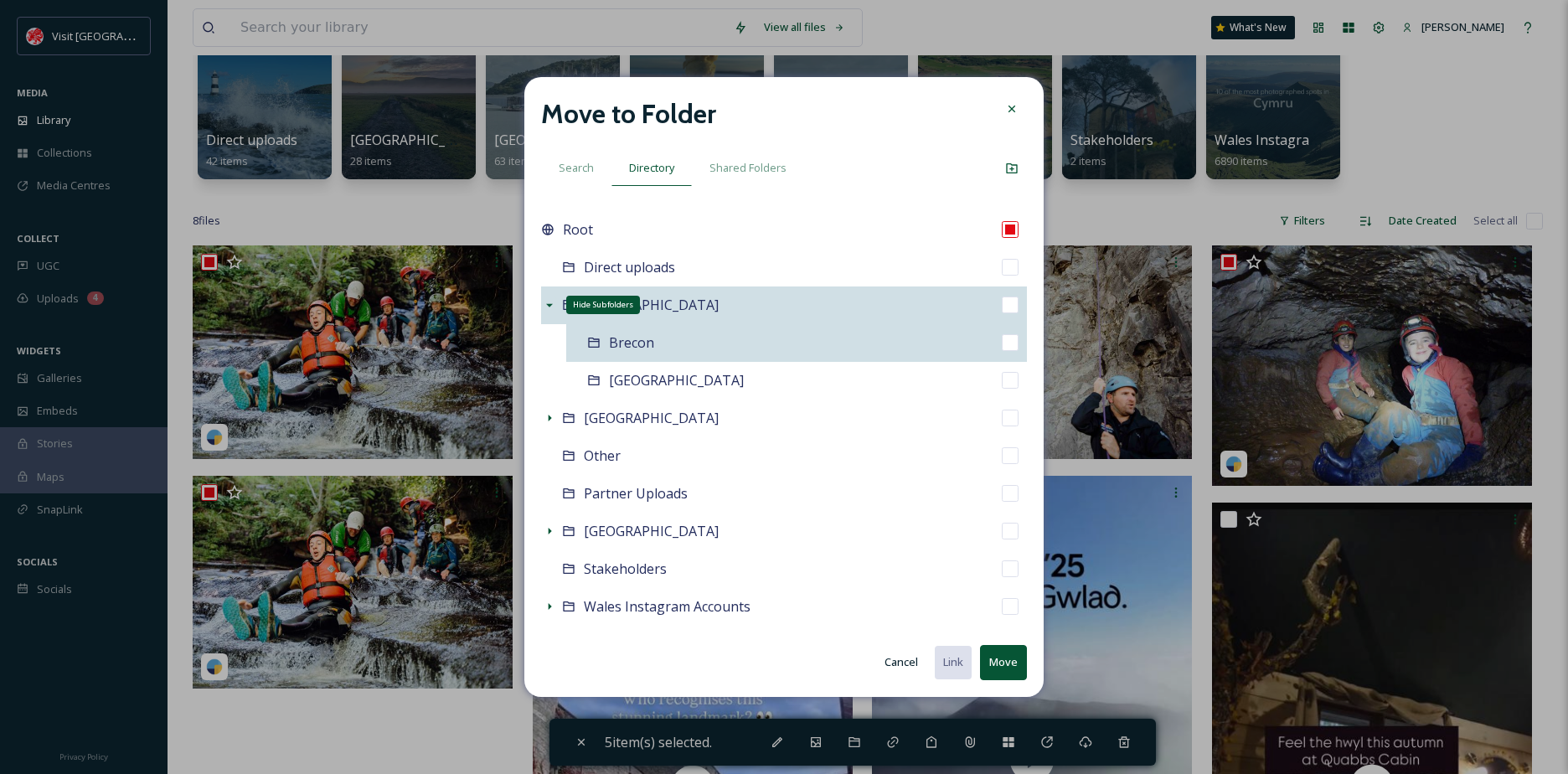
click at [634, 354] on div "Brecon" at bounding box center [796, 343] width 461 height 38
checkbox input "false"
checkbox input "true"
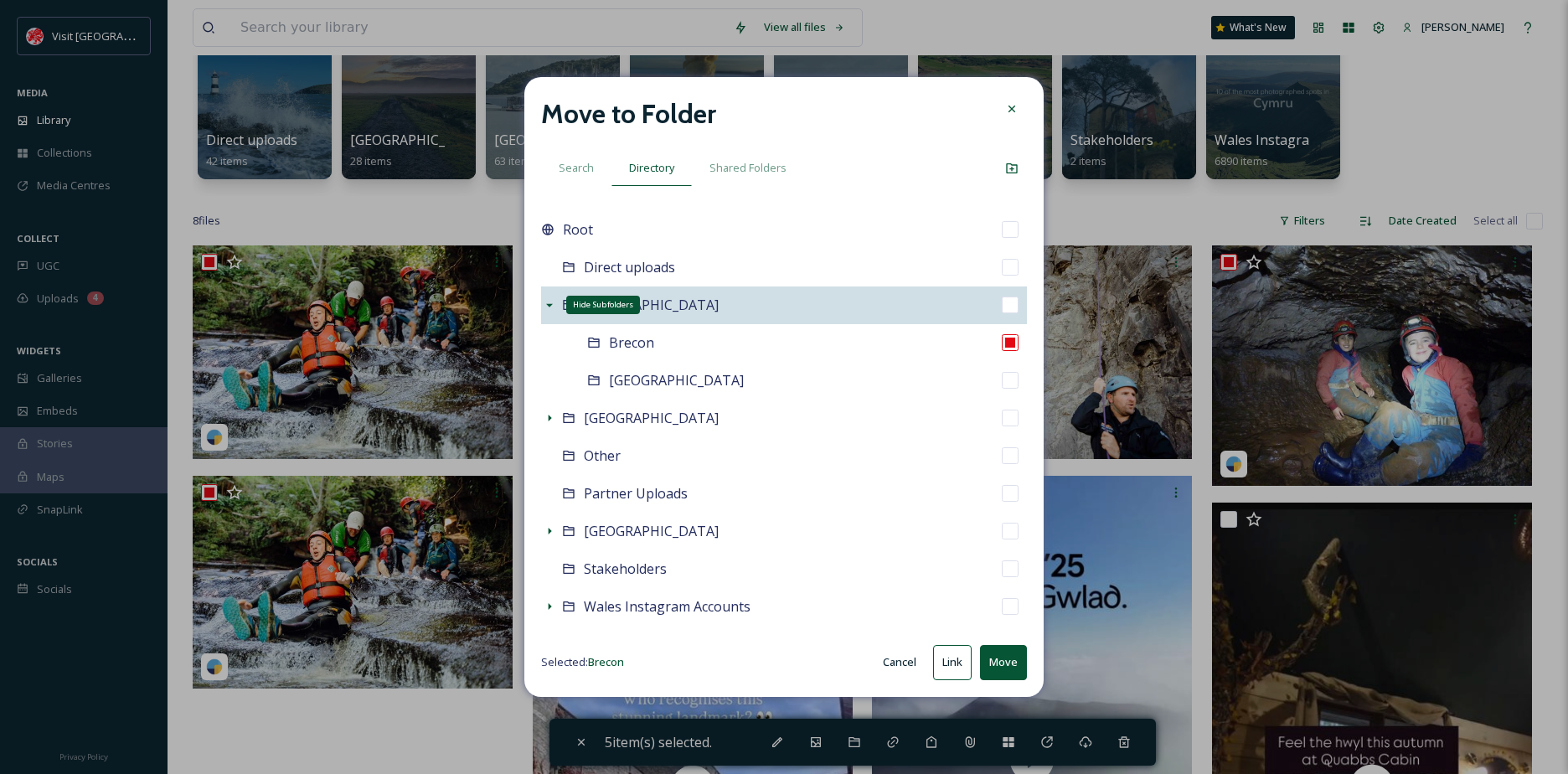
click at [994, 665] on button "Move" at bounding box center [1003, 662] width 47 height 34
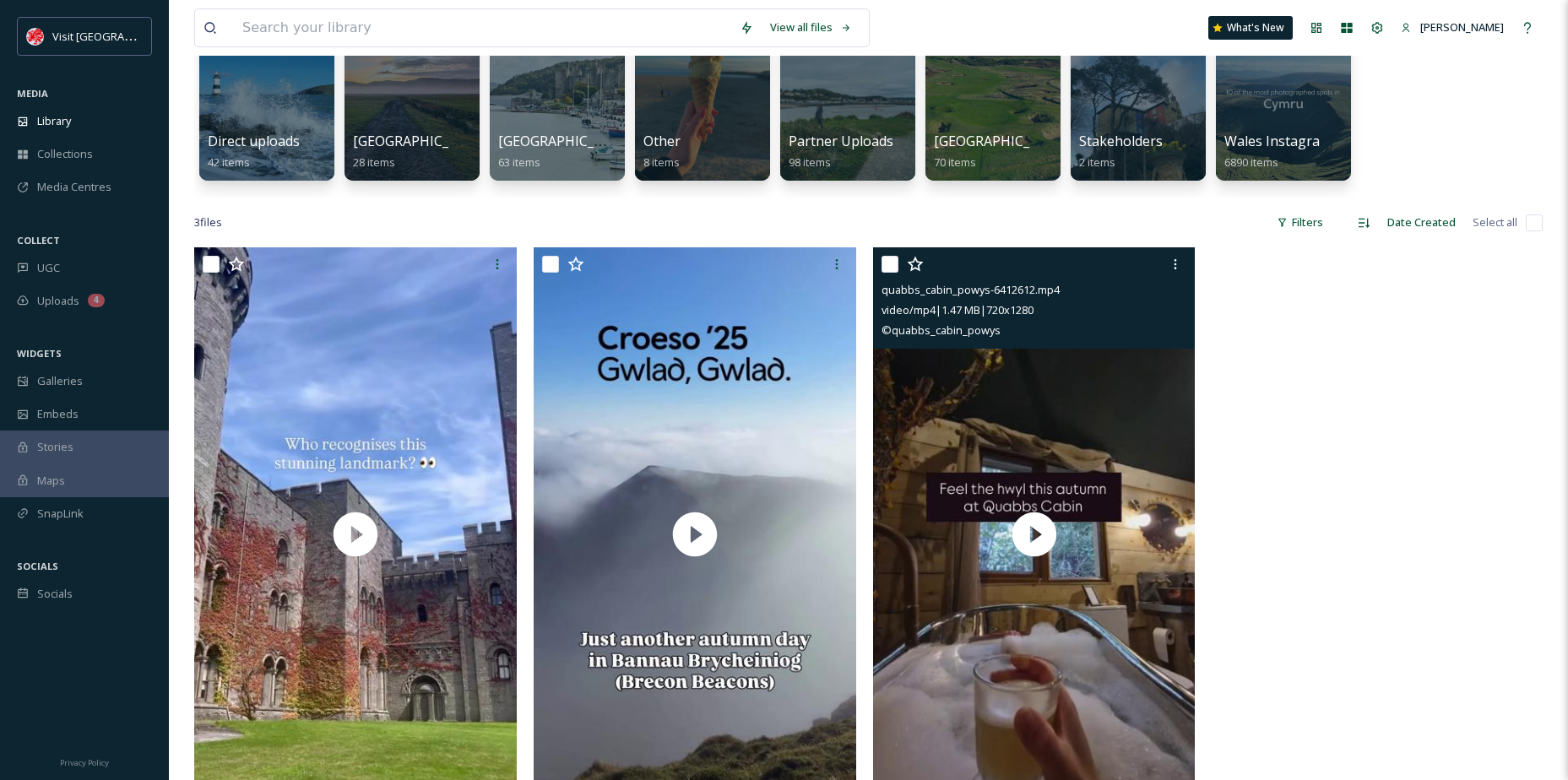
click at [891, 271] on input "checkbox" at bounding box center [890, 264] width 17 height 17
checkbox input "true"
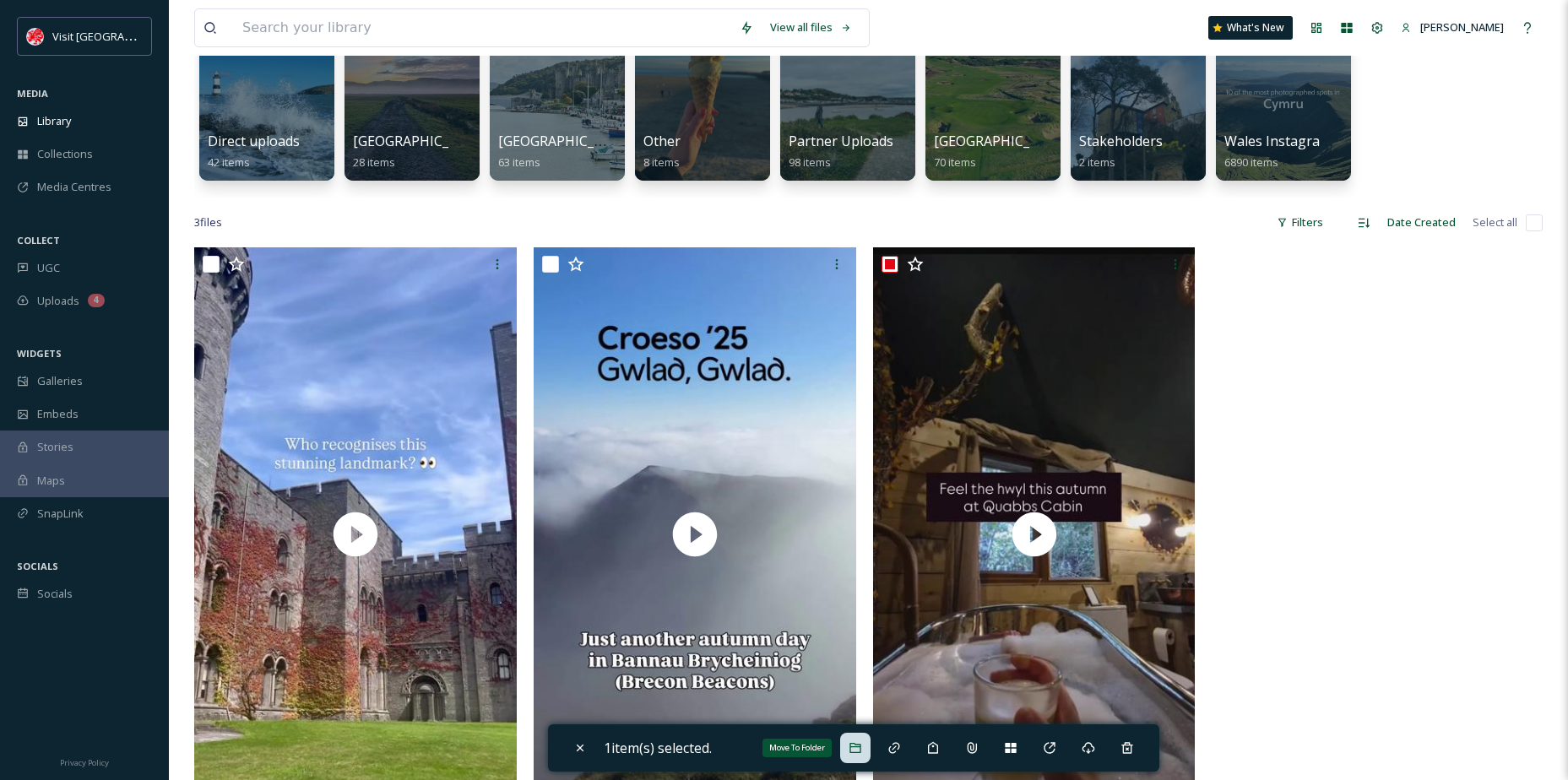
click at [853, 752] on icon at bounding box center [855, 748] width 14 height 14
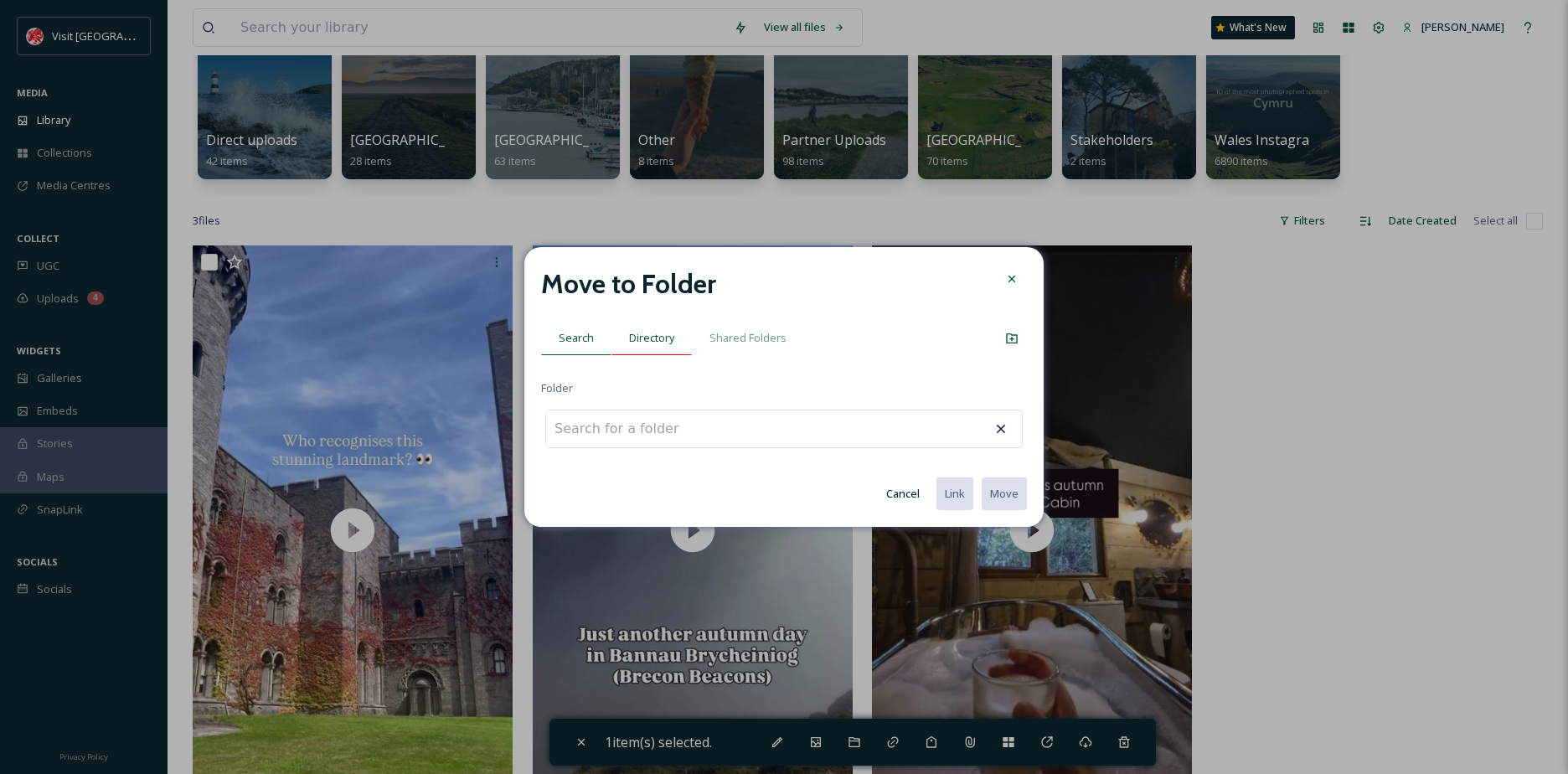
click at [648, 339] on span "Directory" at bounding box center [651, 338] width 46 height 16
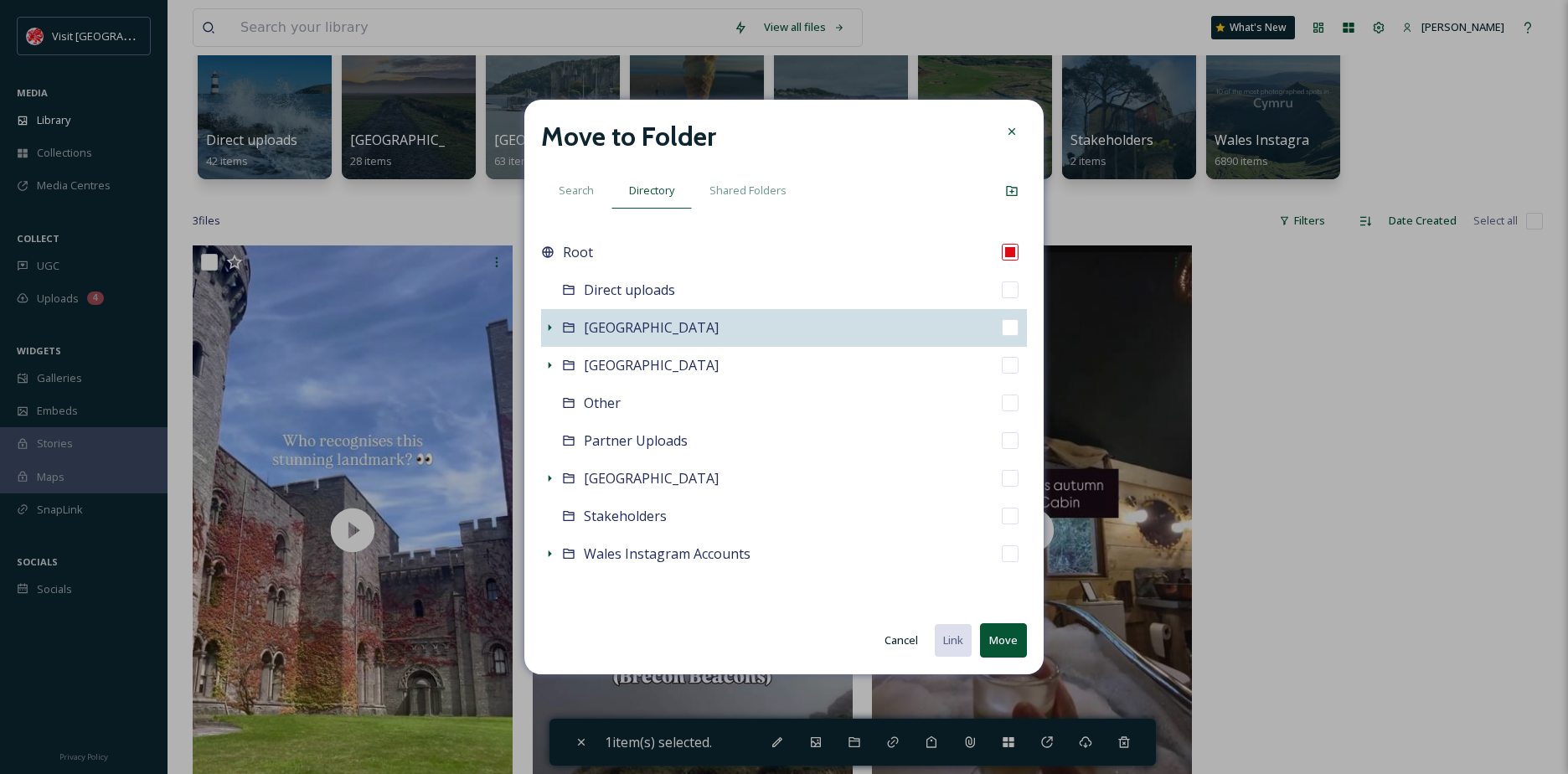
click at [545, 341] on div "[GEOGRAPHIC_DATA]" at bounding box center [784, 327] width 486 height 38
checkbox input "false"
click at [542, 331] on div "Show Subfolders" at bounding box center [549, 327] width 17 height 17
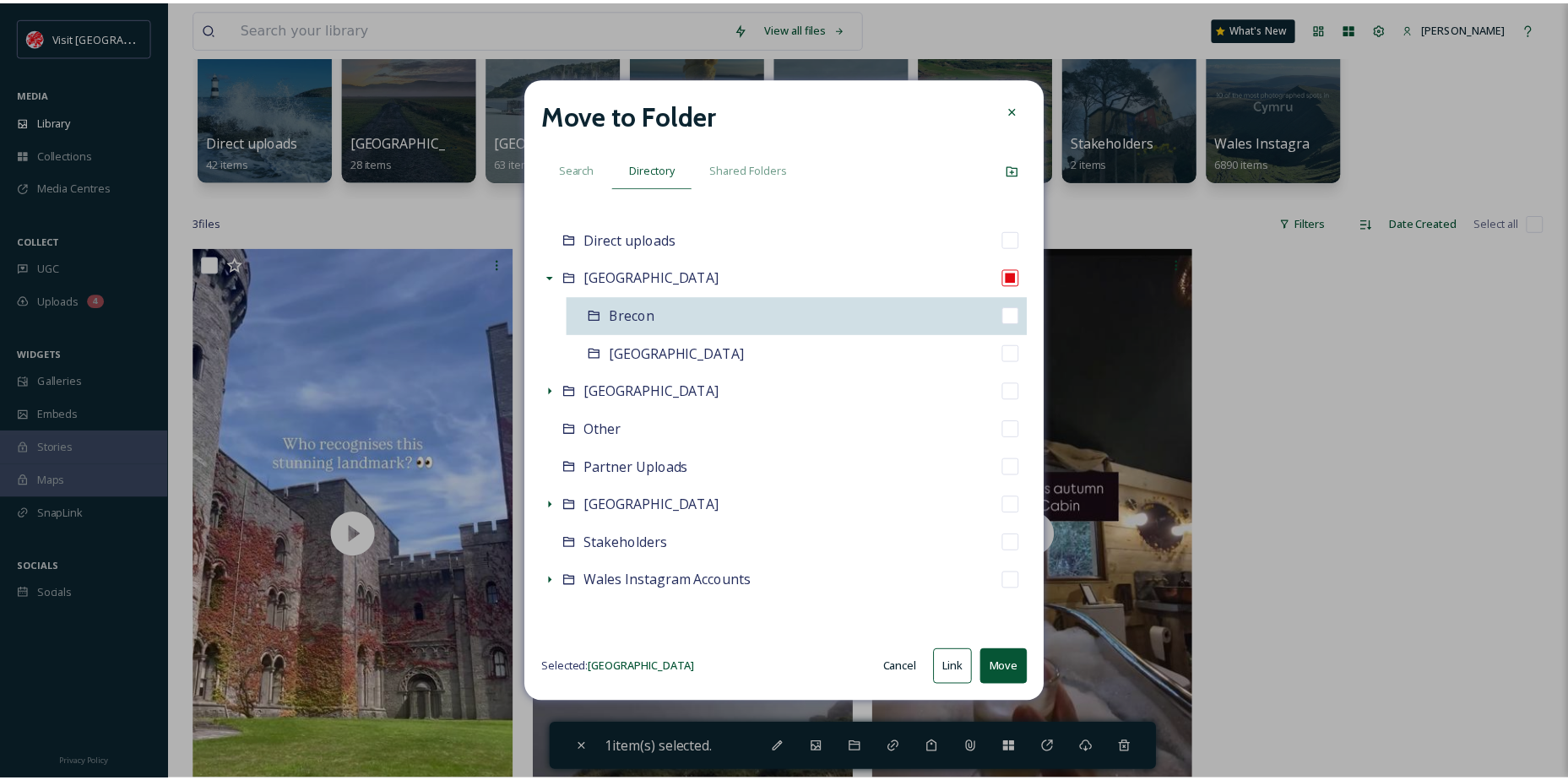
scroll to position [0, 0]
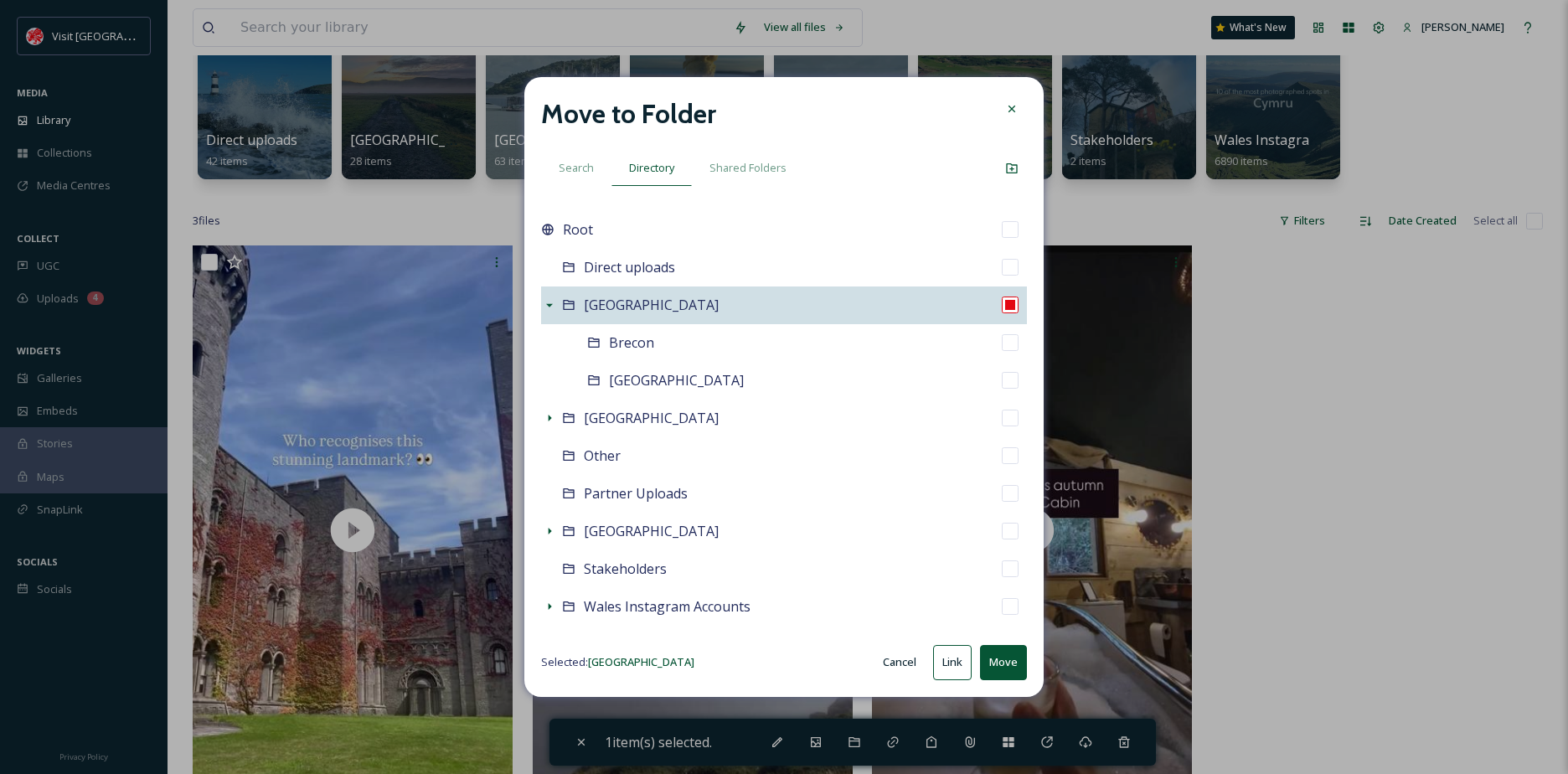
click at [1002, 309] on input "checkbox" at bounding box center [1010, 304] width 17 height 17
checkbox input "true"
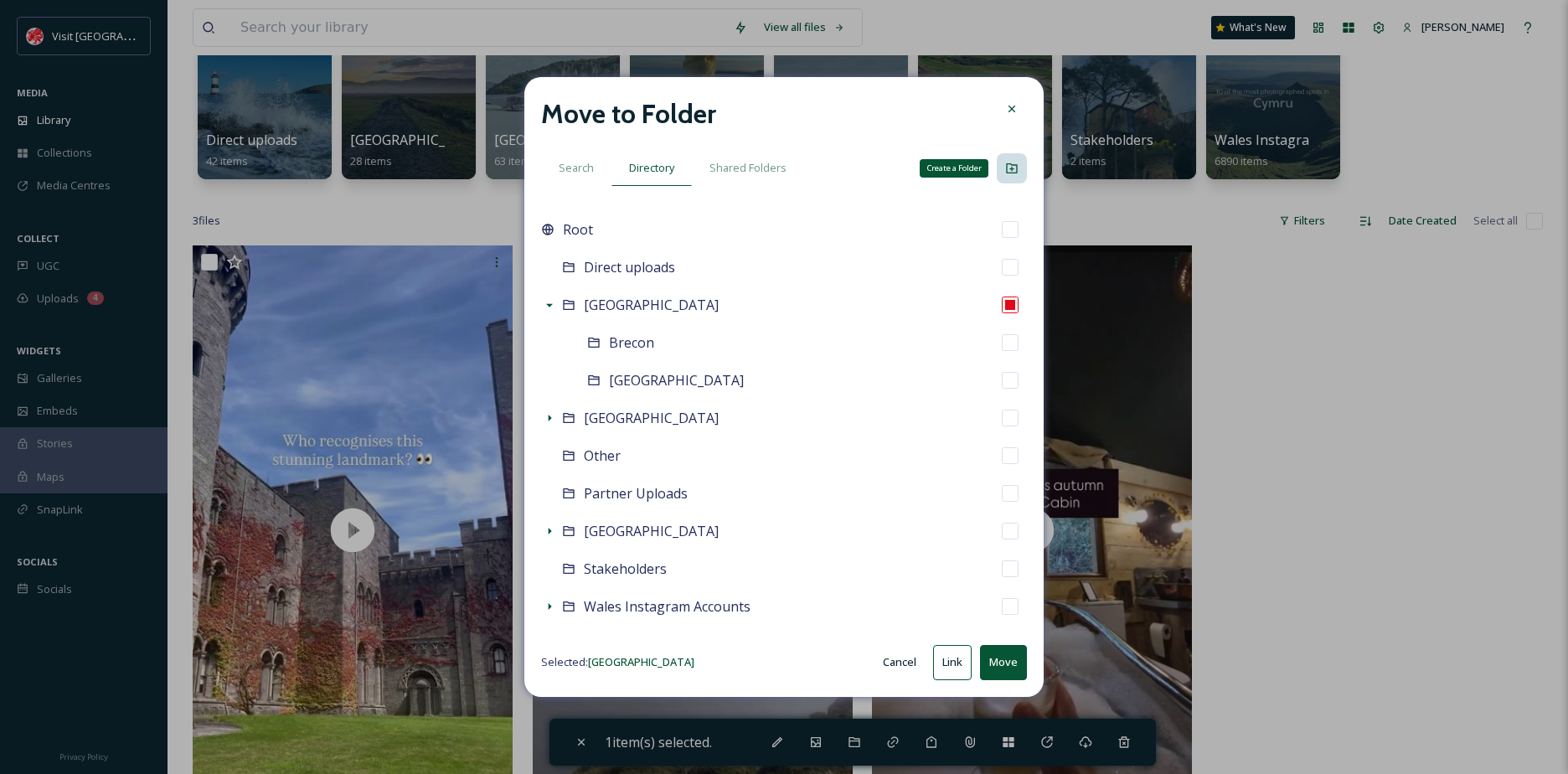
click at [1020, 172] on div "Create a Folder" at bounding box center [1012, 168] width 30 height 30
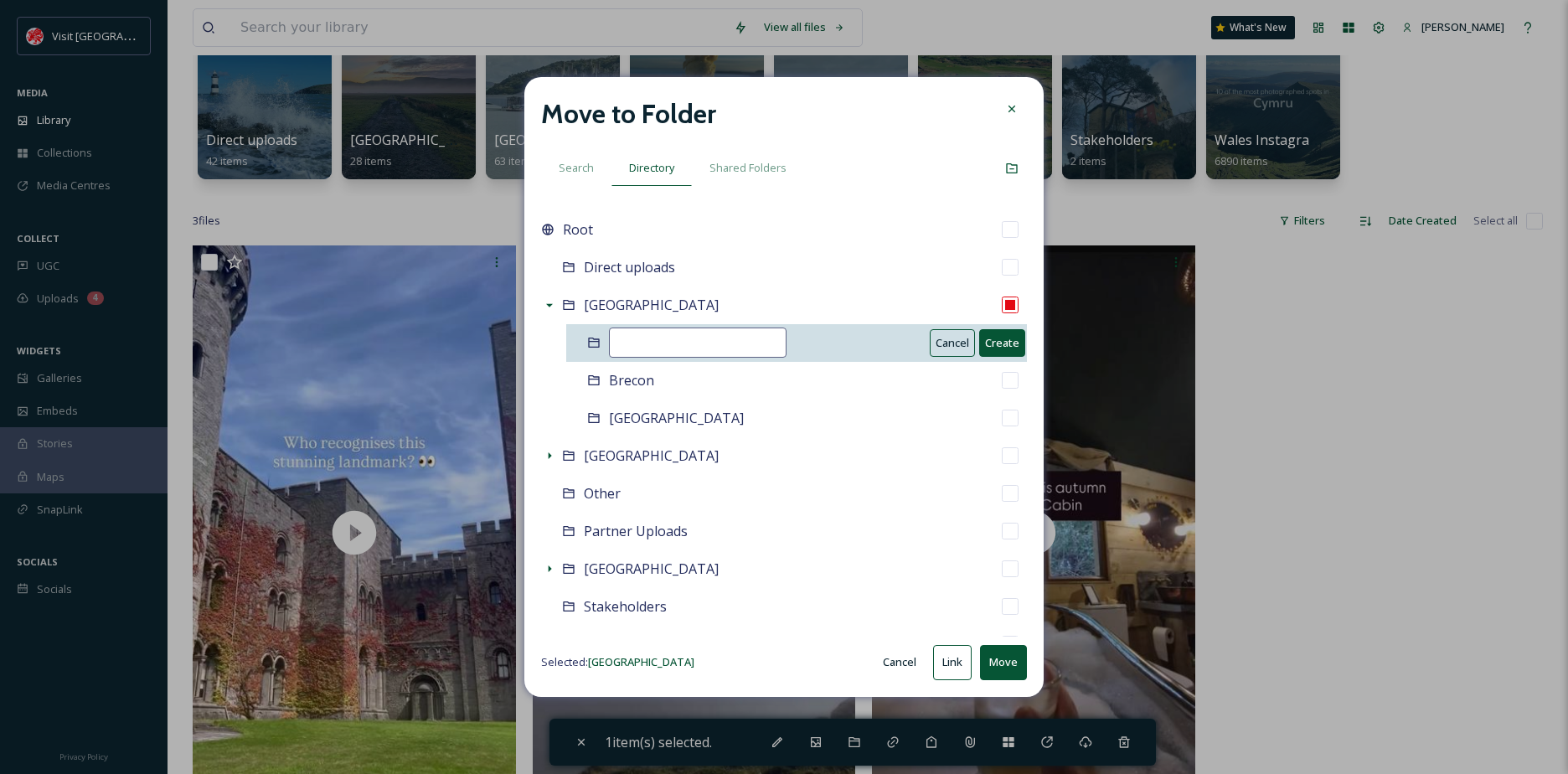
click at [699, 340] on input at bounding box center [698, 343] width 177 height 30
type input "[GEOGRAPHIC_DATA]"
click at [981, 345] on button "Create" at bounding box center [1001, 343] width 46 height 28
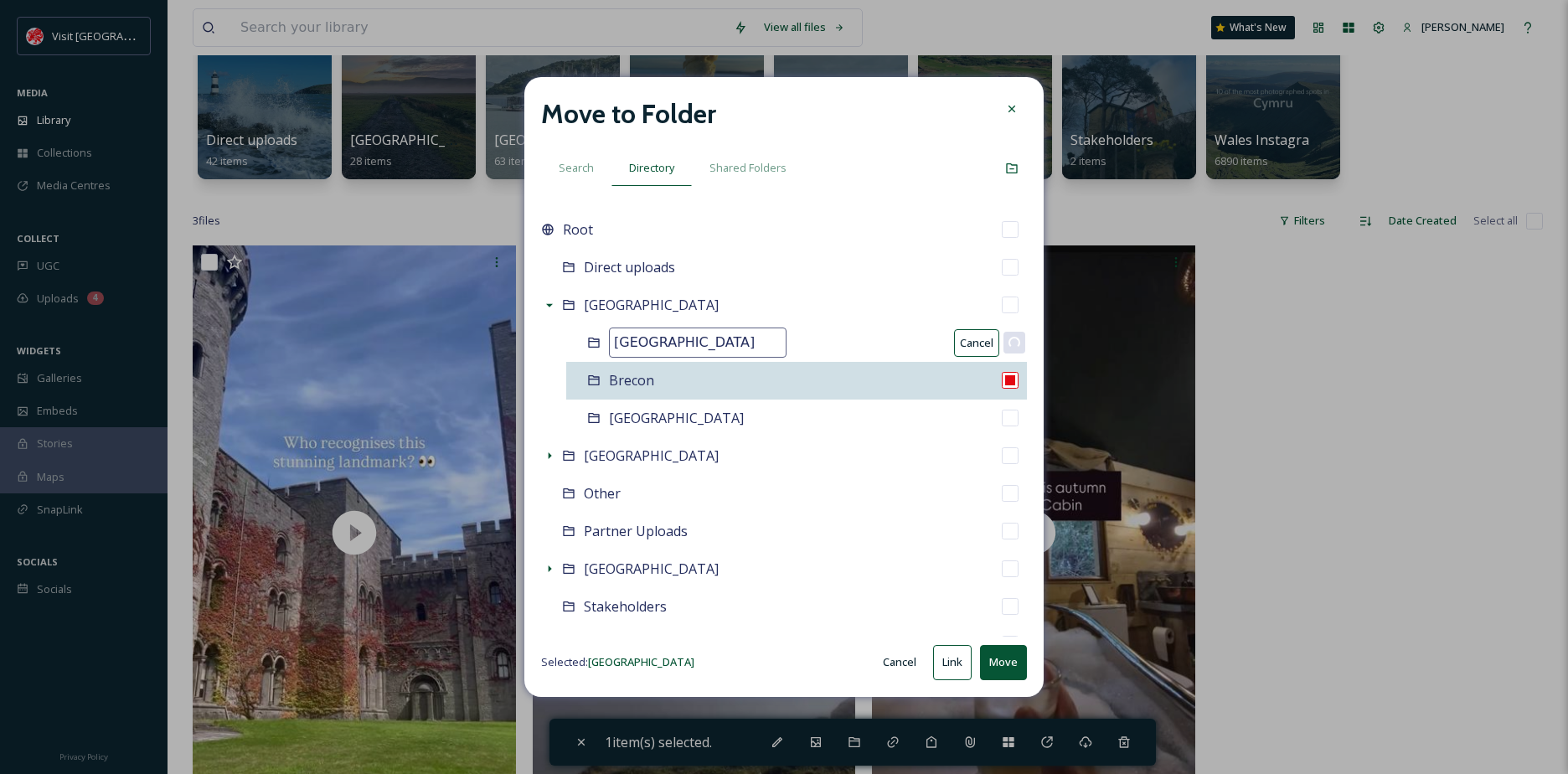
checkbox input "false"
checkbox input "true"
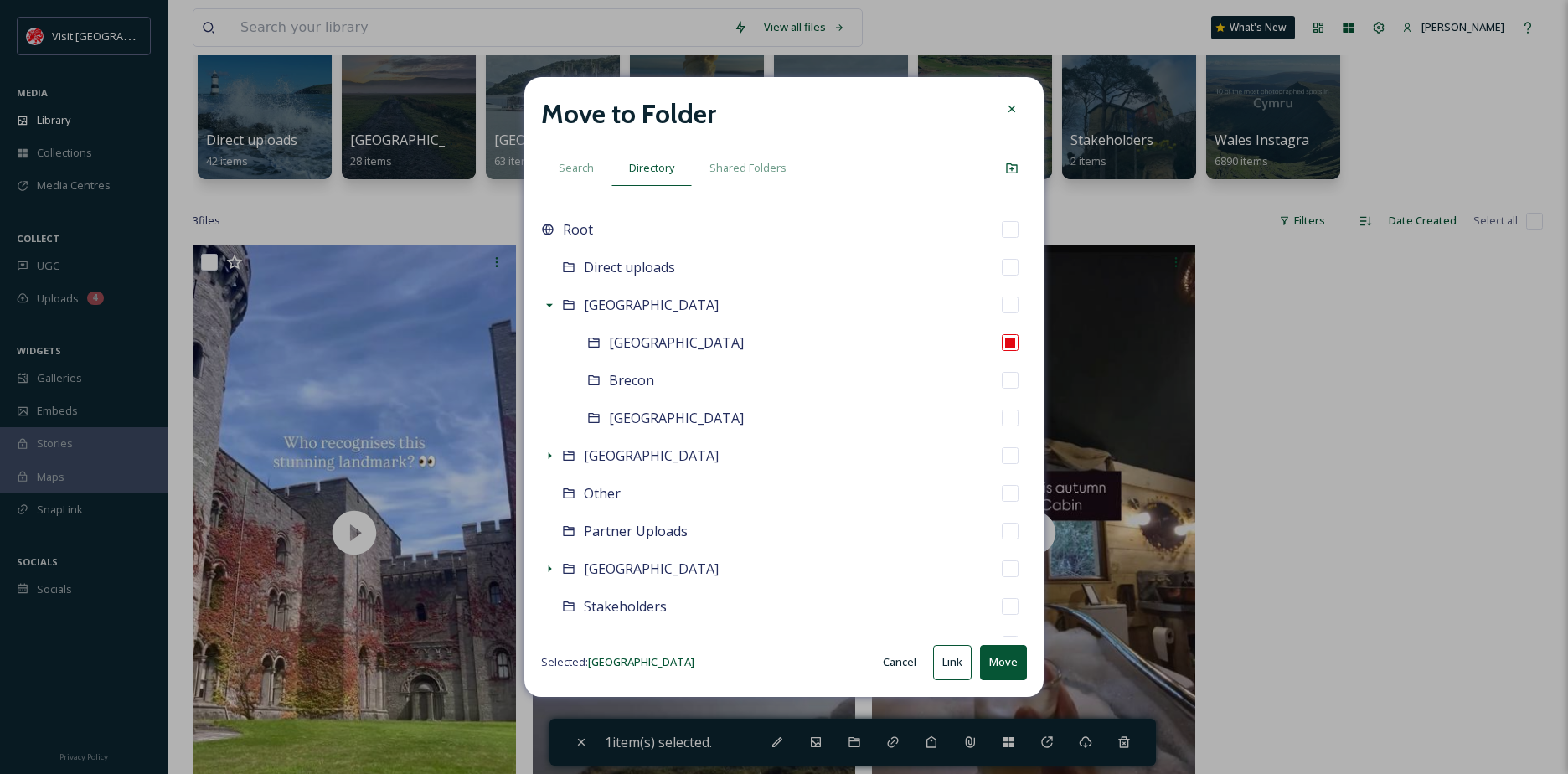
click at [1004, 652] on button "Move" at bounding box center [1003, 662] width 47 height 34
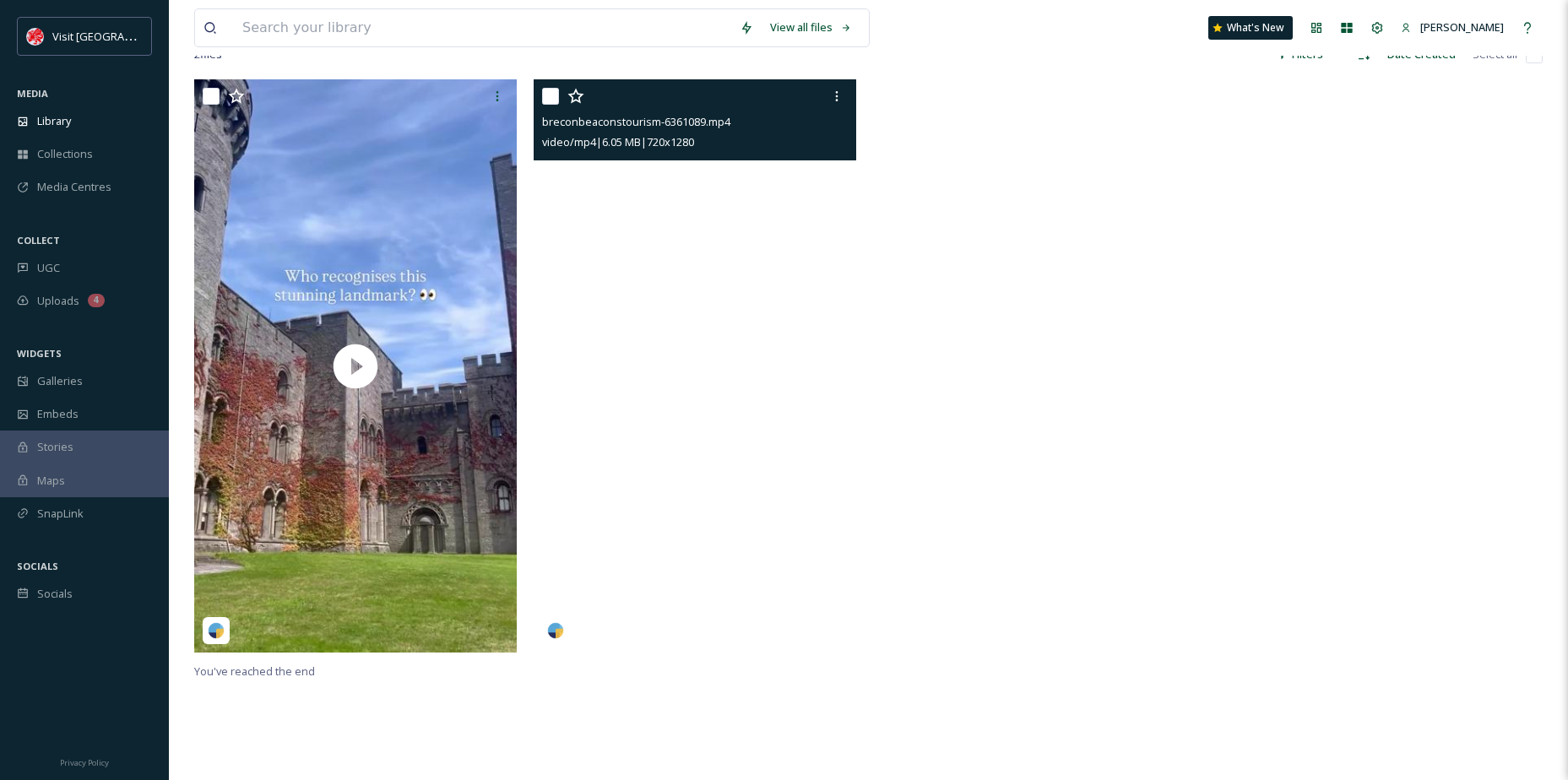
scroll to position [337, 0]
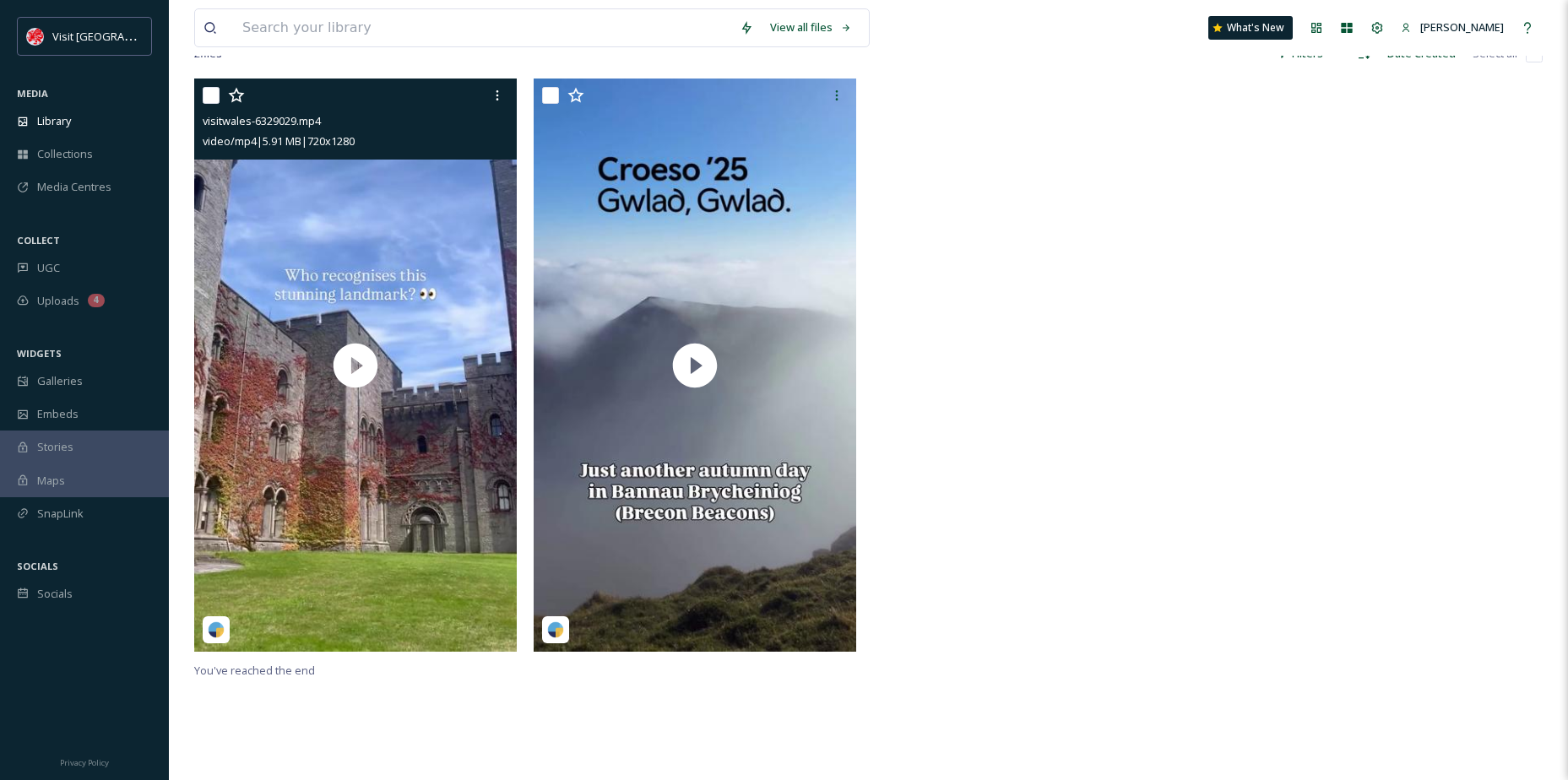
click at [203, 97] on input "checkbox" at bounding box center [211, 95] width 17 height 17
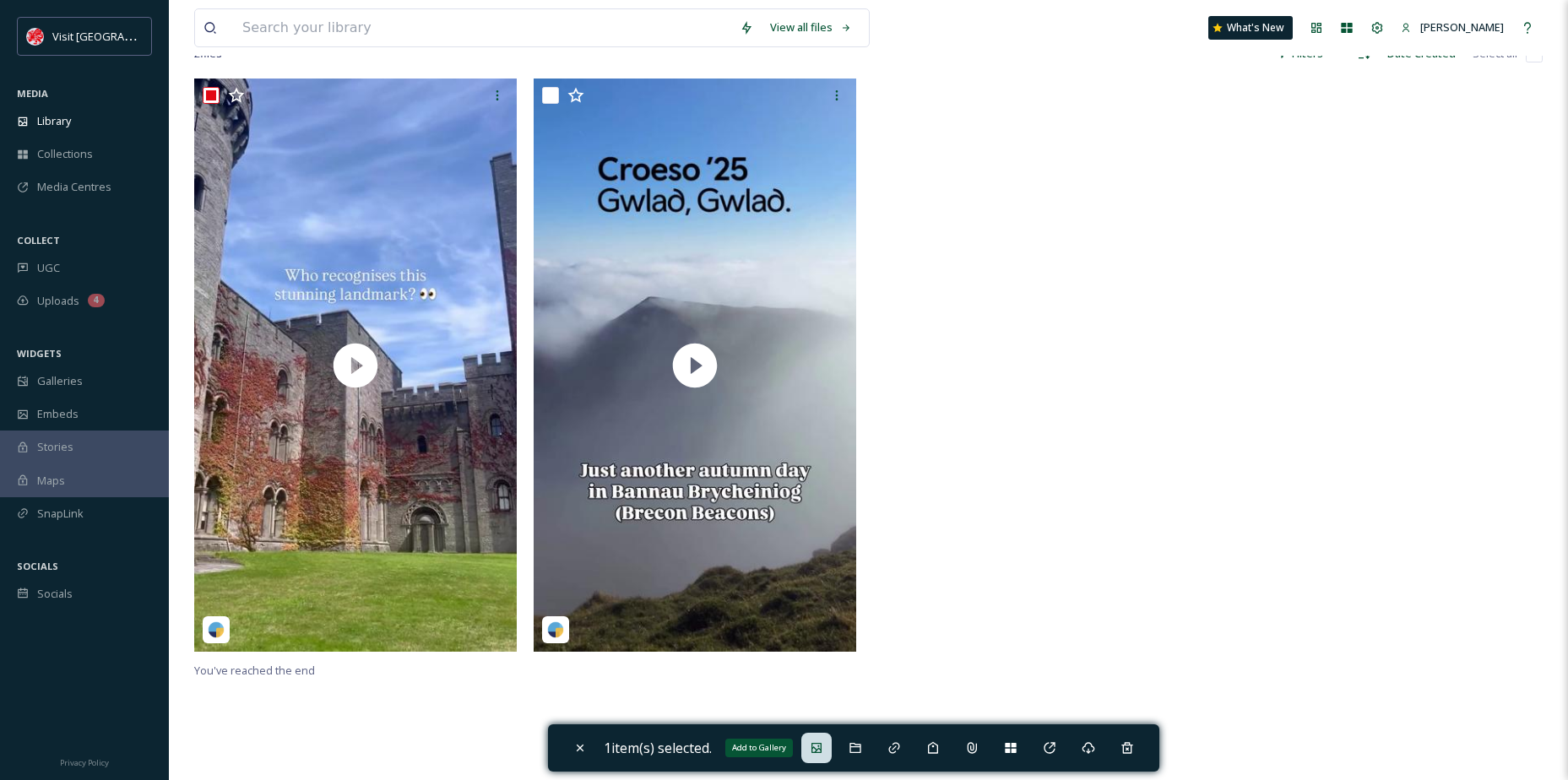
click at [817, 756] on div "Add to Gallery" at bounding box center [816, 748] width 31 height 31
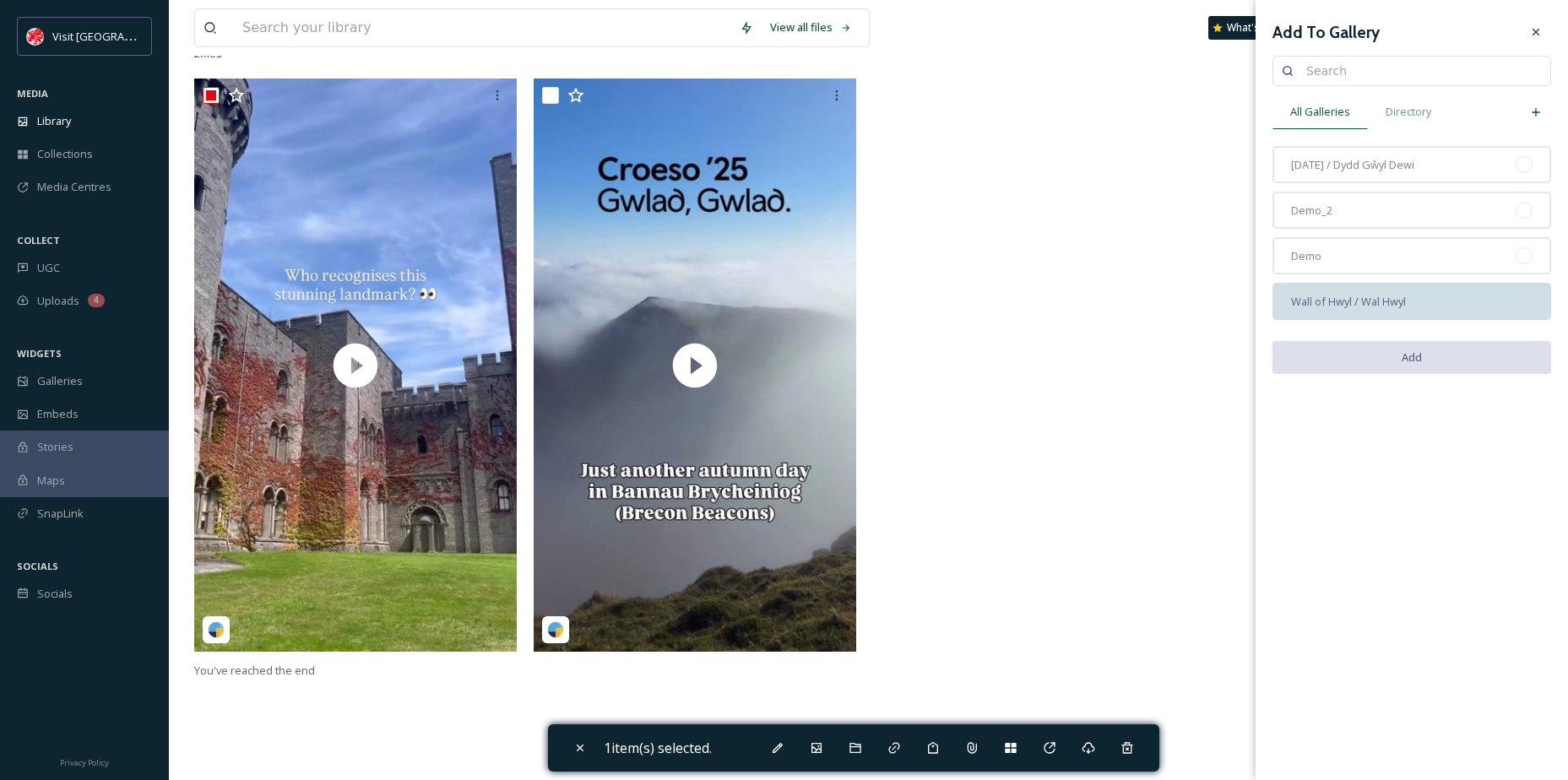
click at [1357, 300] on span "Wall of Hwyl / Wal Hwyl" at bounding box center [1348, 302] width 115 height 16
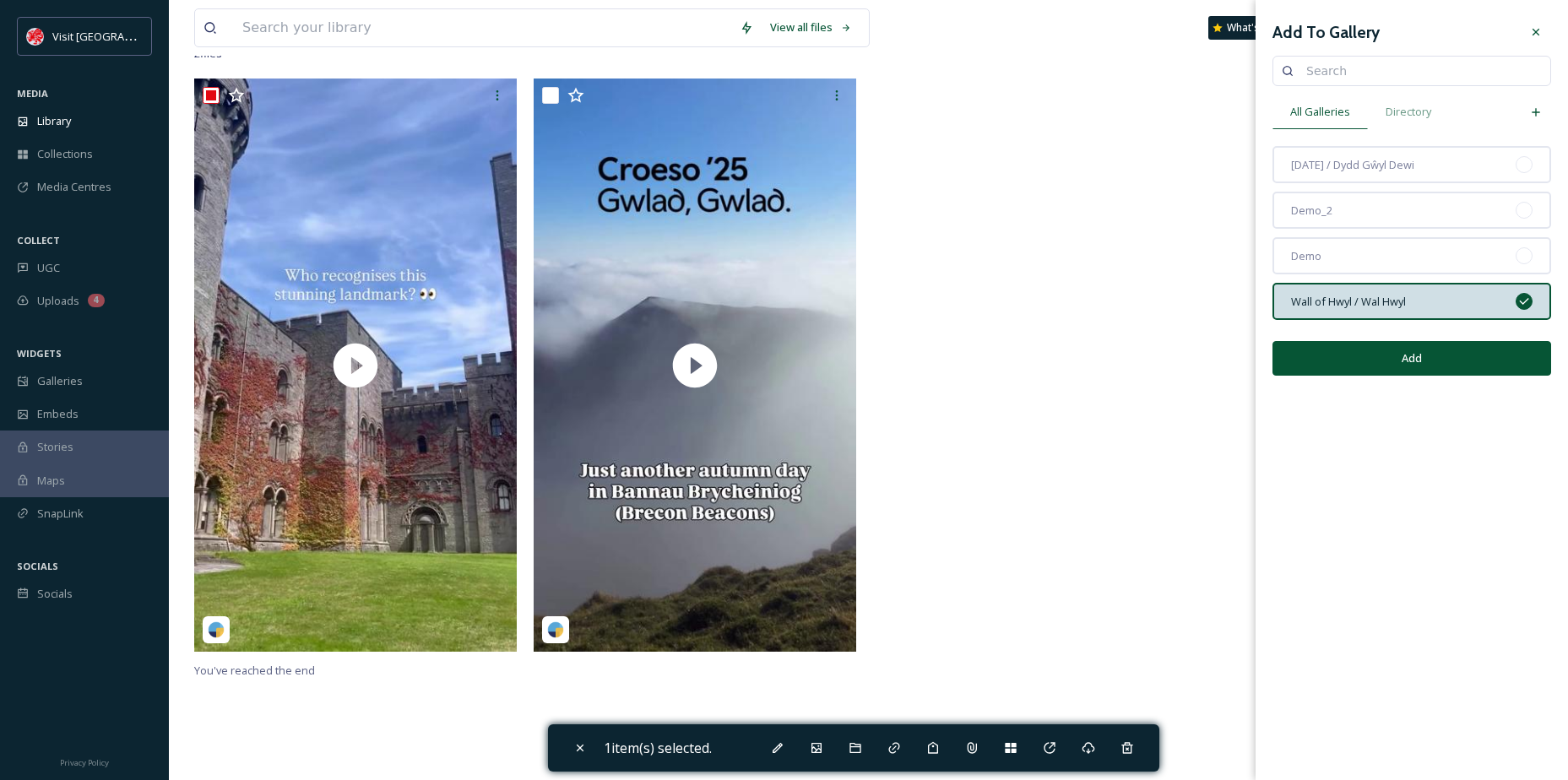
click at [1399, 353] on button "Add" at bounding box center [1412, 358] width 279 height 34
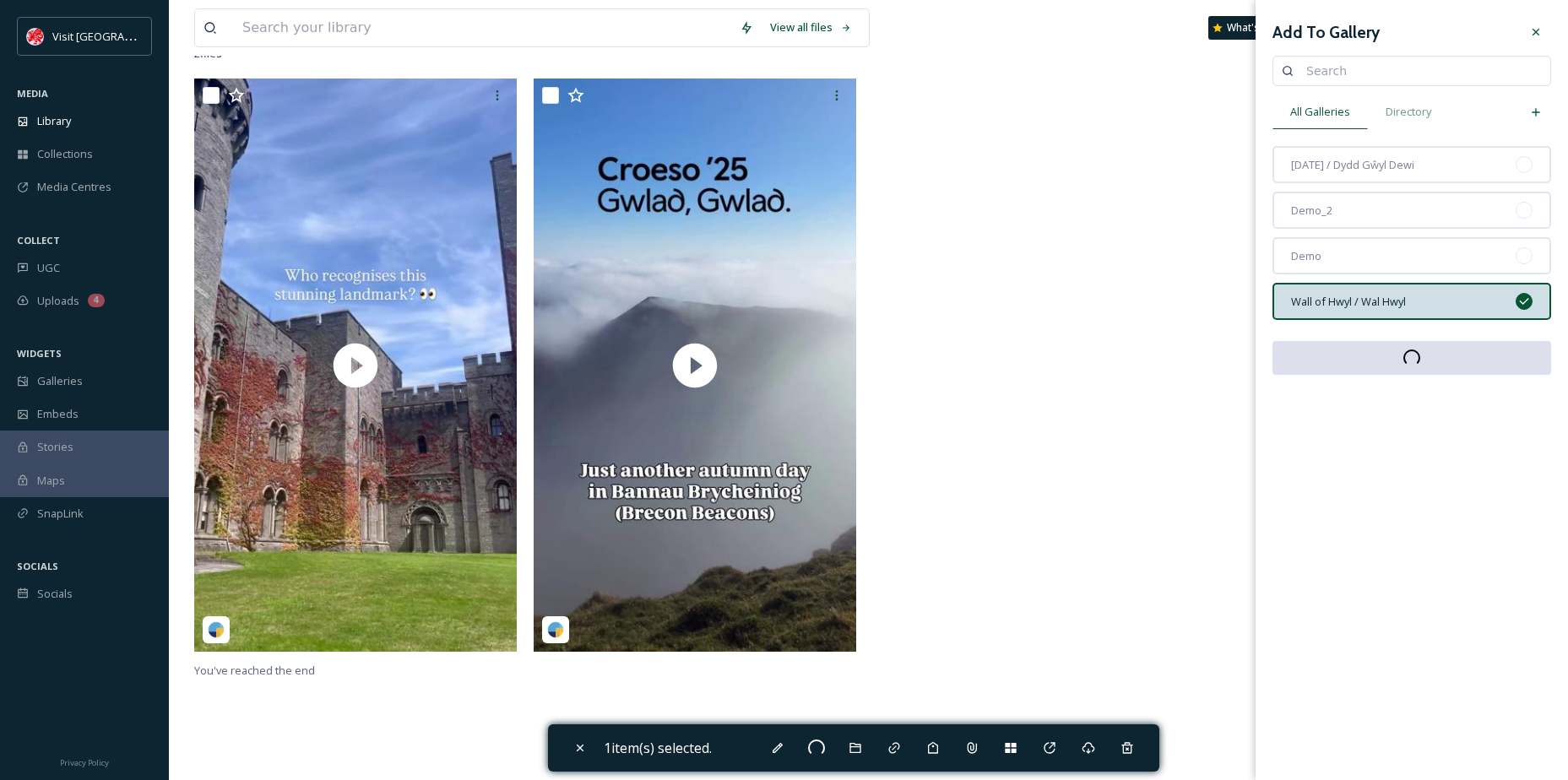
checkbox input "false"
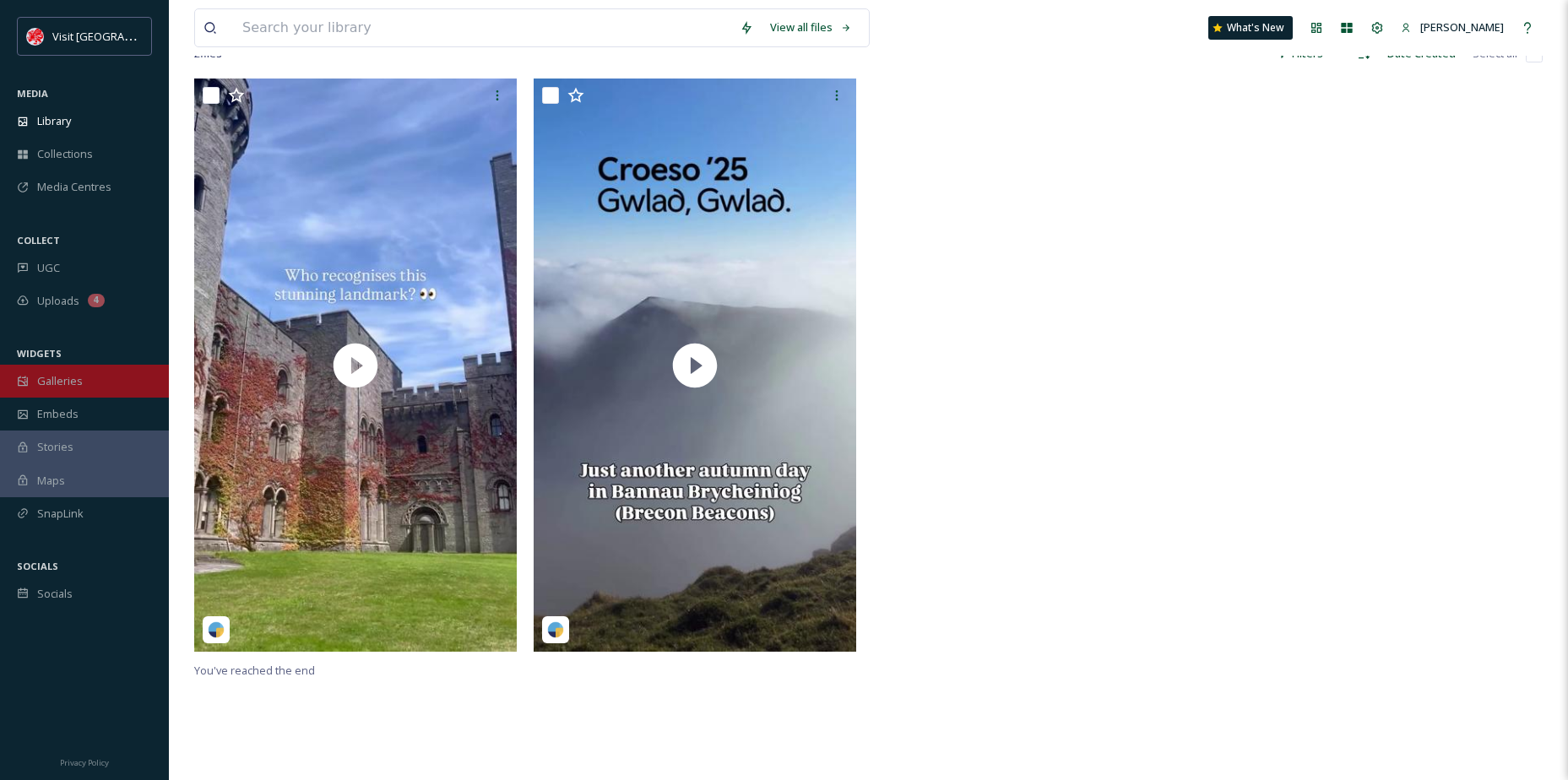
click at [73, 390] on div "Galleries" at bounding box center [84, 381] width 169 height 33
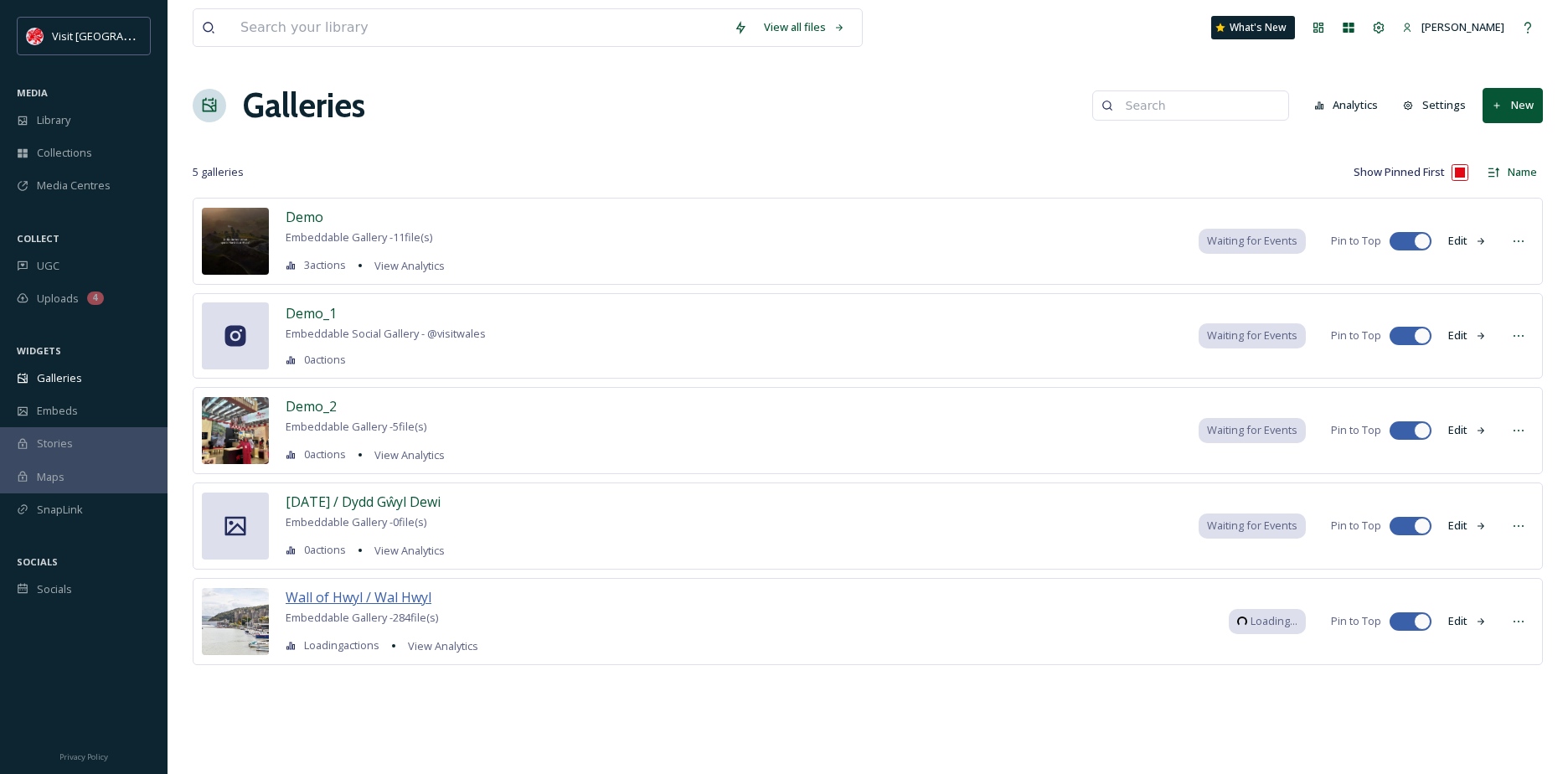
click at [374, 604] on span "Wall of Hwyl / Wal Hwyl" at bounding box center [358, 597] width 146 height 19
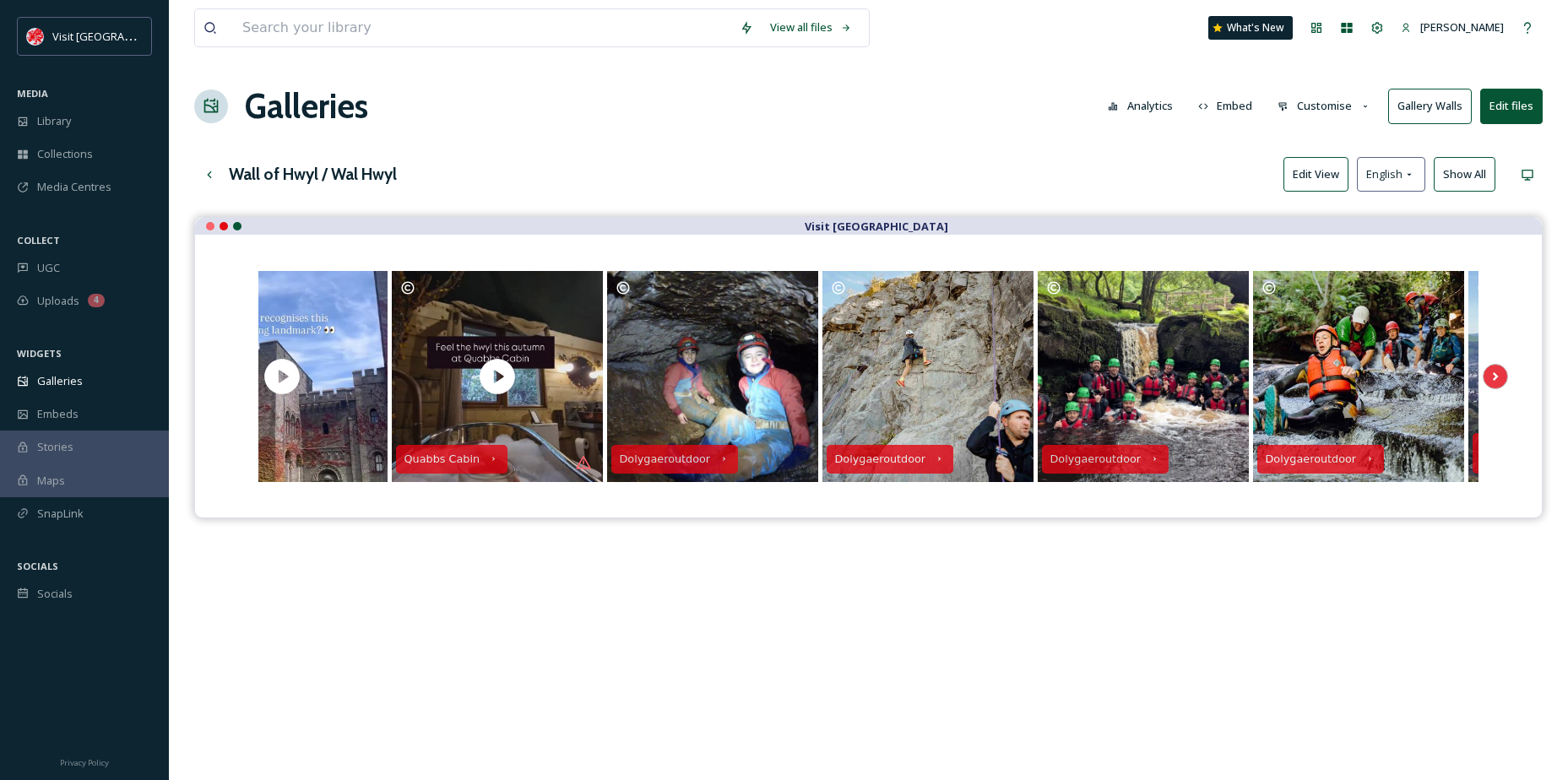
click at [1313, 178] on button "Edit View" at bounding box center [1316, 174] width 65 height 34
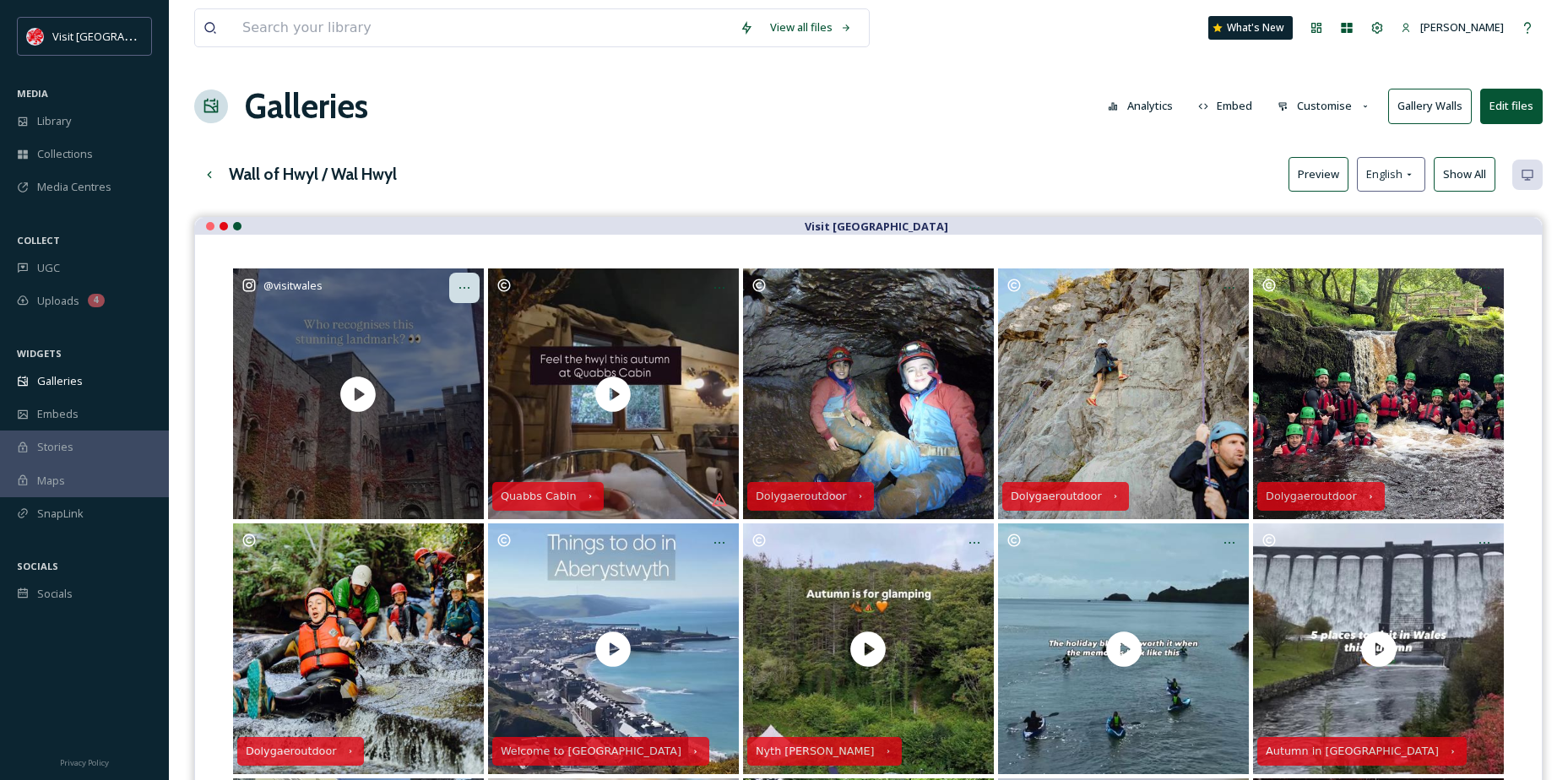
click at [478, 287] on div "Opens media popup. Media description: visitwales-6329029.mp4." at bounding box center [465, 288] width 31 height 31
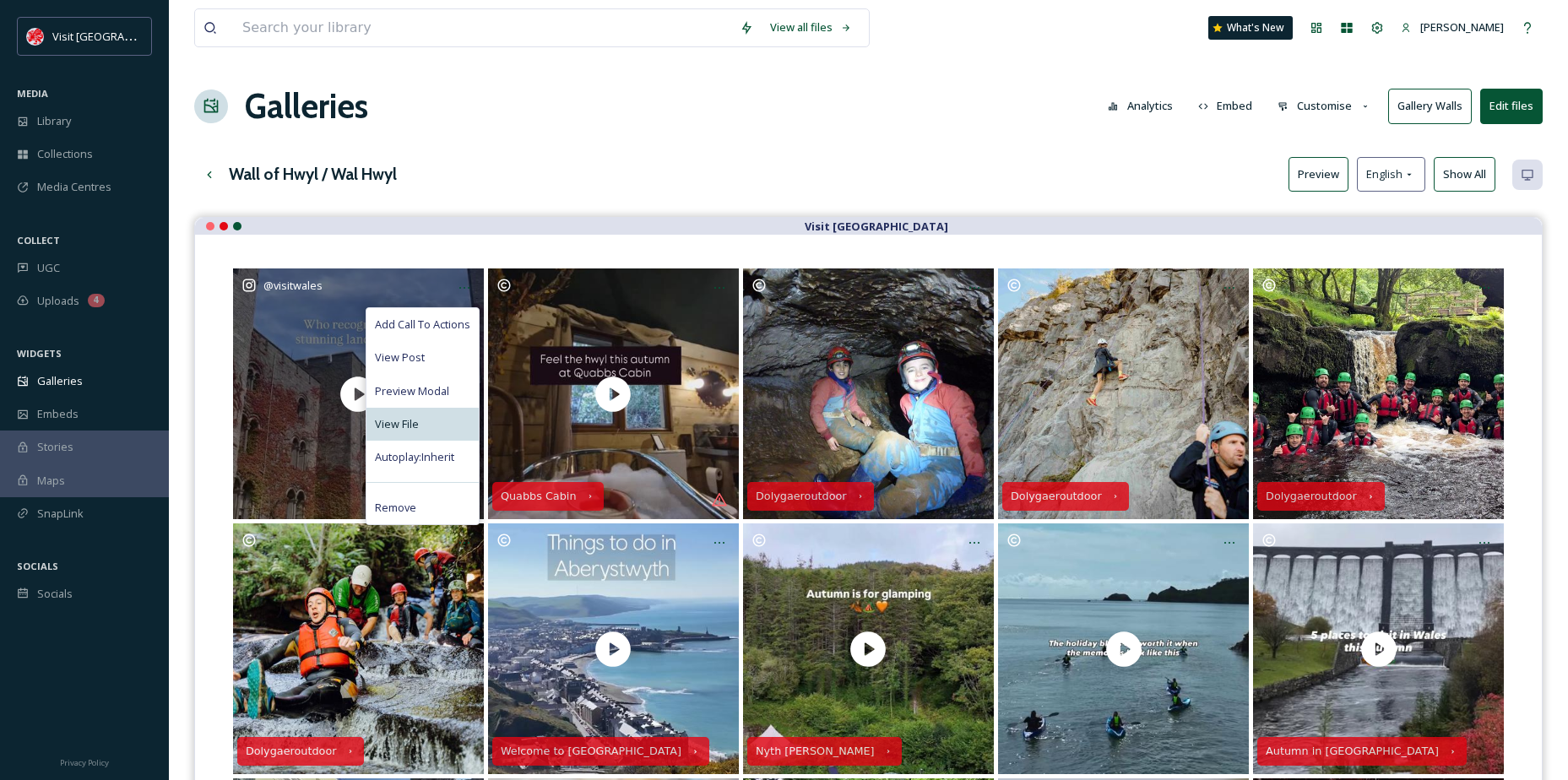
click at [453, 419] on div "View File" at bounding box center [422, 424] width 113 height 33
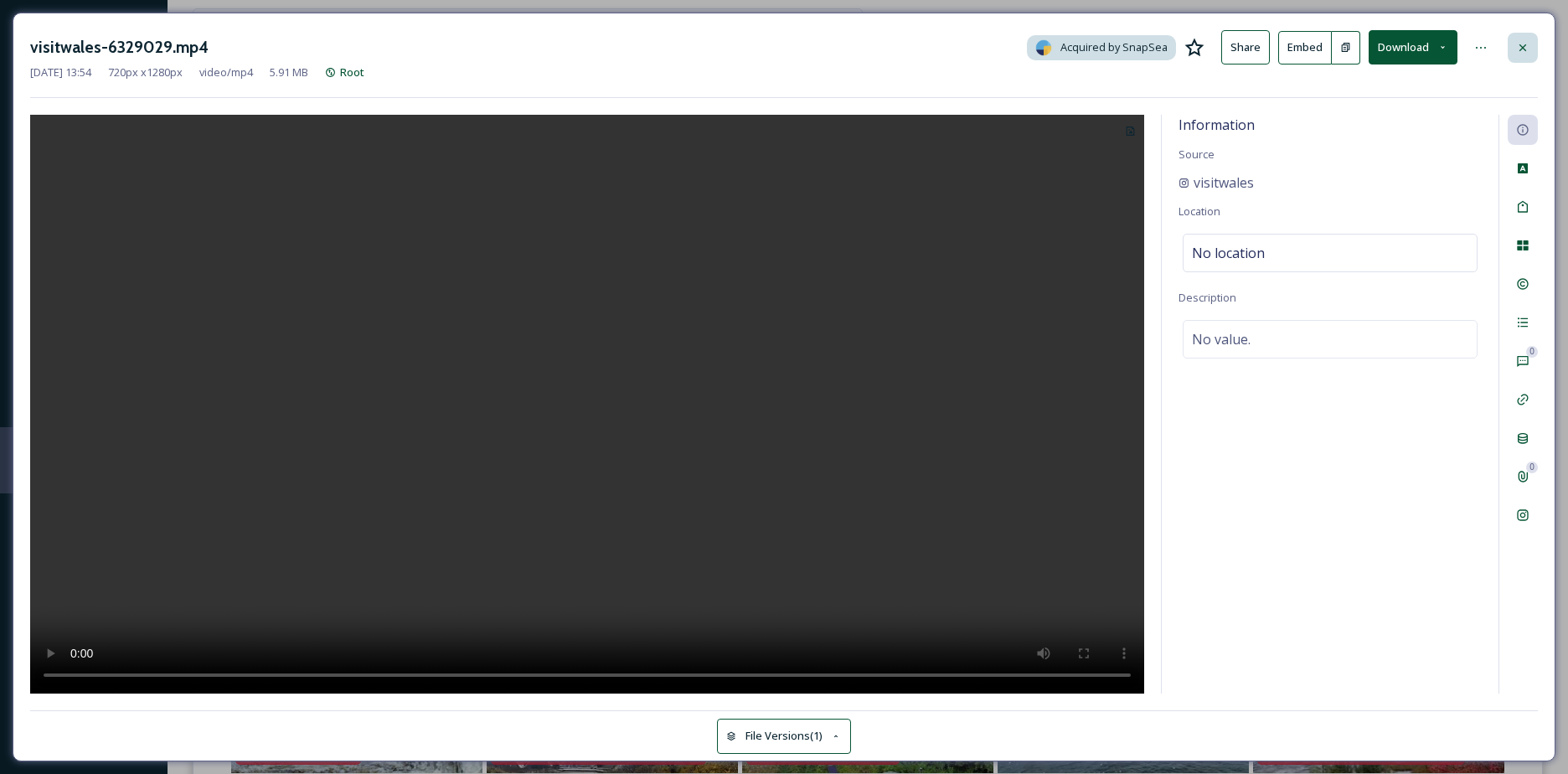
click at [1525, 54] on icon at bounding box center [1521, 47] width 13 height 13
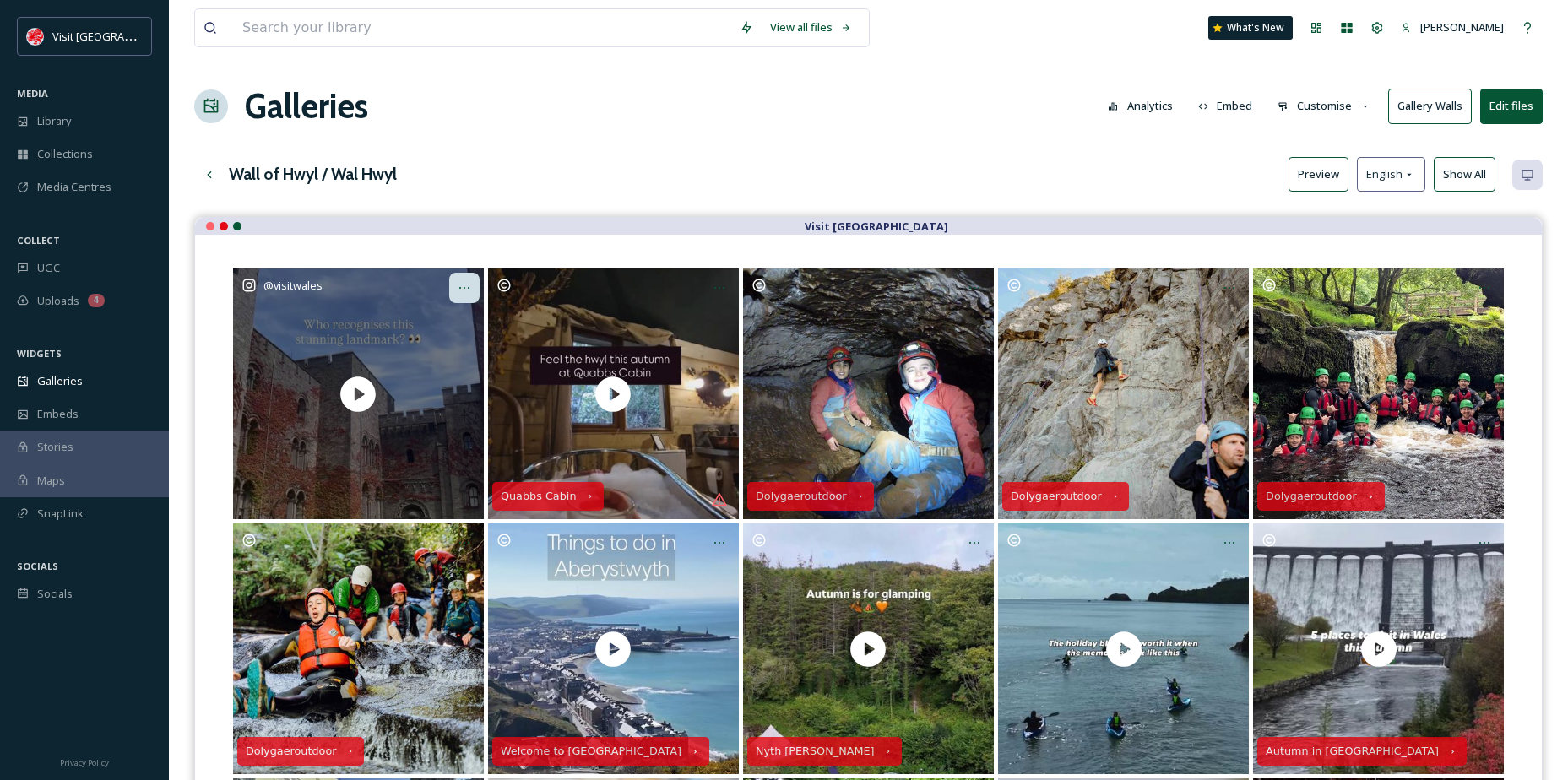
click at [466, 289] on icon "Opens media popup. Media description: visitwales-6329029.mp4." at bounding box center [464, 288] width 14 height 14
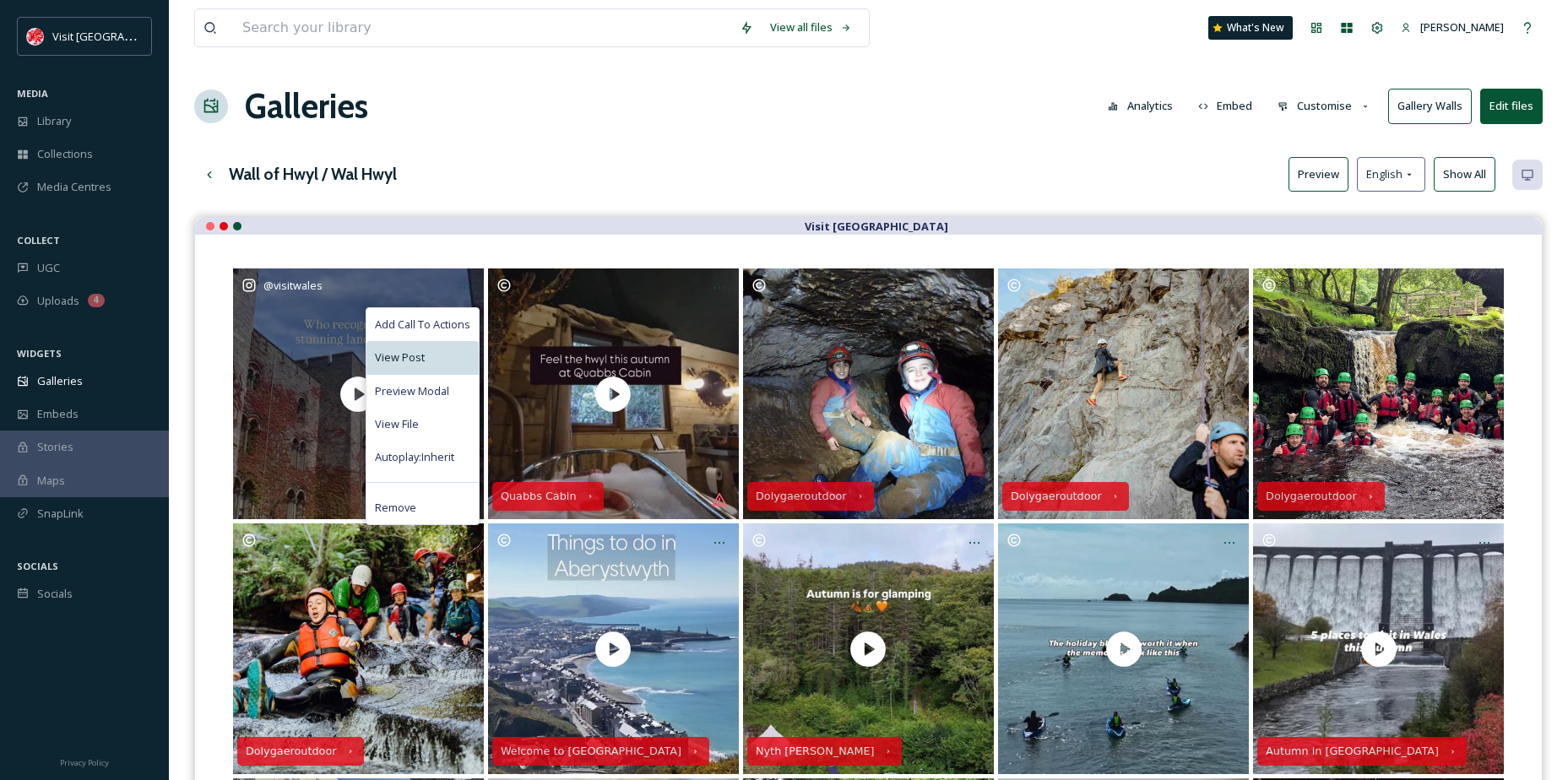
click at [414, 369] on div "View Post" at bounding box center [422, 357] width 113 height 33
click at [417, 436] on div "View File" at bounding box center [422, 424] width 113 height 33
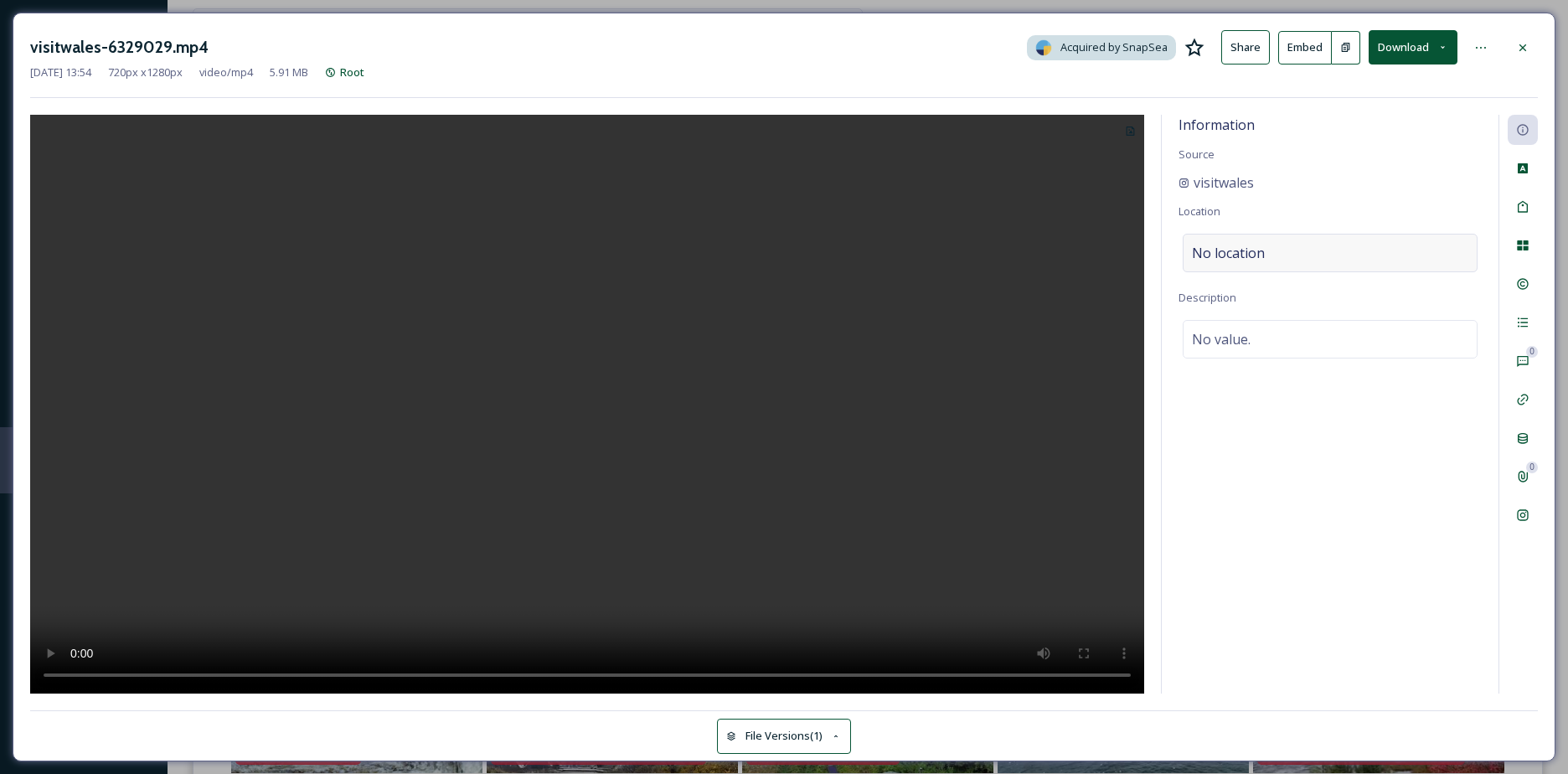
click at [1220, 255] on span "No location" at bounding box center [1227, 252] width 72 height 20
click at [1220, 256] on input at bounding box center [1330, 252] width 293 height 37
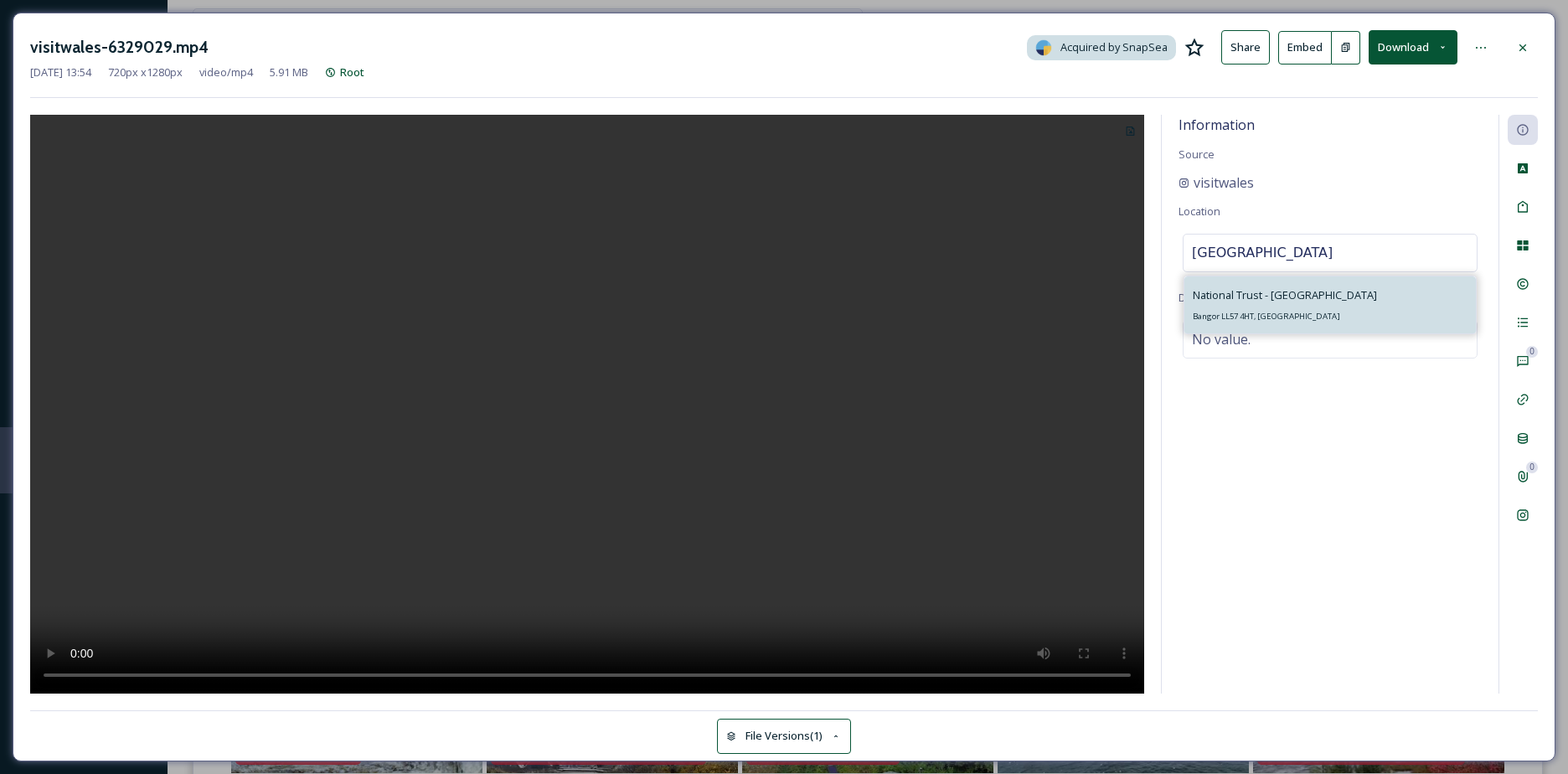
type input "[GEOGRAPHIC_DATA]"
click at [1236, 315] on span "Bangor LL57 4HT, [GEOGRAPHIC_DATA]" at bounding box center [1266, 316] width 148 height 11
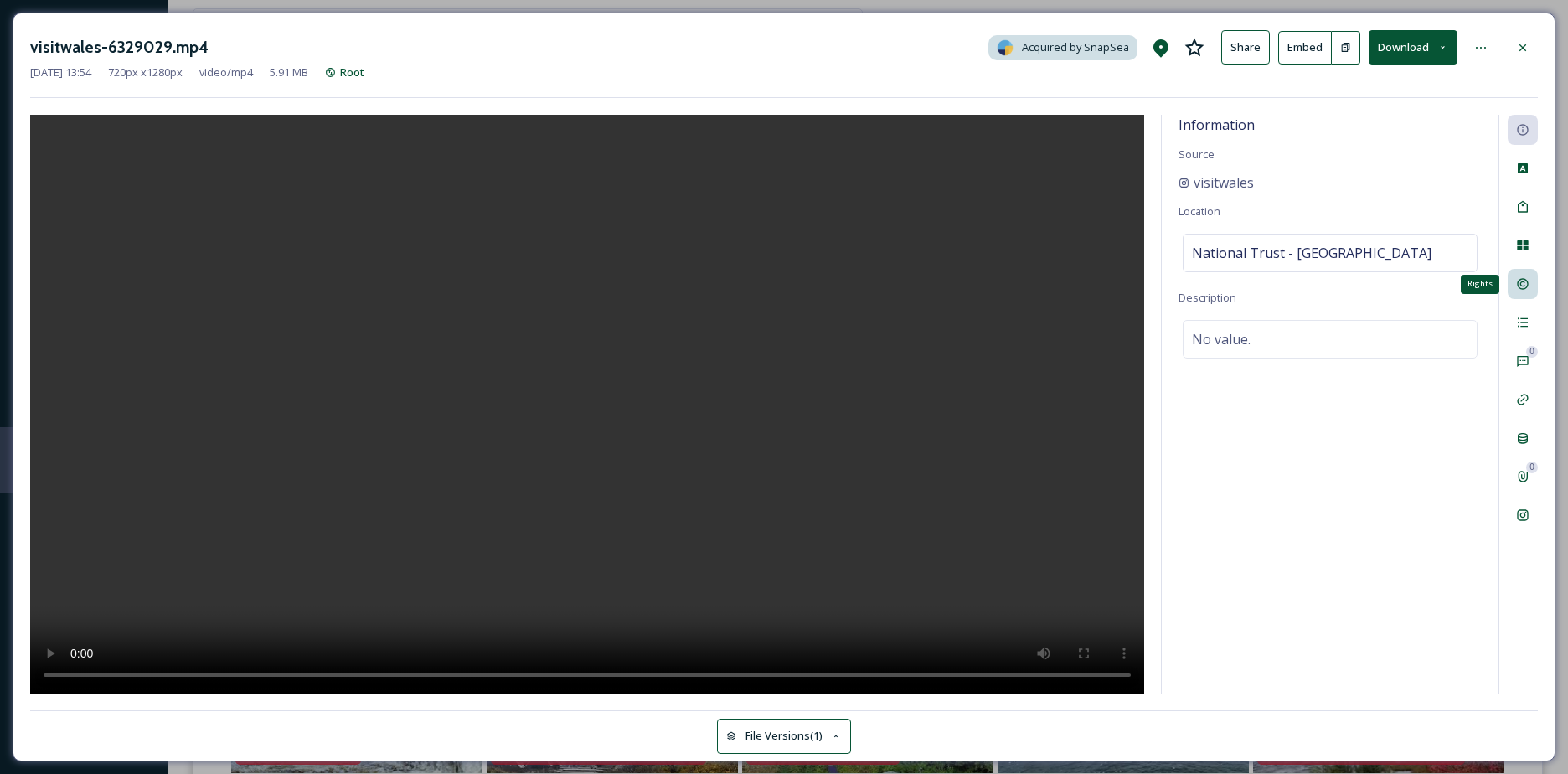
click at [1530, 274] on div "Rights" at bounding box center [1522, 285] width 30 height 30
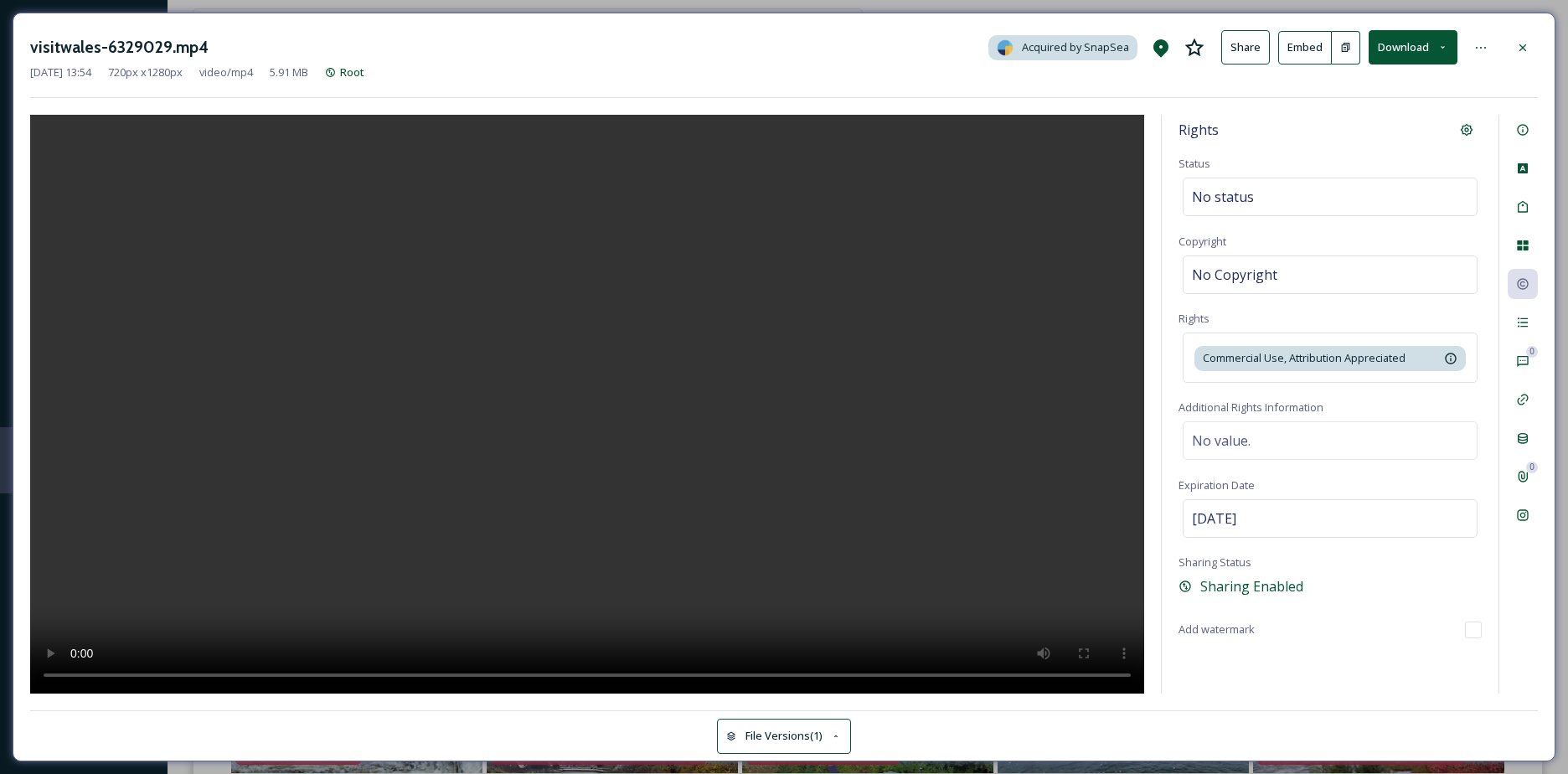
click at [1211, 296] on div "Rights Status No status Copyright No Copyright Rights Commercial Use, Attributi…" at bounding box center [1329, 404] width 336 height 579
click at [1212, 273] on span "No Copyright" at bounding box center [1233, 275] width 85 height 20
click at [1212, 273] on input at bounding box center [1329, 275] width 303 height 38
type input "Crown copyright"
click at [1523, 34] on div at bounding box center [1522, 48] width 30 height 30
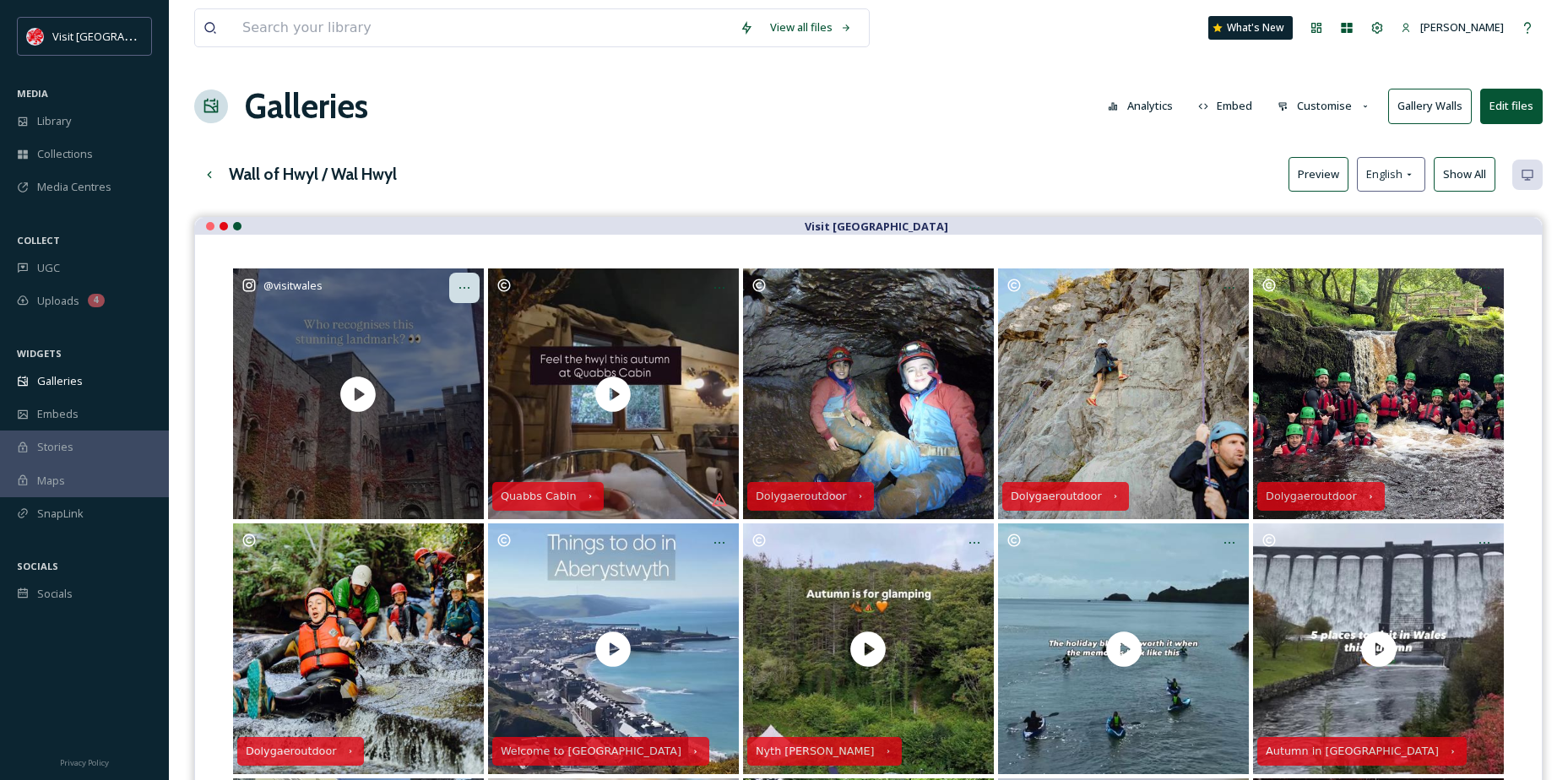
click at [471, 299] on div "Opens media popup. Media description: visitwales-6329029.mp4." at bounding box center [465, 288] width 31 height 31
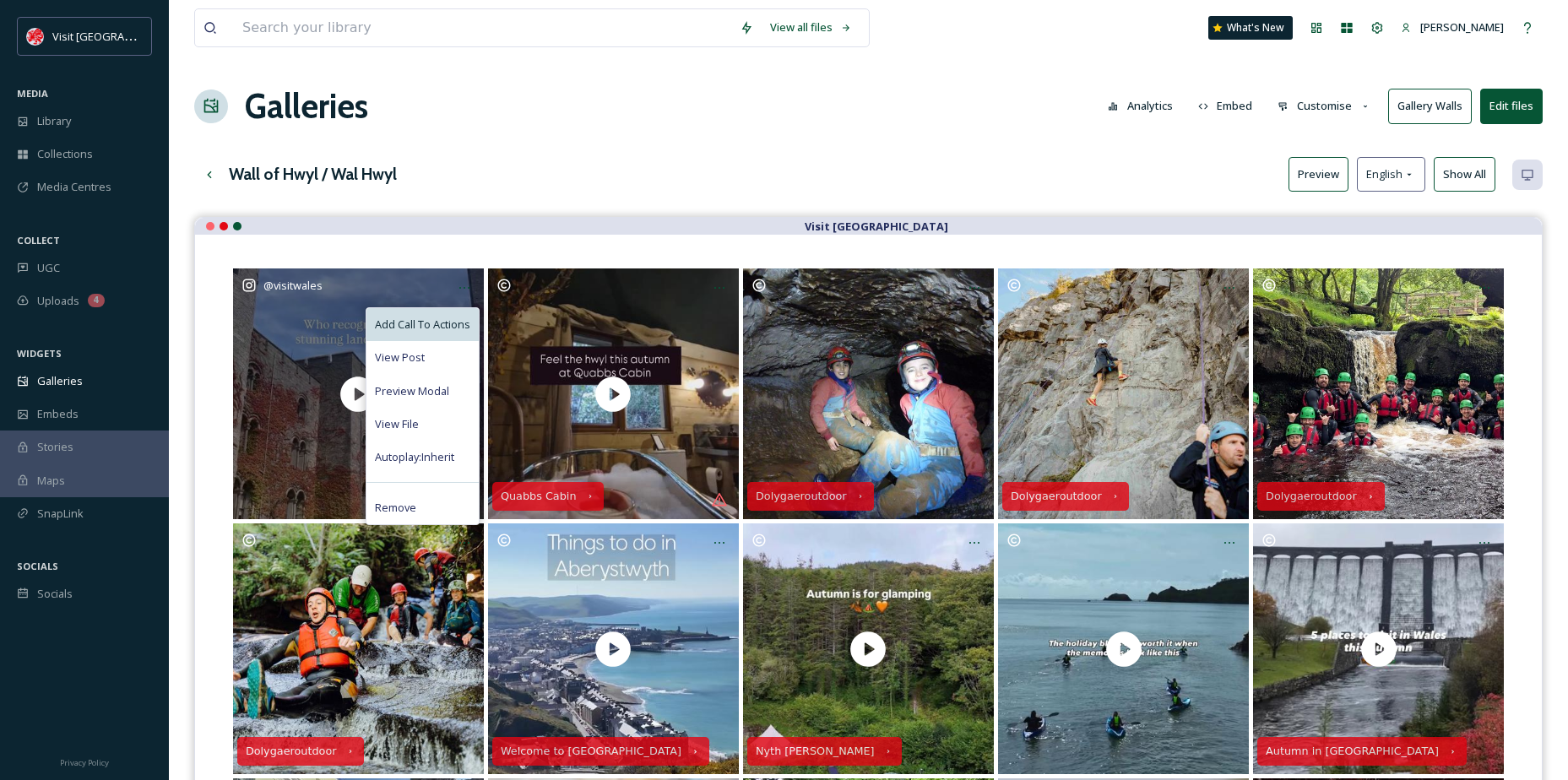
click at [438, 320] on span "Add Call To Actions" at bounding box center [423, 325] width 96 height 16
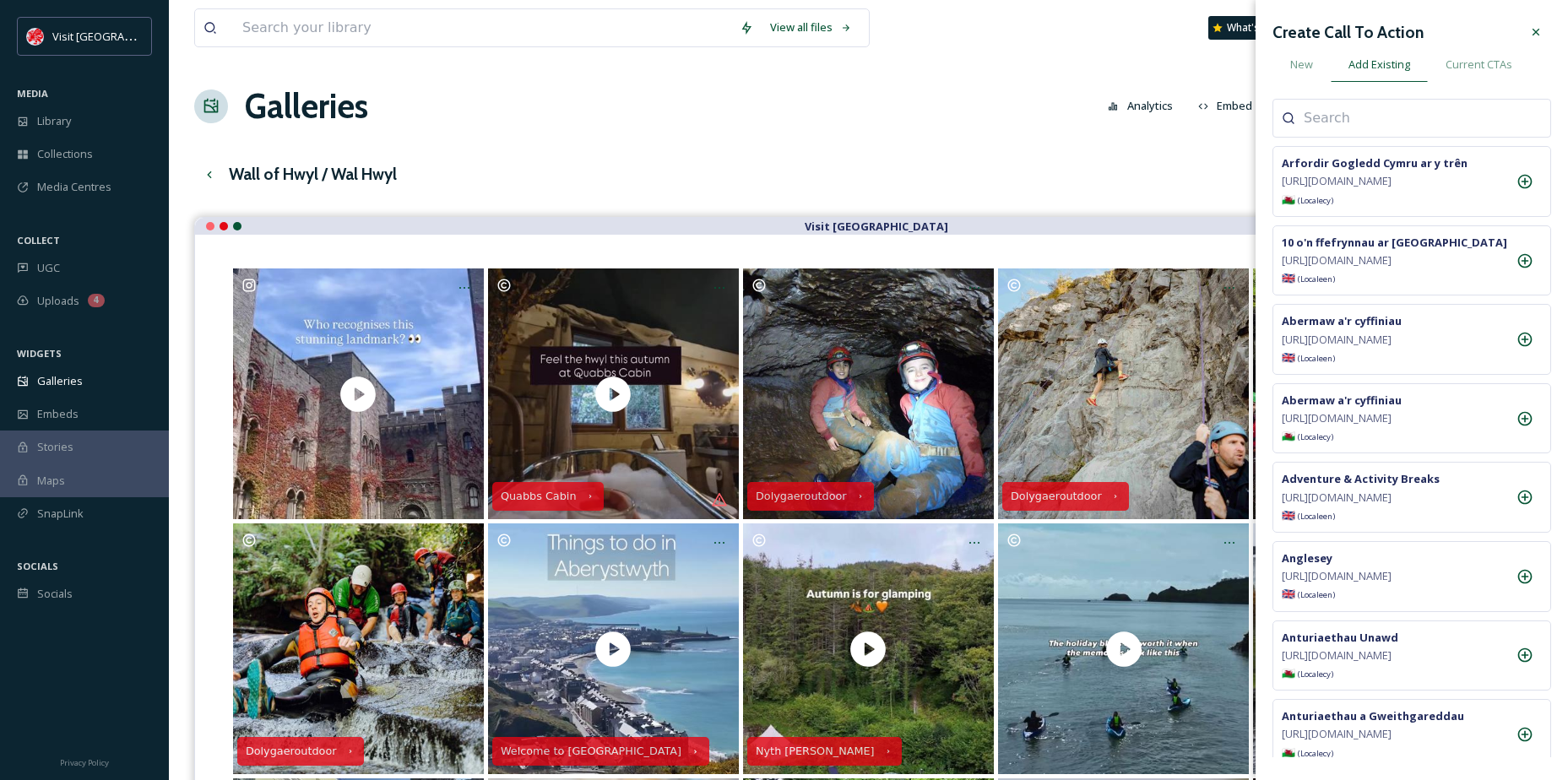
click at [1305, 105] on div at bounding box center [1412, 118] width 279 height 39
click at [1308, 115] on input at bounding box center [1388, 118] width 169 height 20
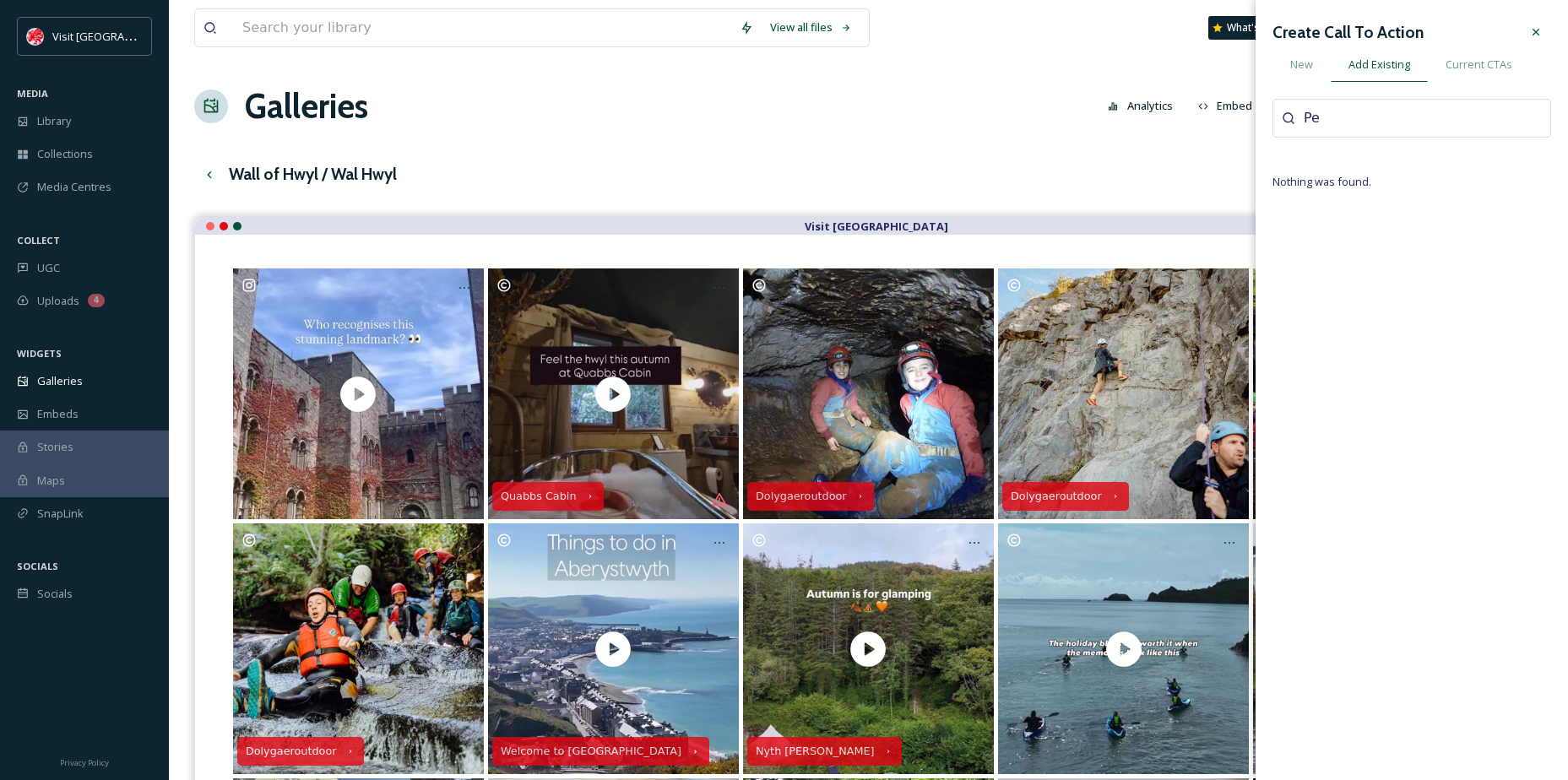
type input "P"
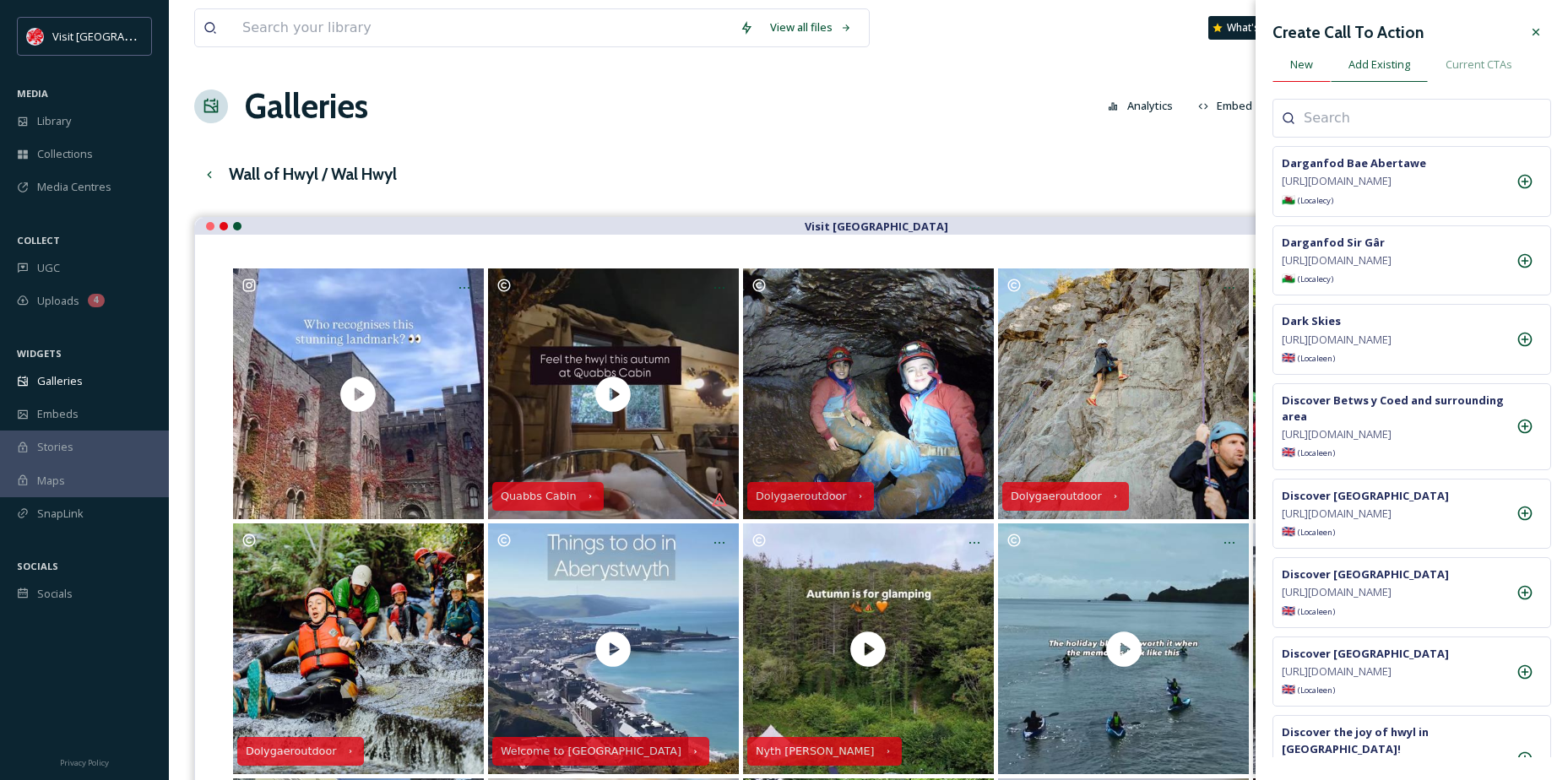
click at [1305, 71] on span "New" at bounding box center [1301, 65] width 23 height 16
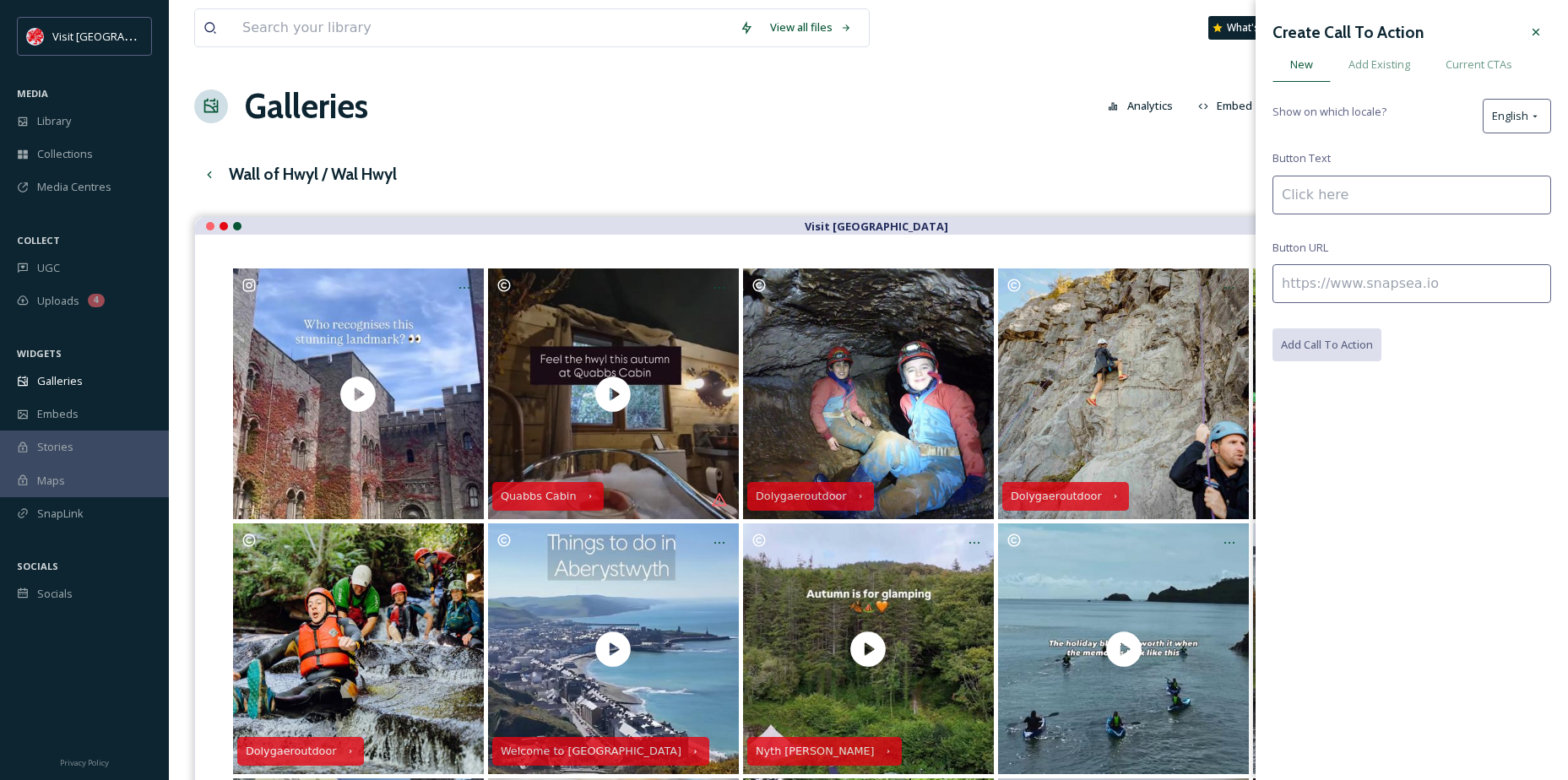
click at [1346, 202] on input at bounding box center [1412, 195] width 279 height 39
paste input "[GEOGRAPHIC_DATA]"
type input "[GEOGRAPHIC_DATA]"
click at [1352, 278] on input at bounding box center [1412, 283] width 279 height 39
paste input "[URL][DOMAIN_NAME]"
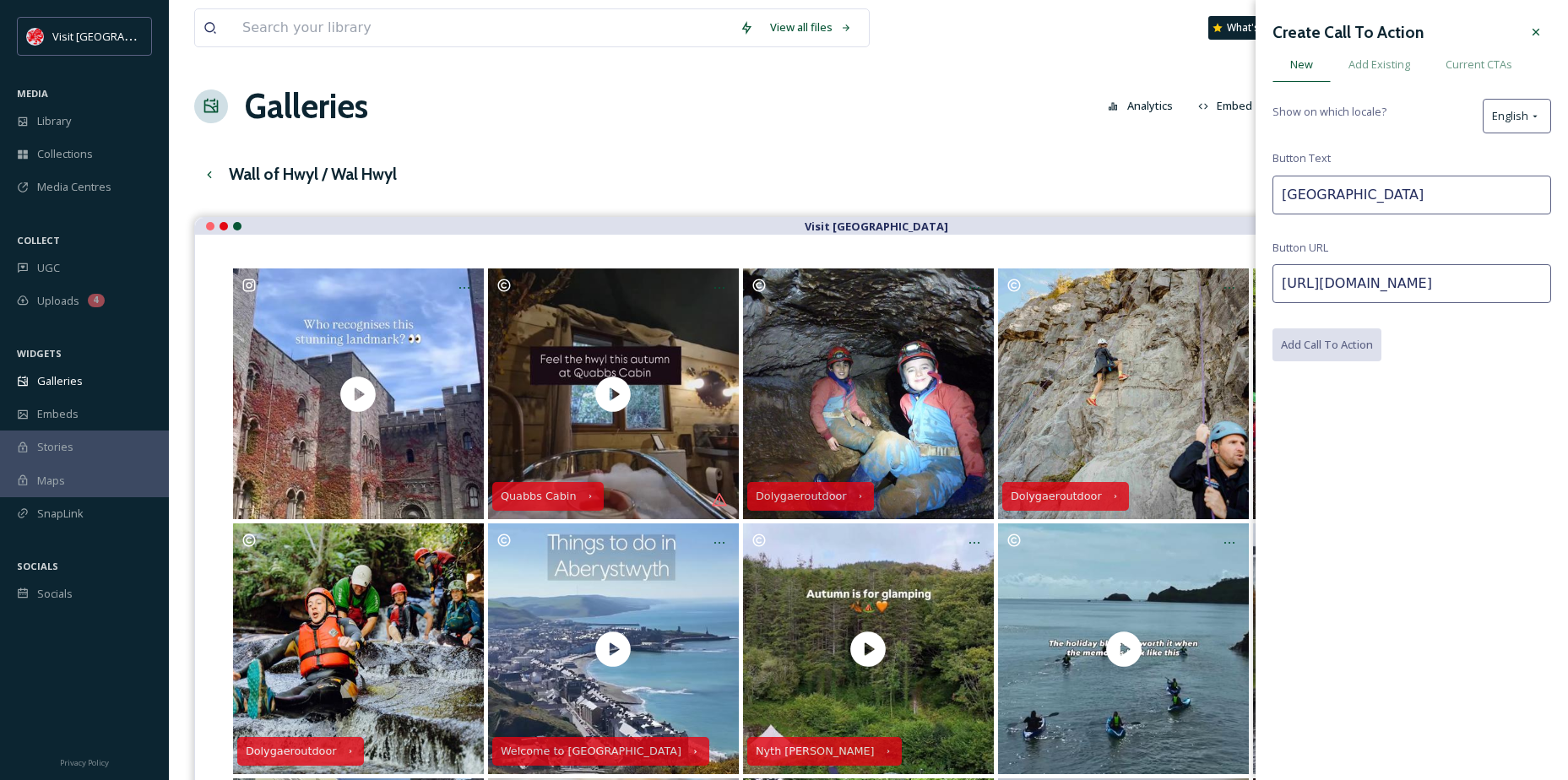
scroll to position [0, 144]
type input "[URL][DOMAIN_NAME]"
click at [1342, 340] on button "Add Call To Action" at bounding box center [1328, 345] width 111 height 34
click at [1538, 41] on div at bounding box center [1536, 32] width 31 height 31
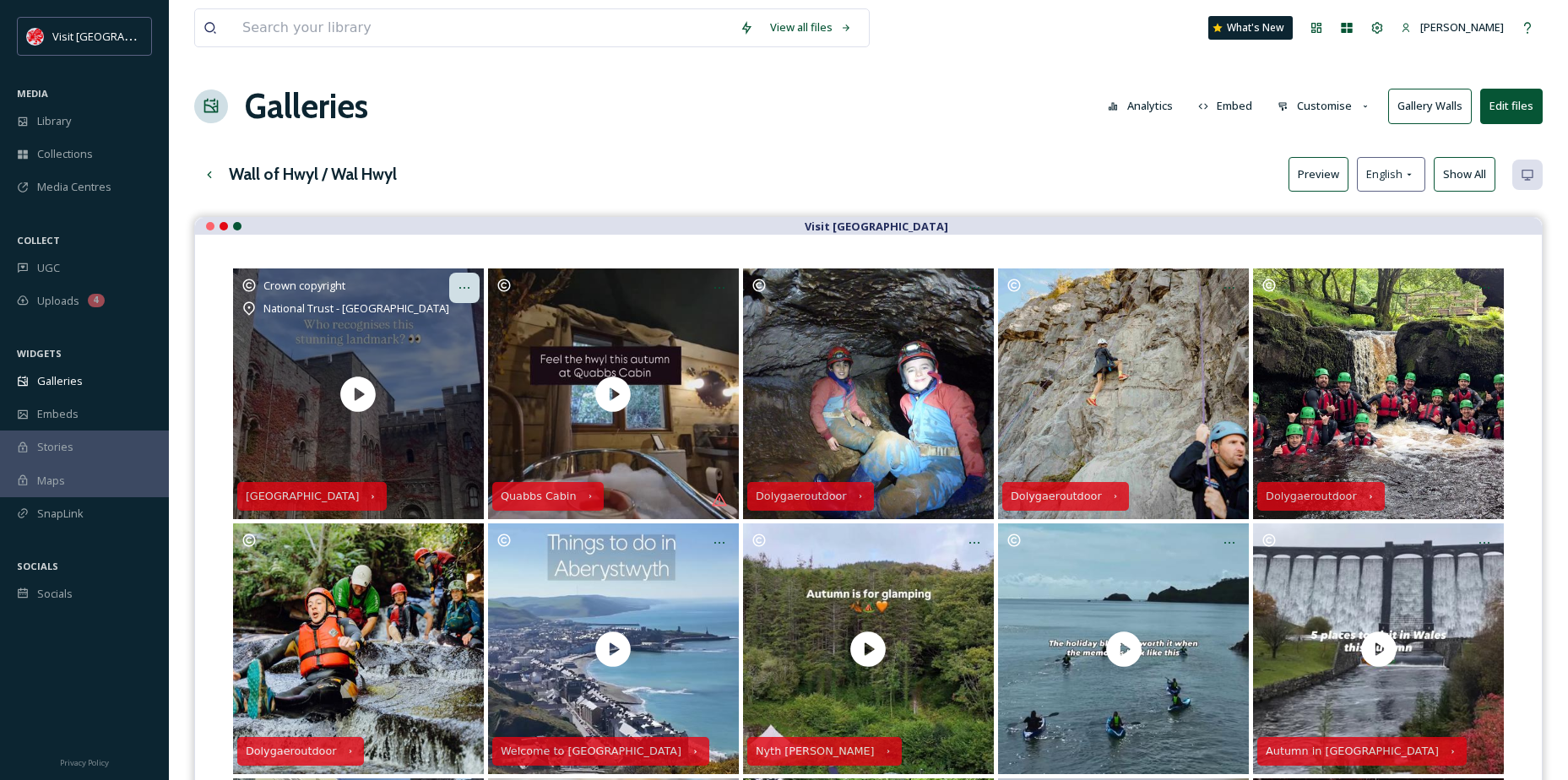
click at [470, 281] on icon "Opens media popup. Media description: visitwales-6329029.mp4." at bounding box center [464, 288] width 14 height 14
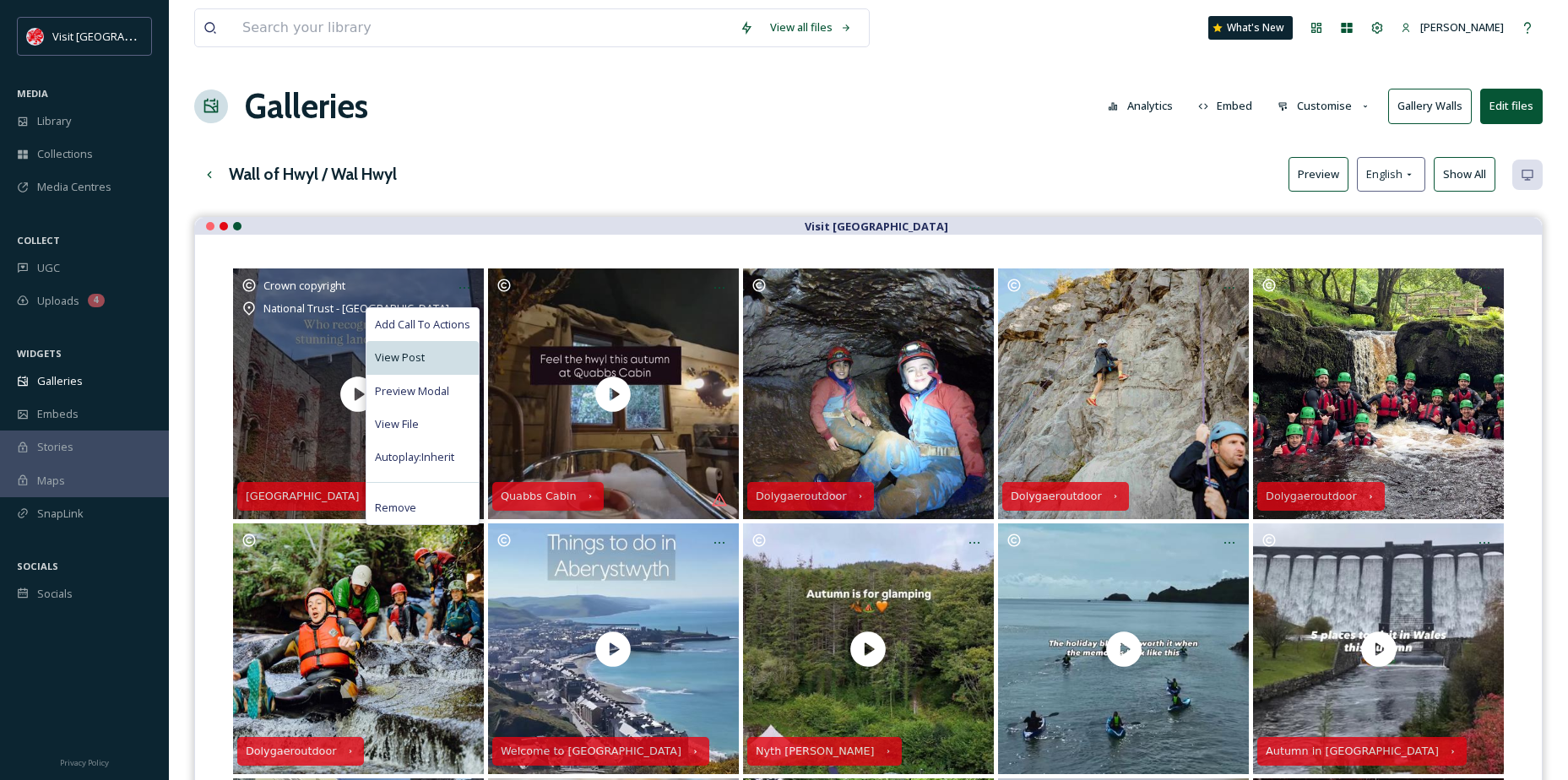
click at [405, 373] on div "View Post" at bounding box center [422, 357] width 113 height 33
click at [414, 433] on div "View File" at bounding box center [422, 424] width 113 height 33
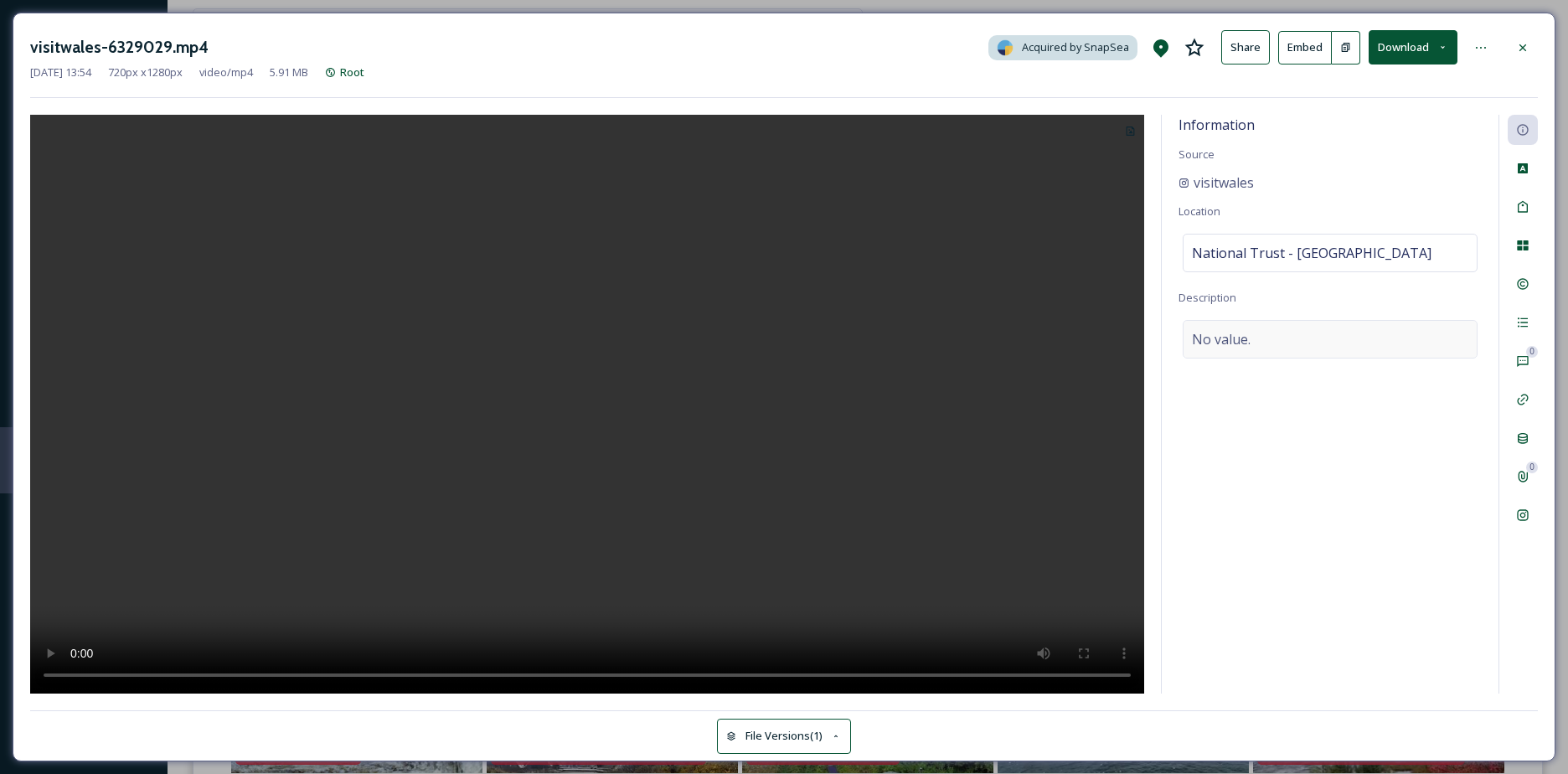
click at [1259, 348] on div "No value." at bounding box center [1330, 339] width 295 height 38
click at [1259, 348] on textarea at bounding box center [1329, 389] width 303 height 139
paste textarea "[GEOGRAPHIC_DATA] — the neo-[PERSON_NAME] gem just outside [GEOGRAPHIC_DATA], […"
type textarea "[GEOGRAPHIC_DATA] — the neo-[PERSON_NAME] gem just outside [GEOGRAPHIC_DATA], […"
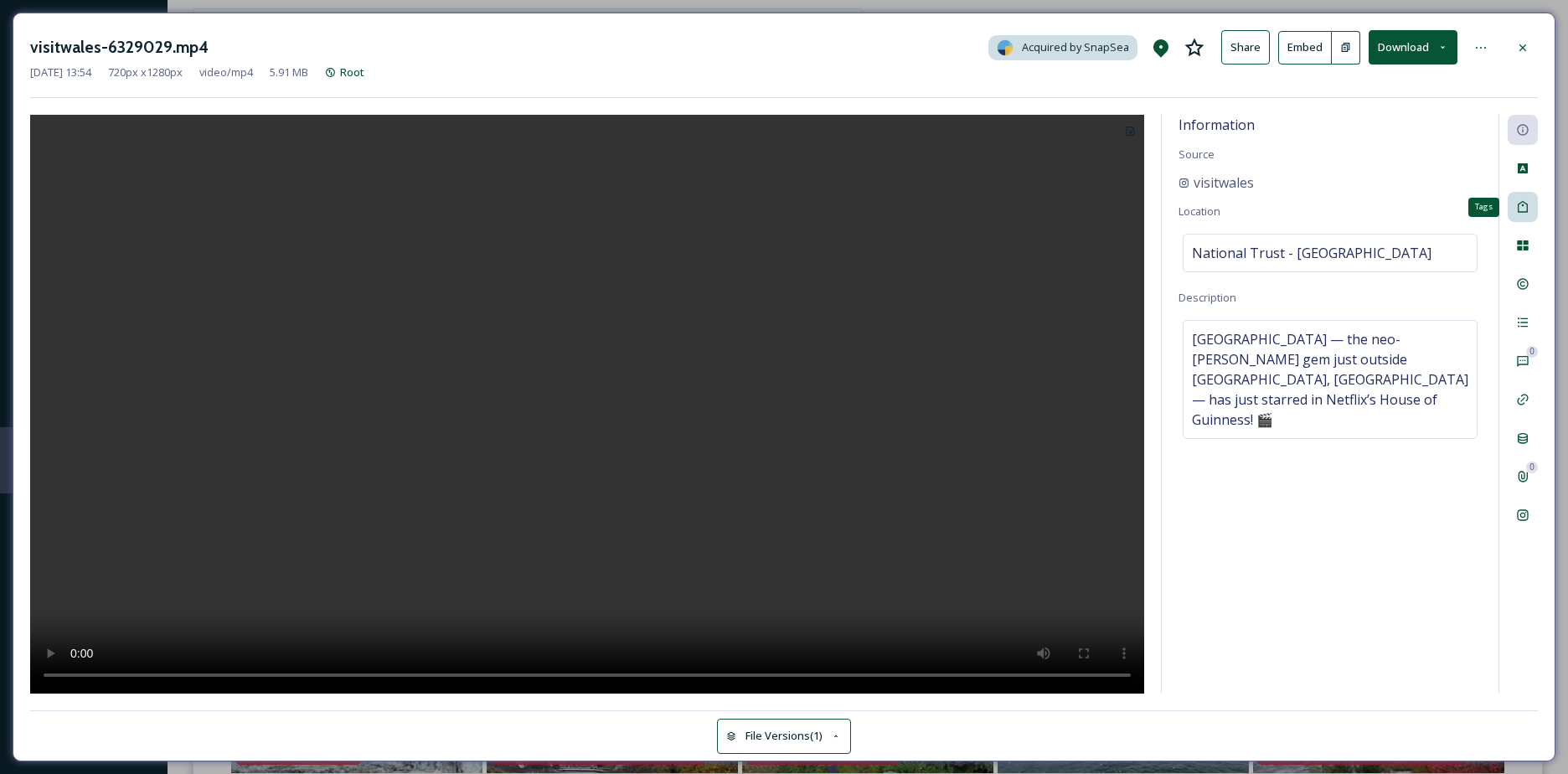
click at [1519, 213] on icon at bounding box center [1521, 207] width 10 height 12
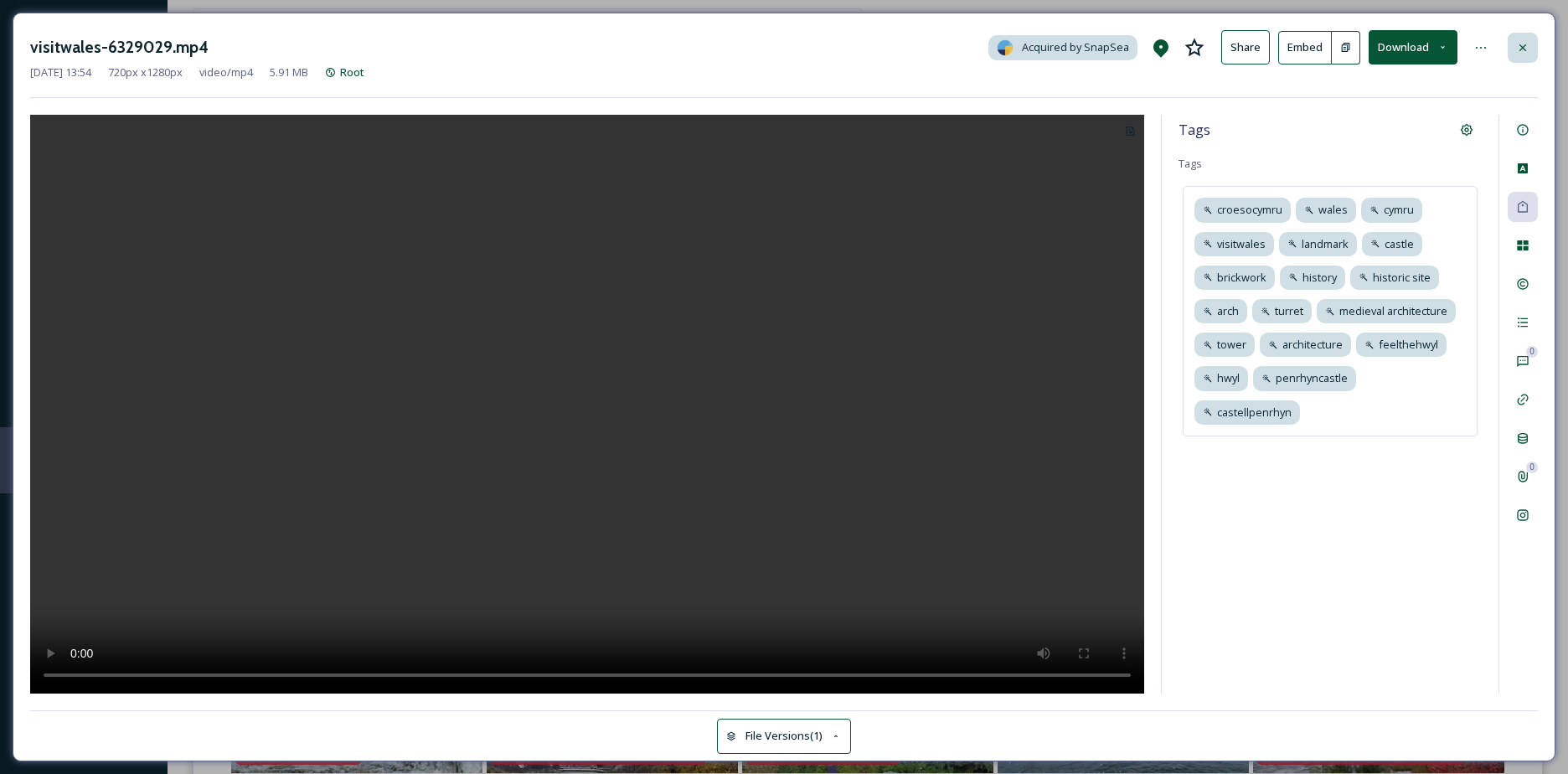
click at [1529, 43] on icon at bounding box center [1521, 47] width 13 height 13
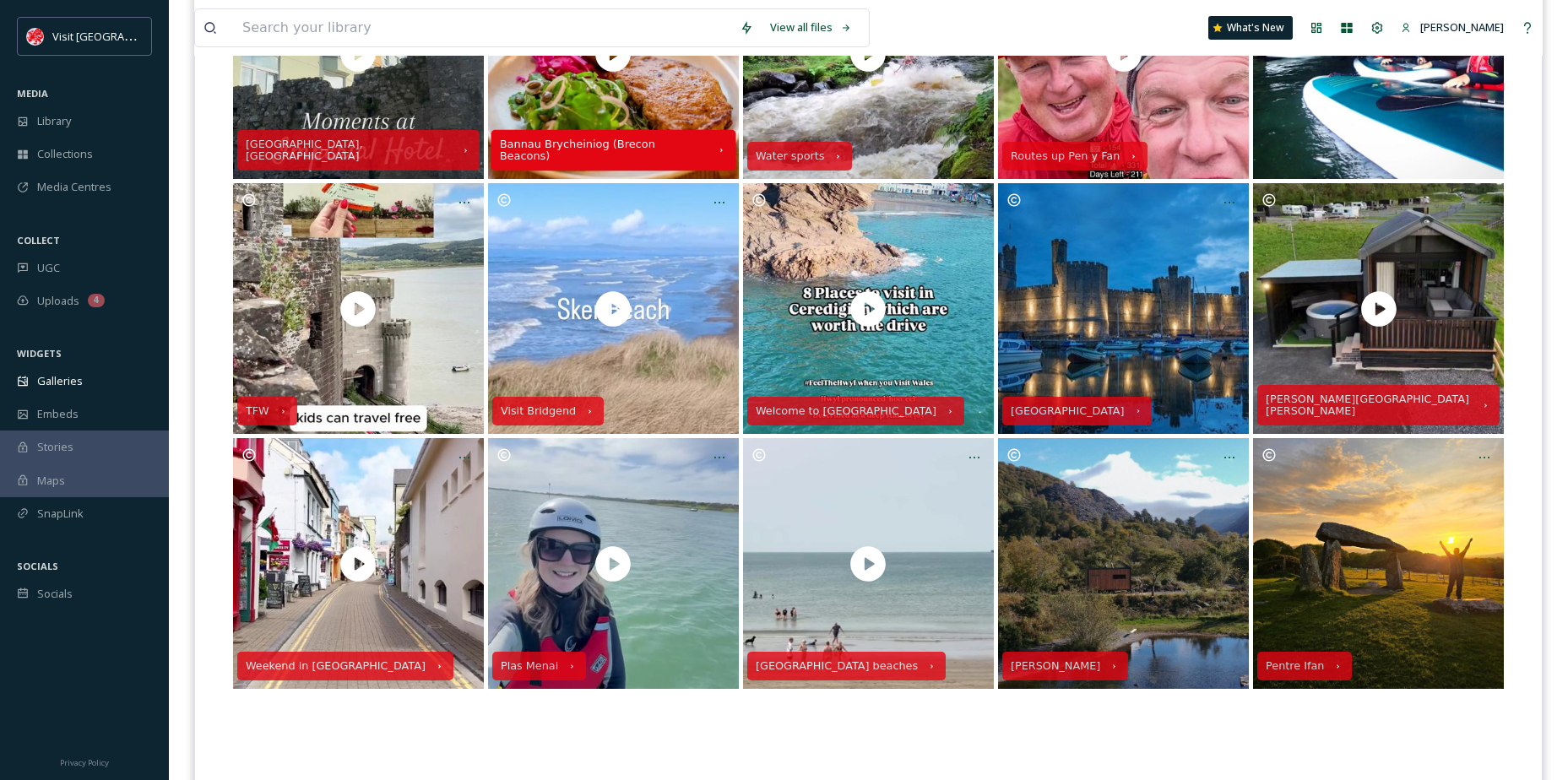
scroll to position [929, 0]
